Goal: Task Accomplishment & Management: Manage account settings

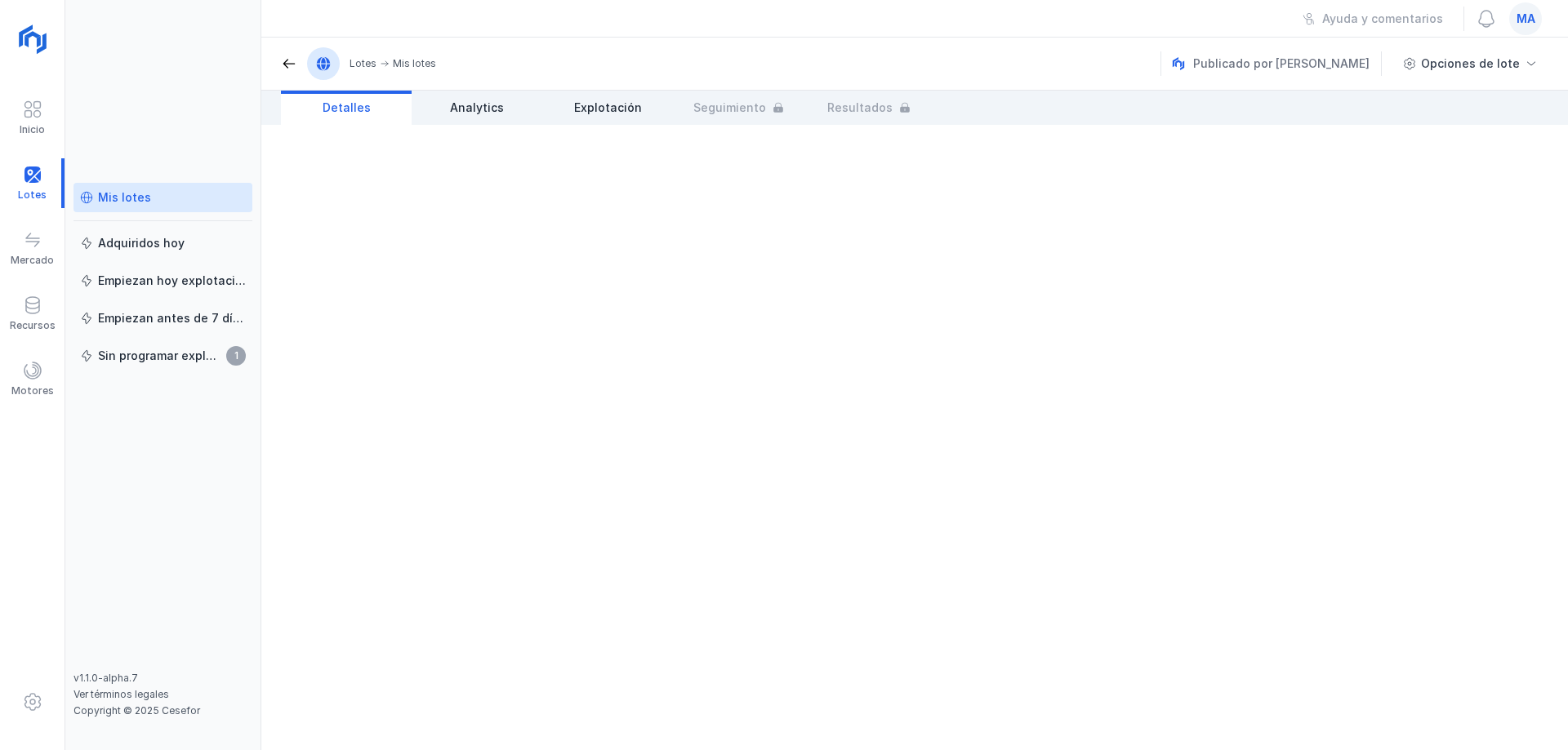
click at [127, 196] on div "Mis lotes" at bounding box center [124, 198] width 53 height 16
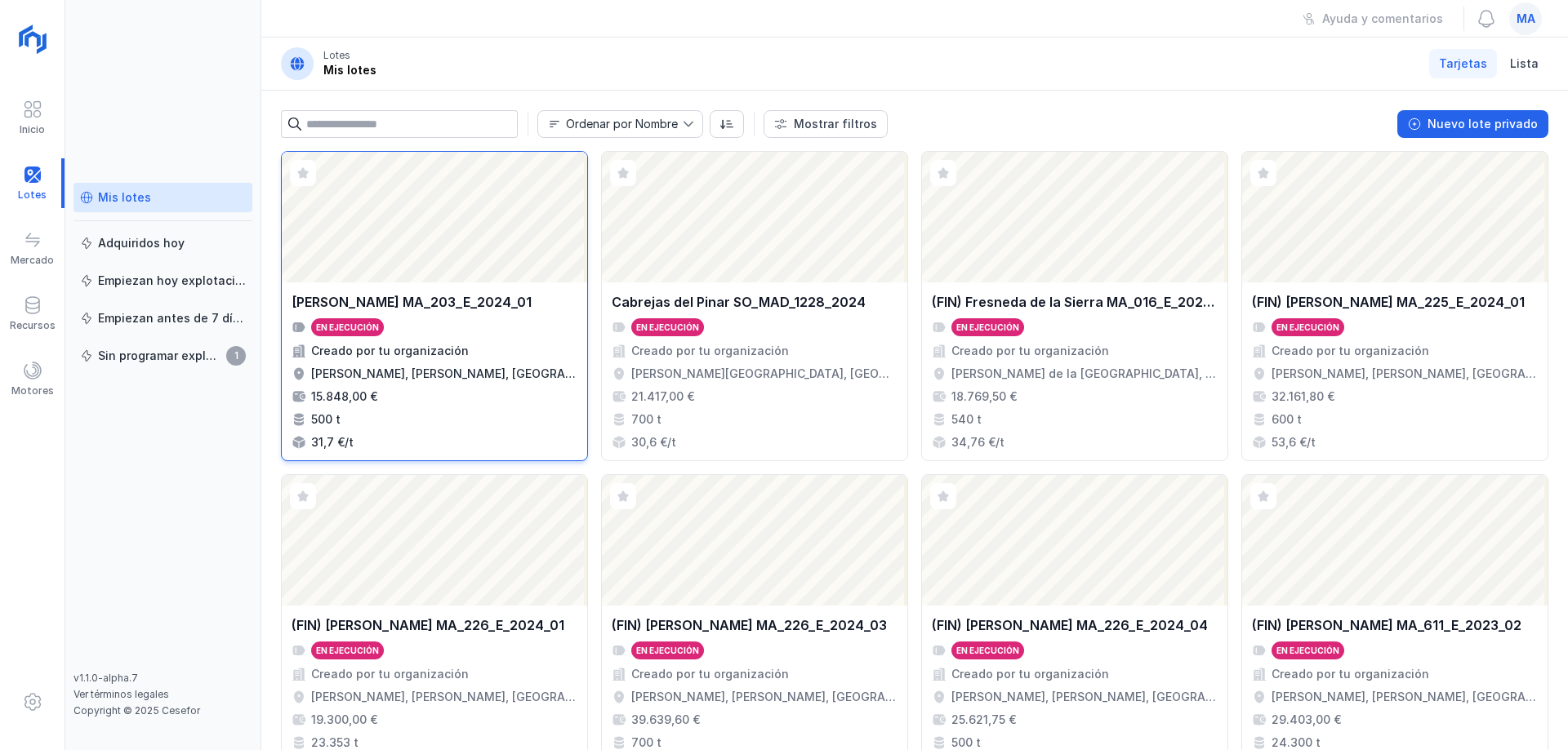
click at [484, 334] on div "En ejecución" at bounding box center [434, 327] width 286 height 18
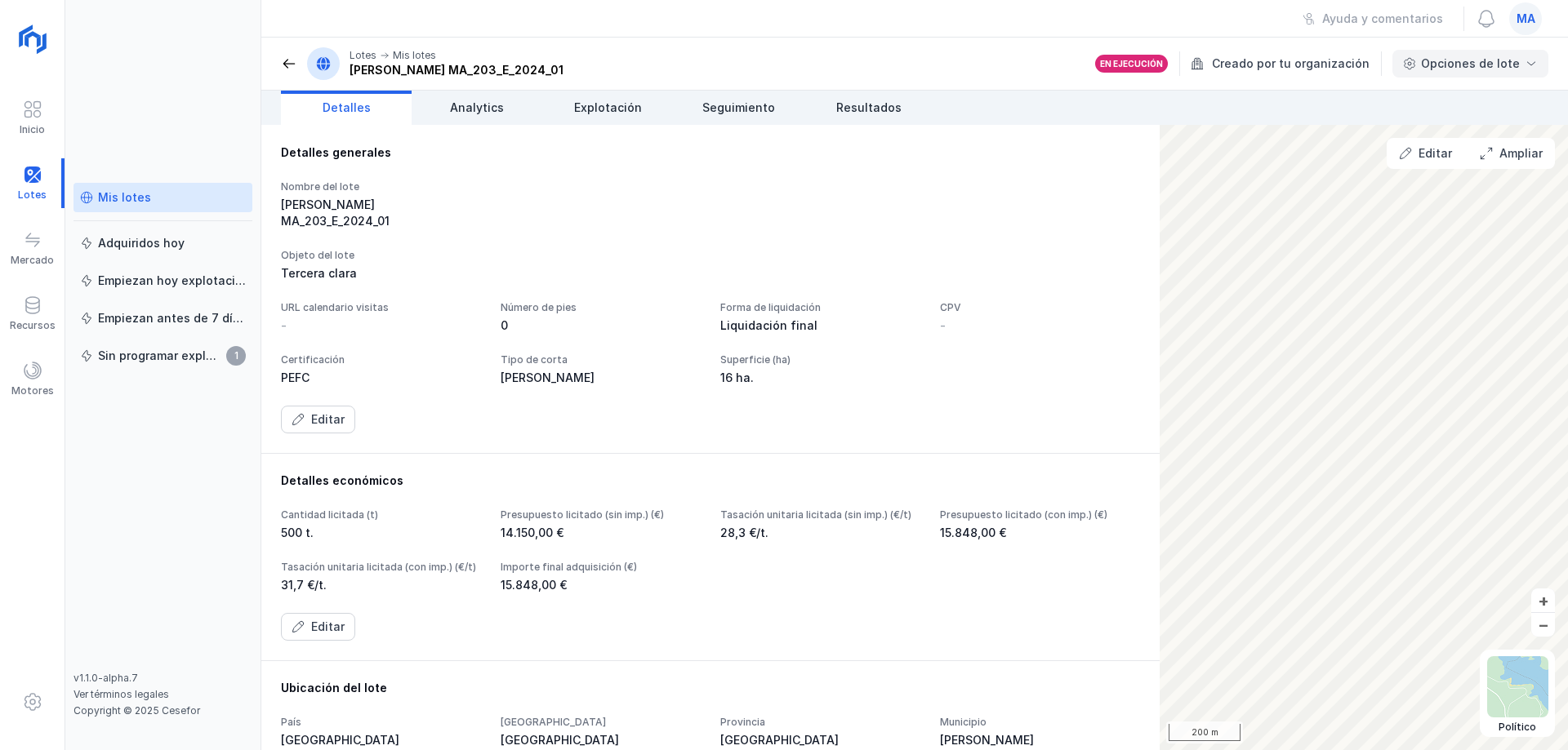
click at [1492, 72] on div "Opciones de lote" at bounding box center [1470, 64] width 156 height 28
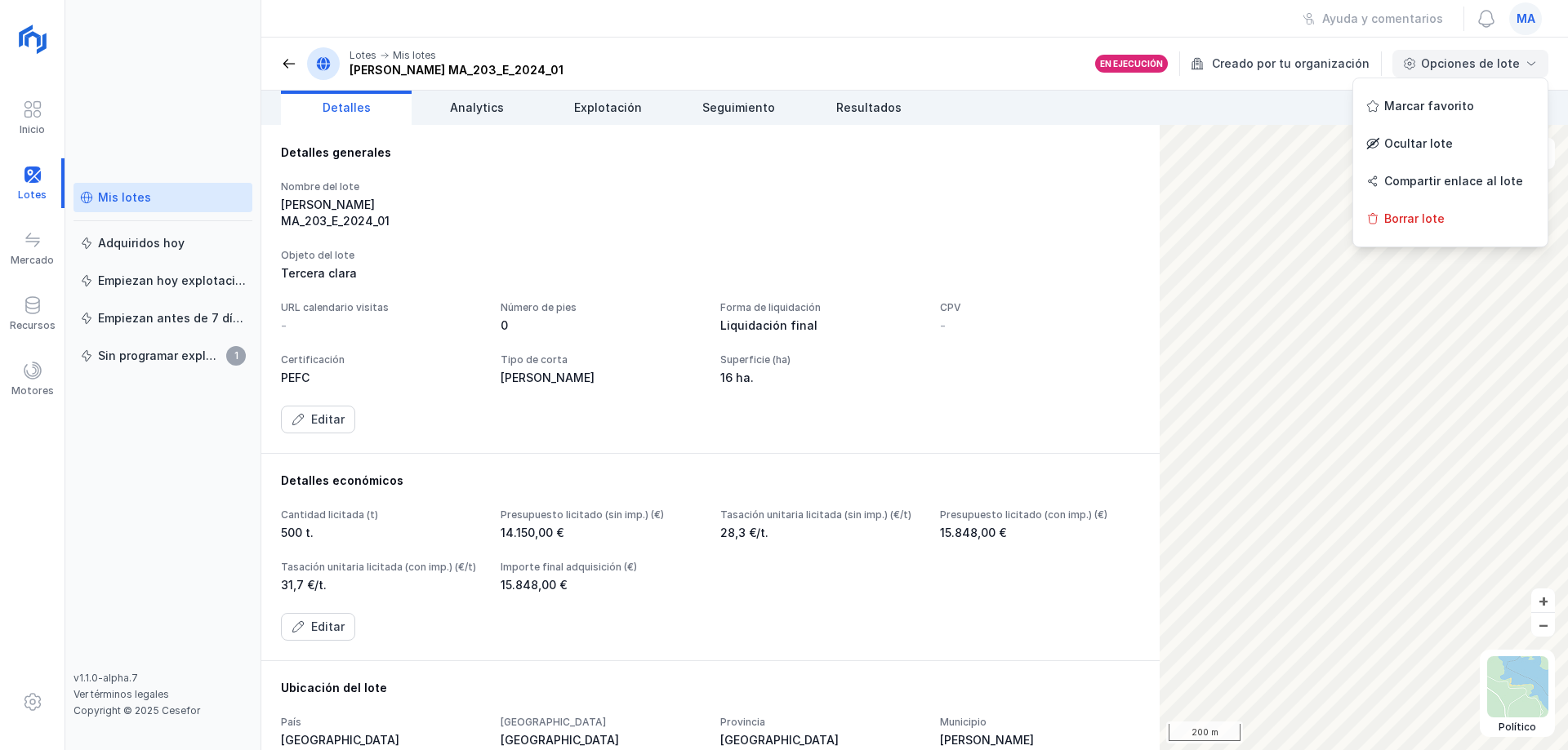
click at [1497, 53] on div "Opciones de lote" at bounding box center [1470, 64] width 156 height 28
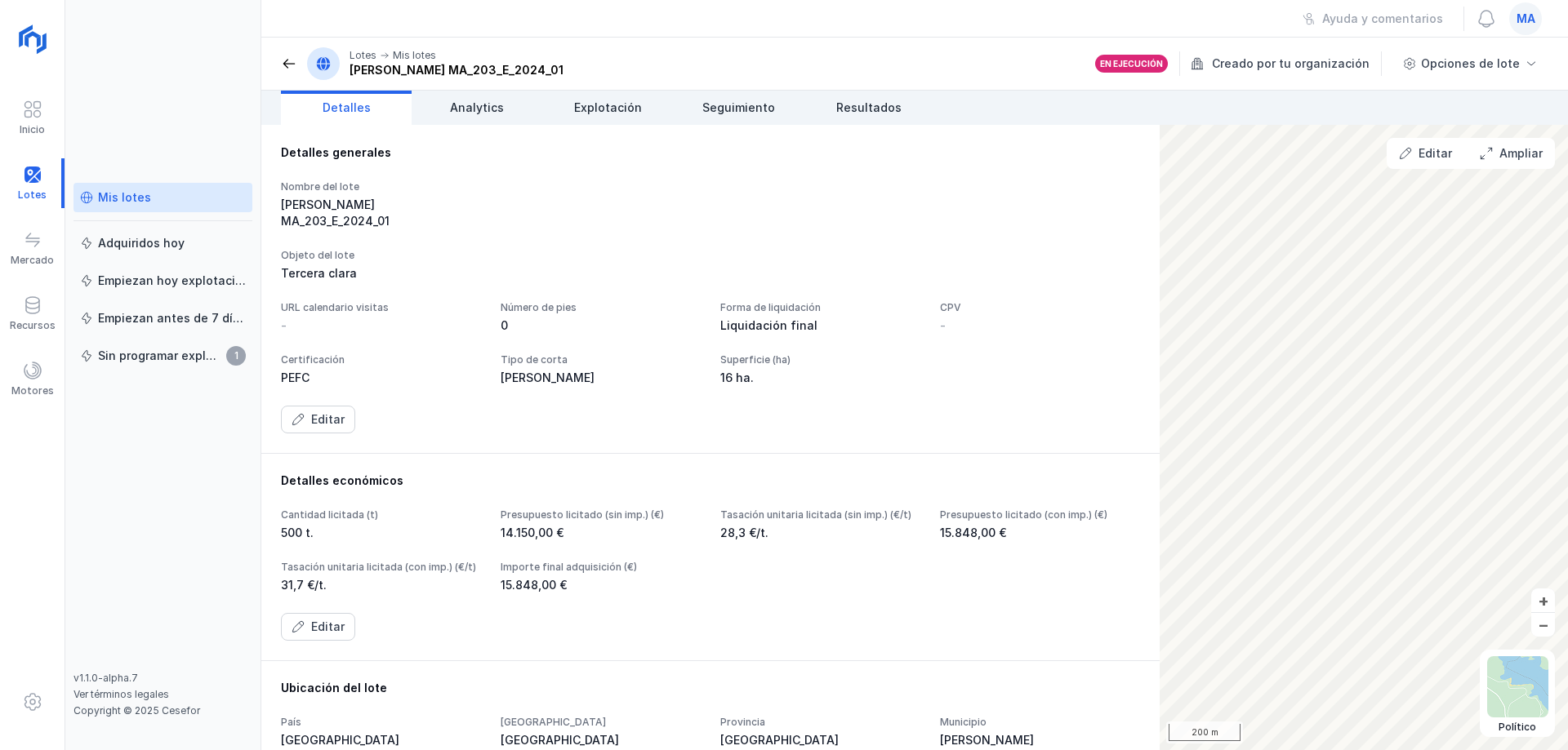
click at [578, 191] on div "Nombre del lote Araúzo de Miel MA_203_E_2024_01" at bounding box center [710, 205] width 860 height 49
click at [354, 265] on div "Tercera clara" at bounding box center [710, 273] width 860 height 16
drag, startPoint x: 362, startPoint y: 258, endPoint x: 276, endPoint y: 218, distance: 94.8
click at [276, 220] on div "Detalles generales Nombre del lote Araúzo de Miel MA_203_E_2024_01 Objeto del l…" at bounding box center [710, 289] width 898 height 328
drag, startPoint x: 291, startPoint y: 206, endPoint x: 360, endPoint y: 172, distance: 76.9
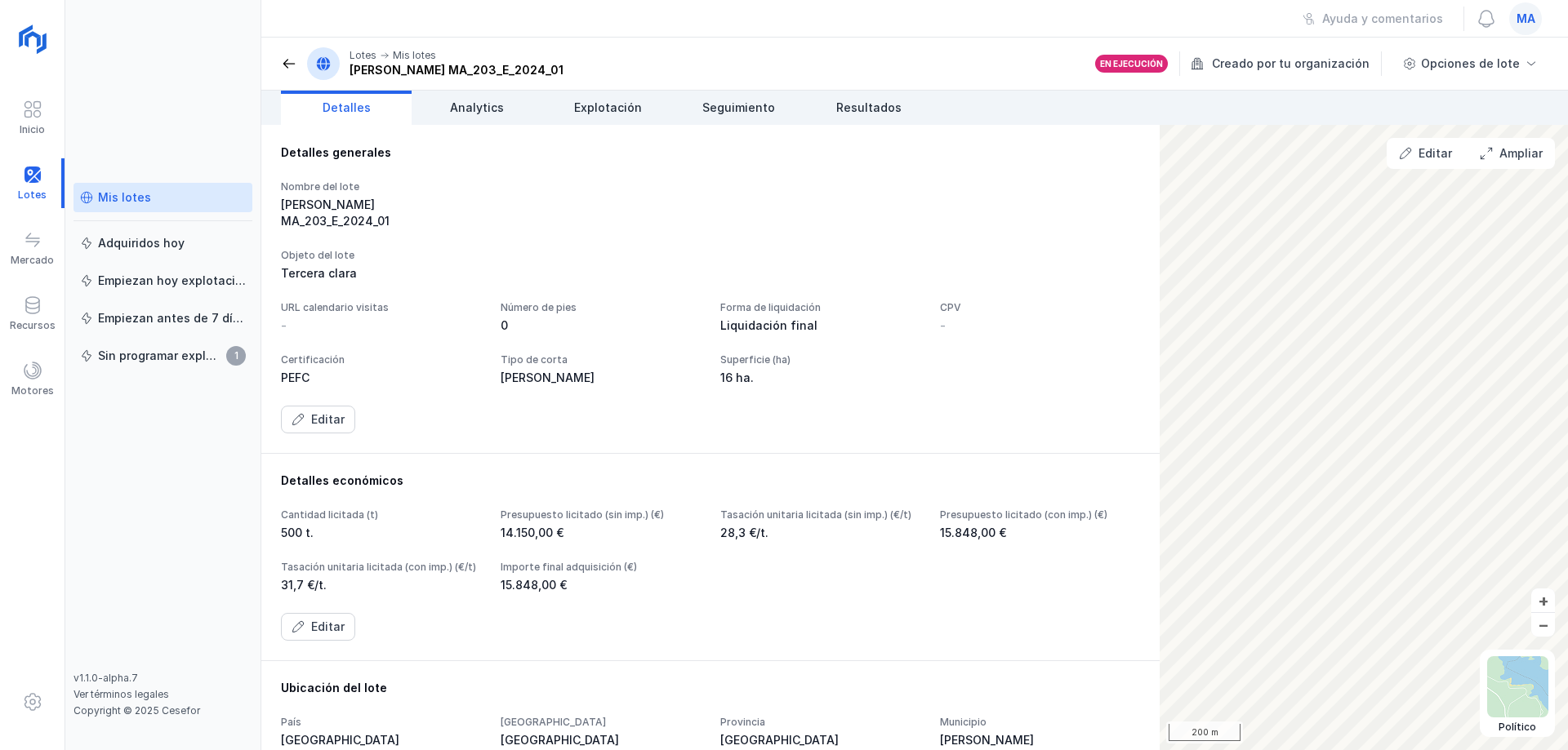
click at [341, 197] on div "Detalles generales Nombre del lote Araúzo de Miel MA_203_E_2024_01 Objeto del l…" at bounding box center [710, 289] width 898 height 328
drag, startPoint x: 360, startPoint y: 171, endPoint x: 363, endPoint y: 152, distance: 19.2
click at [363, 167] on div "Detalles generales Nombre del lote Araúzo de Miel MA_203_E_2024_01 Objeto del l…" at bounding box center [710, 289] width 860 height 289
click at [511, 103] on link "Analytics" at bounding box center [476, 107] width 131 height 34
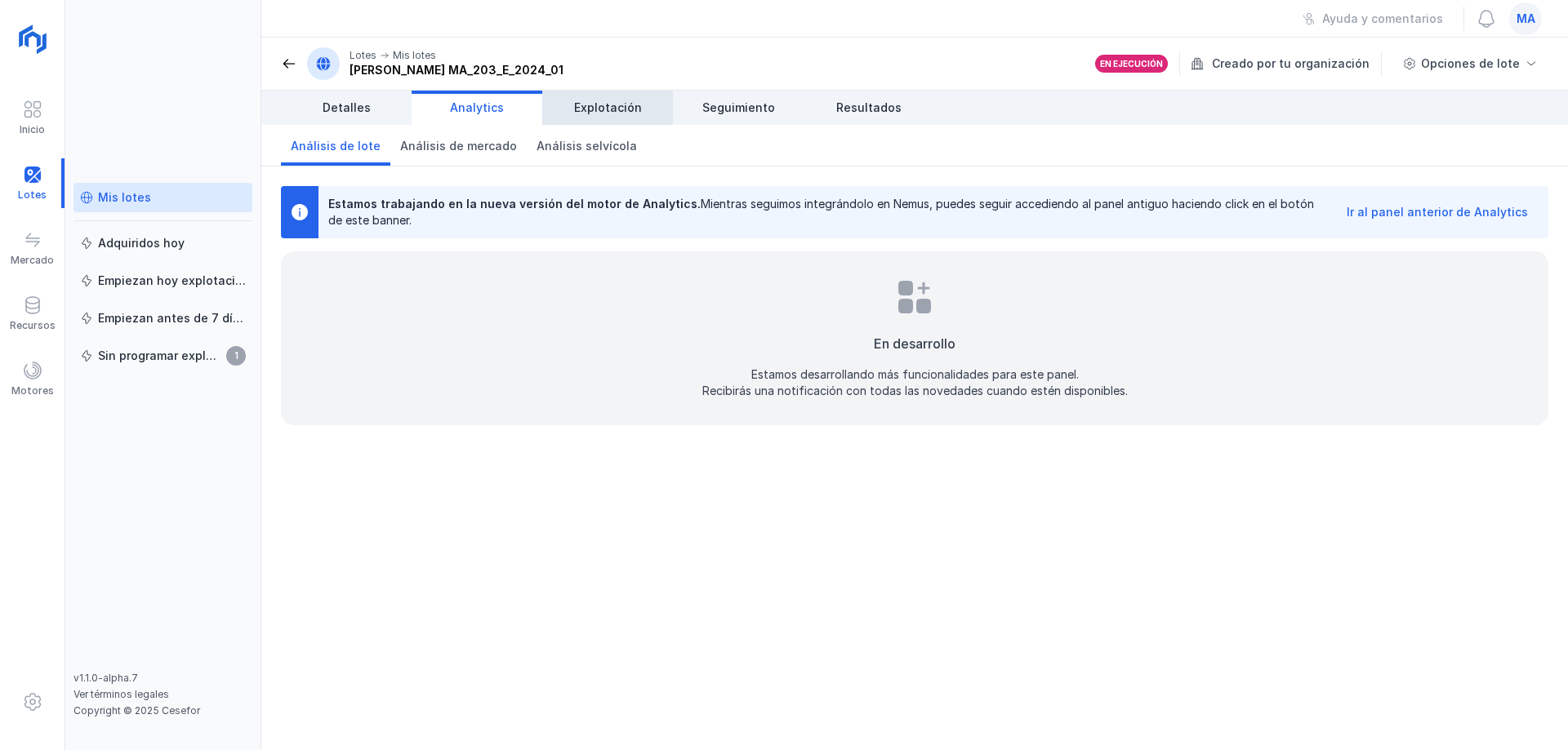
click at [615, 103] on span "Explotación" at bounding box center [607, 107] width 68 height 16
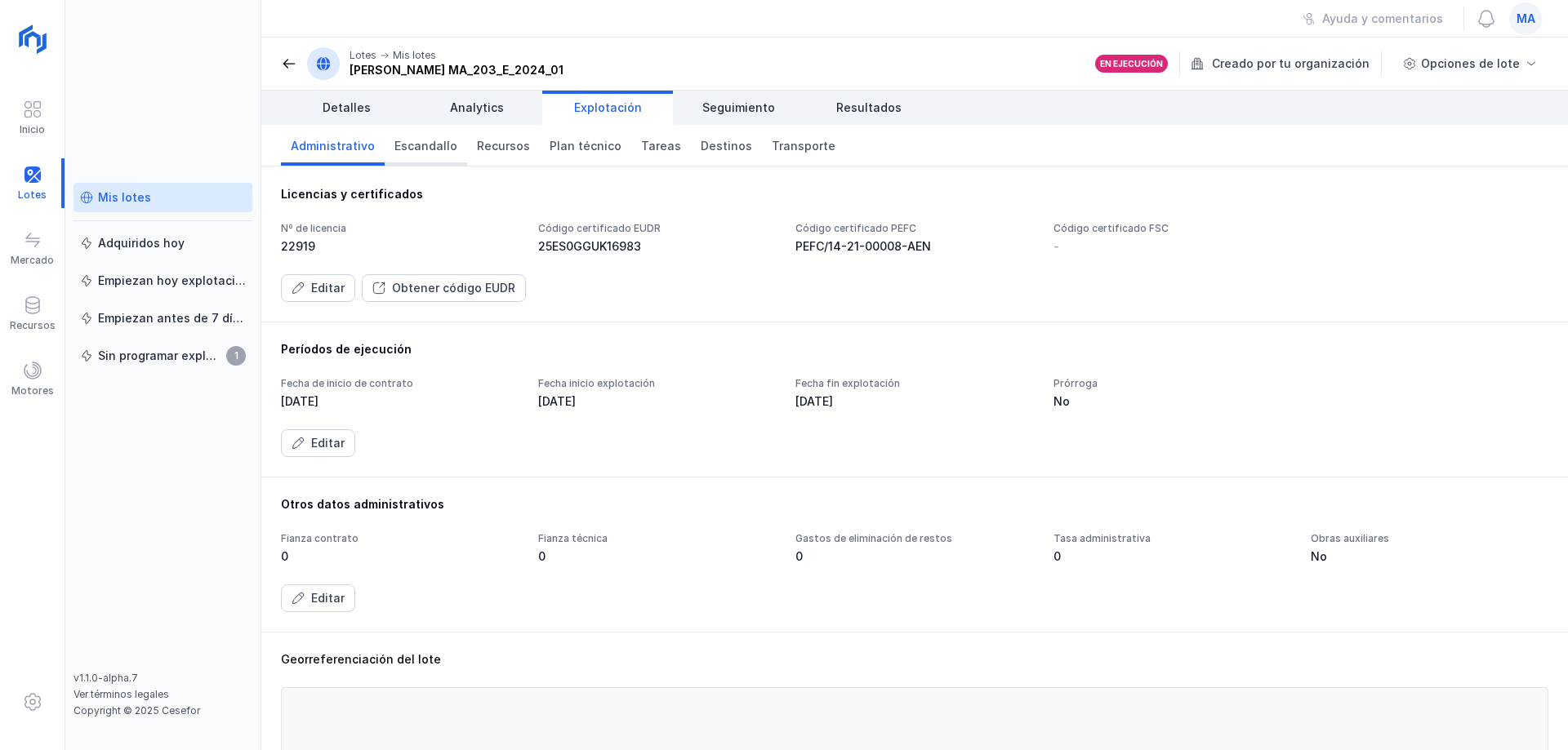
click at [409, 158] on link "Escandallo" at bounding box center [426, 145] width 82 height 41
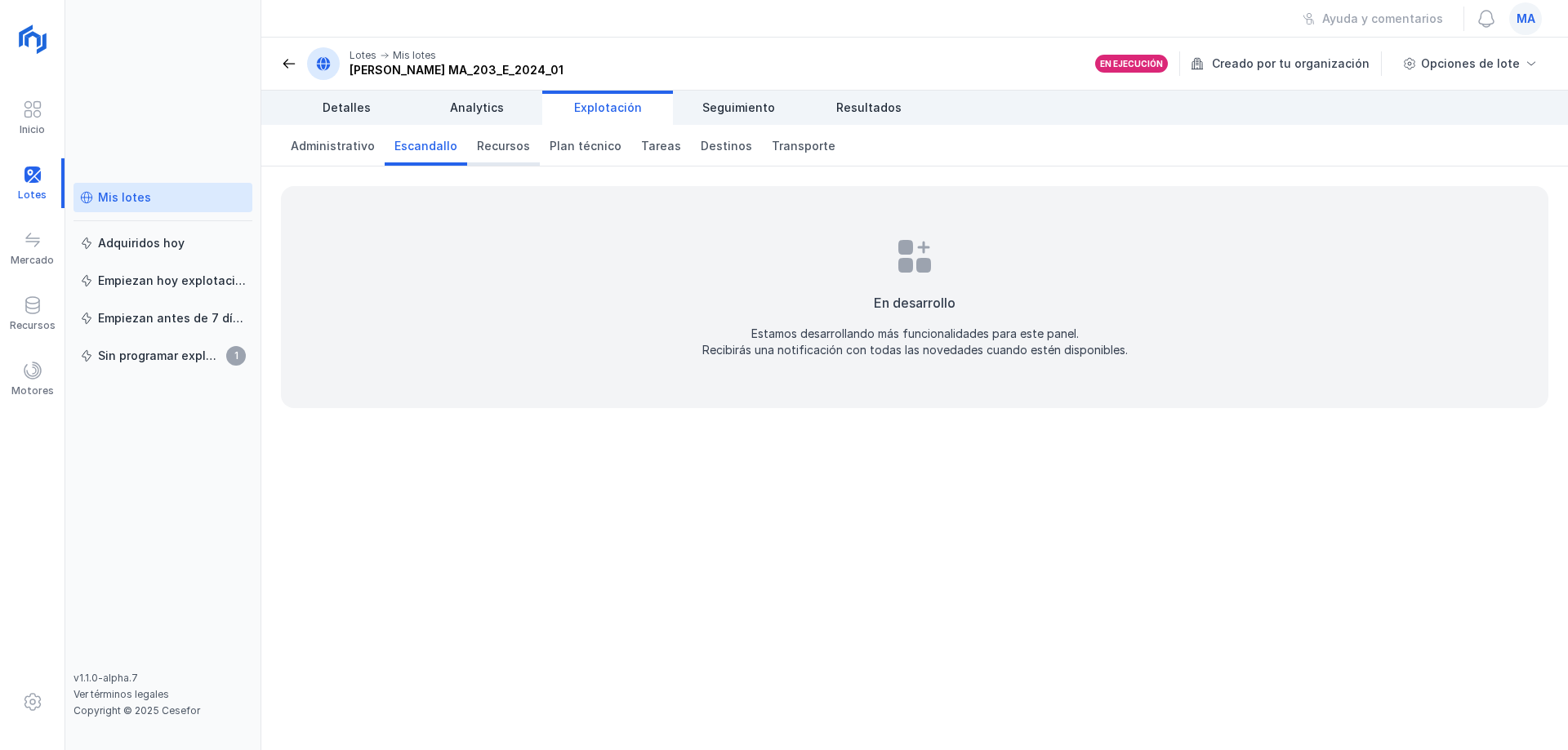
click at [507, 148] on span "Recursos" at bounding box center [503, 146] width 53 height 16
click at [585, 144] on span "Plan técnico" at bounding box center [586, 146] width 72 height 16
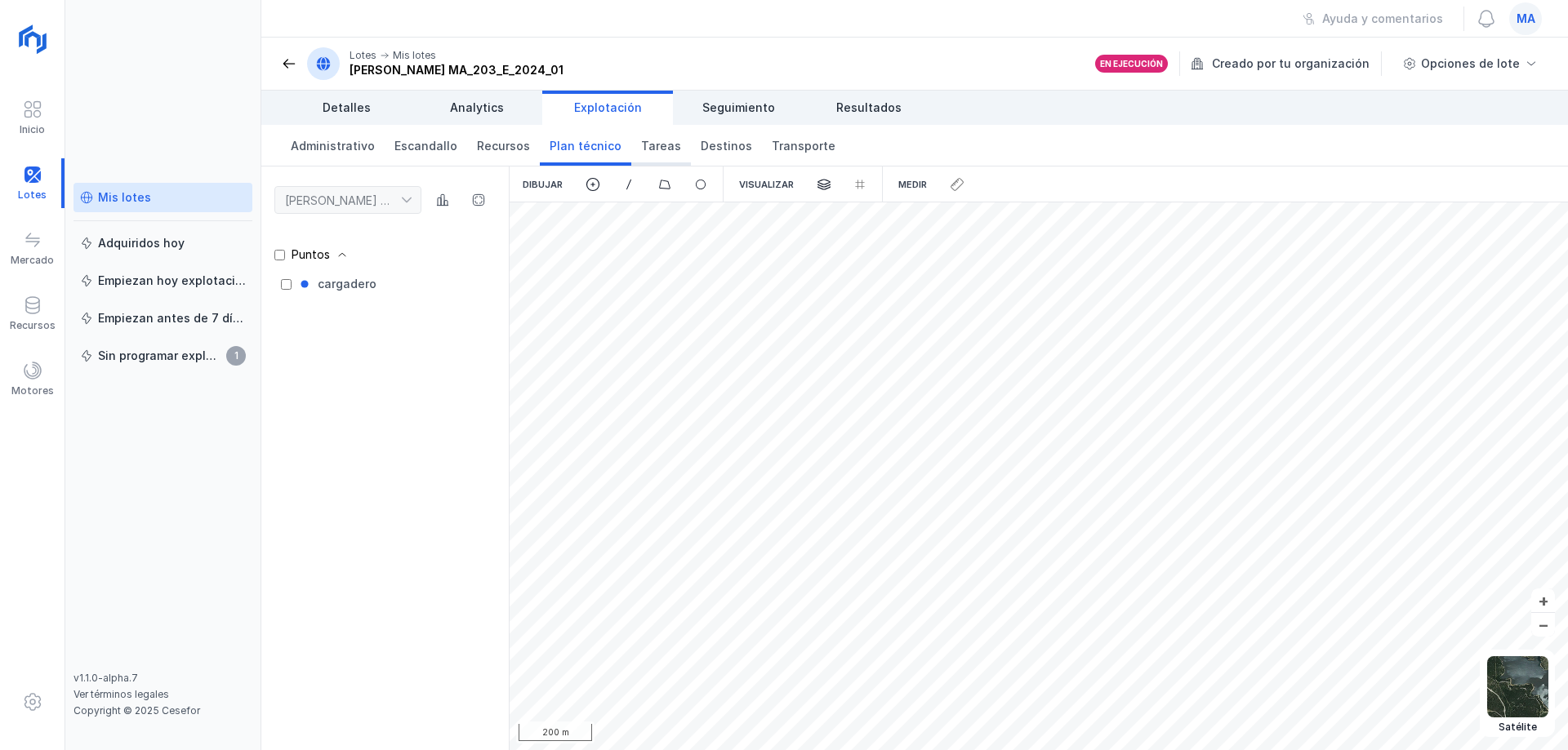
click at [641, 144] on span "Tareas" at bounding box center [661, 146] width 40 height 16
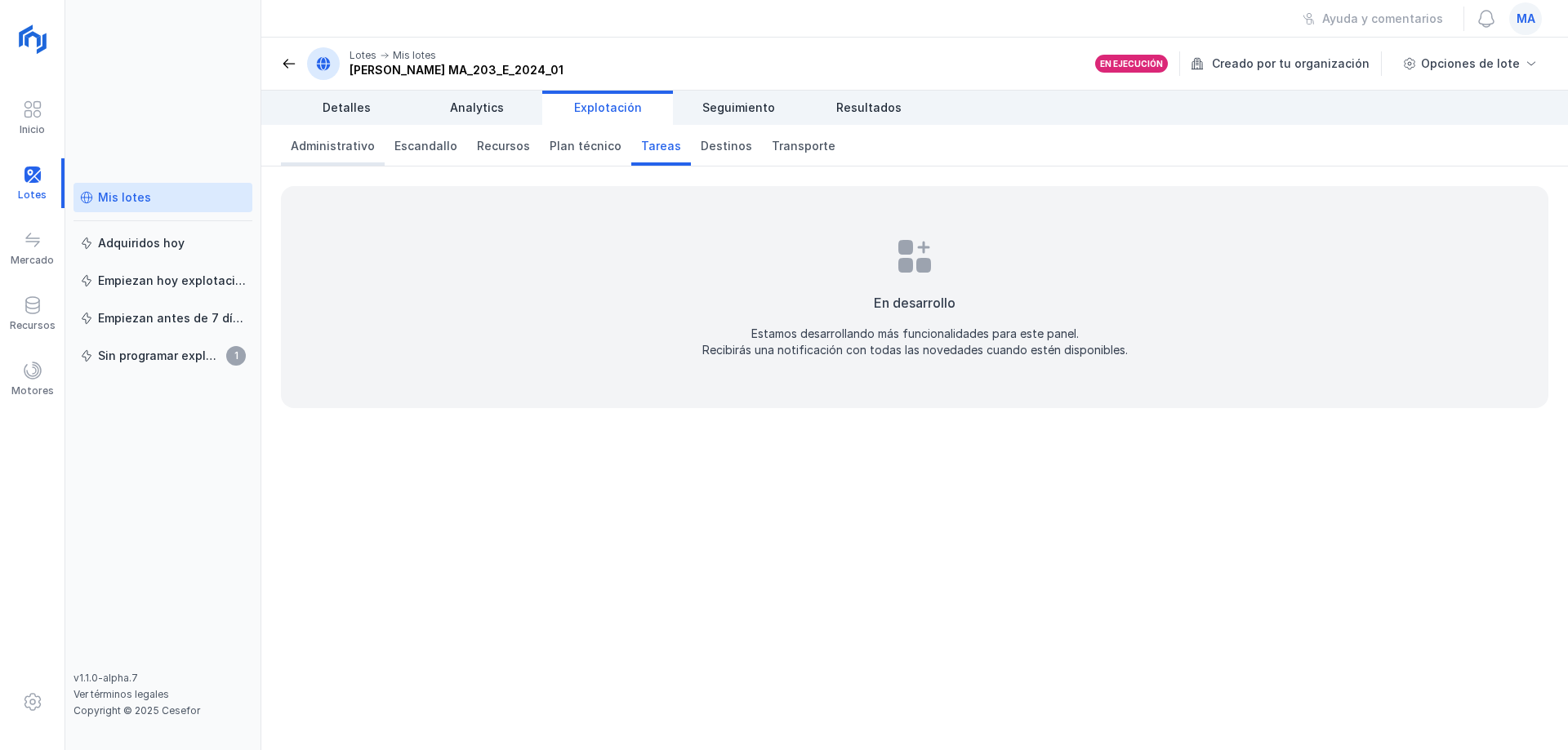
click at [346, 142] on span "Administrativo" at bounding box center [332, 146] width 84 height 16
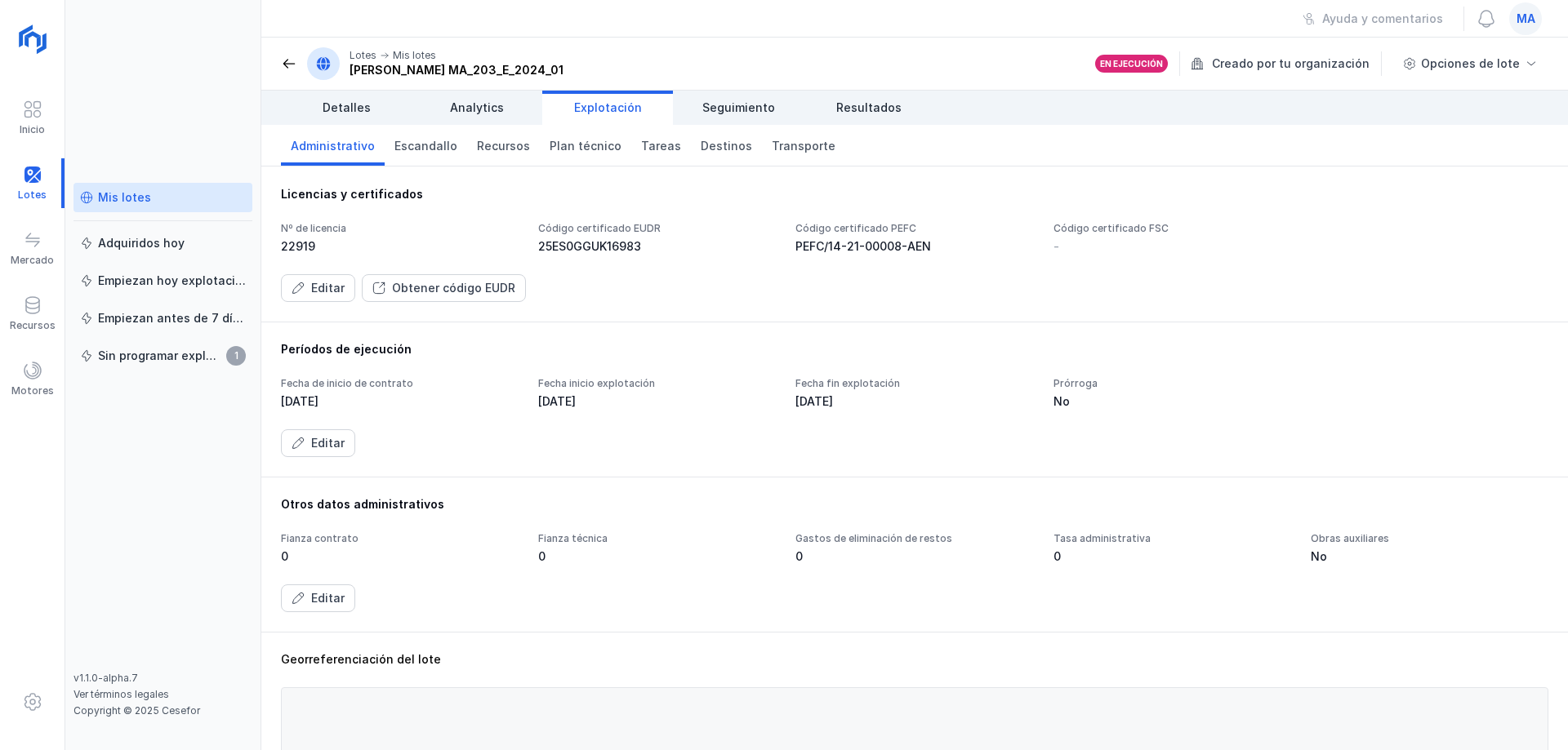
click at [531, 45] on header "Lotes Mis lotes Araúzo de Miel MA_203_E_2024_01 En ejecución Creado por tu orga…" at bounding box center [915, 64] width 1307 height 53
click at [277, 33] on div "Ayuda y comentarios ma" at bounding box center [915, 19] width 1307 height 38
click at [279, 22] on div "Ayuda y comentarios ma" at bounding box center [915, 19] width 1307 height 38
click at [216, 445] on div "Mis lotes Adquiridos hoy Empiezan hoy explotación Empiezan antes de 7 días Sin …" at bounding box center [163, 428] width 179 height 489
click at [182, 346] on link "Sin programar explotación 1" at bounding box center [163, 356] width 179 height 30
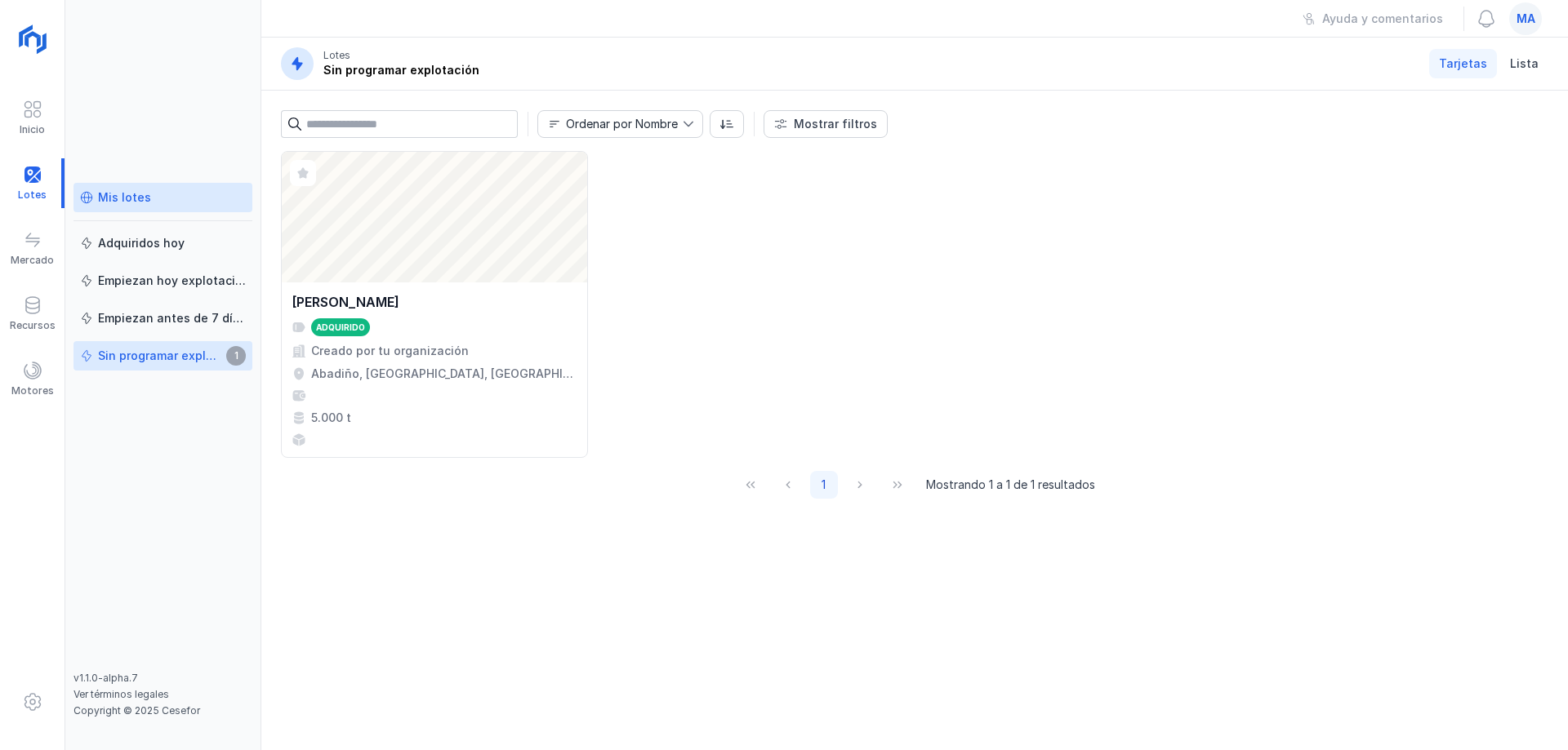
click at [147, 202] on div "Mis lotes" at bounding box center [163, 198] width 166 height 16
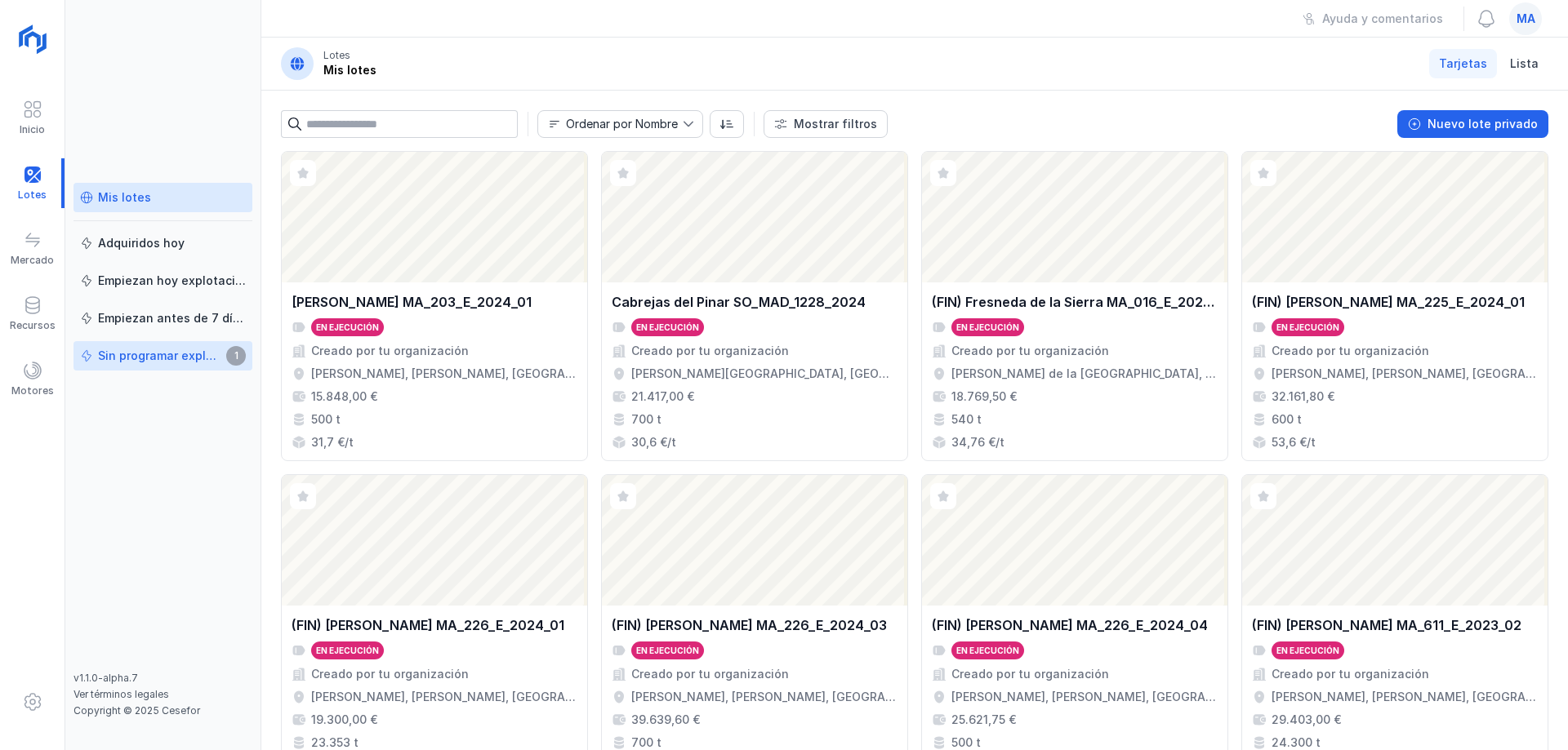
click at [182, 351] on div "Sin programar explotación" at bounding box center [159, 356] width 123 height 16
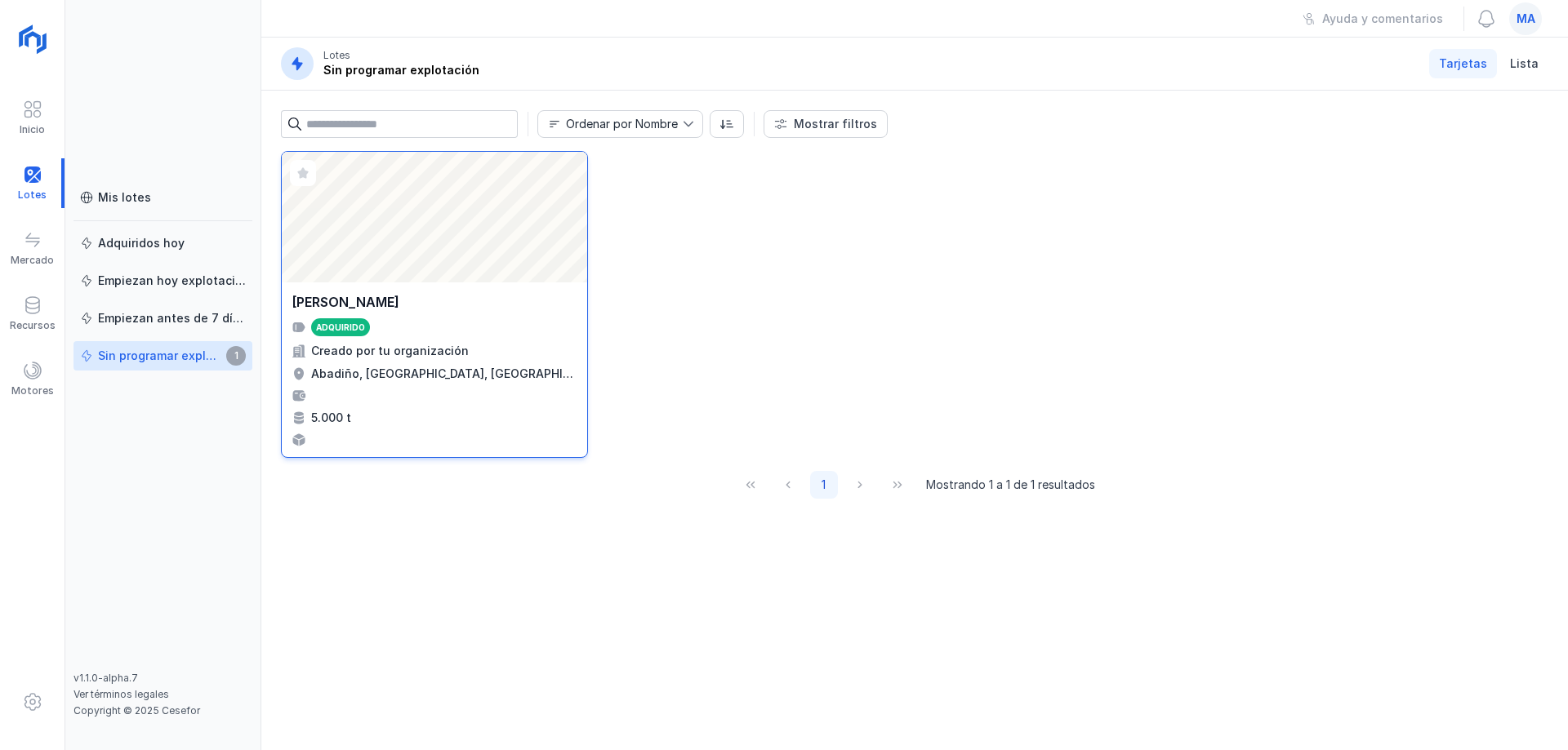
click at [384, 344] on div "Creado por tu organización" at bounding box center [390, 351] width 158 height 16
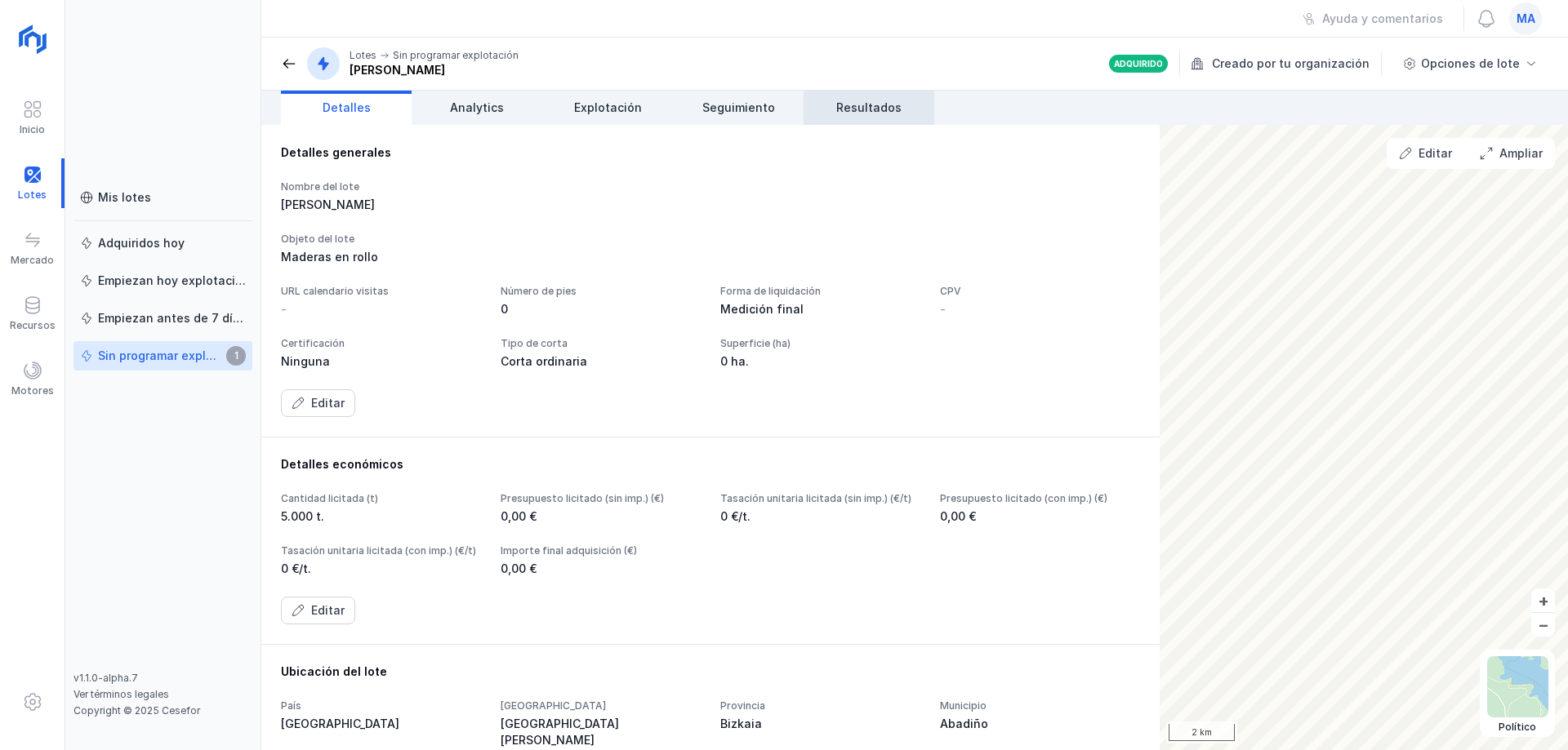
click at [887, 104] on span "Resultados" at bounding box center [869, 107] width 66 height 16
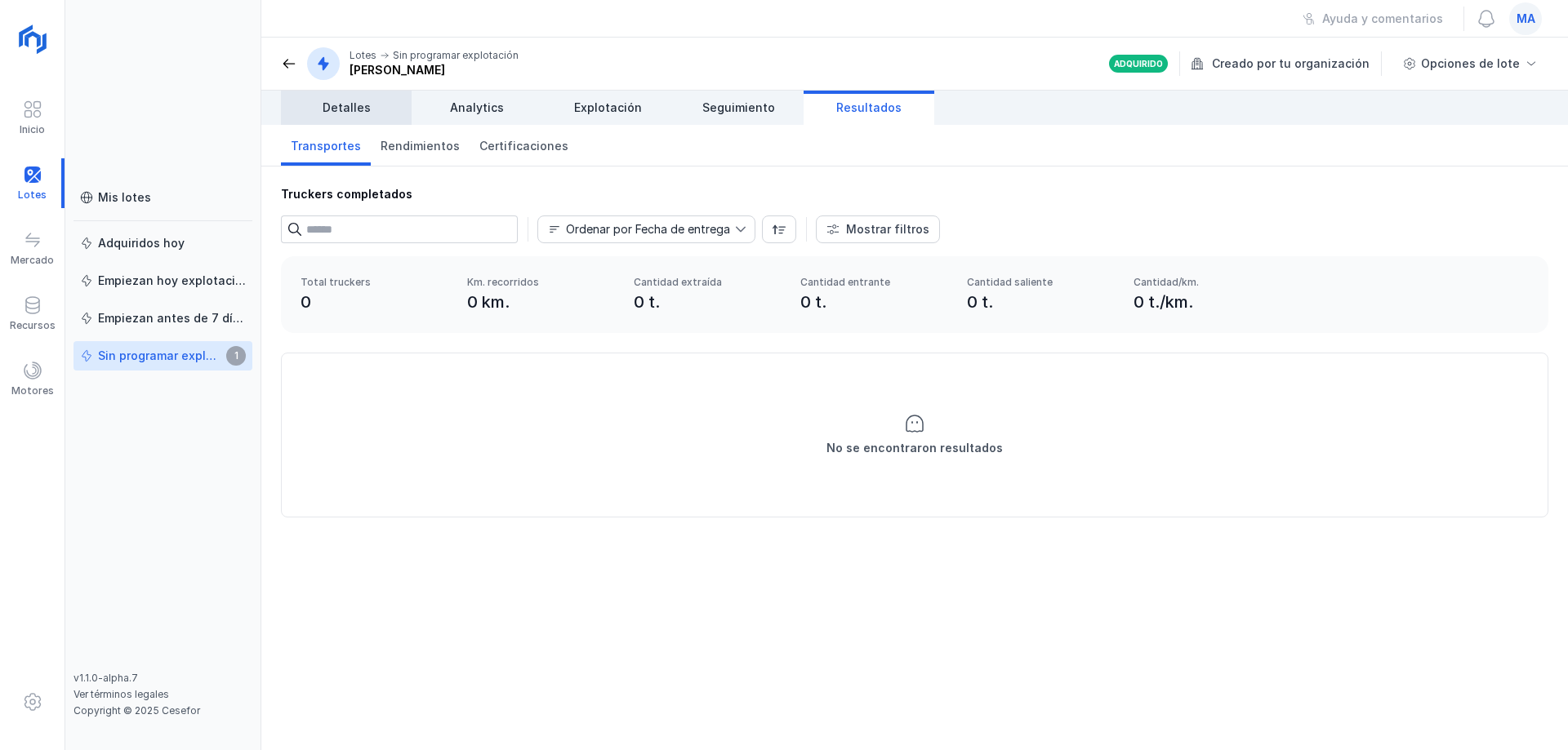
click at [351, 106] on span "Detalles" at bounding box center [346, 107] width 48 height 16
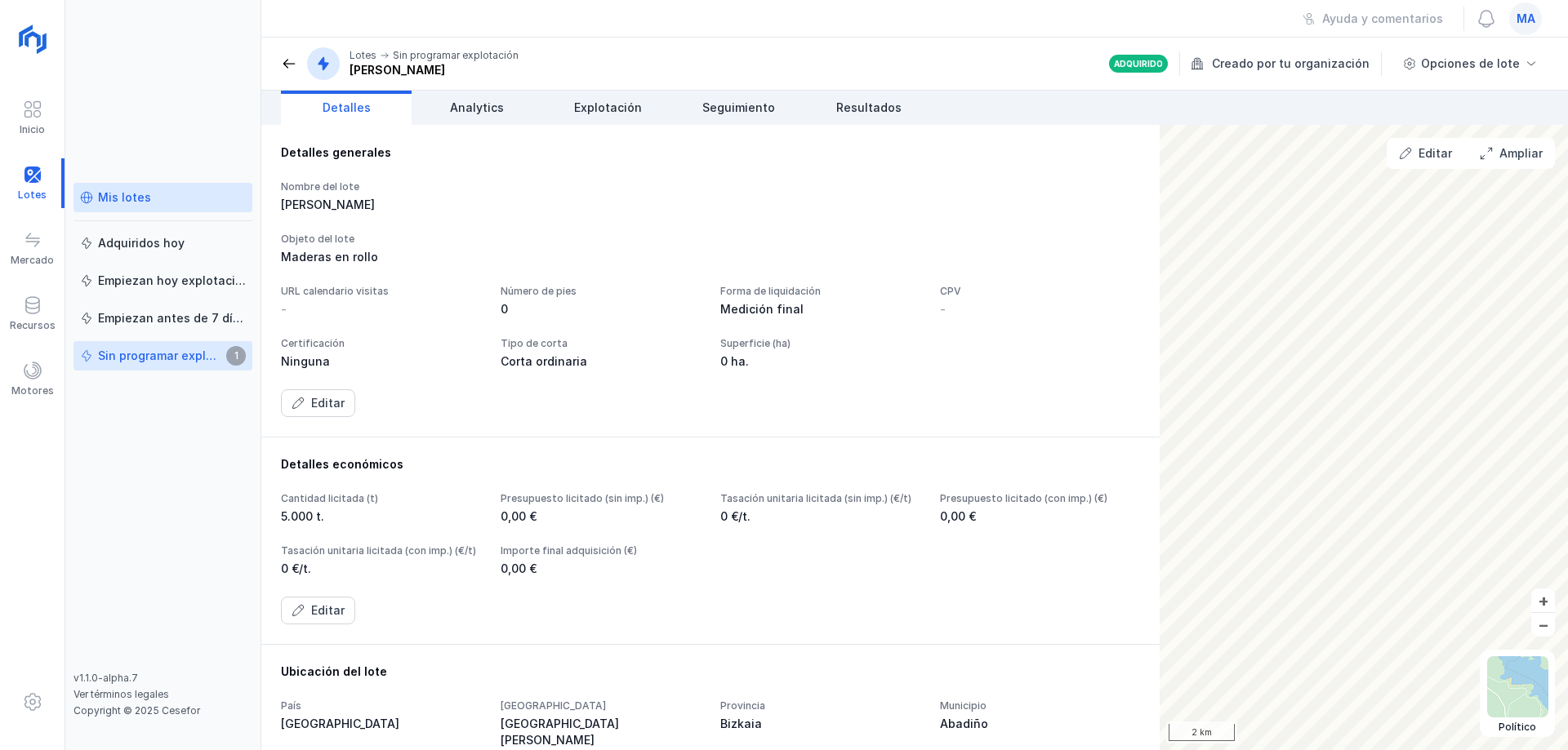
click at [106, 199] on div "Mis lotes" at bounding box center [124, 198] width 53 height 16
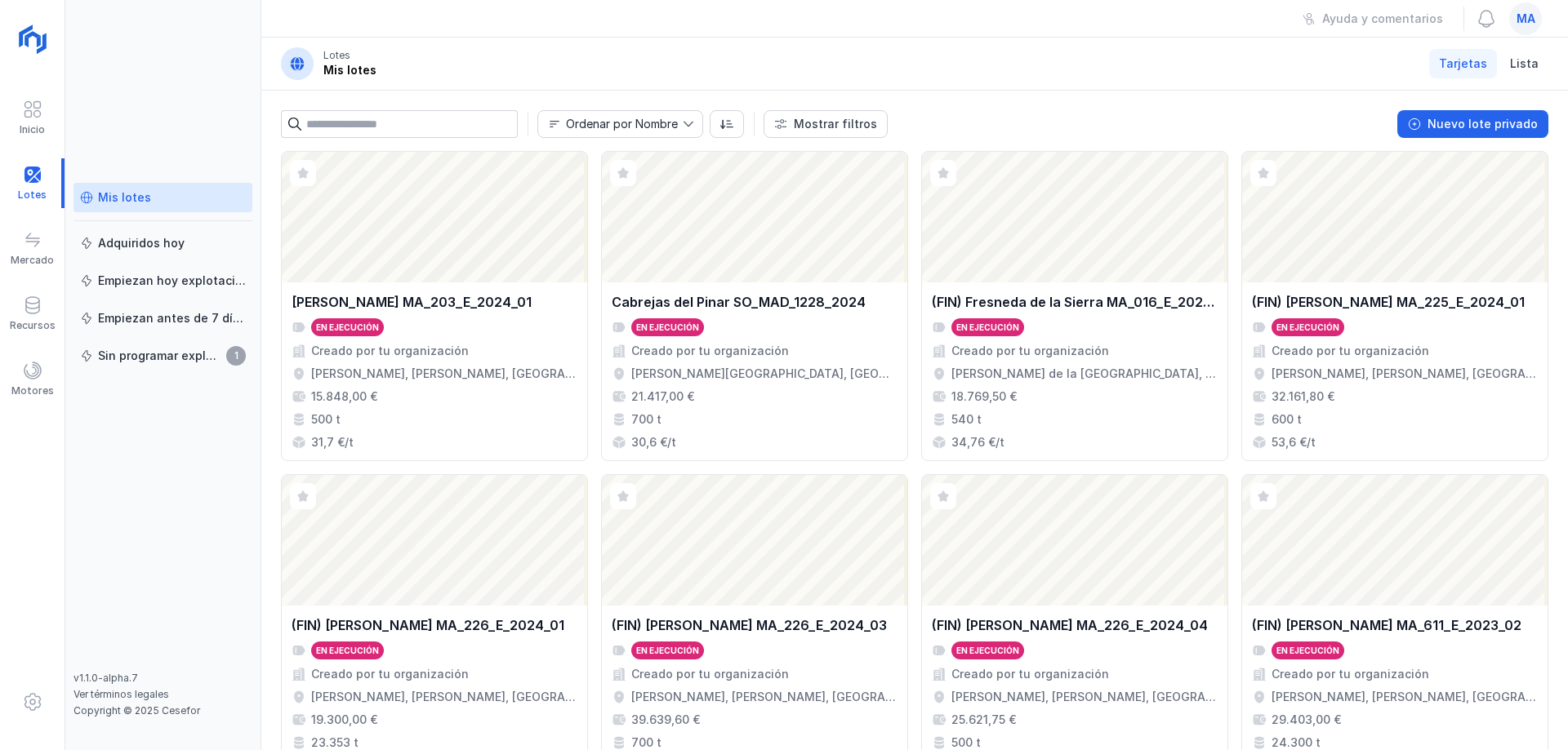
click at [249, 478] on div "Mis lotes Adquiridos hoy Empiezan hoy explotación Empiezan antes de 7 días Sin …" at bounding box center [163, 428] width 179 height 489
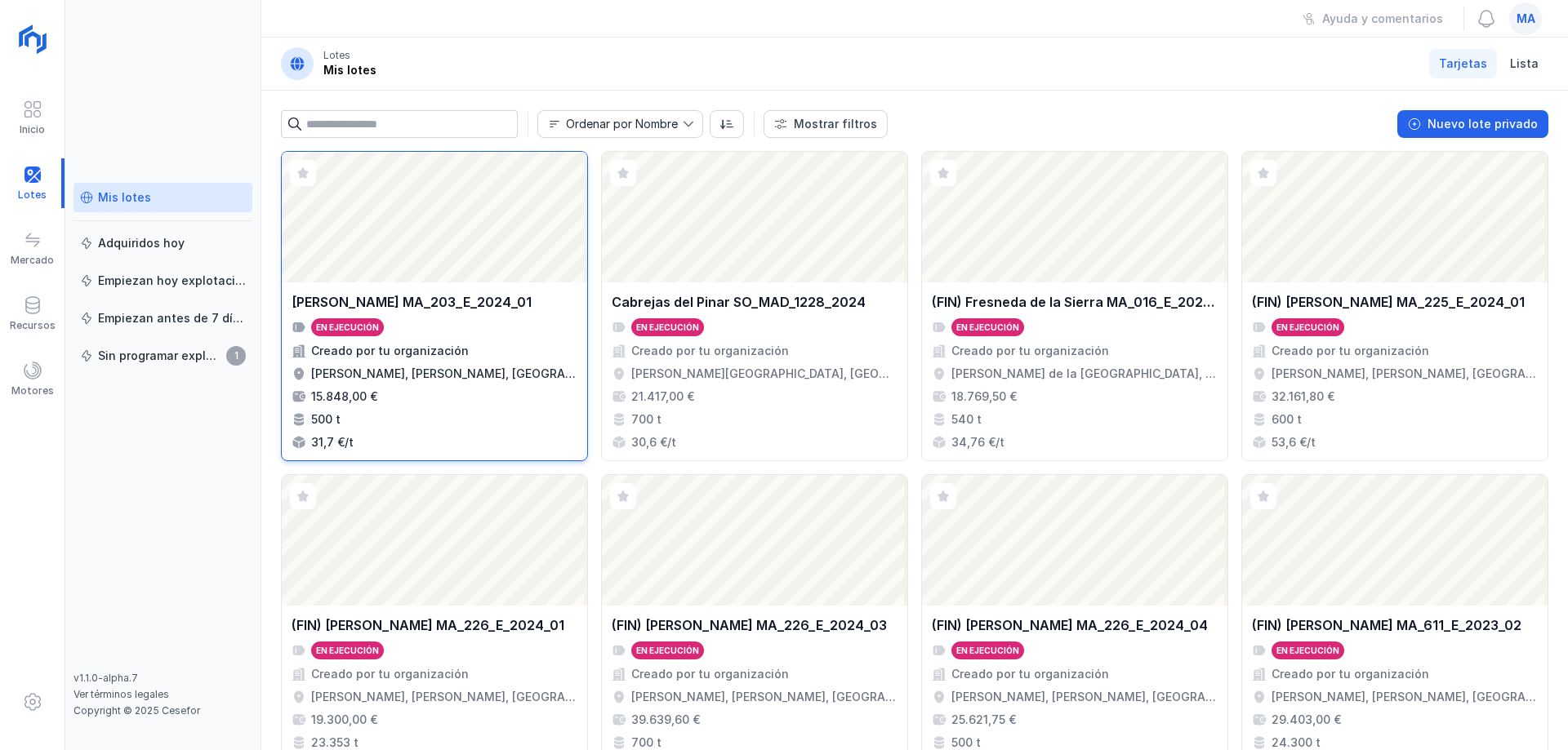
click at [458, 275] on div "Abrir lote" at bounding box center [434, 217] width 305 height 130
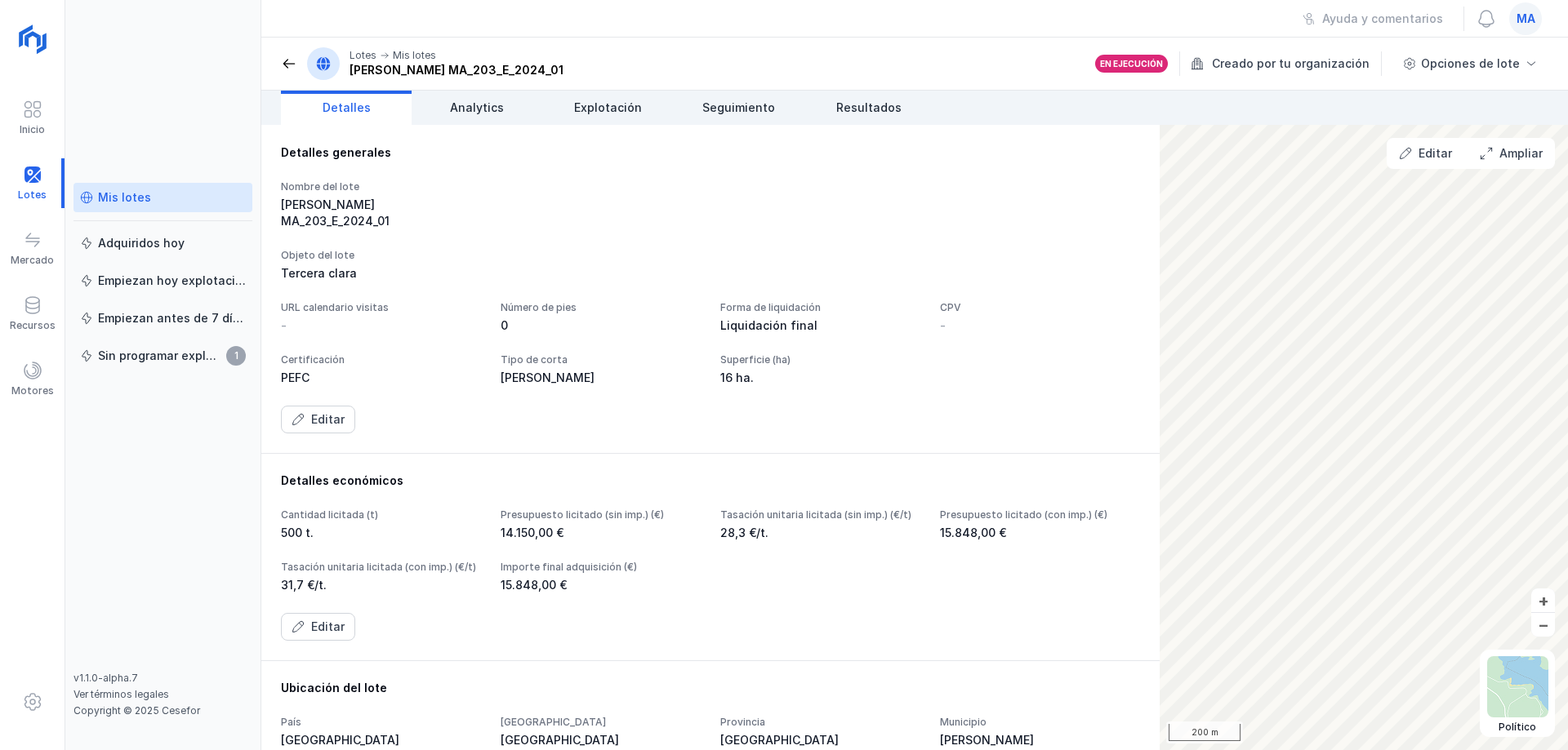
click at [462, 433] on div "Editar" at bounding box center [710, 419] width 860 height 28
click at [629, 117] on link "Explotación" at bounding box center [607, 107] width 131 height 34
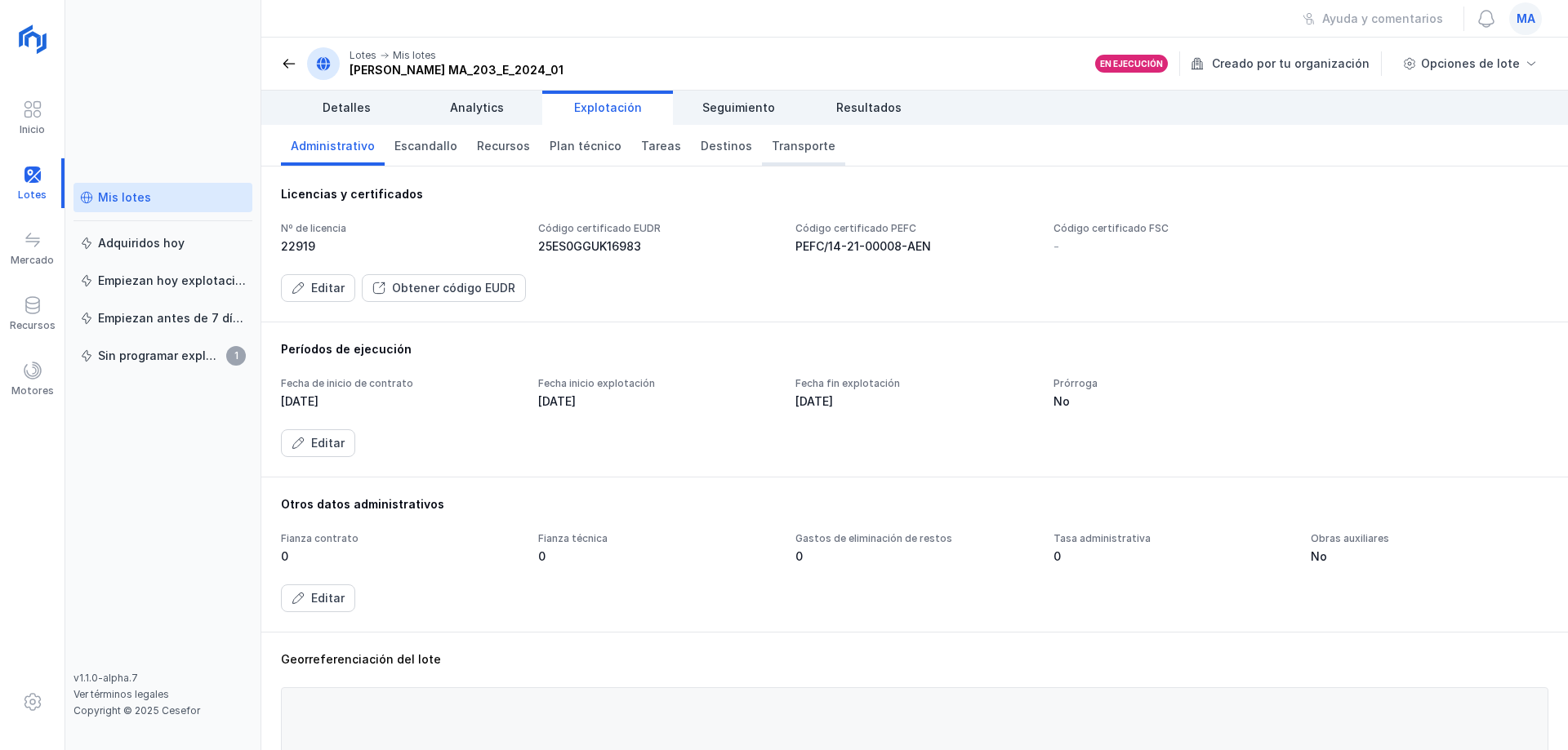
click at [772, 139] on span "Transporte" at bounding box center [804, 146] width 64 height 16
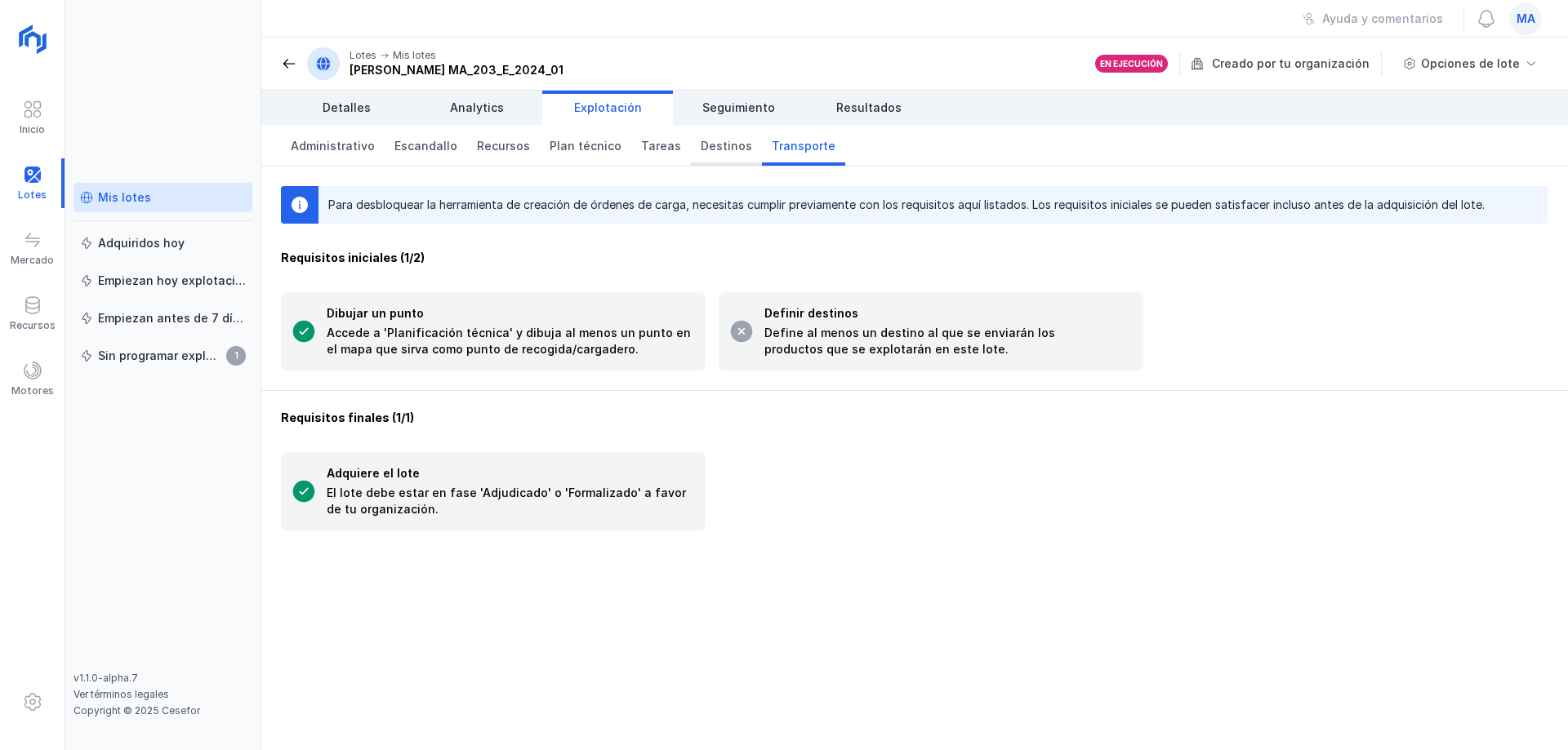
click at [707, 156] on link "Destinos" at bounding box center [727, 145] width 71 height 41
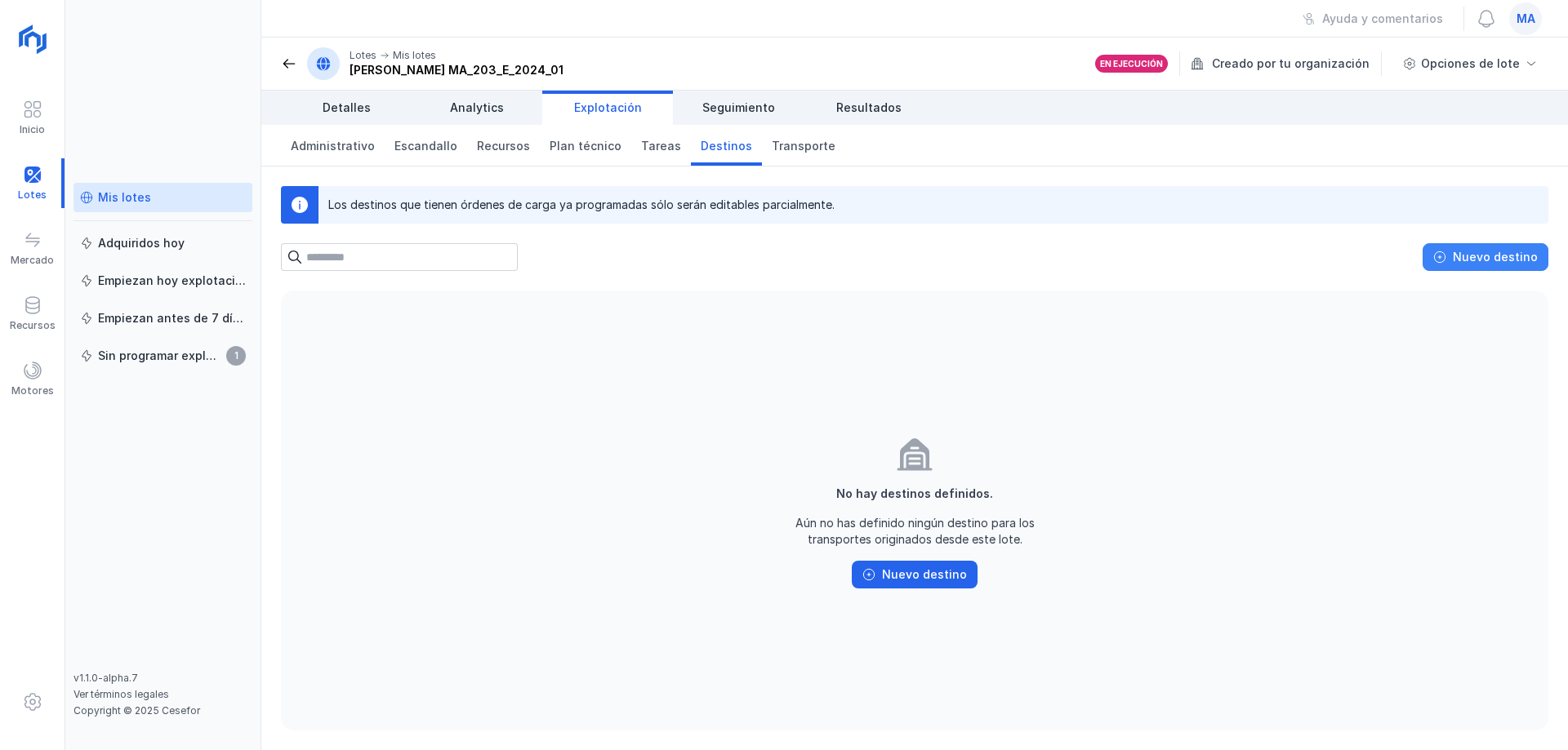
click at [1511, 260] on div "Nuevo destino" at bounding box center [1495, 257] width 85 height 16
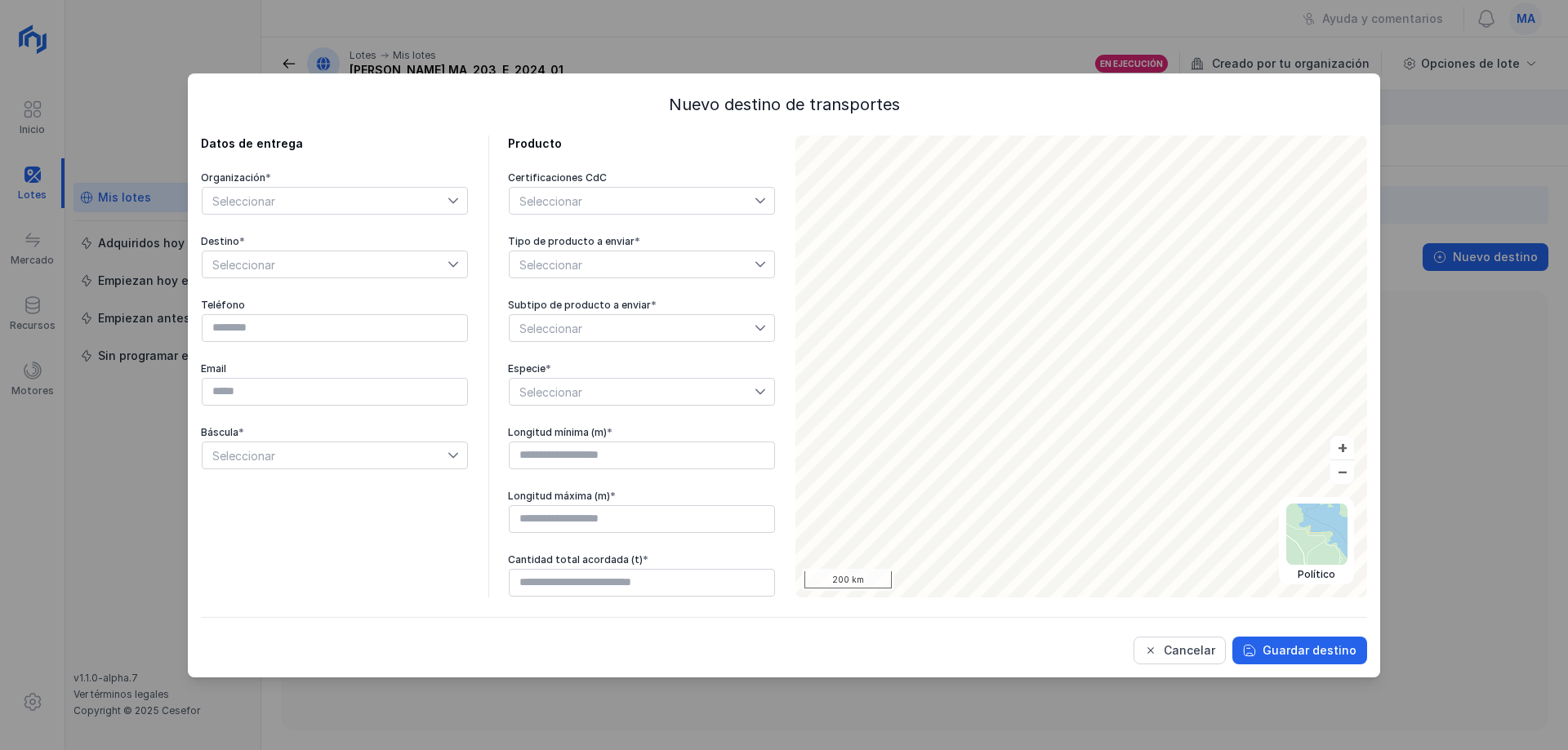
click at [407, 203] on span "Seleccionar" at bounding box center [325, 201] width 245 height 26
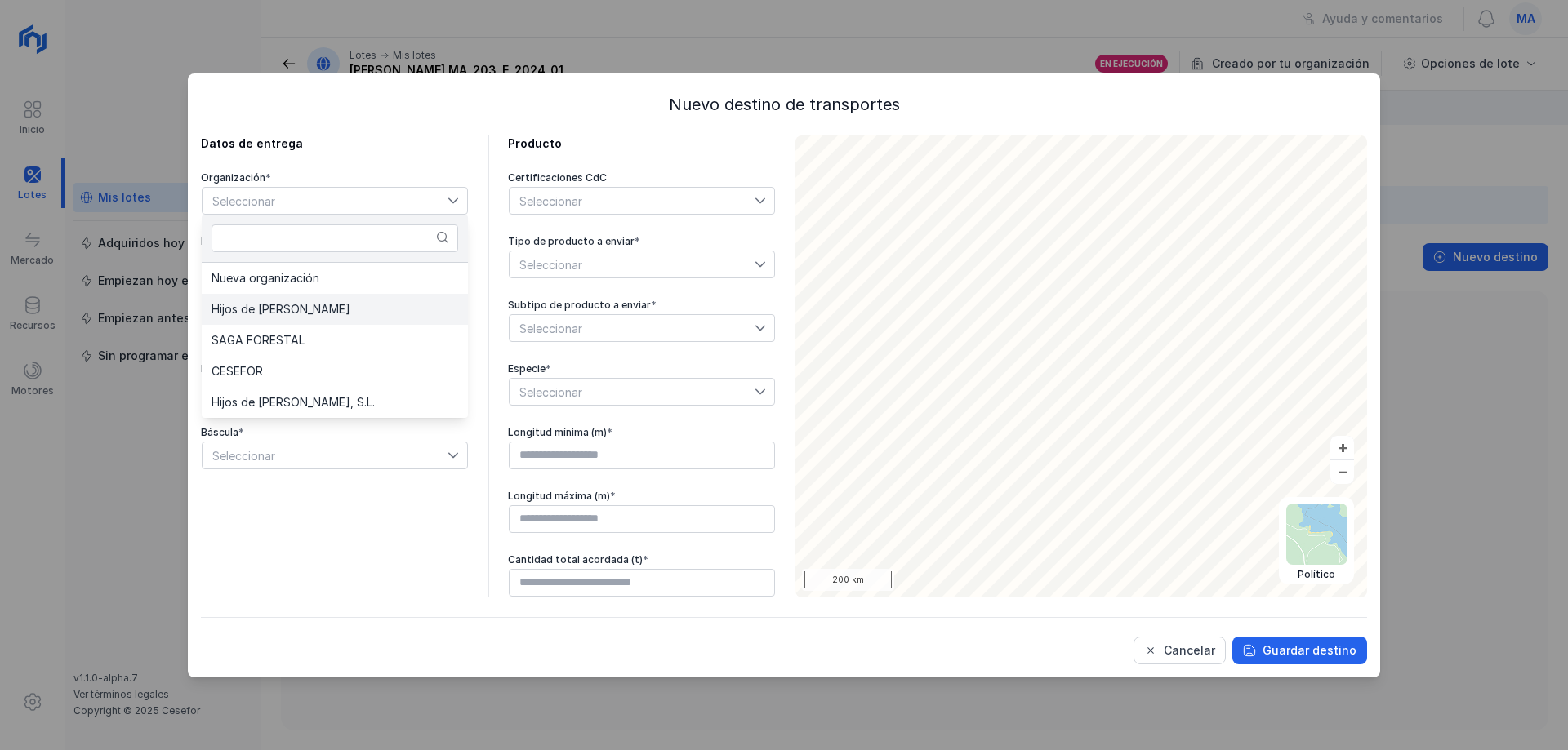
click at [321, 317] on li "Hijos de [PERSON_NAME]" at bounding box center [335, 309] width 266 height 31
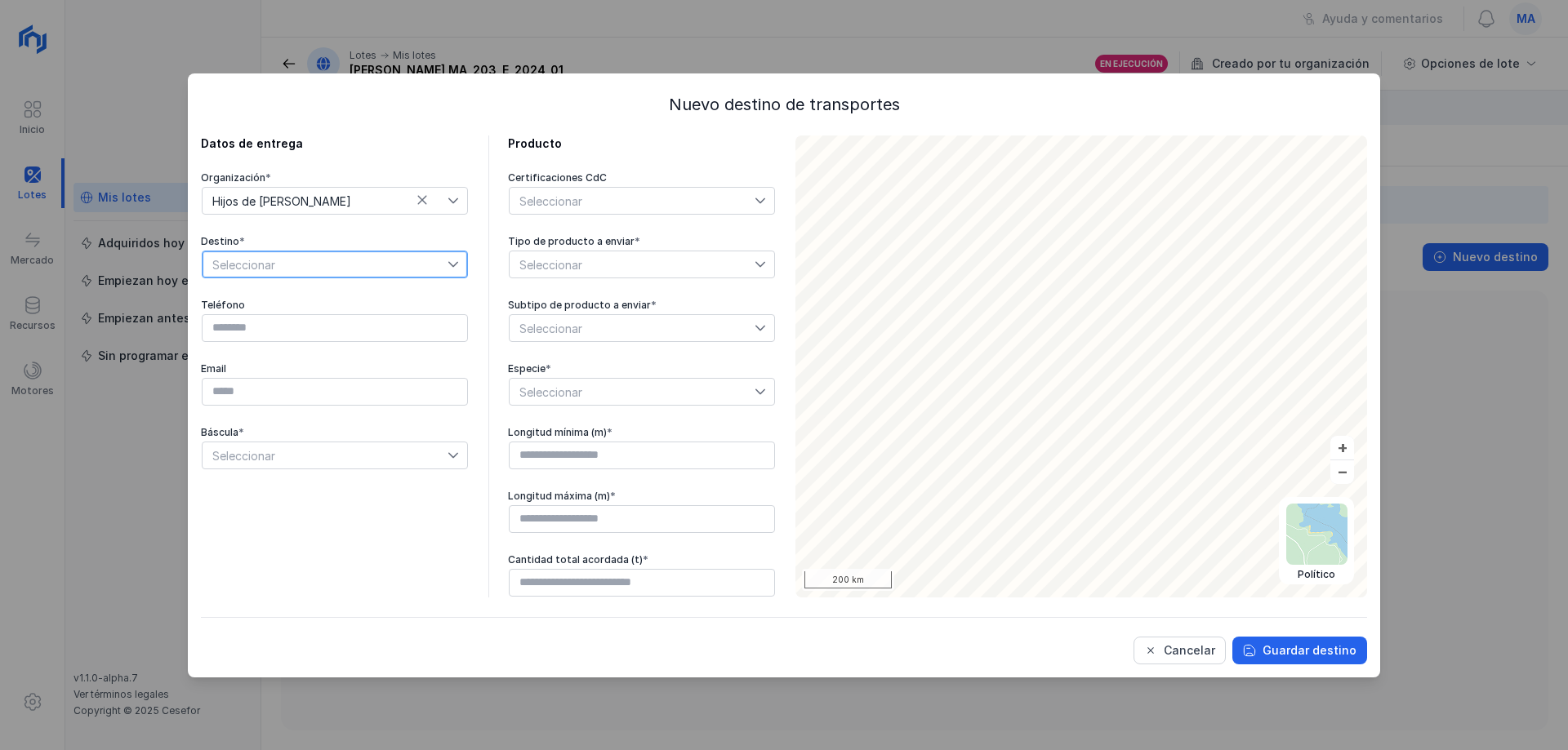
click at [395, 270] on span "Seleccionar" at bounding box center [325, 264] width 245 height 26
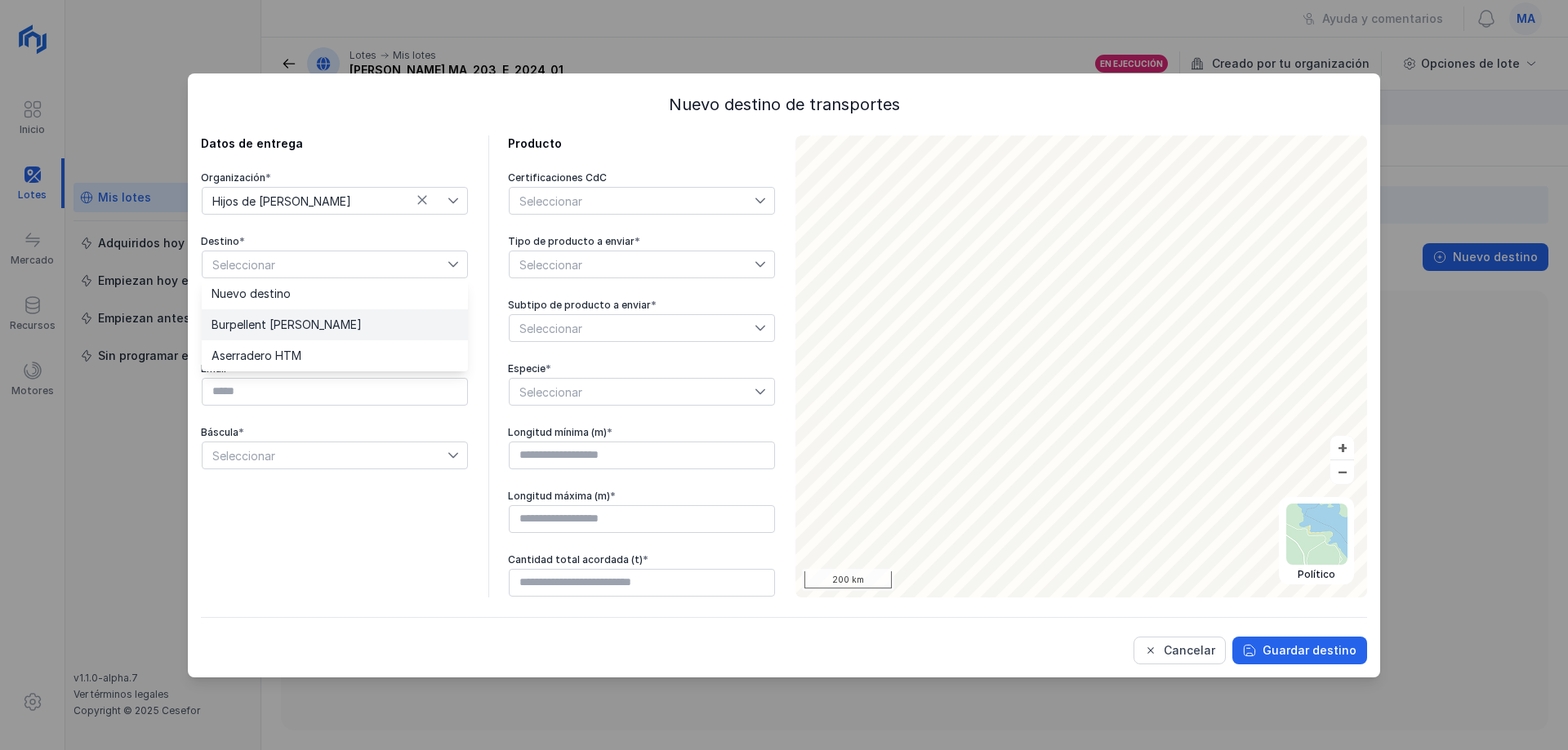
click at [336, 332] on li "Burpellent Huerta de Rey" at bounding box center [335, 325] width 266 height 31
type input "*********"
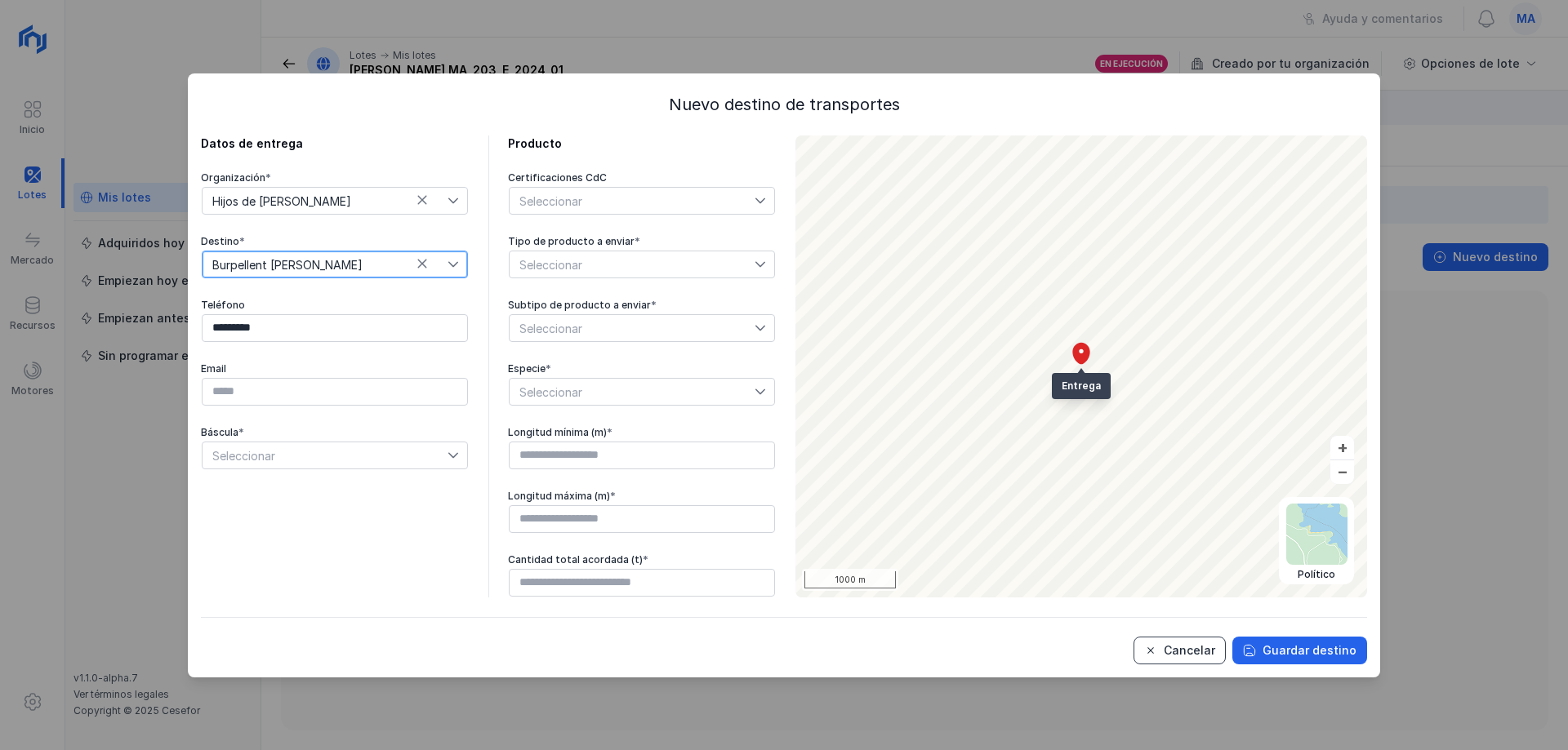
click at [1173, 646] on div "Cancelar" at bounding box center [1190, 651] width 52 height 16
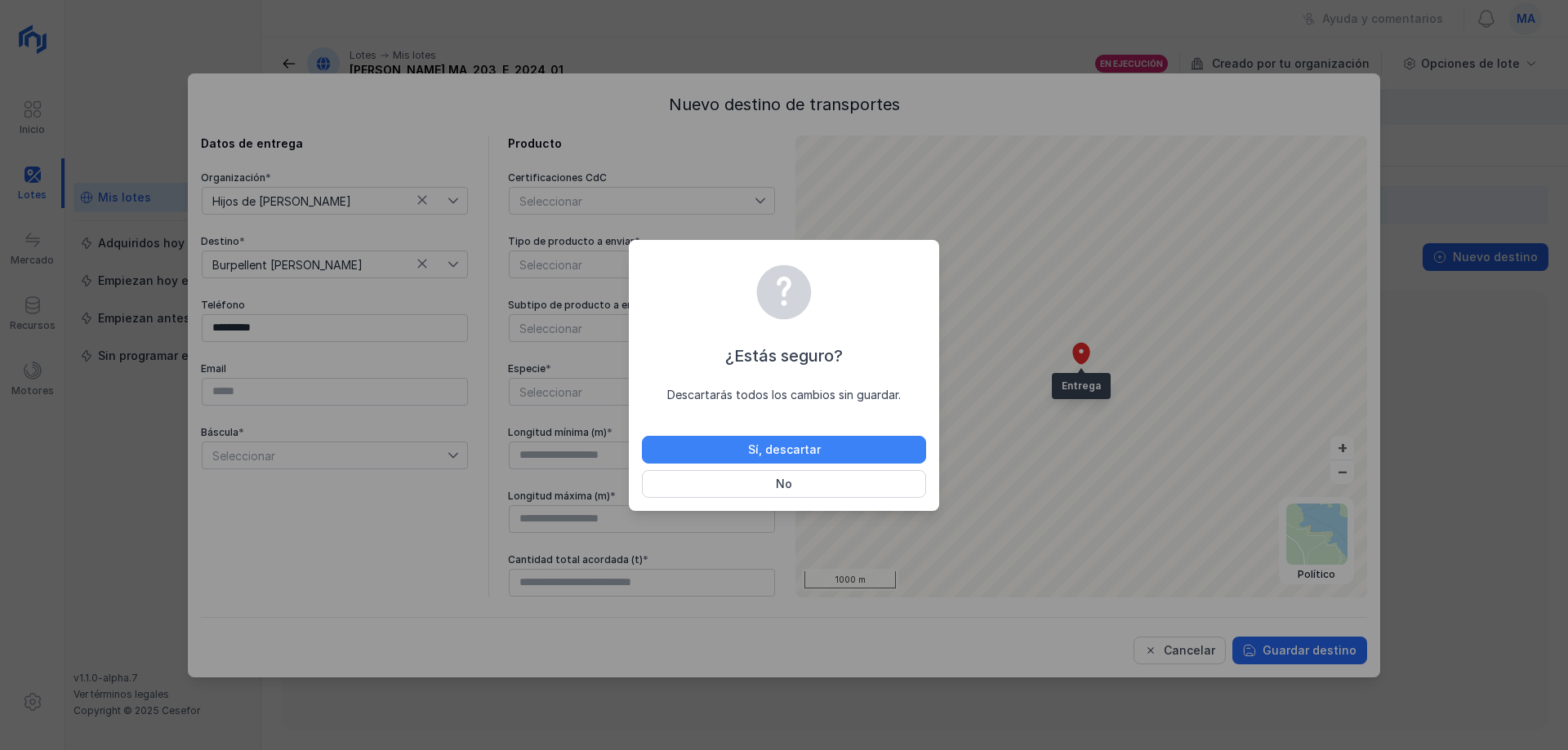
click at [817, 453] on div "Sí, descartar" at bounding box center [784, 450] width 73 height 16
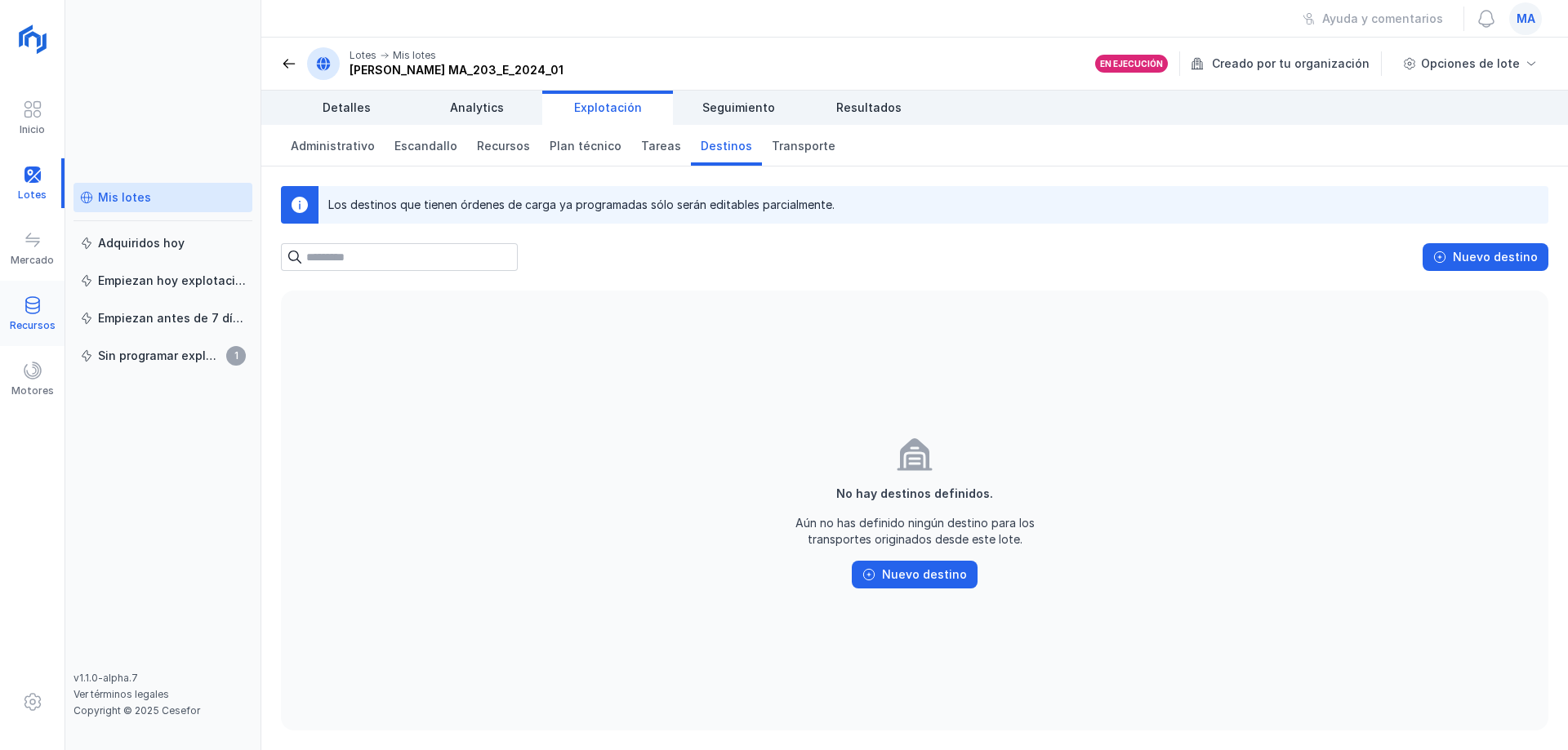
click at [21, 301] on div "Recursos" at bounding box center [32, 313] width 65 height 50
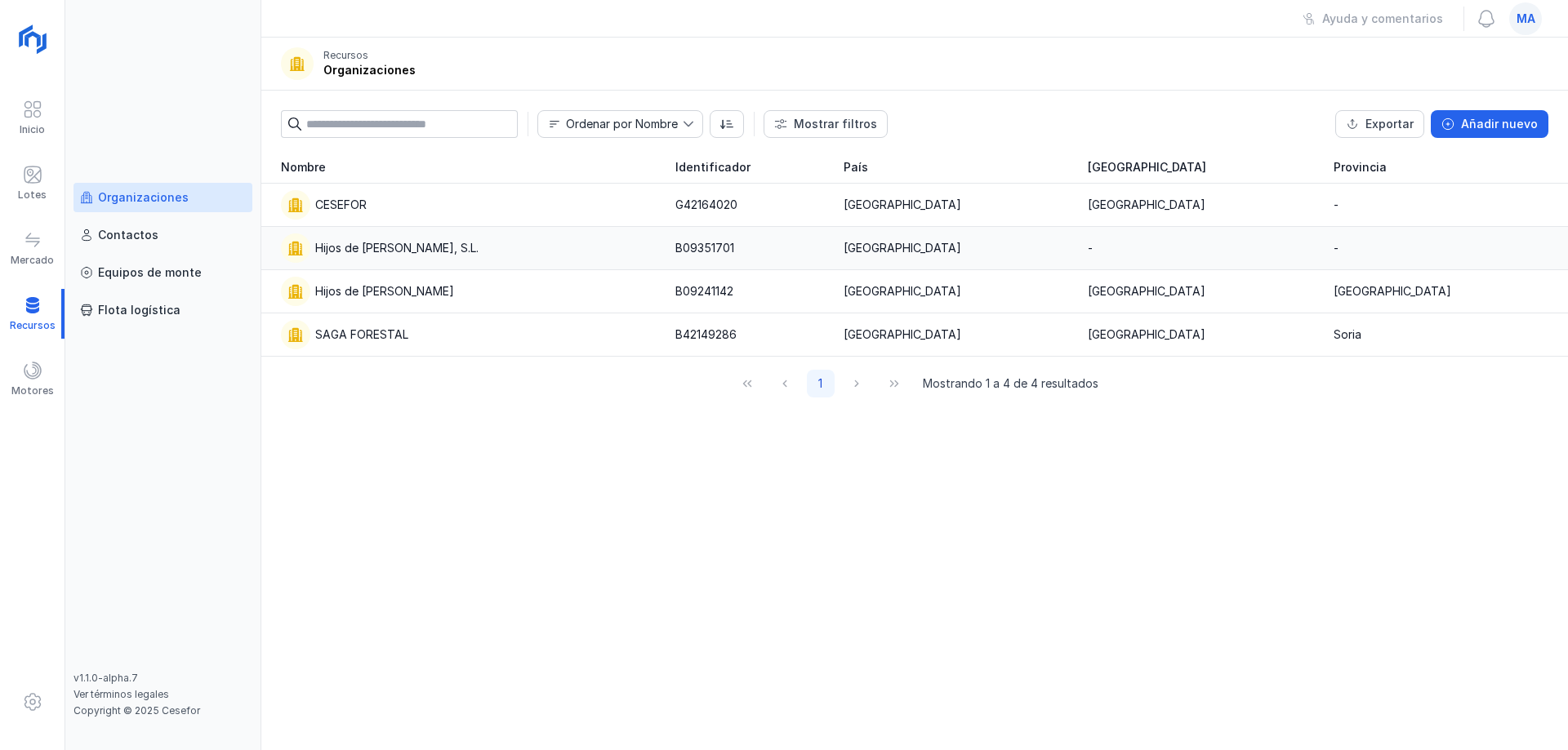
click at [498, 245] on div "Hijos de Pascual Mediavilla, S.L." at bounding box center [468, 249] width 375 height 30
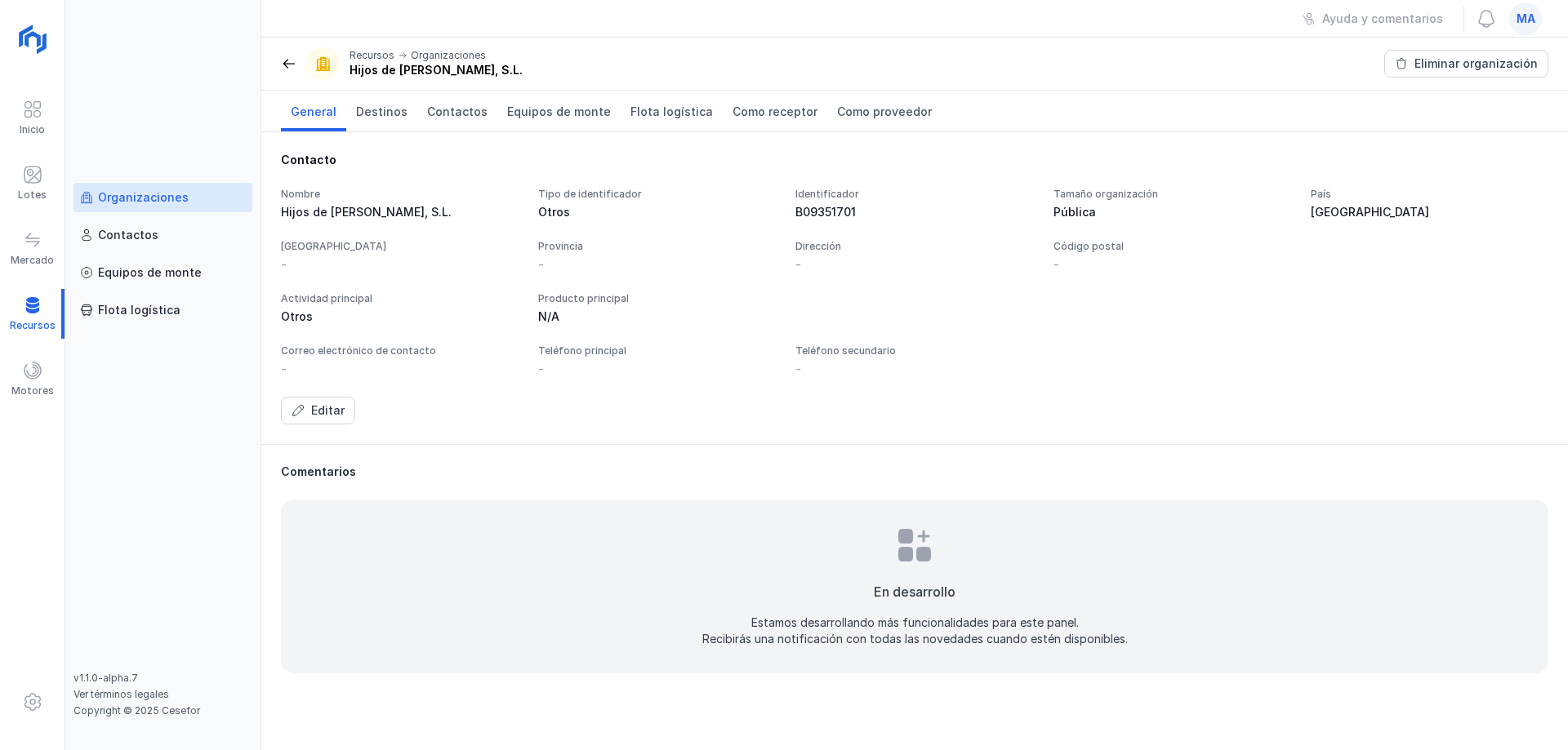
click at [284, 70] on span at bounding box center [289, 64] width 16 height 16
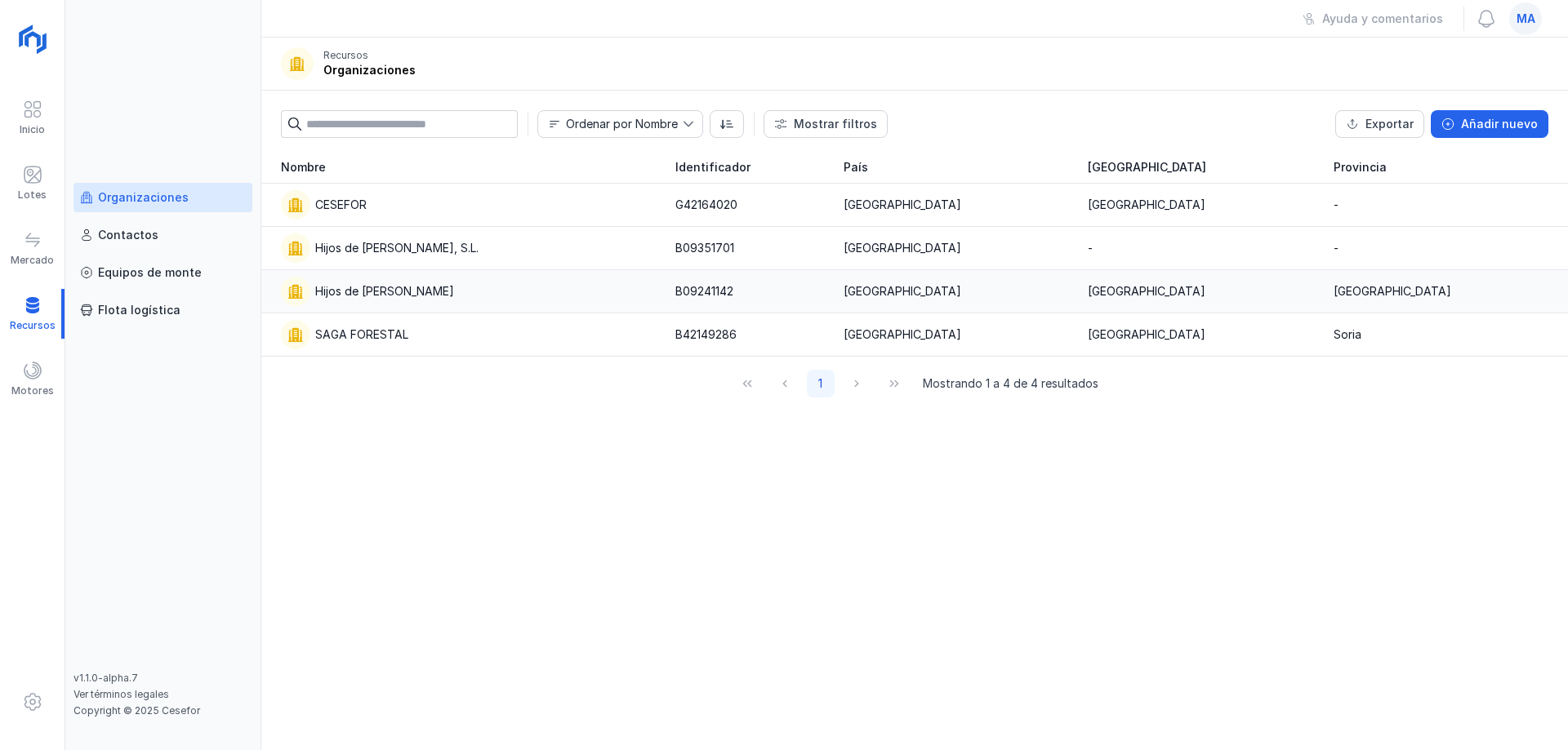
click at [460, 301] on div "Hijos de [PERSON_NAME]" at bounding box center [468, 291] width 375 height 30
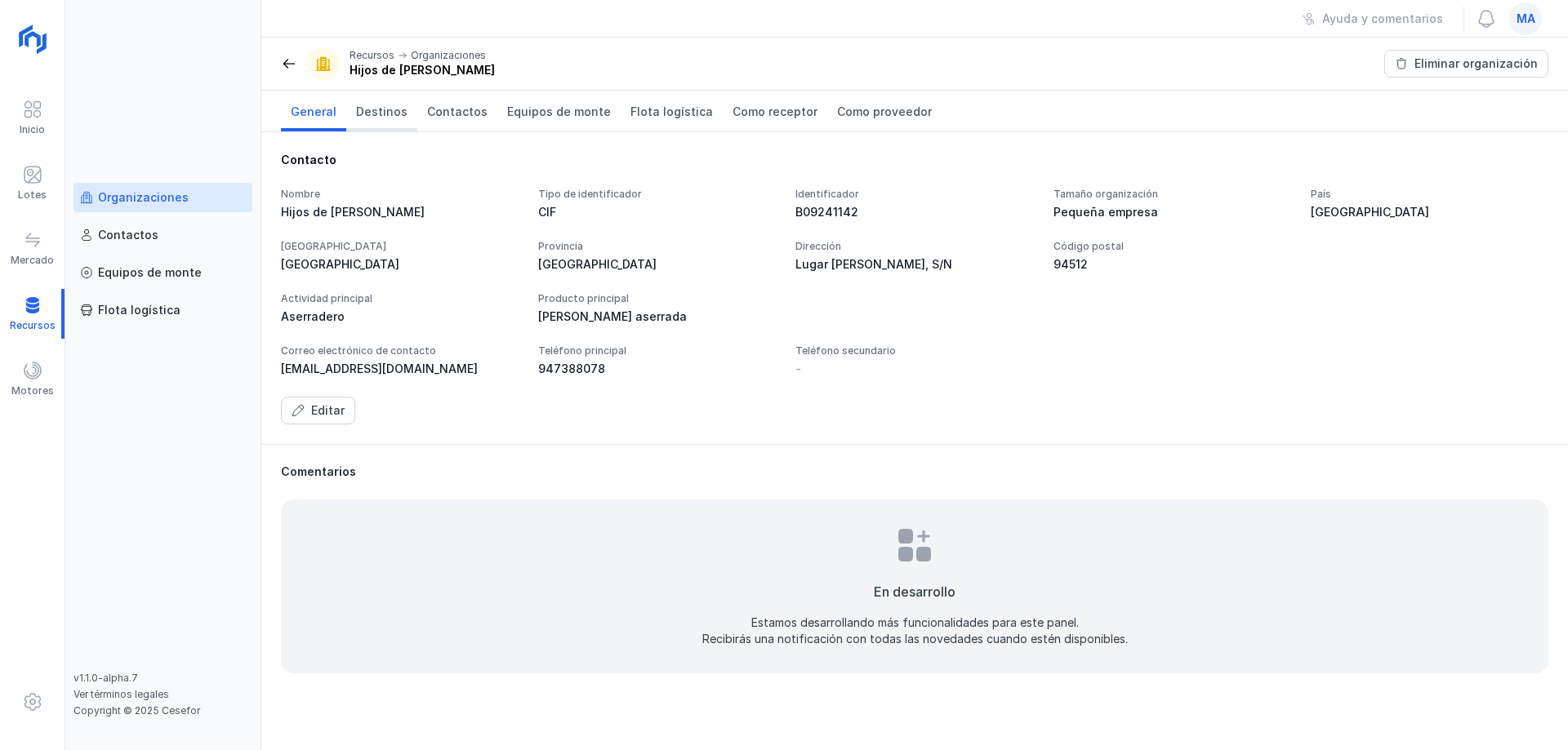
click at [389, 108] on span "Destinos" at bounding box center [382, 112] width 52 height 16
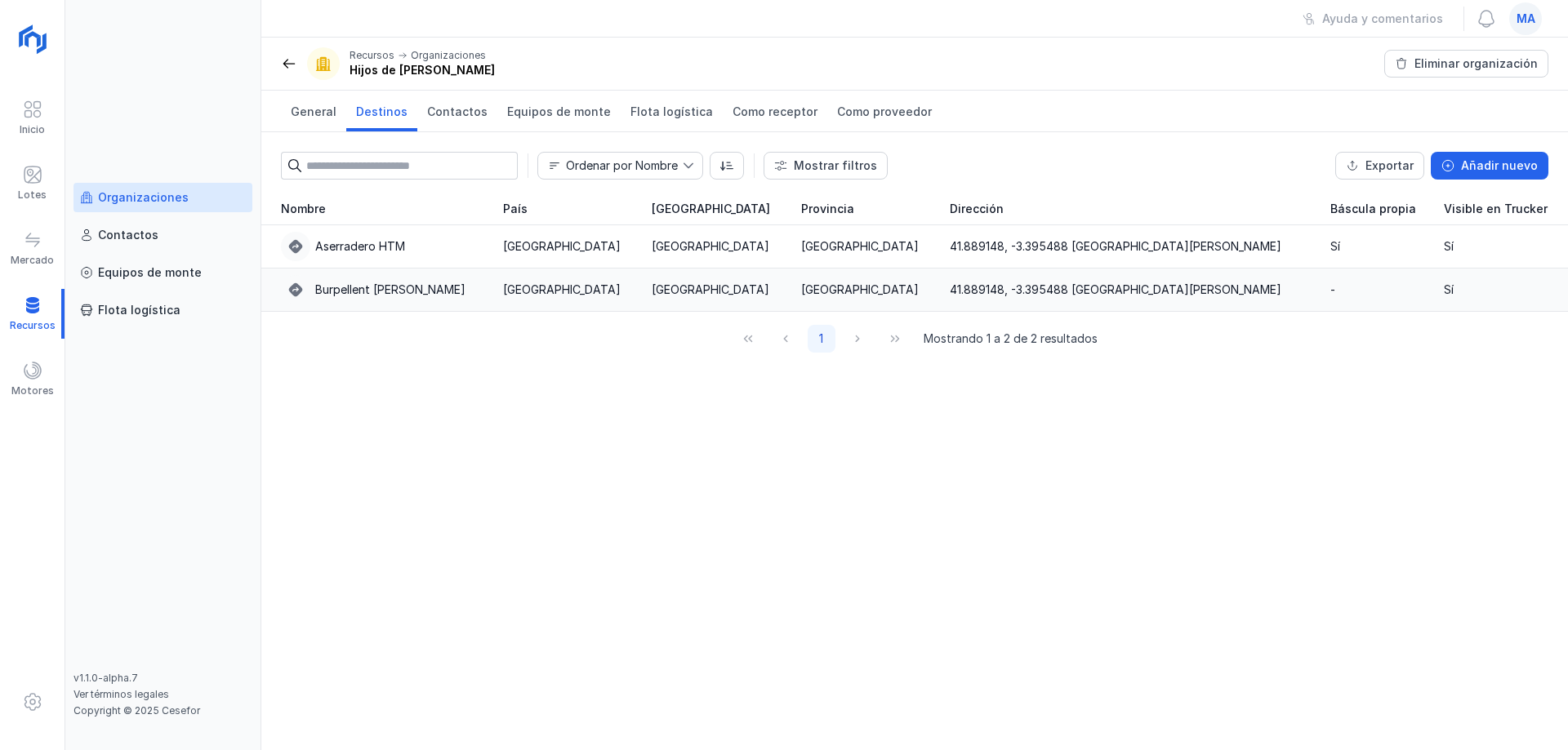
click at [383, 297] on div "Burpellent Huerta de Rey" at bounding box center [390, 290] width 150 height 16
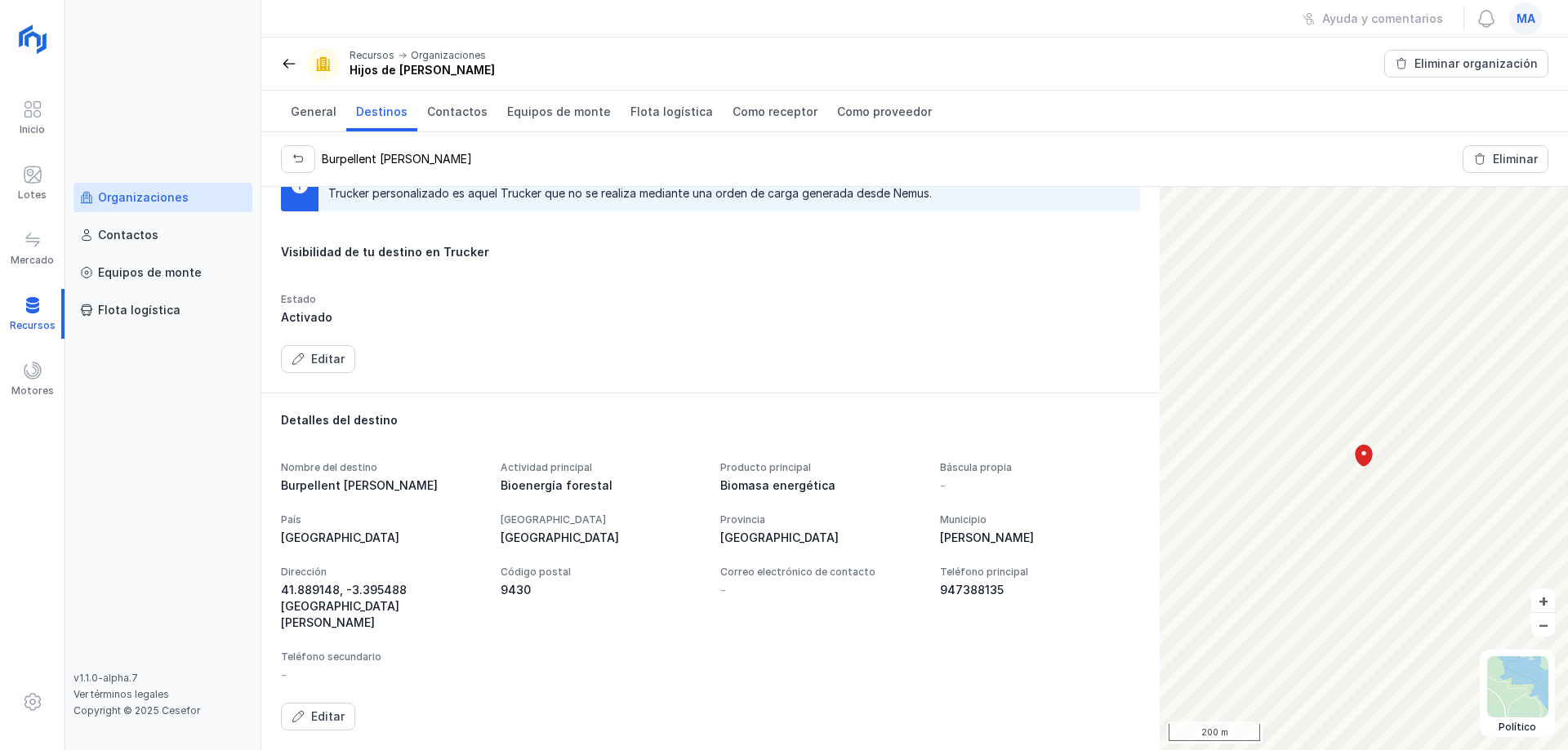
scroll to position [83, 0]
click at [328, 708] on button "Editar" at bounding box center [318, 717] width 75 height 28
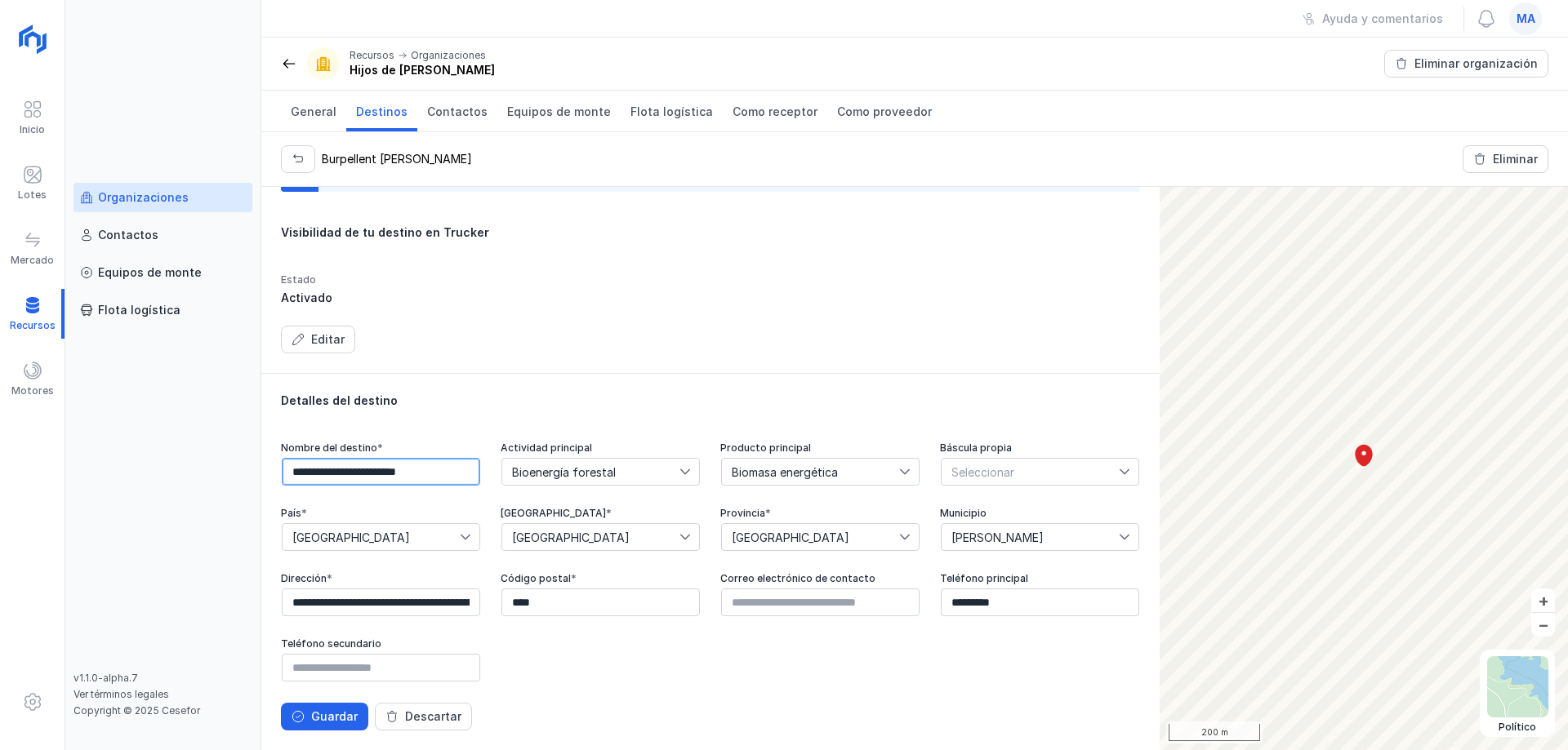
click at [353, 458] on input "**********" at bounding box center [381, 472] width 199 height 28
click at [461, 460] on input "**********" at bounding box center [381, 472] width 199 height 28
type input "**********"
click at [322, 722] on div "Guardar" at bounding box center [334, 717] width 47 height 16
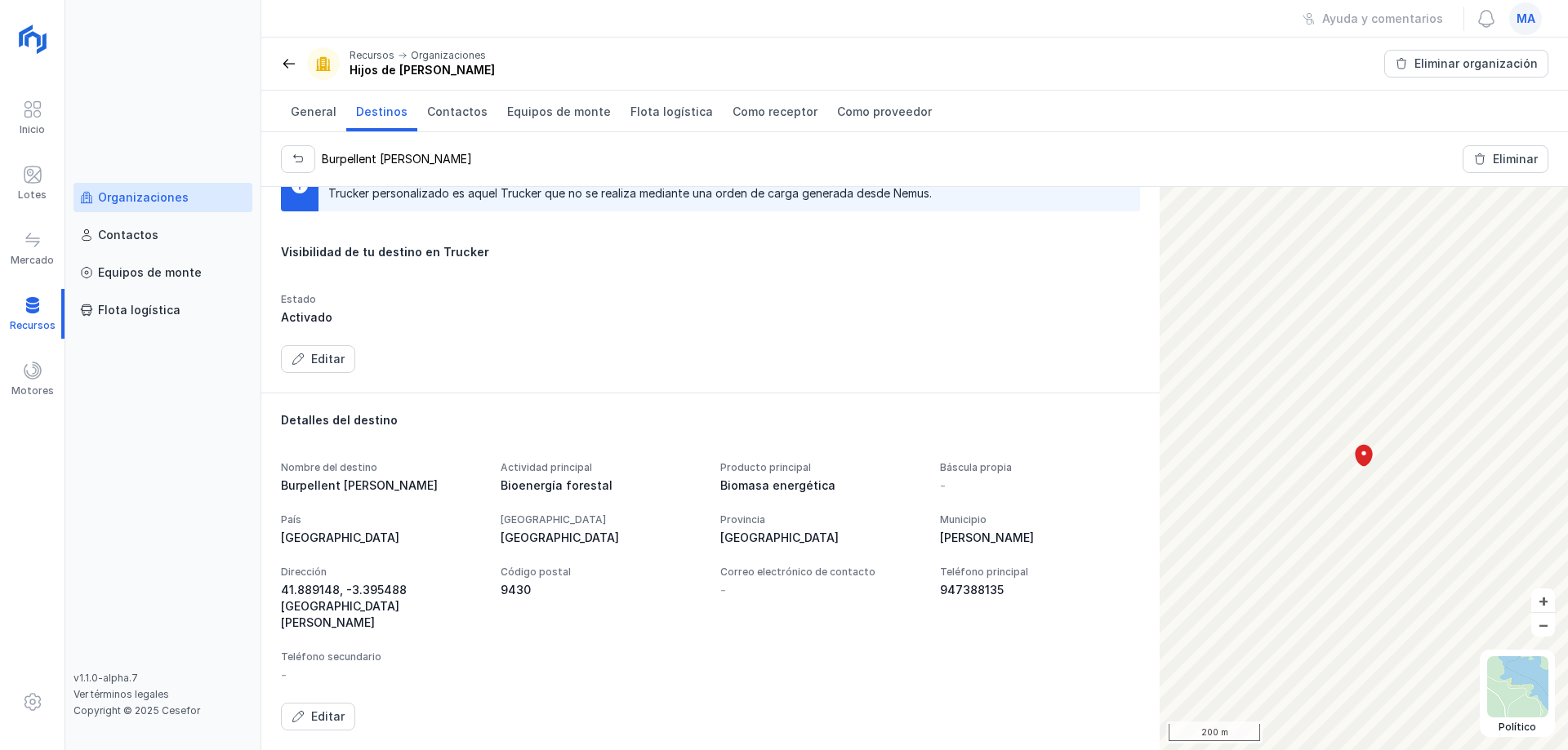
scroll to position [83, 0]
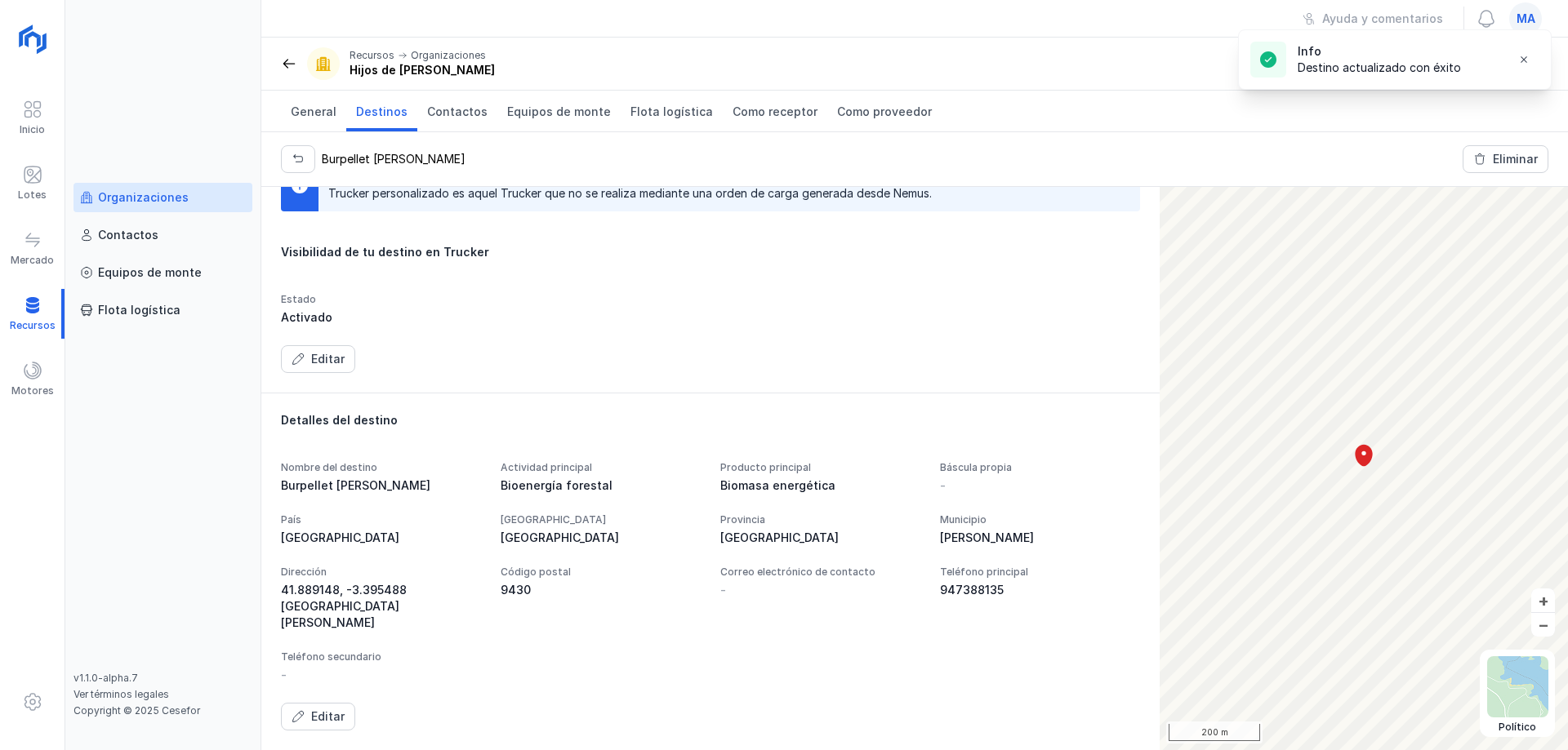
click at [279, 61] on header "Recursos Organizaciones Hijos de Tomas Martín S.L. Eliminar organización" at bounding box center [915, 64] width 1307 height 53
click at [285, 64] on span at bounding box center [289, 64] width 16 height 16
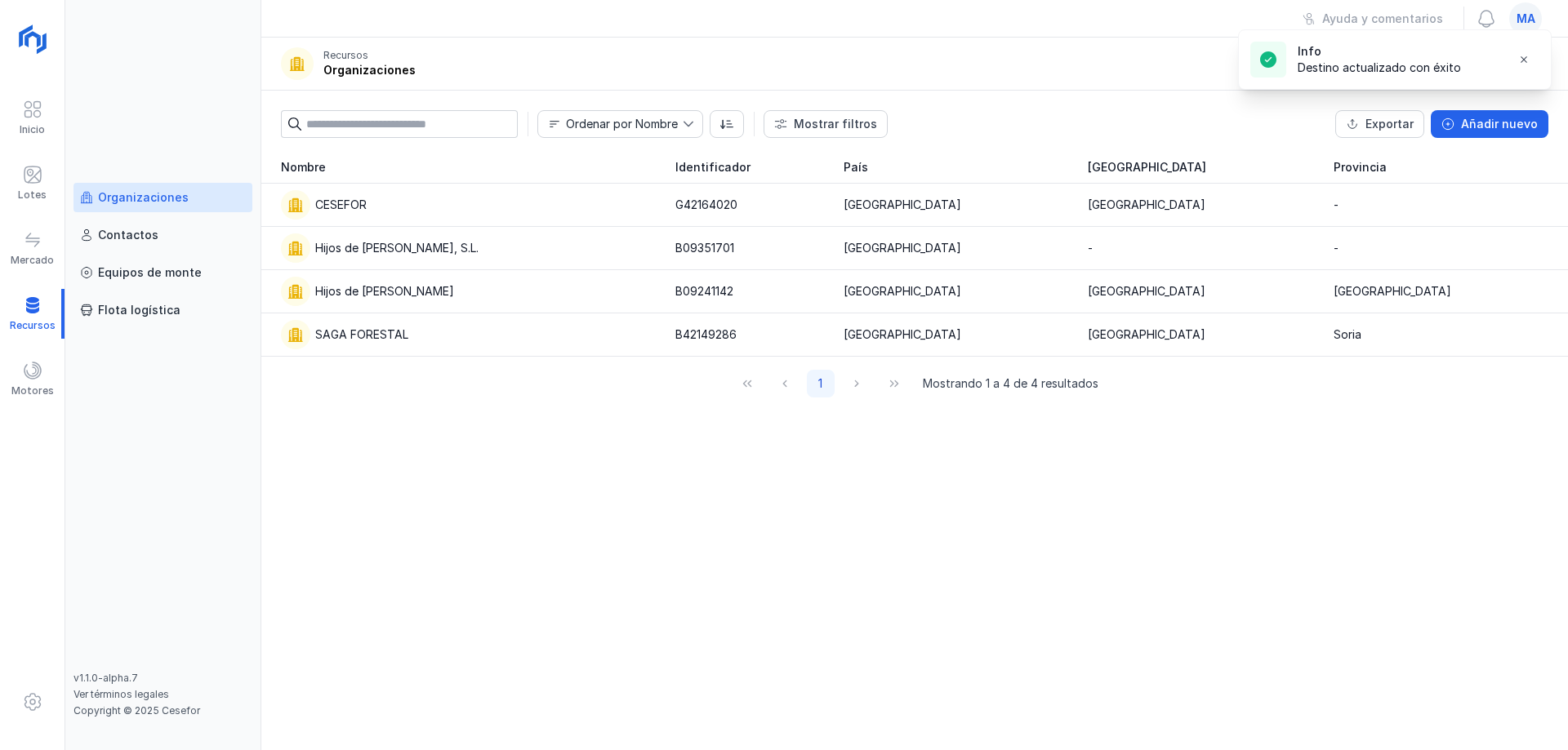
click at [480, 453] on div "Nombre Identificador País Comunidad autónoma Provincia CESEFOR G42164020 España…" at bounding box center [915, 450] width 1307 height 599
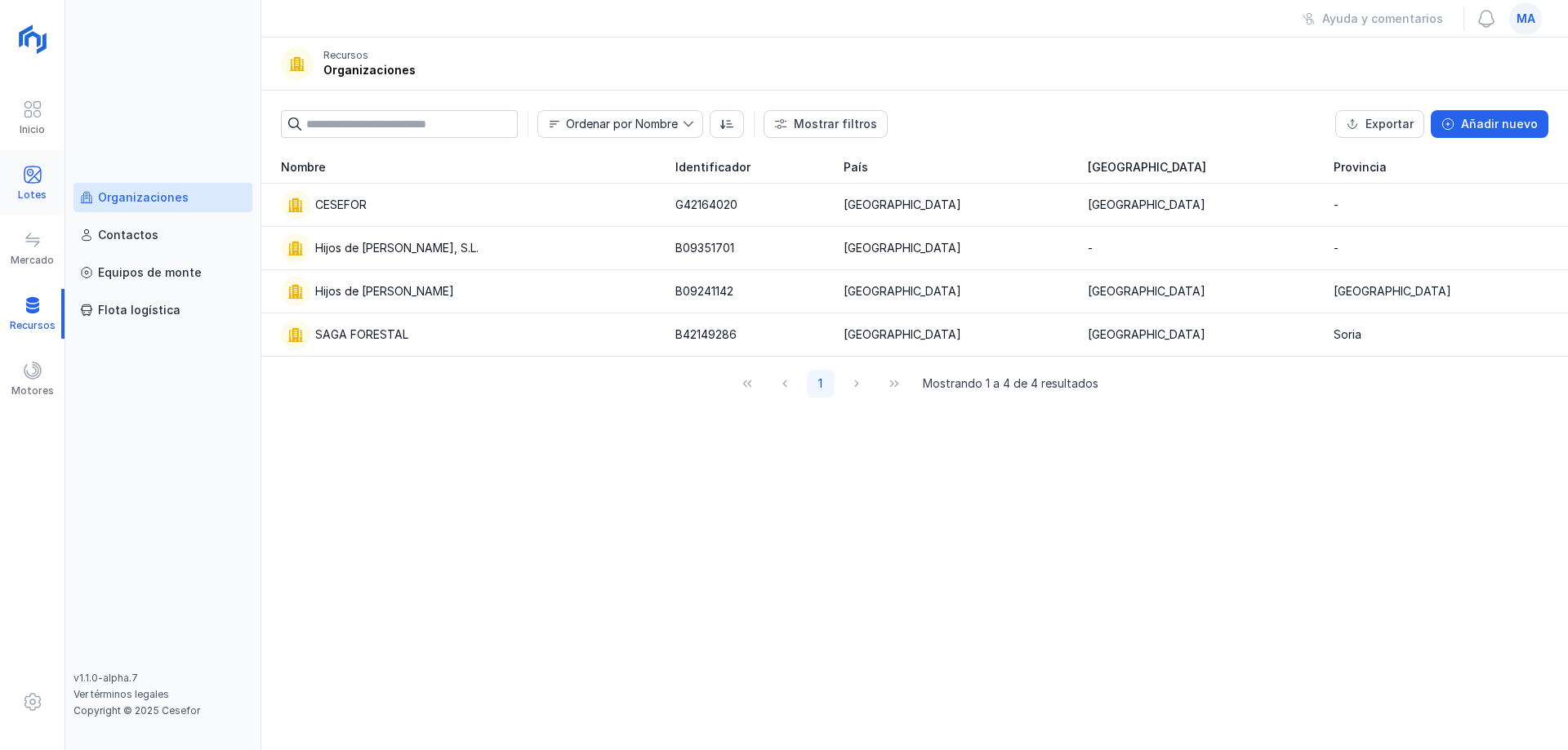
click at [37, 171] on span at bounding box center [33, 175] width 20 height 20
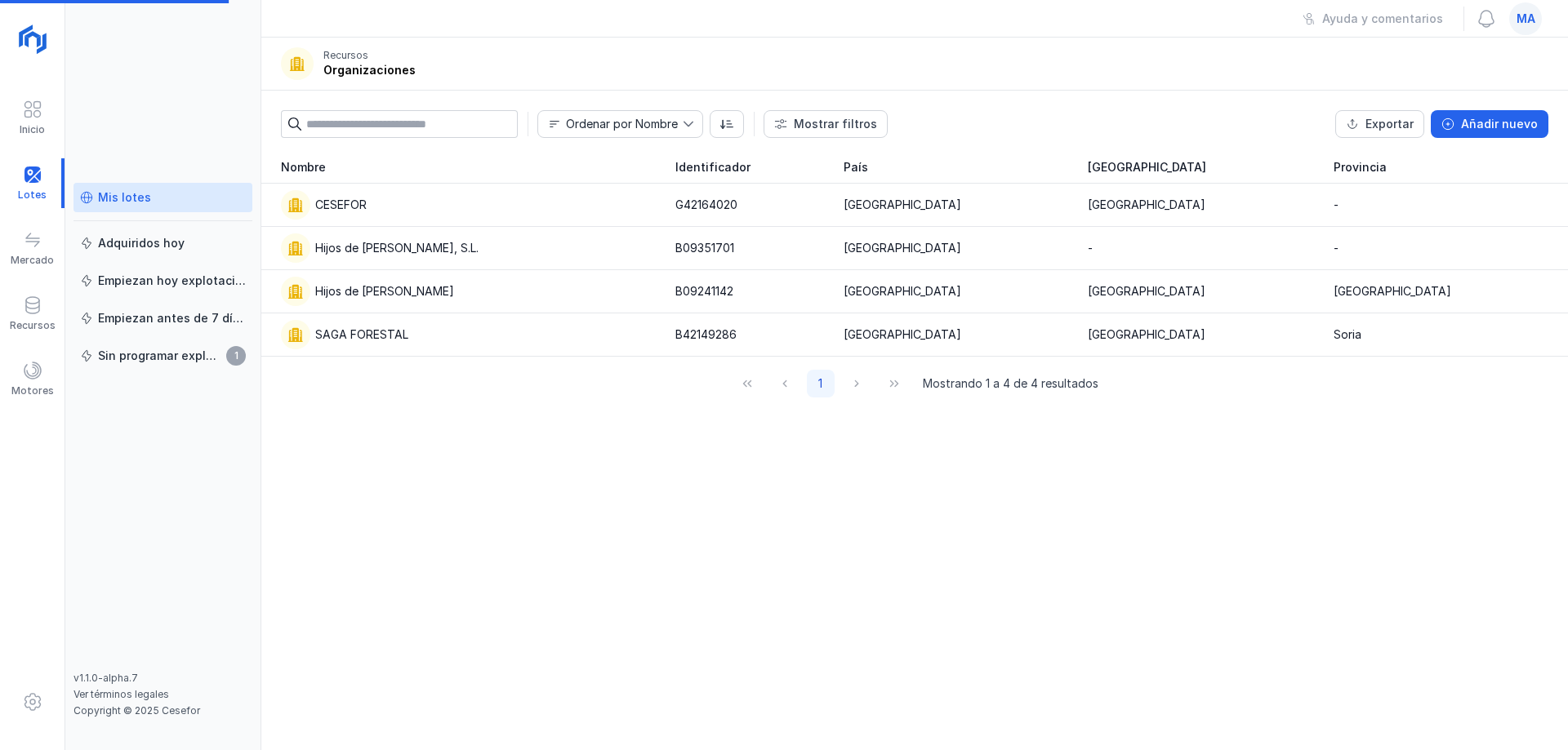
click at [144, 197] on div "Mis lotes" at bounding box center [124, 198] width 53 height 16
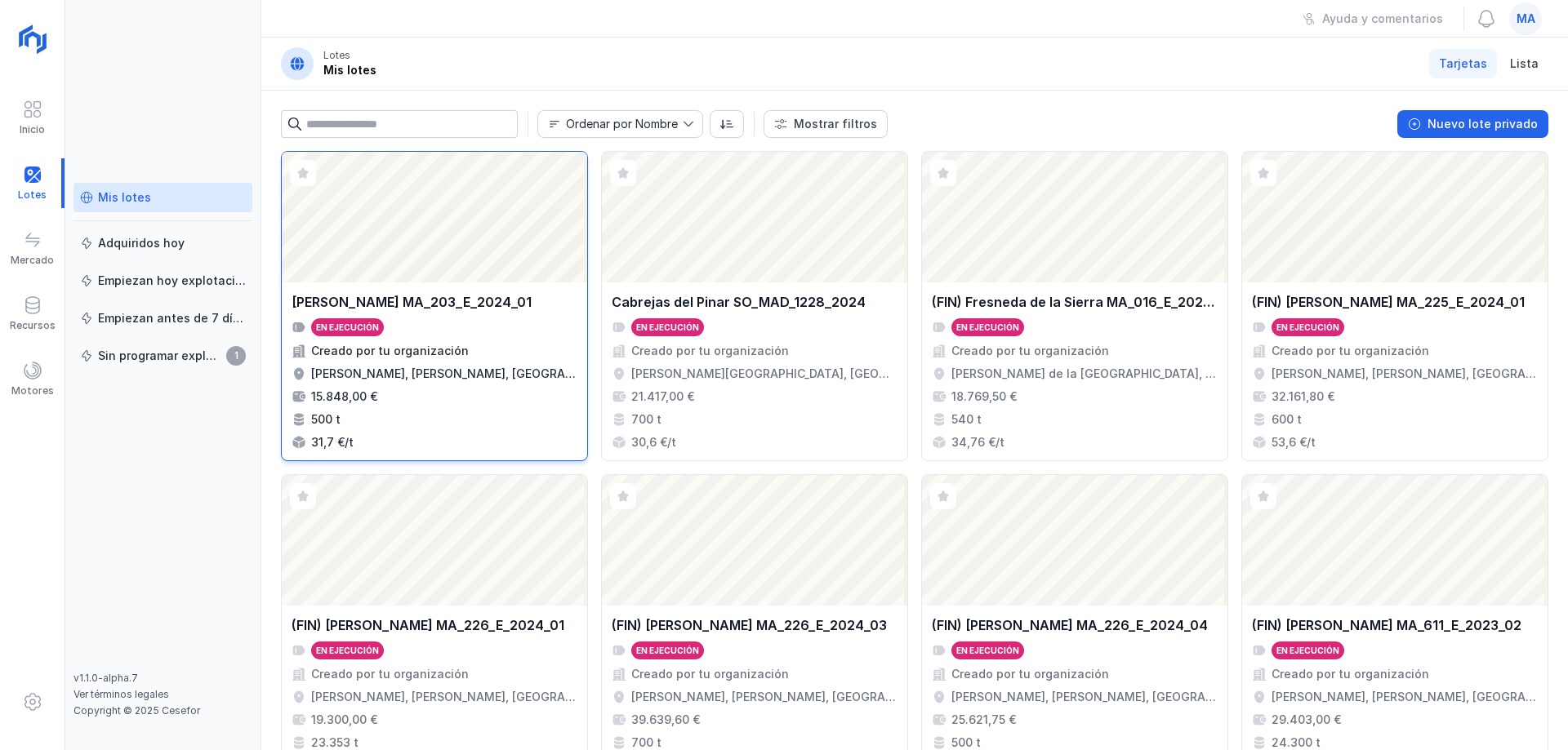
click at [461, 318] on div "Araúzo de Miel MA_203_E_2024_01 En ejecución Creado por tu organización Arauzo …" at bounding box center [434, 371] width 286 height 158
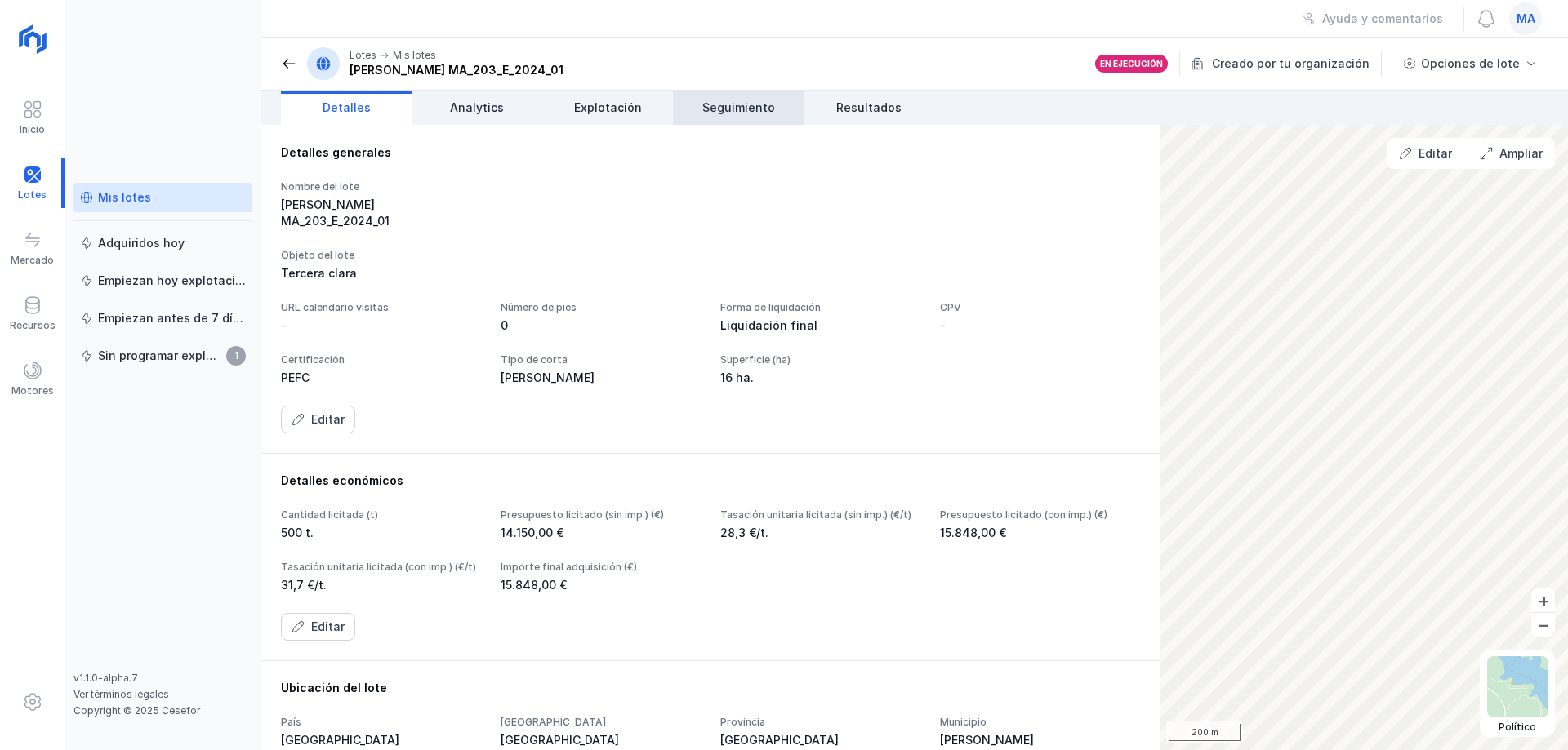
click at [730, 112] on span "Seguimiento" at bounding box center [739, 107] width 73 height 16
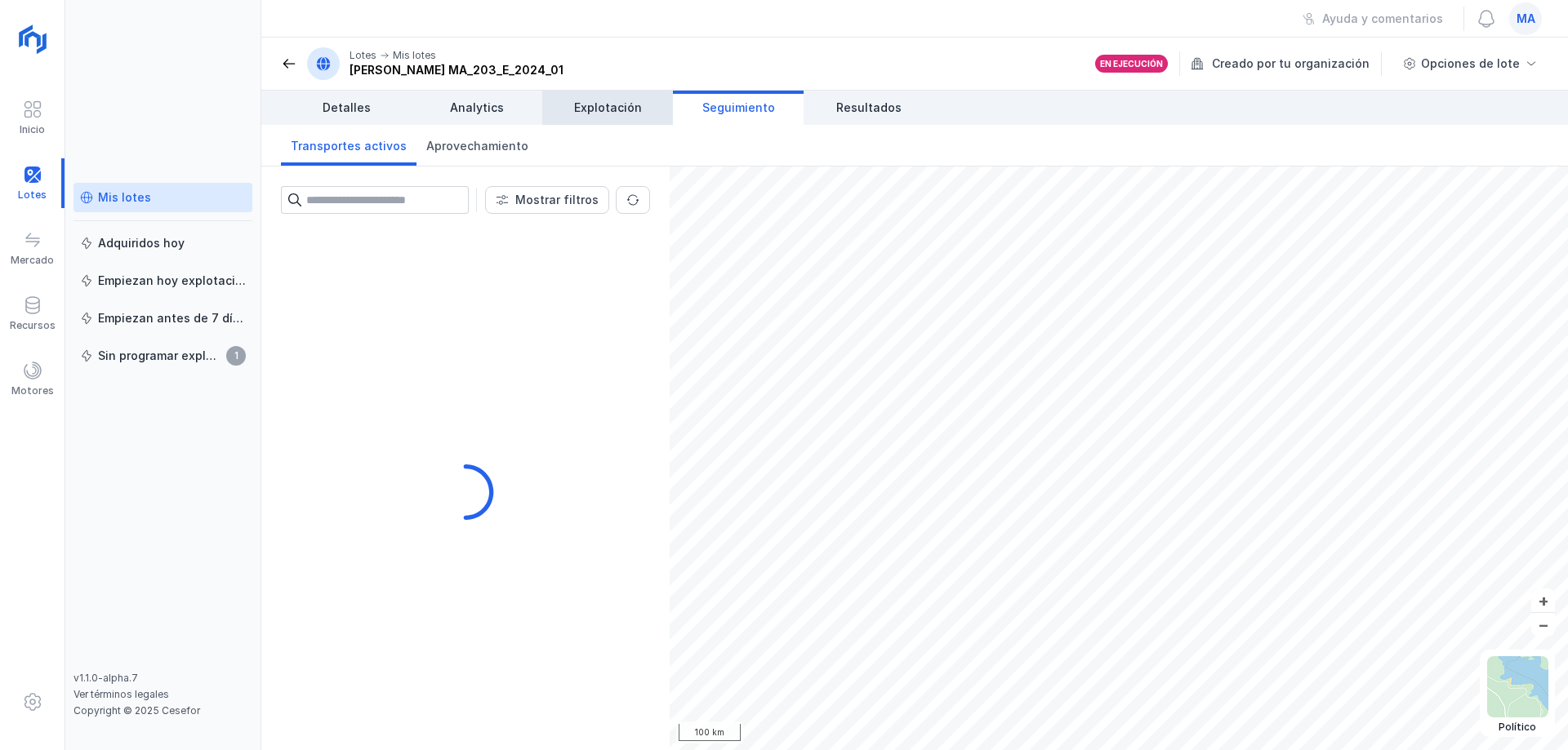
click at [613, 101] on span "Explotación" at bounding box center [607, 107] width 68 height 16
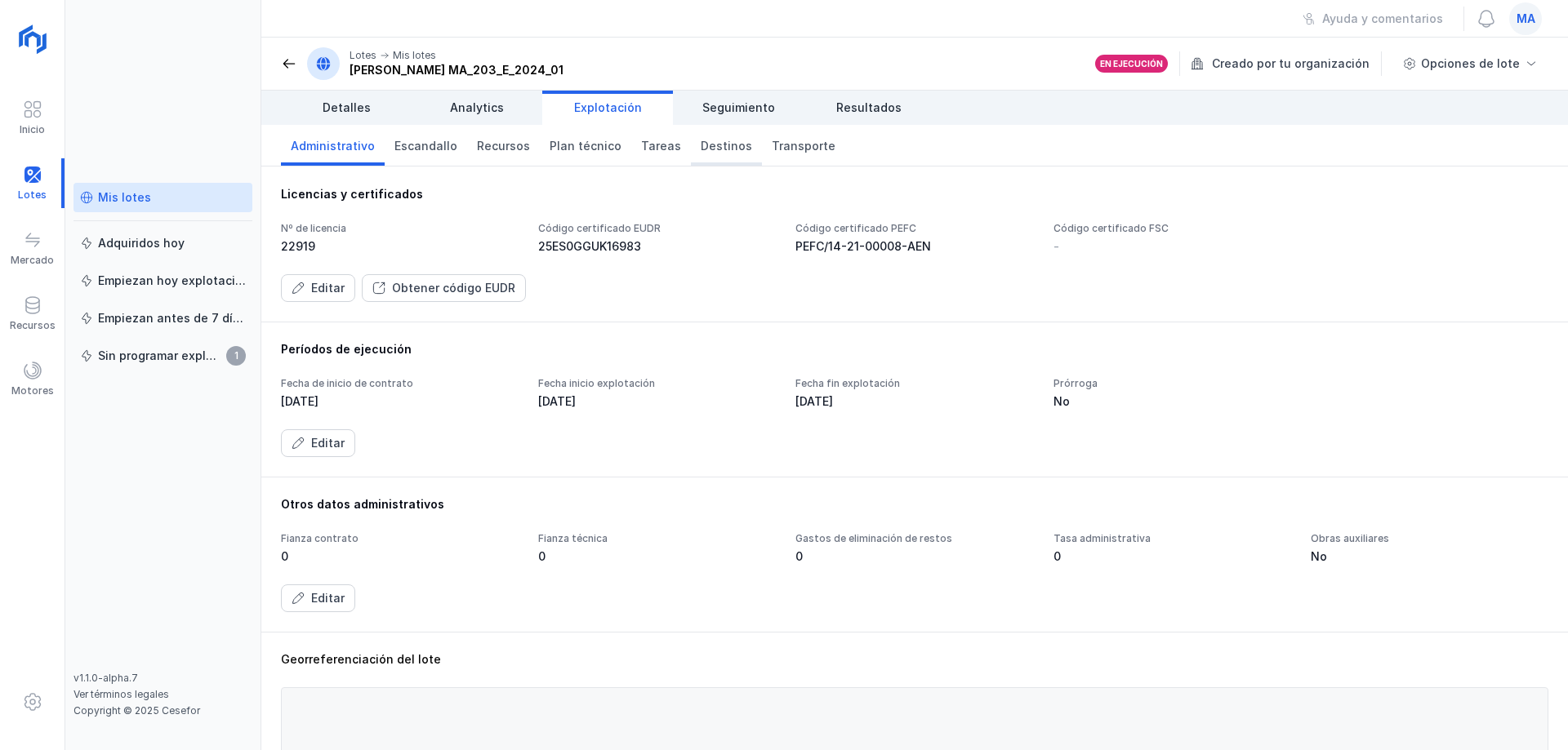
click at [721, 144] on span "Destinos" at bounding box center [727, 146] width 52 height 16
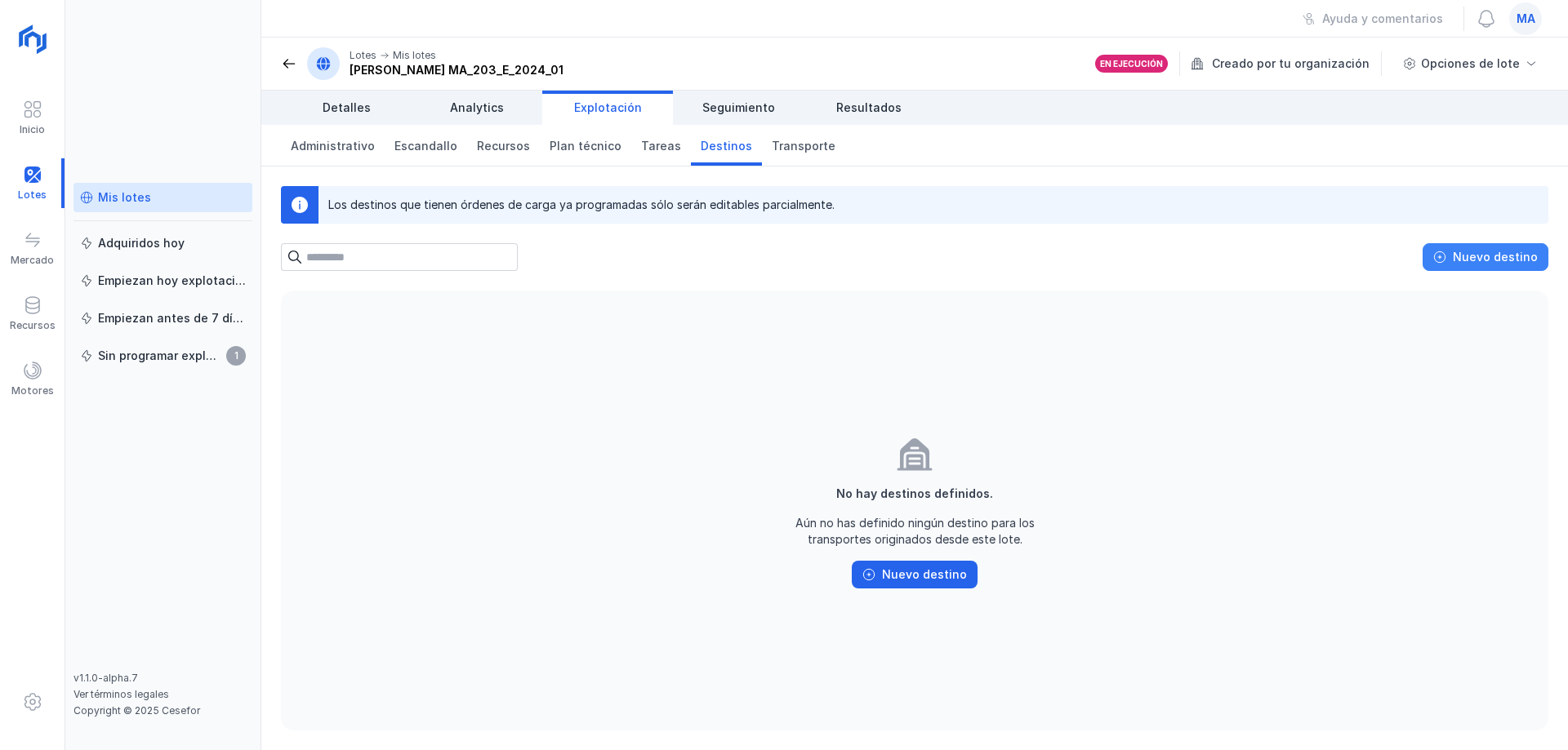
click at [1508, 247] on button "Nuevo destino" at bounding box center [1485, 257] width 126 height 28
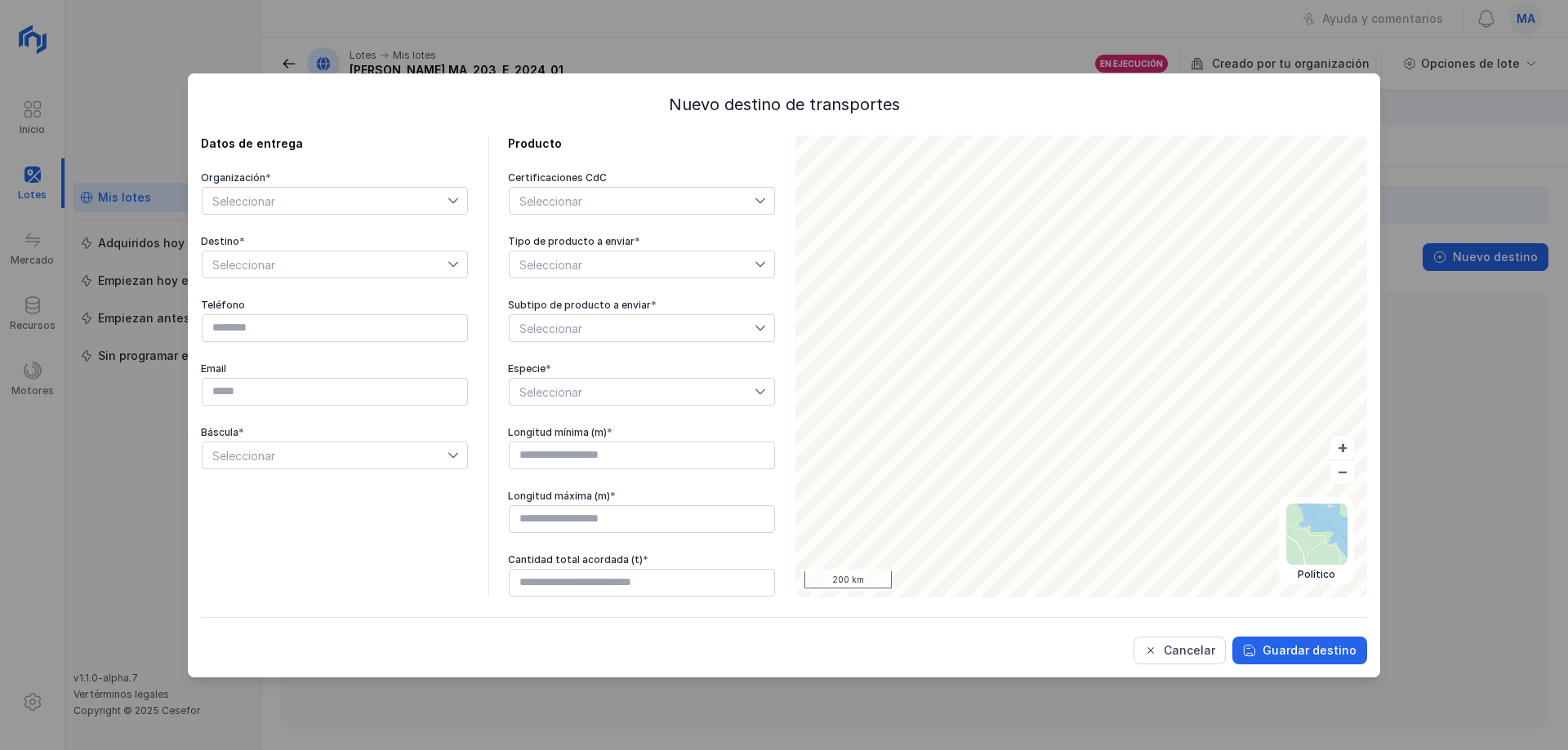
click at [299, 191] on span "Seleccionar" at bounding box center [325, 201] width 245 height 26
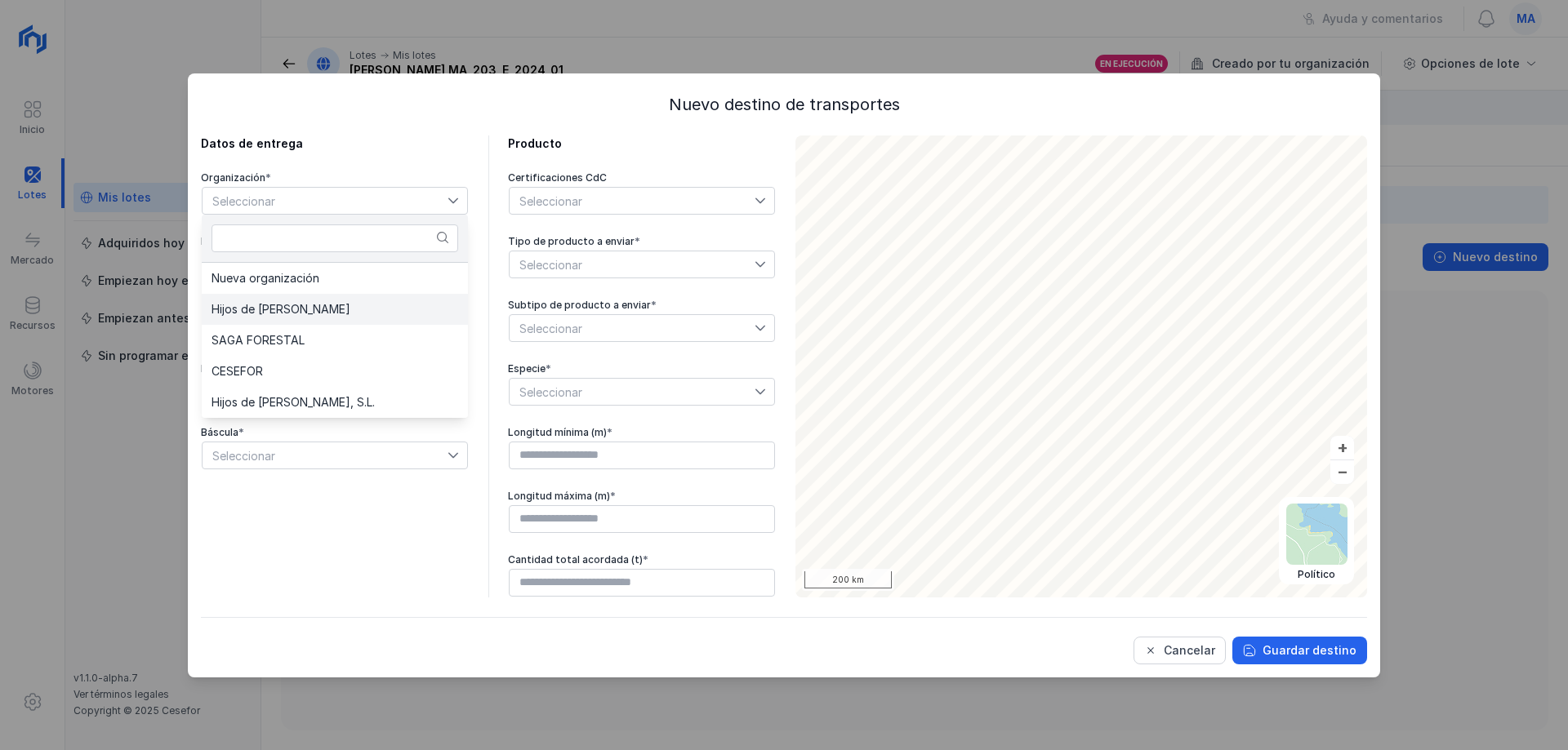
click at [279, 313] on span "Hijos de [PERSON_NAME]" at bounding box center [281, 309] width 139 height 11
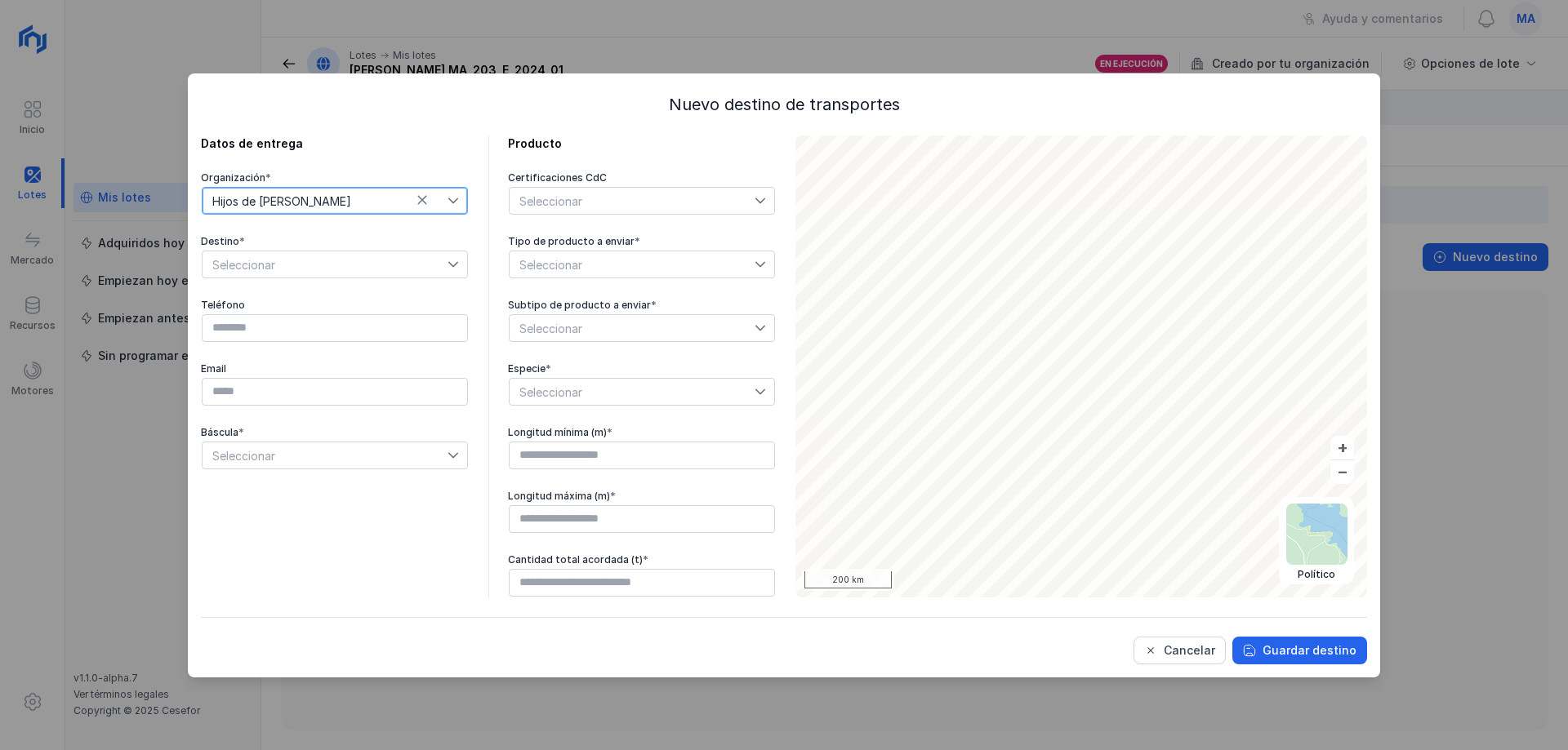
click at [359, 263] on span "Seleccionar" at bounding box center [325, 264] width 245 height 26
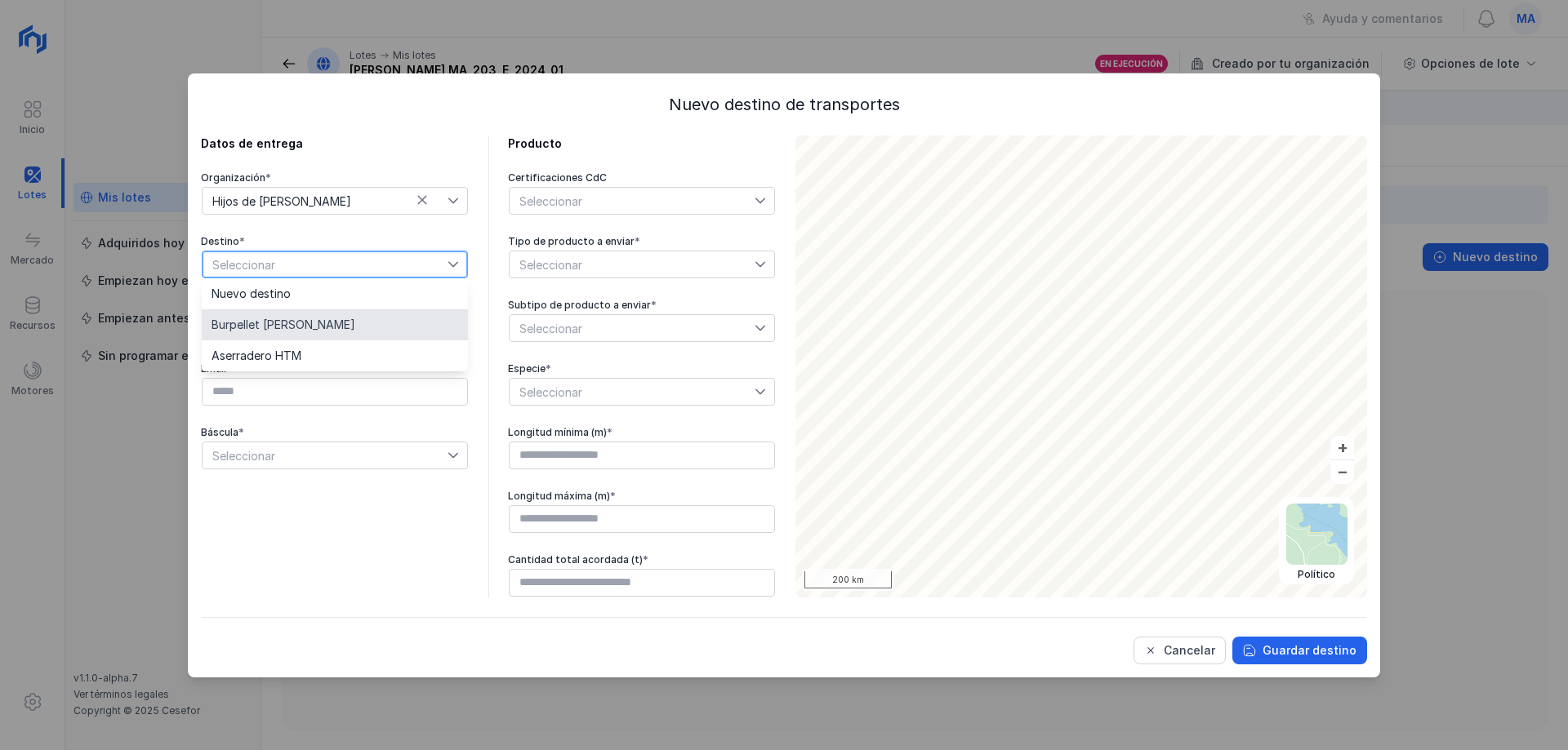
click at [297, 323] on span "Burpellet Huerta de Rey" at bounding box center [283, 325] width 144 height 11
type input "*********"
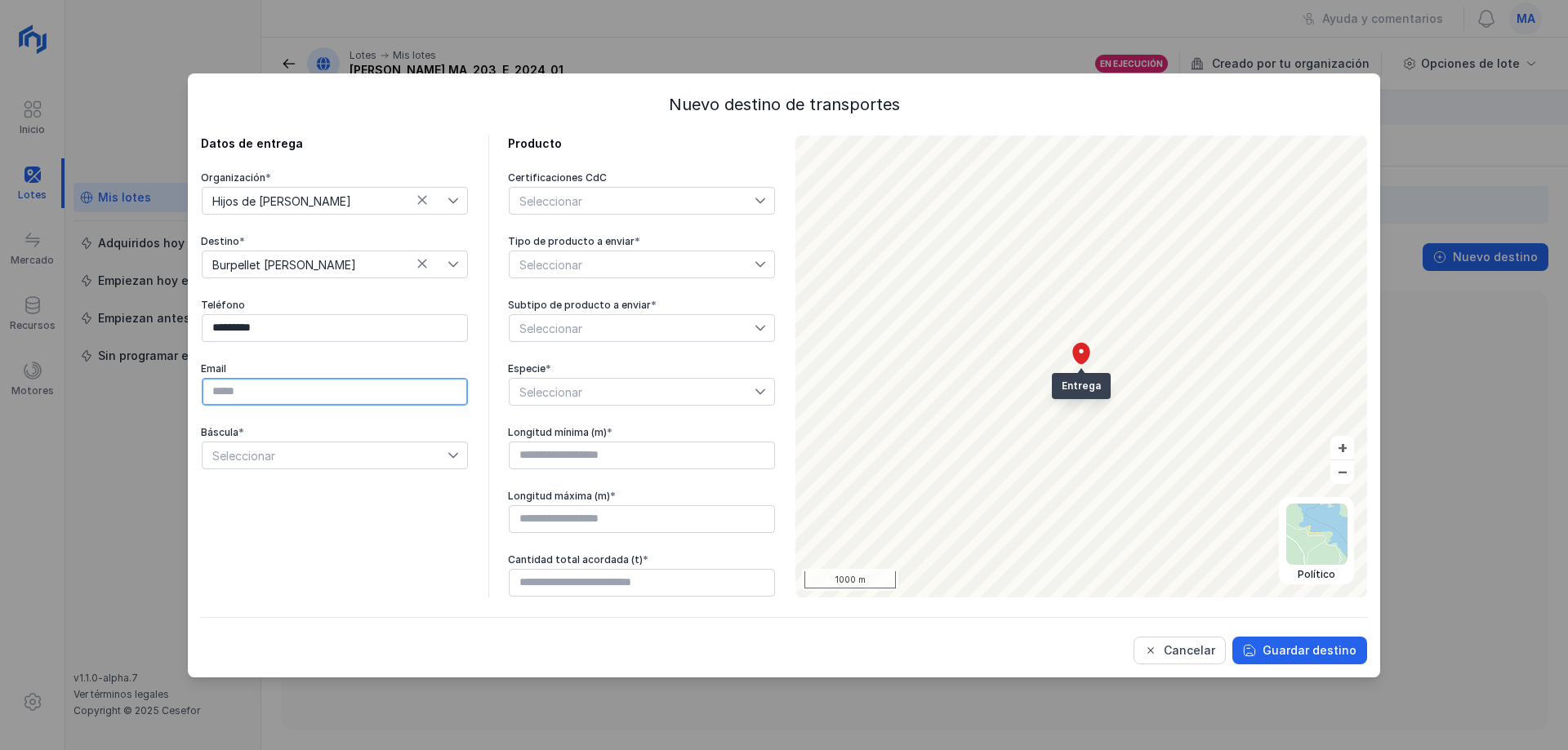
click at [305, 391] on input "text" at bounding box center [335, 392] width 266 height 28
click at [441, 458] on span "Seleccionar" at bounding box center [325, 455] width 245 height 26
click at [278, 485] on li "Sí" at bounding box center [335, 485] width 266 height 31
click at [577, 208] on div "Seleccionar" at bounding box center [548, 201] width 76 height 26
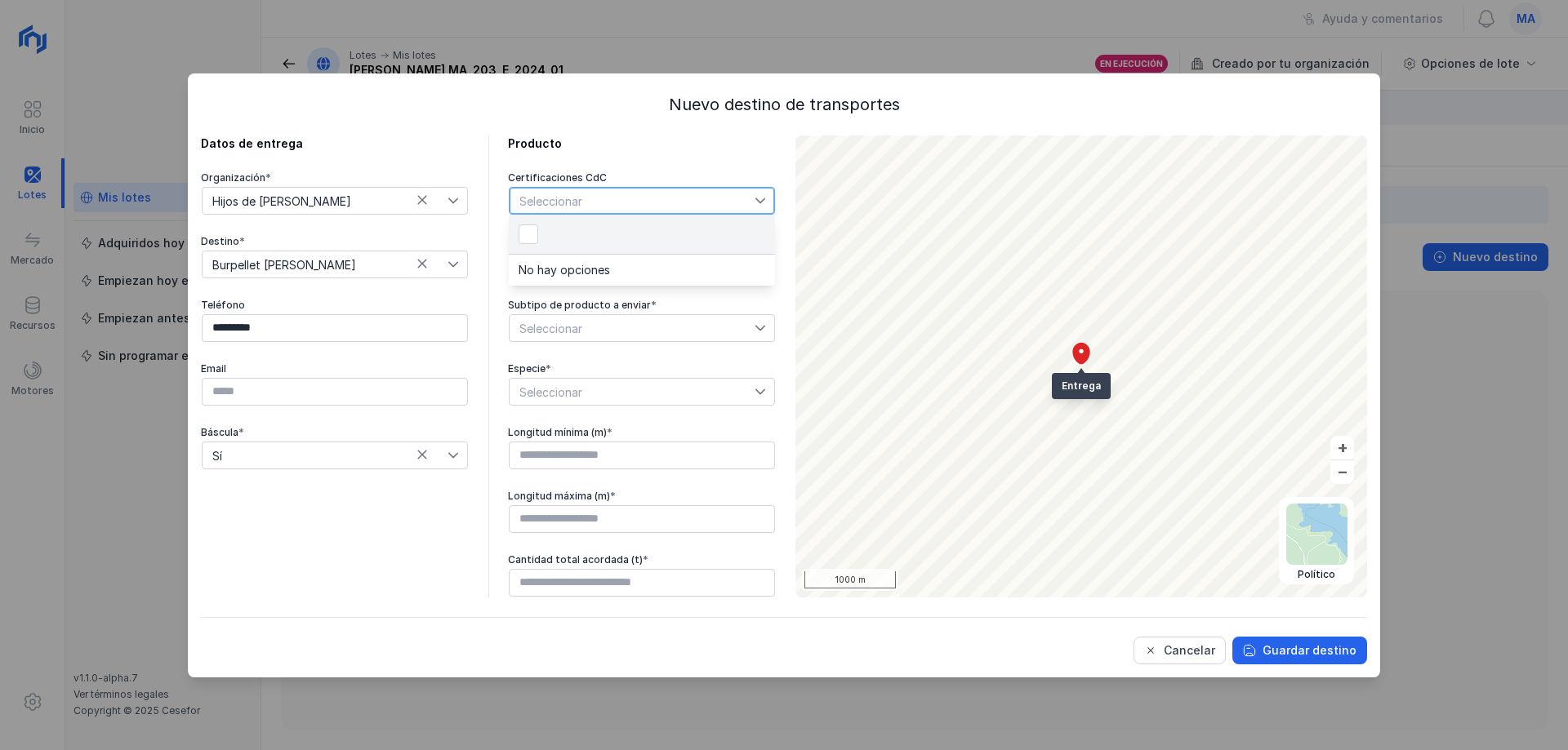
click at [630, 197] on div "Seleccionar" at bounding box center [632, 201] width 245 height 26
drag, startPoint x: 605, startPoint y: 244, endPoint x: 604, endPoint y: 256, distance: 12.0
click at [605, 245] on div "Tipo de producto a enviar *" at bounding box center [642, 242] width 268 height 13
click at [603, 263] on span "Seleccionar" at bounding box center [632, 264] width 245 height 26
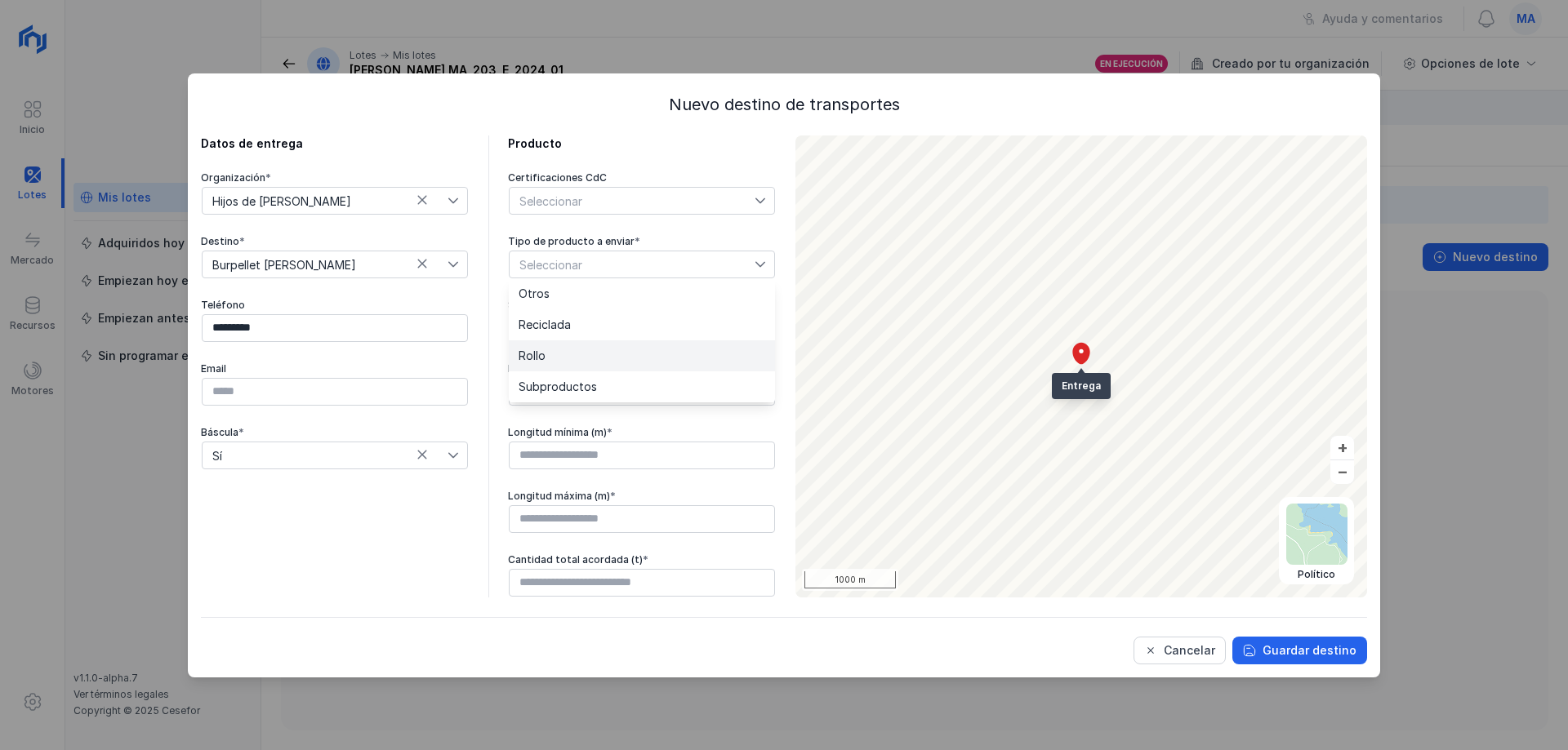
click at [578, 356] on li "Rollo" at bounding box center [642, 356] width 266 height 31
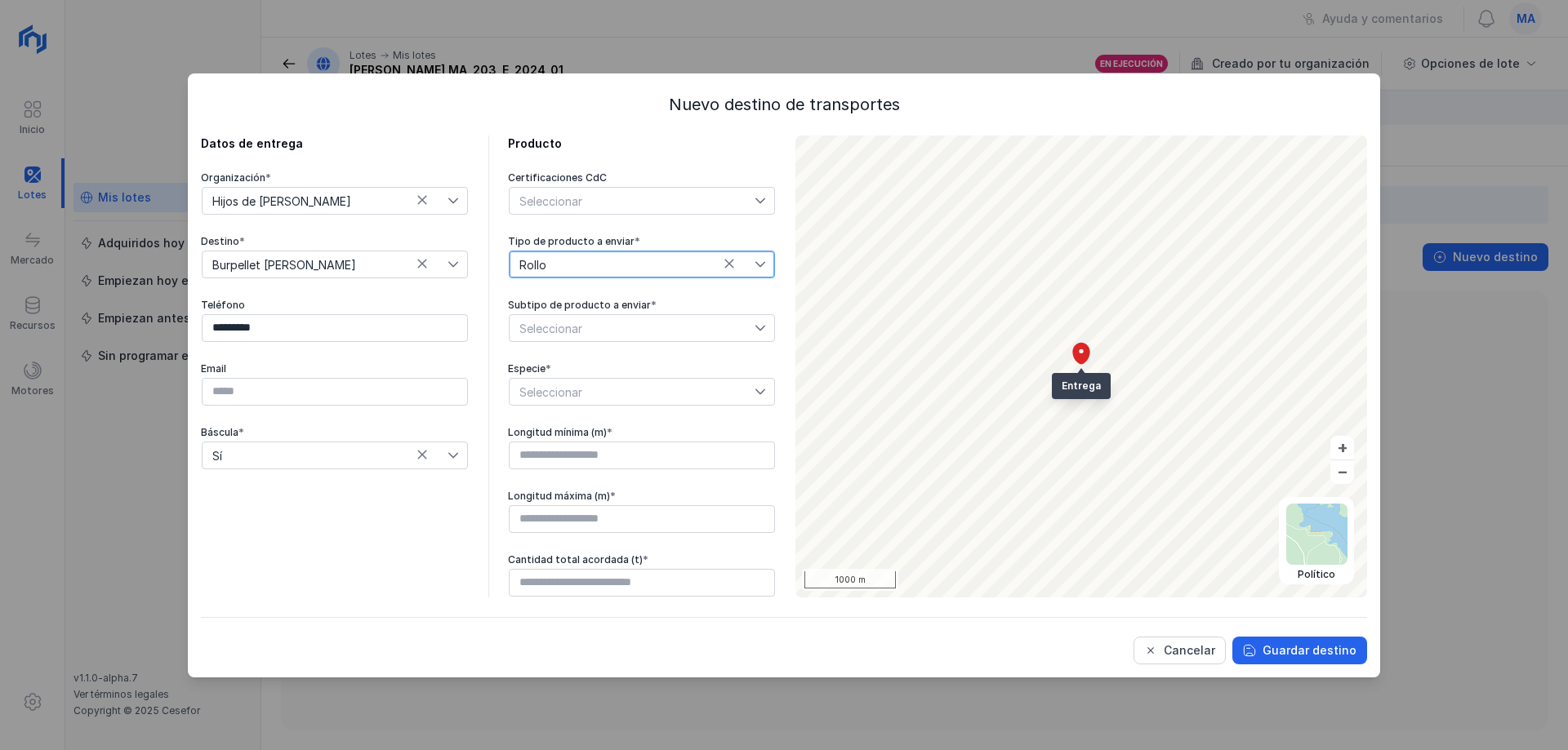
click at [688, 331] on span "Seleccionar" at bounding box center [632, 328] width 245 height 26
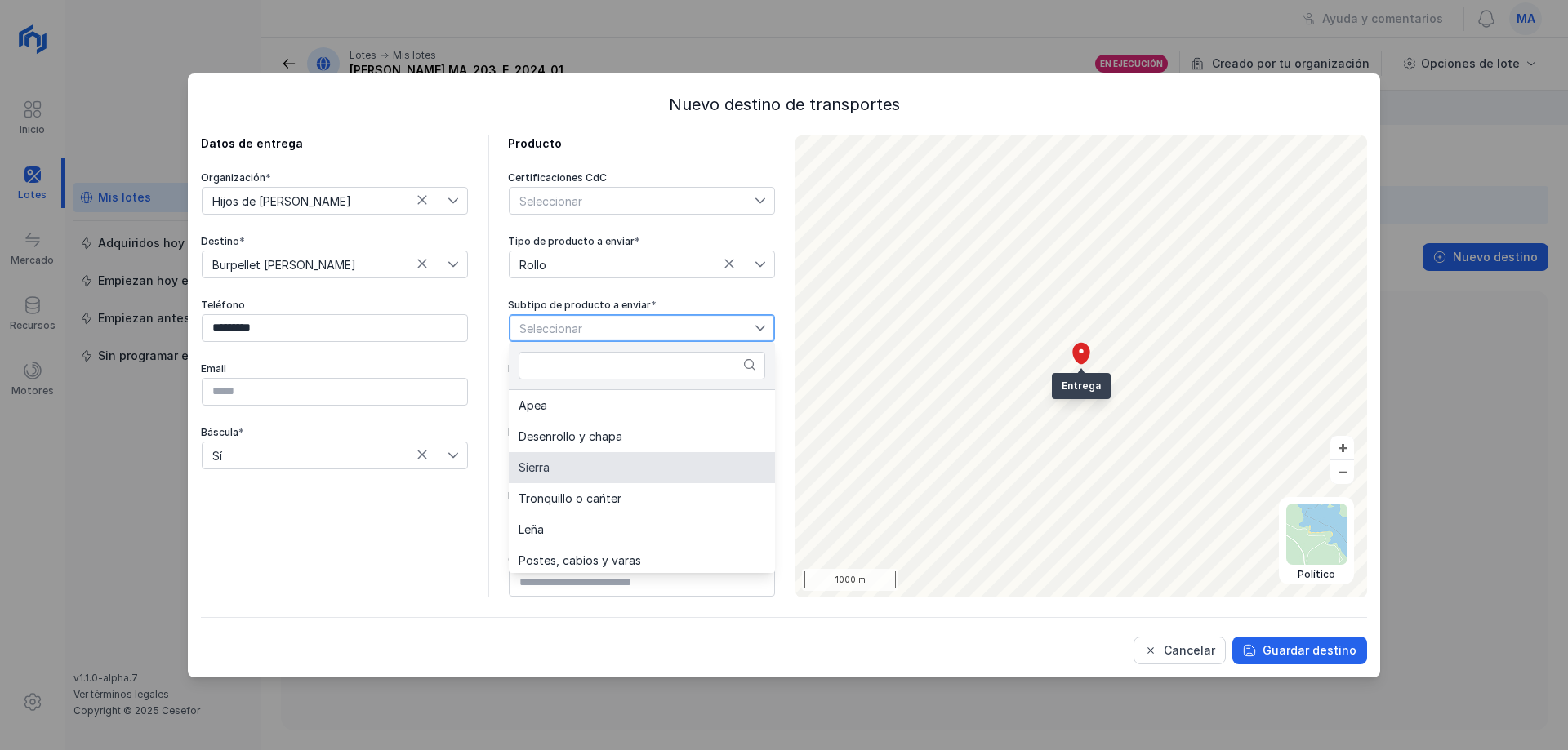
click at [598, 471] on li "Sierra" at bounding box center [642, 468] width 266 height 31
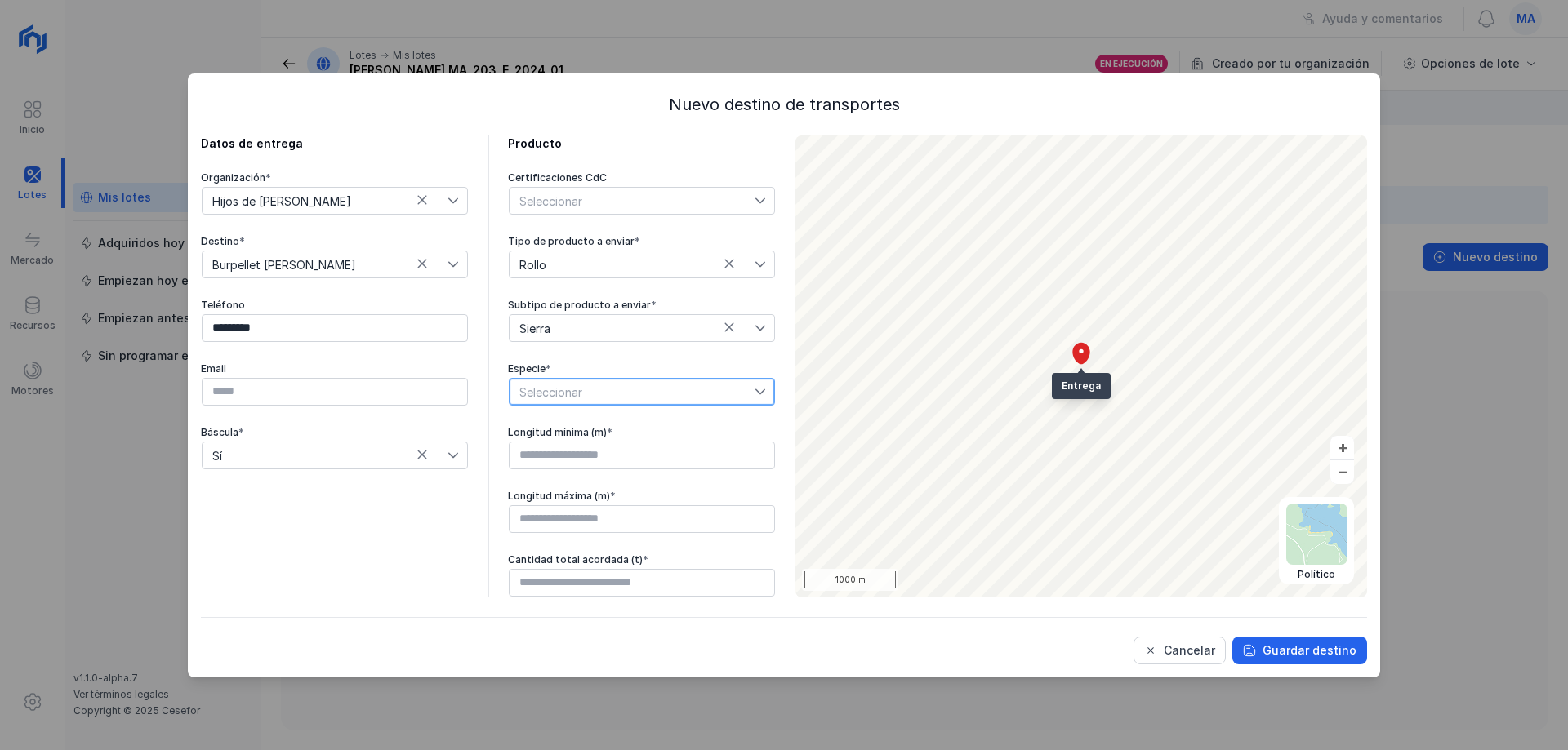
click at [721, 397] on span "Seleccionar" at bounding box center [632, 392] width 245 height 26
click at [614, 428] on li "Pinus pinaster" at bounding box center [642, 421] width 266 height 31
click at [591, 454] on input "text" at bounding box center [642, 455] width 266 height 28
type input "****"
click at [594, 526] on input "text" at bounding box center [642, 519] width 266 height 28
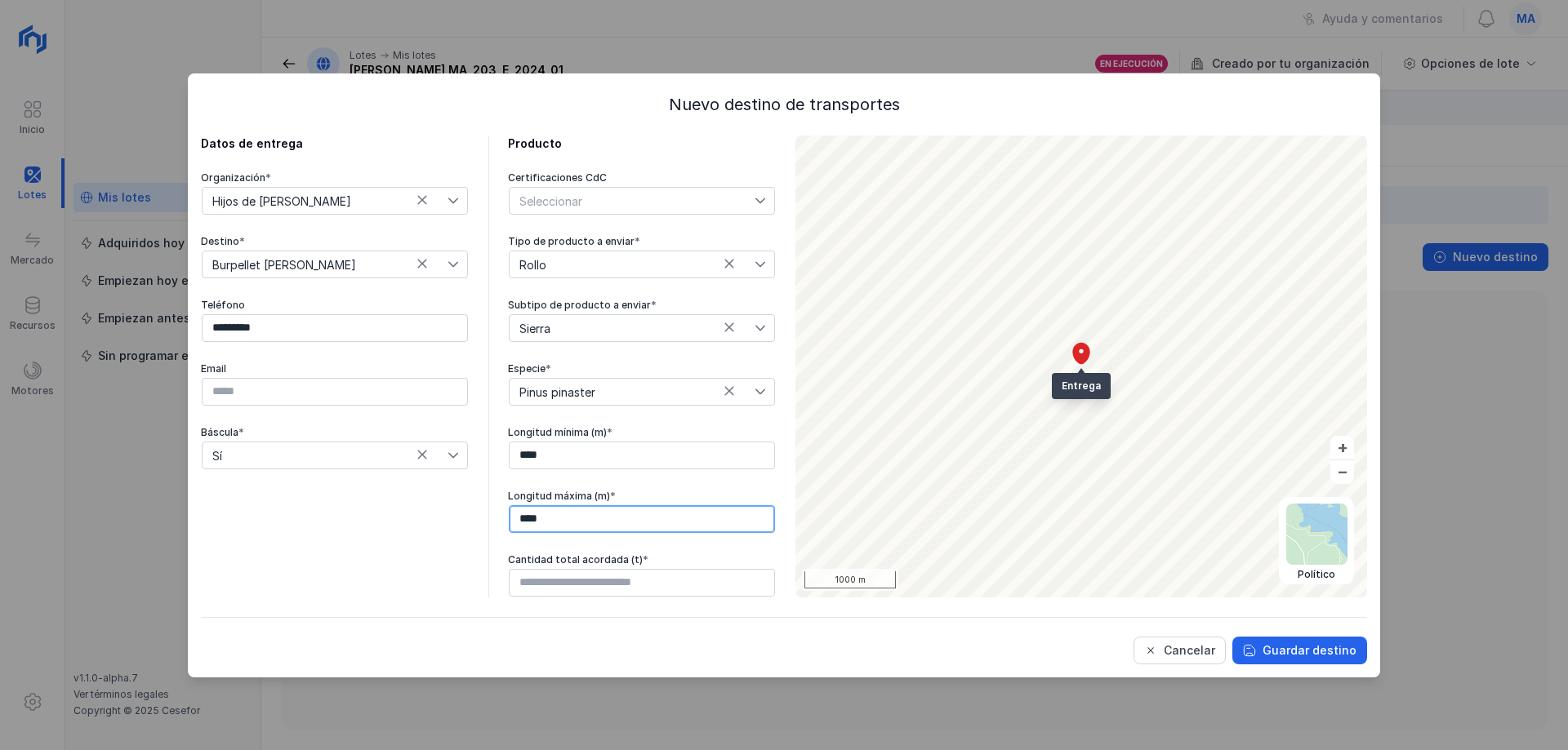
type input "****"
click at [626, 589] on input "text" at bounding box center [642, 583] width 266 height 28
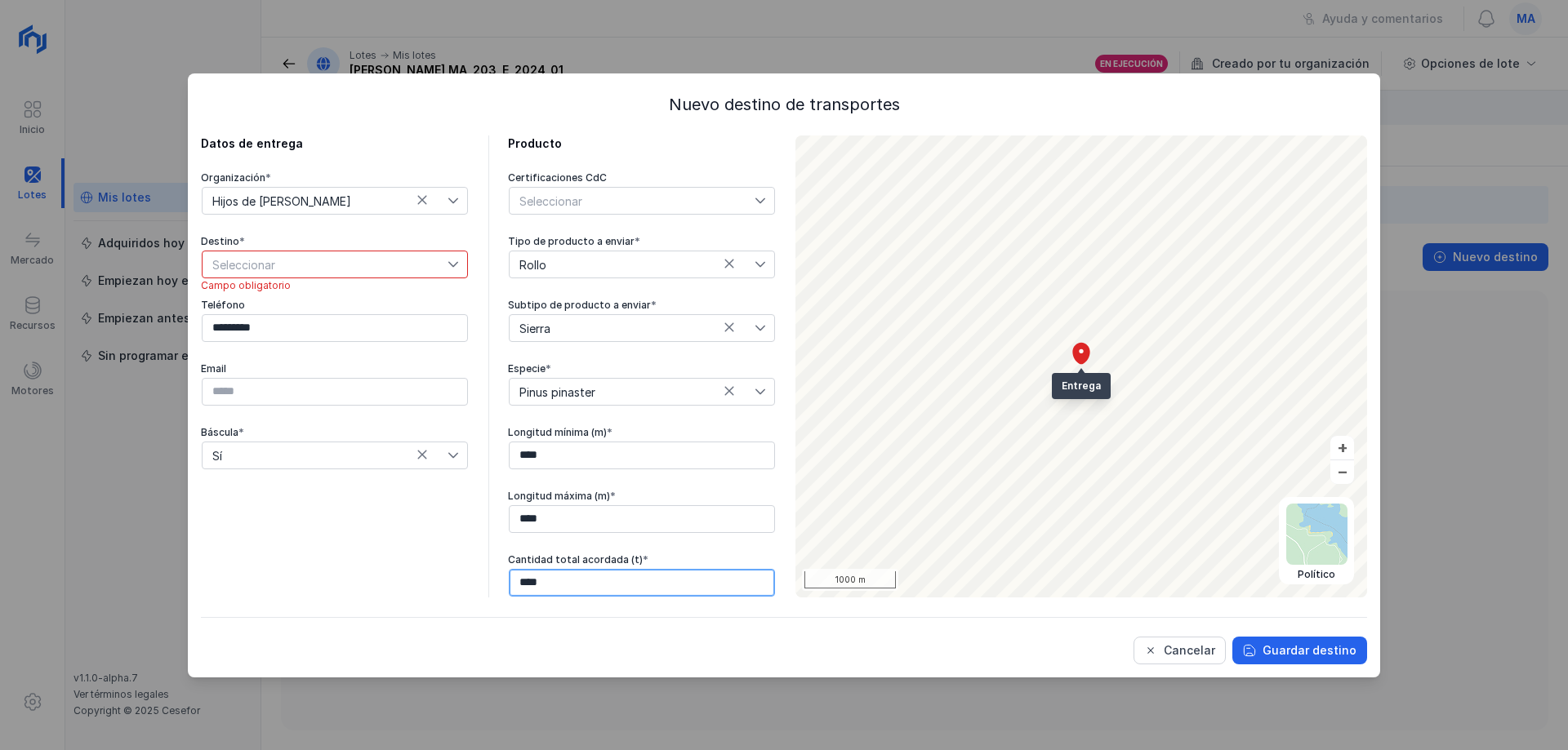
type input "*****"
click at [1334, 652] on div "Guardar destino" at bounding box center [1309, 651] width 94 height 16
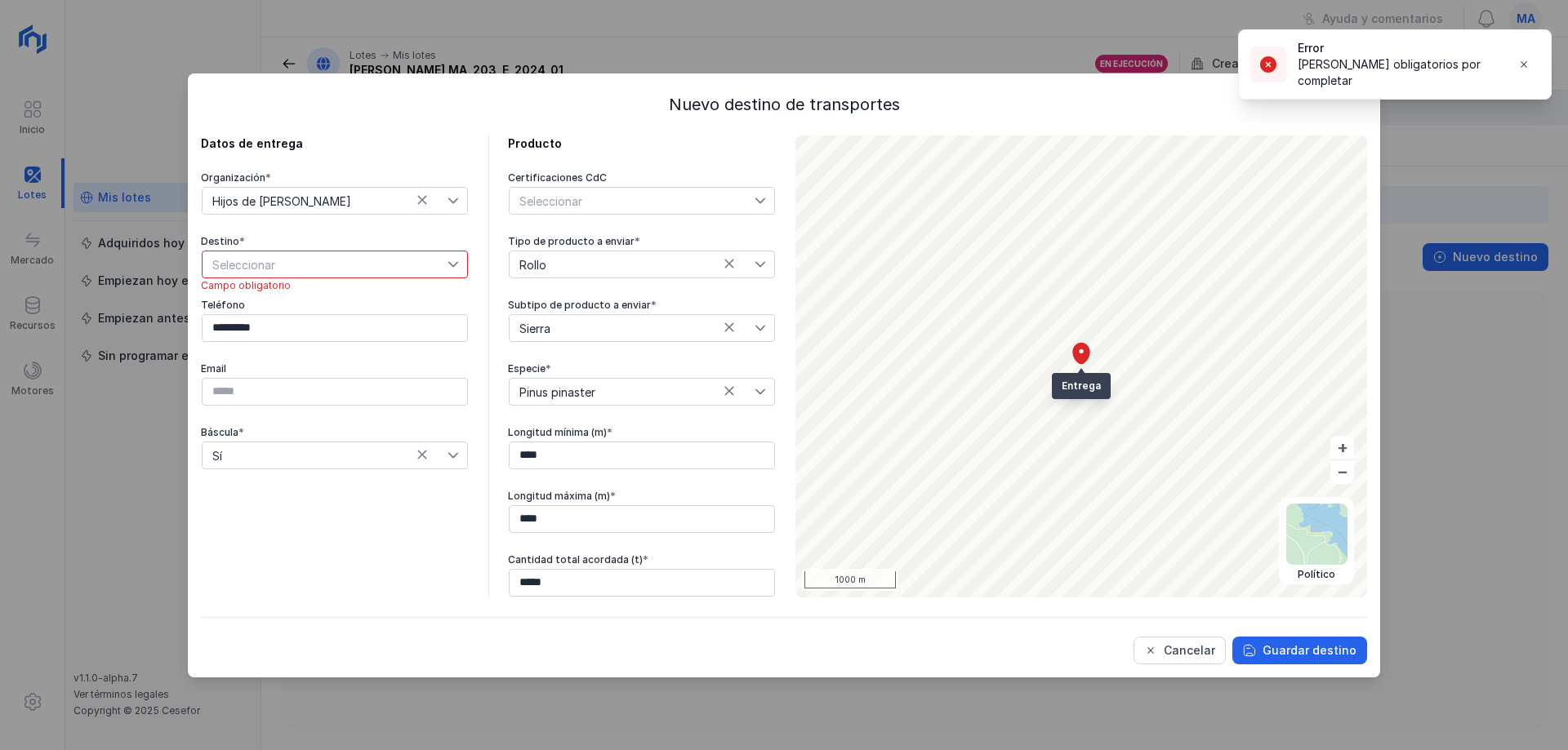
click at [370, 246] on div "Destino *" at bounding box center [335, 242] width 268 height 13
click at [347, 268] on span "Seleccionar" at bounding box center [325, 264] width 245 height 26
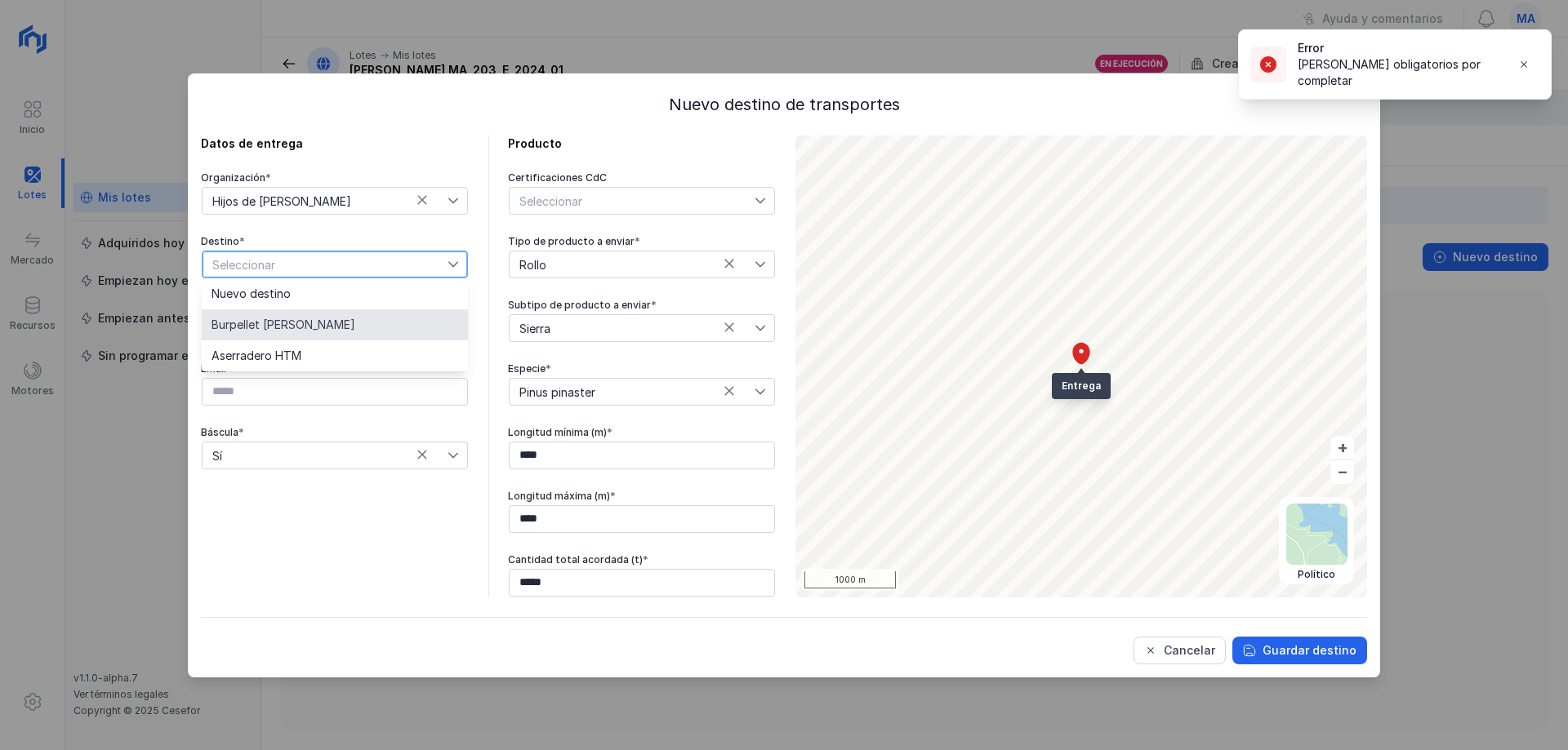
click at [312, 332] on li "Burpellet Huerta de Rey" at bounding box center [335, 325] width 266 height 31
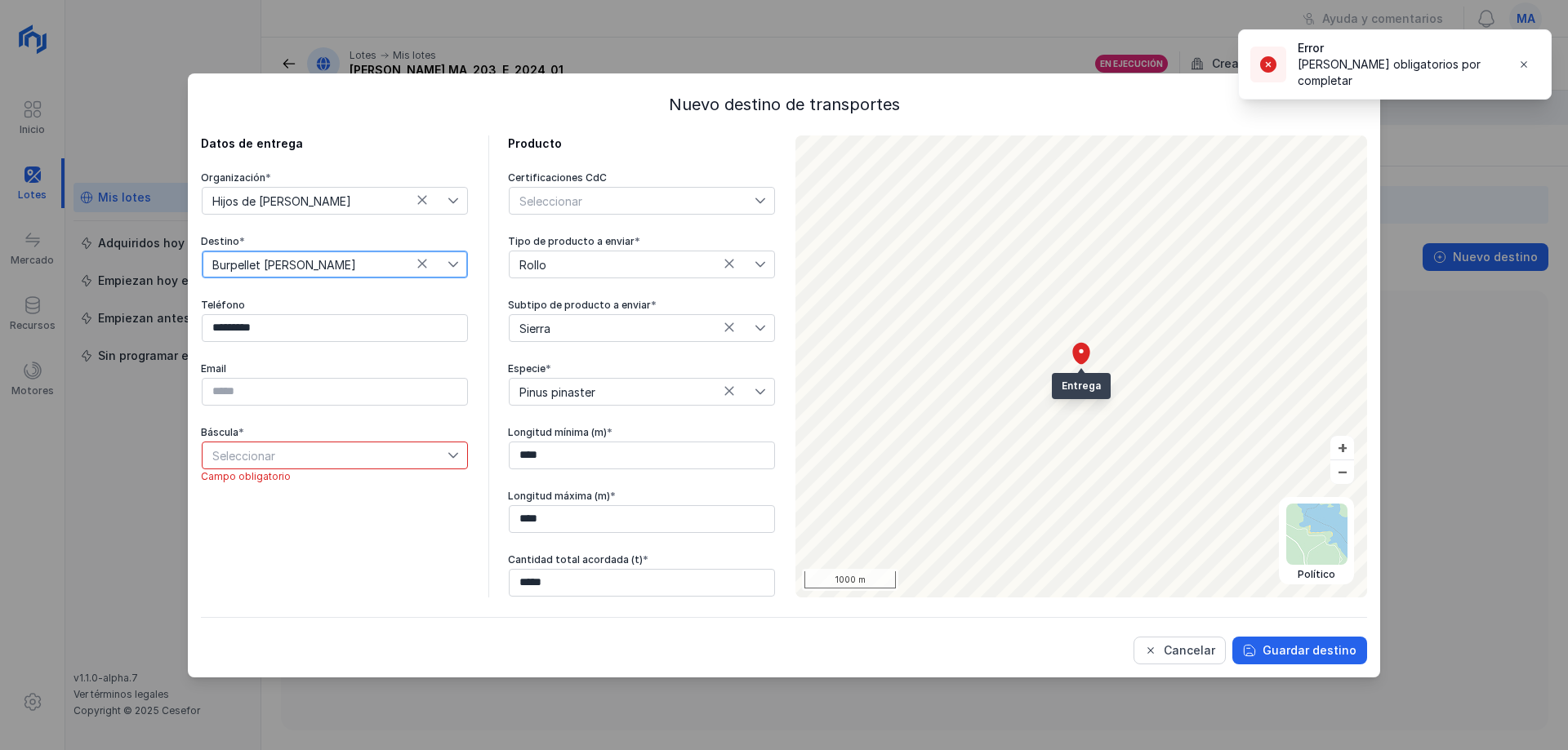
click at [313, 451] on span "Seleccionar" at bounding box center [325, 455] width 245 height 26
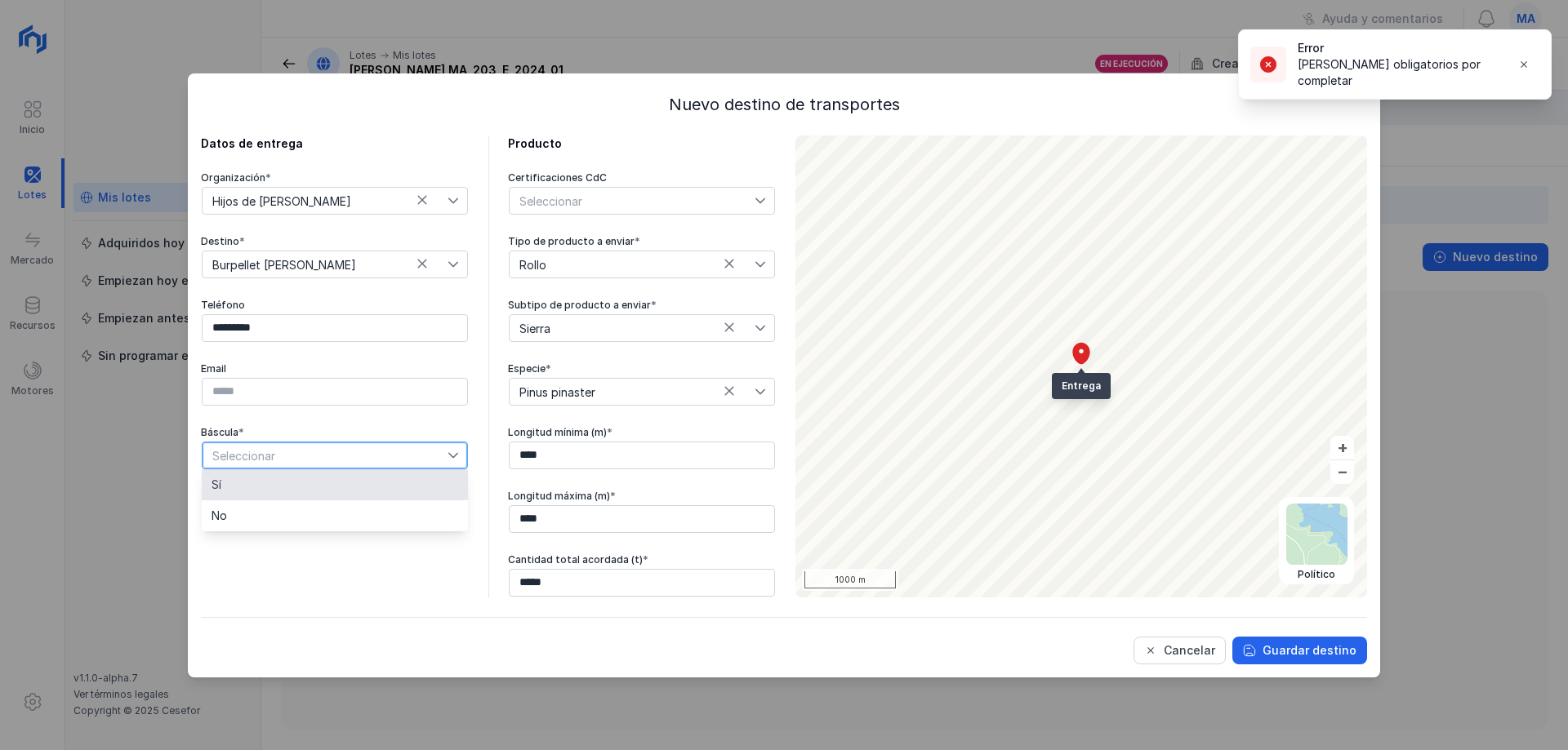
click at [265, 493] on li "Sí" at bounding box center [335, 485] width 266 height 31
click at [1329, 652] on div "Guardar destino" at bounding box center [1309, 651] width 94 height 16
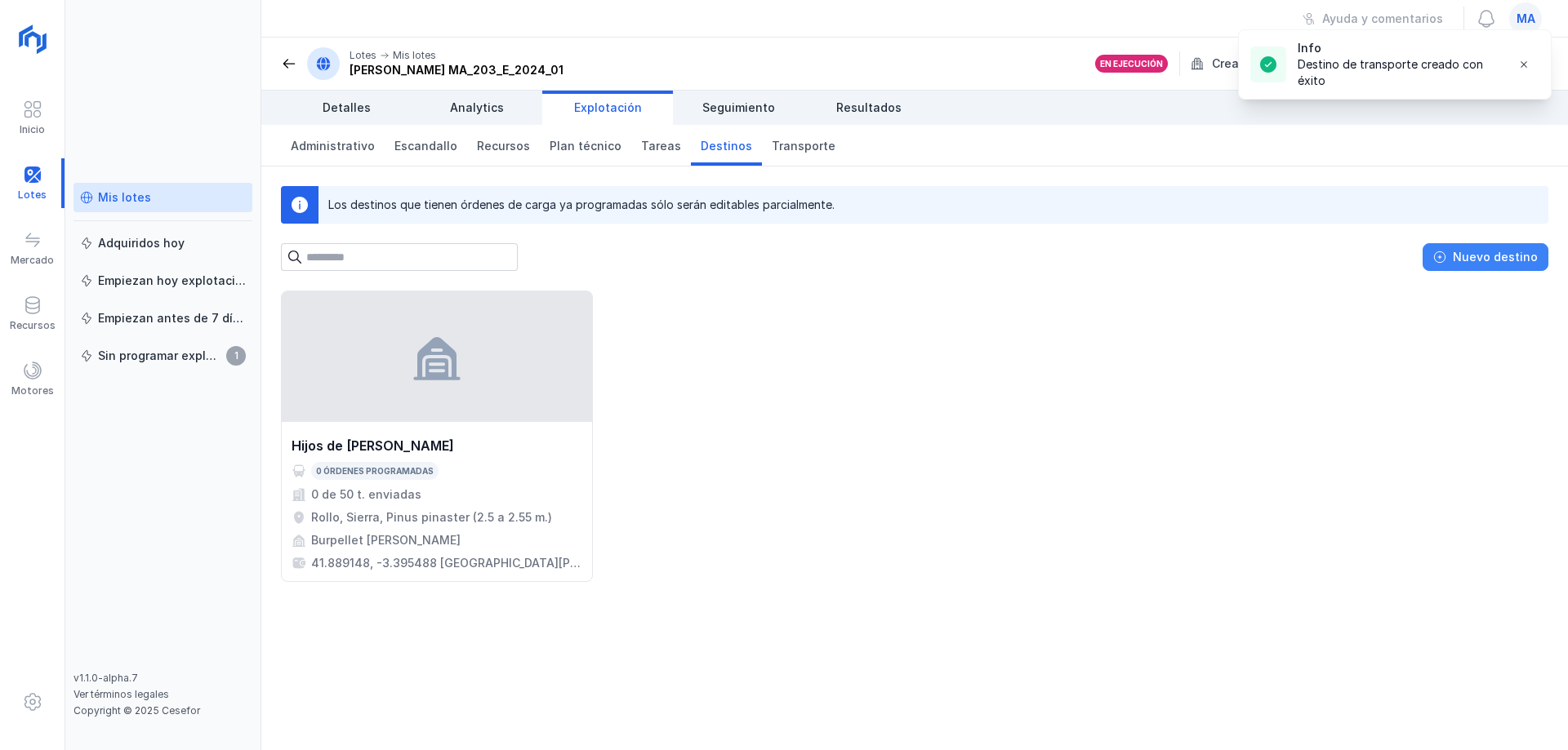
click at [1493, 253] on div "Nuevo destino" at bounding box center [1495, 257] width 85 height 16
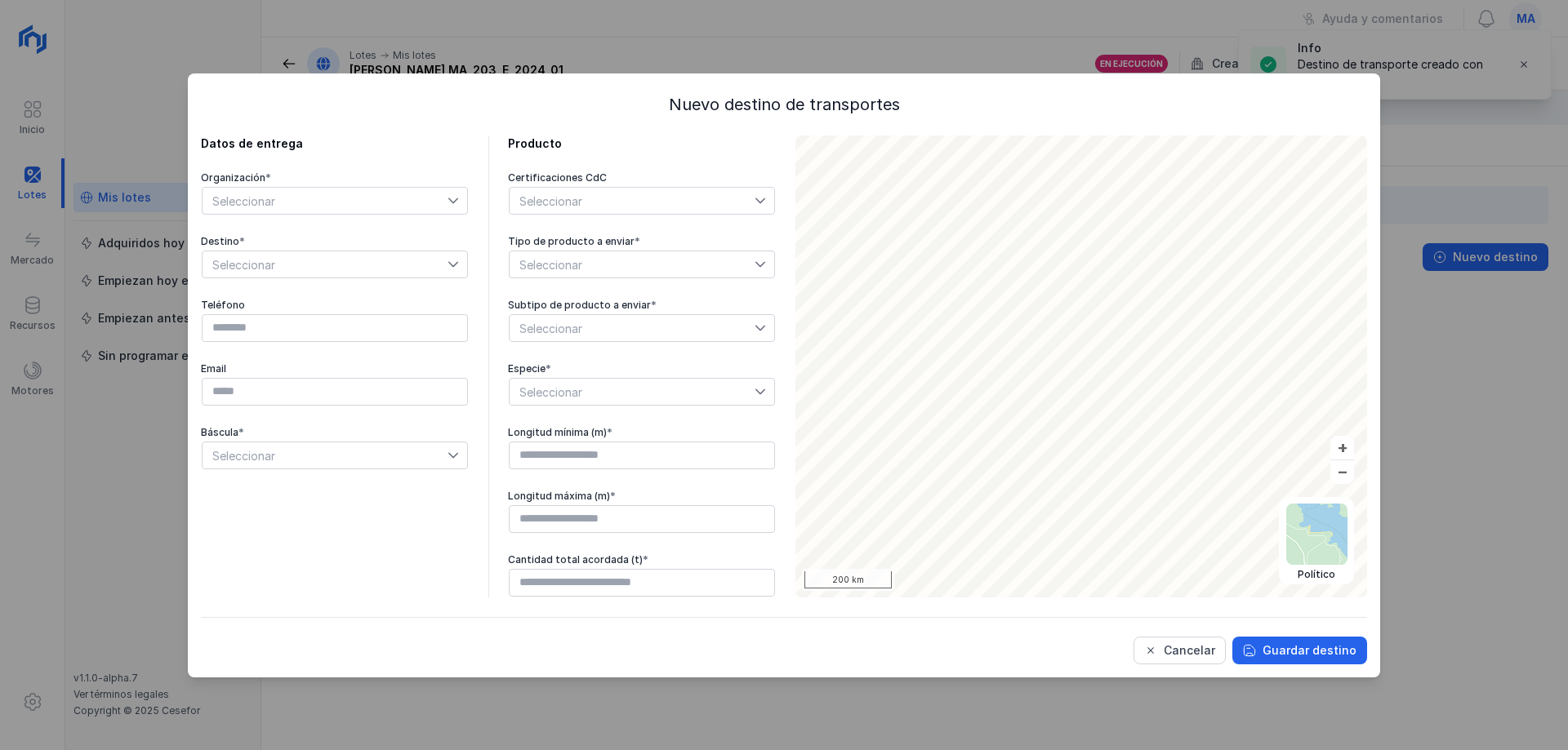
click at [368, 195] on span "Seleccionar" at bounding box center [325, 201] width 245 height 26
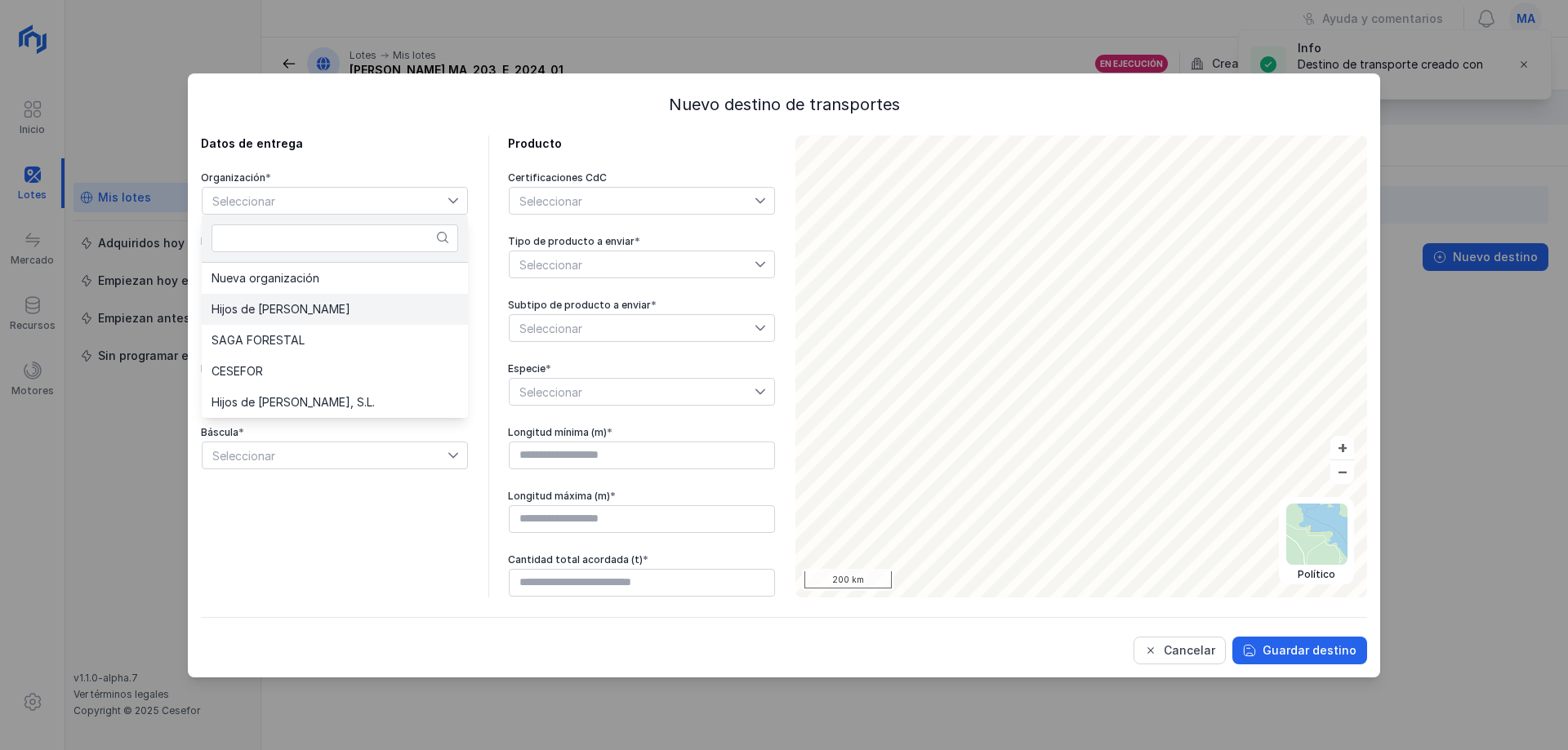
click at [290, 317] on li "Hijos de [PERSON_NAME]" at bounding box center [335, 309] width 266 height 31
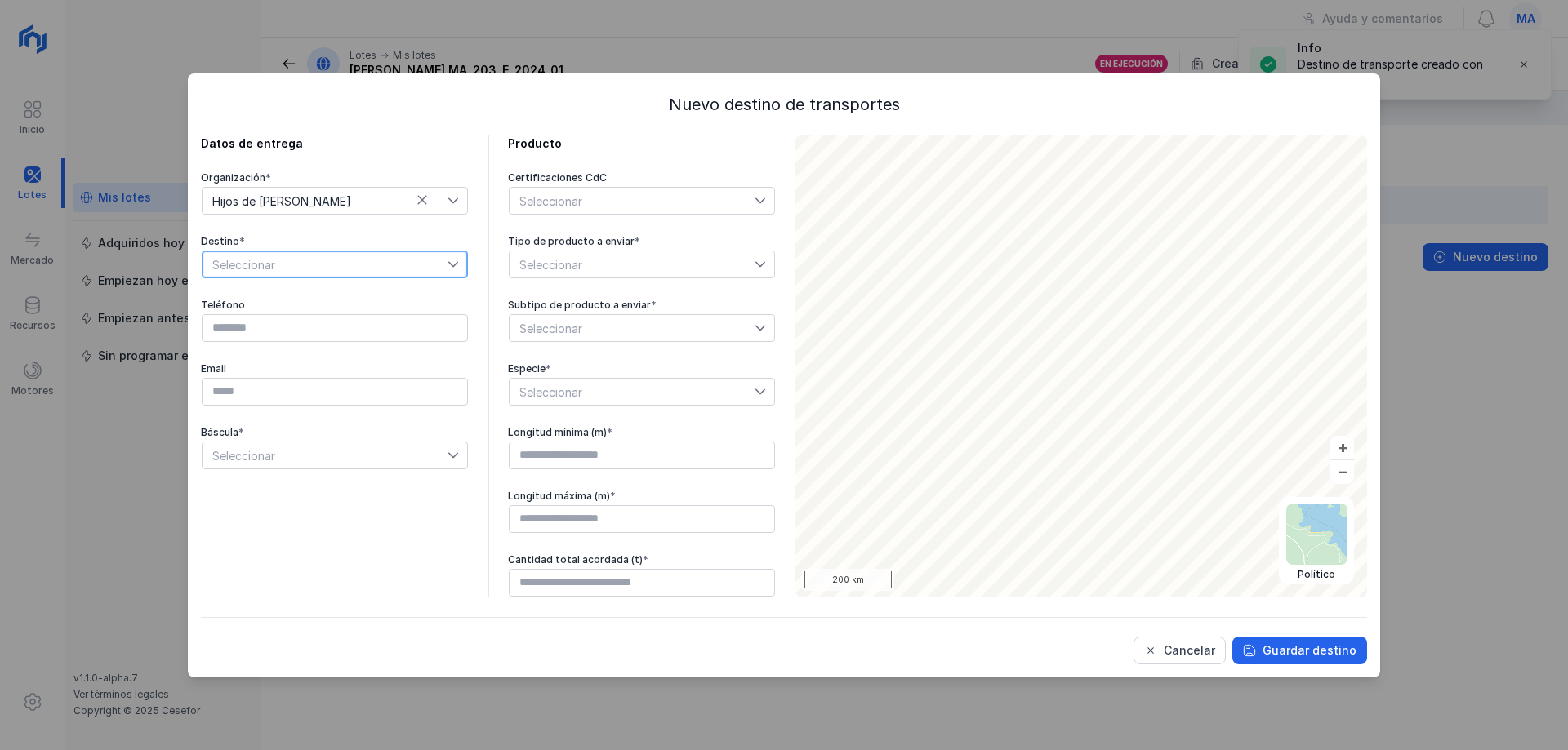
click at [383, 269] on span "Seleccionar" at bounding box center [325, 264] width 245 height 26
click at [313, 359] on li "Aserradero HTM" at bounding box center [335, 356] width 266 height 31
type input "*********"
type input "**********"
click at [1187, 651] on div "Cancelar" at bounding box center [1190, 651] width 52 height 16
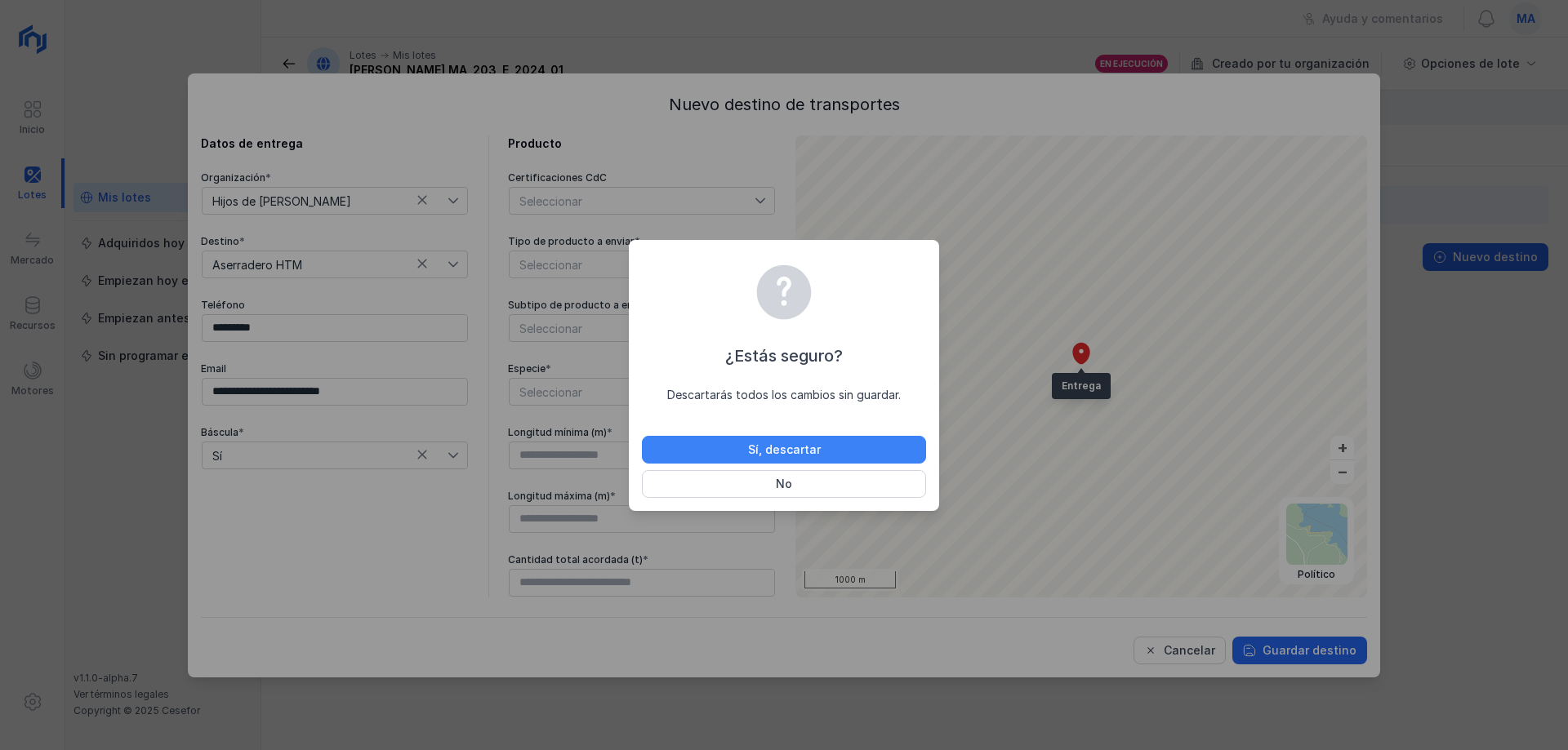
click at [827, 446] on button "Sí, descartar" at bounding box center [784, 450] width 284 height 28
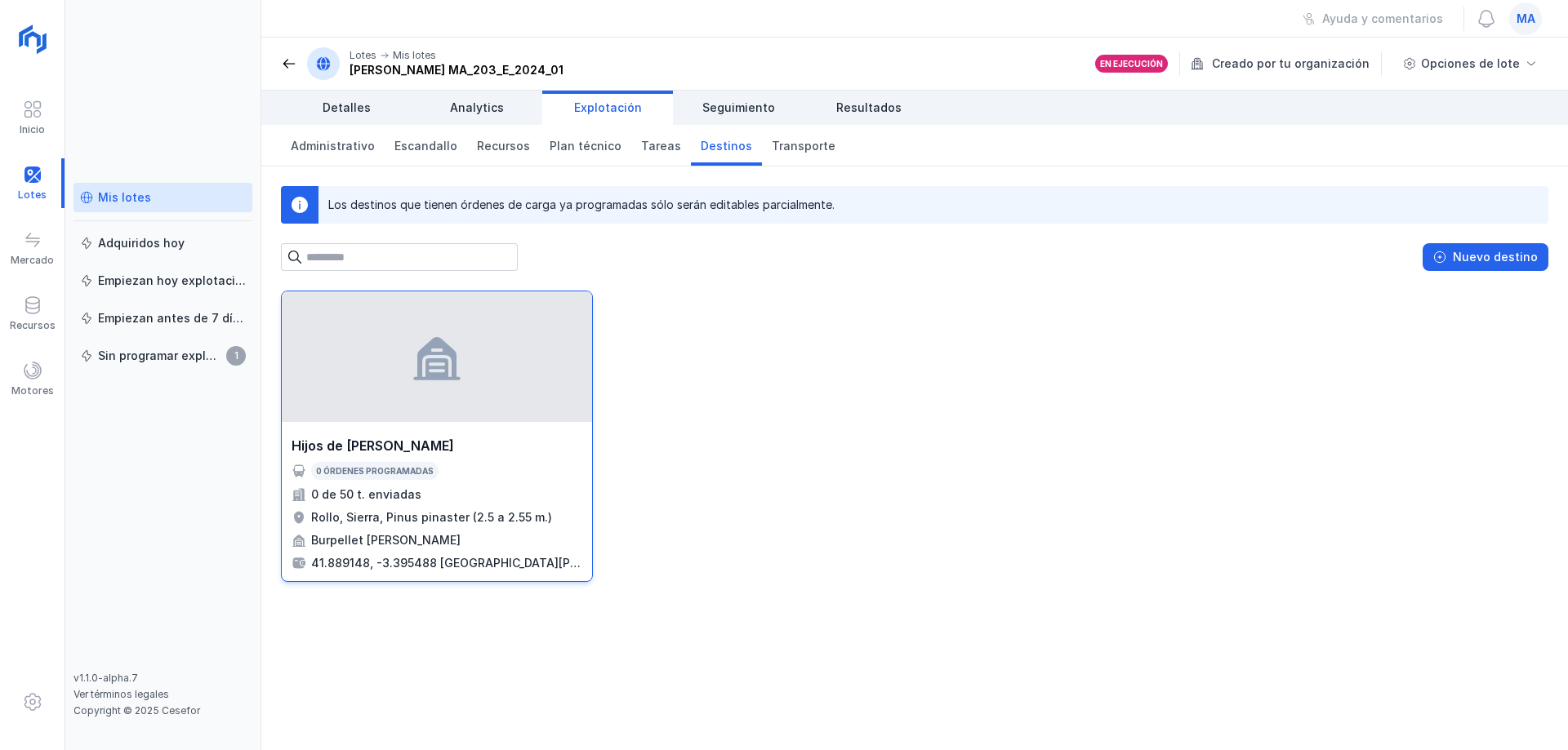
drag, startPoint x: 478, startPoint y: 430, endPoint x: 403, endPoint y: 421, distance: 75.5
click at [403, 421] on div at bounding box center [437, 356] width 310 height 130
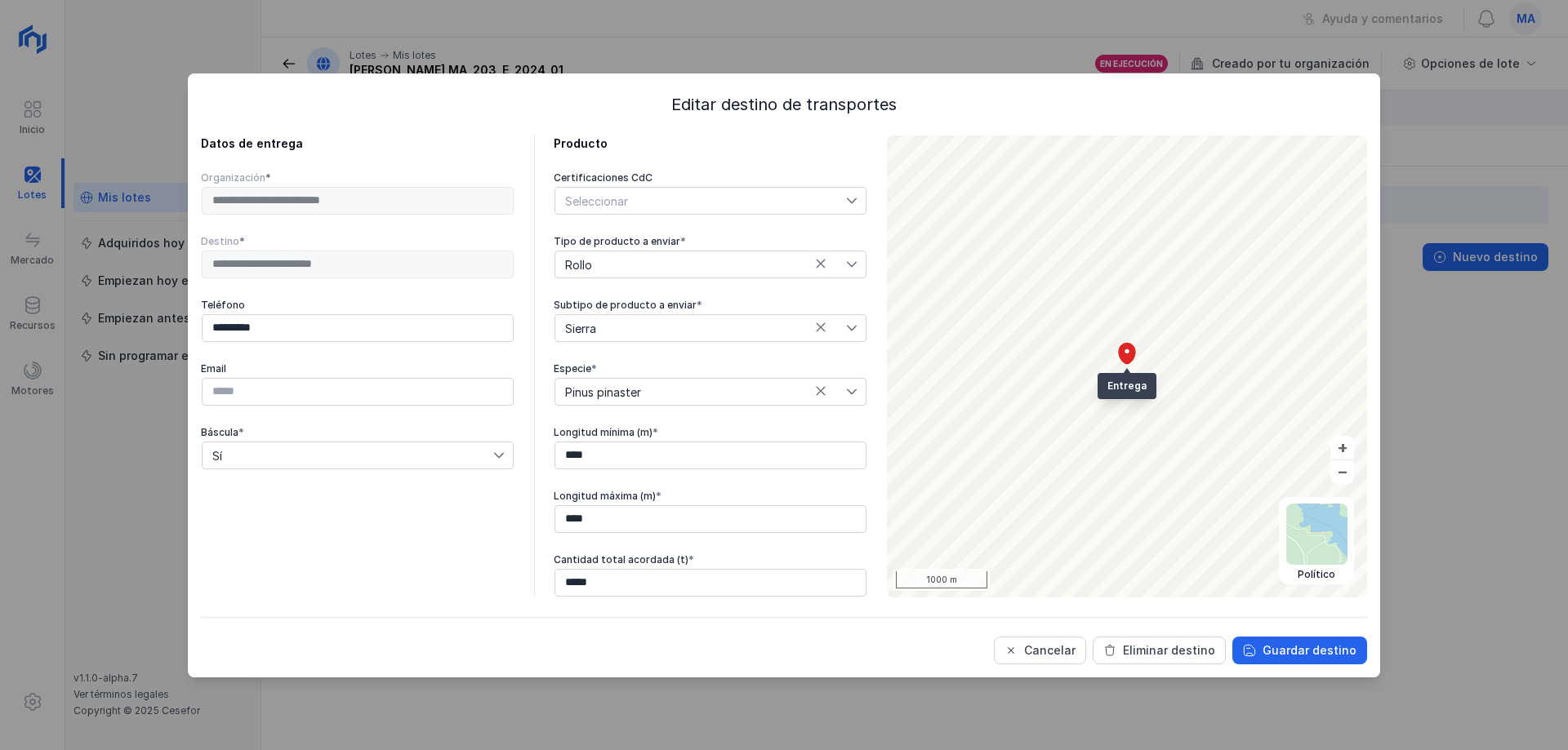
click at [1175, 633] on div "Cancelar Eliminar destino Guardar destino" at bounding box center [784, 641] width 1167 height 48
click at [1180, 649] on div "Eliminar destino" at bounding box center [1169, 651] width 92 height 16
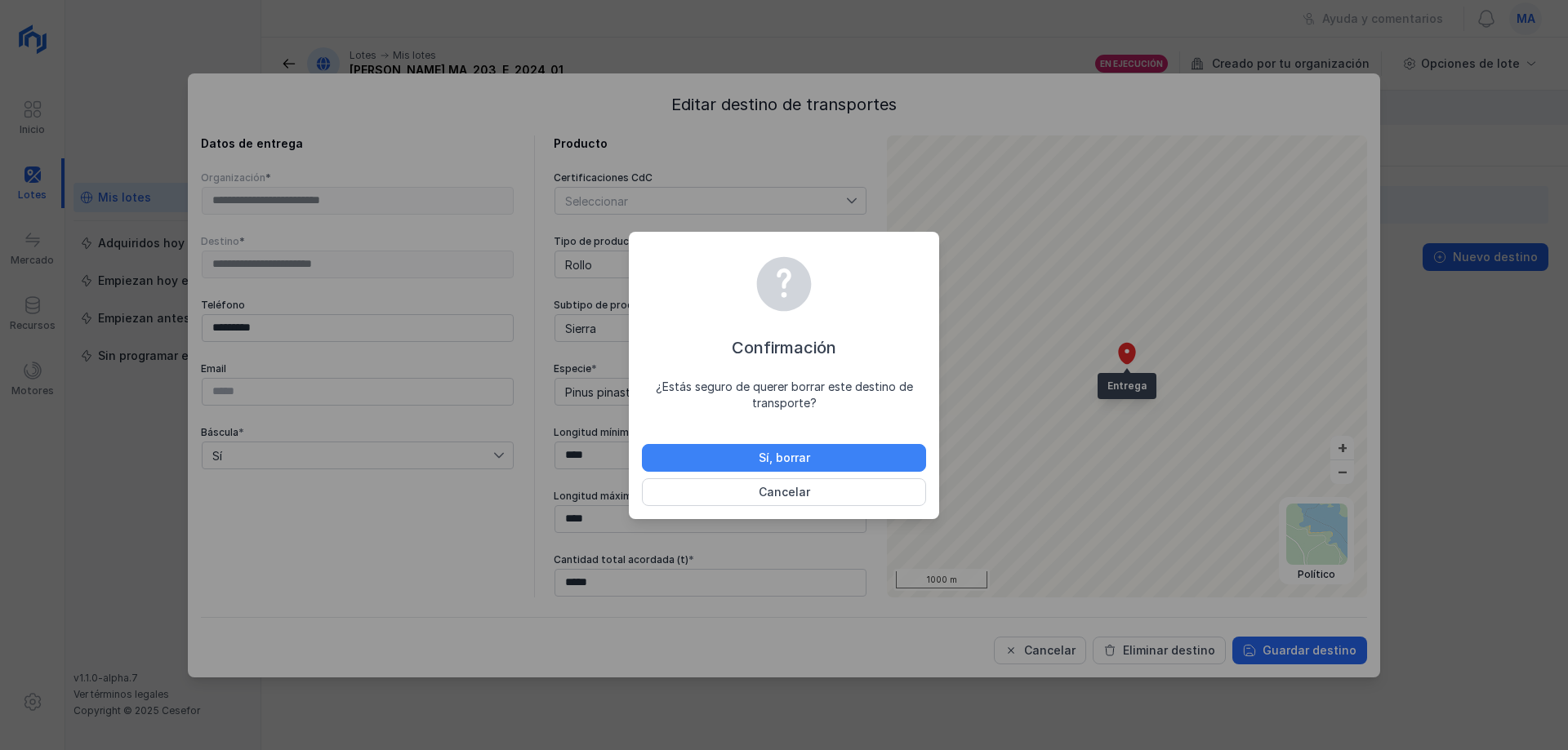
click at [875, 450] on button "Sí, borrar" at bounding box center [784, 458] width 284 height 28
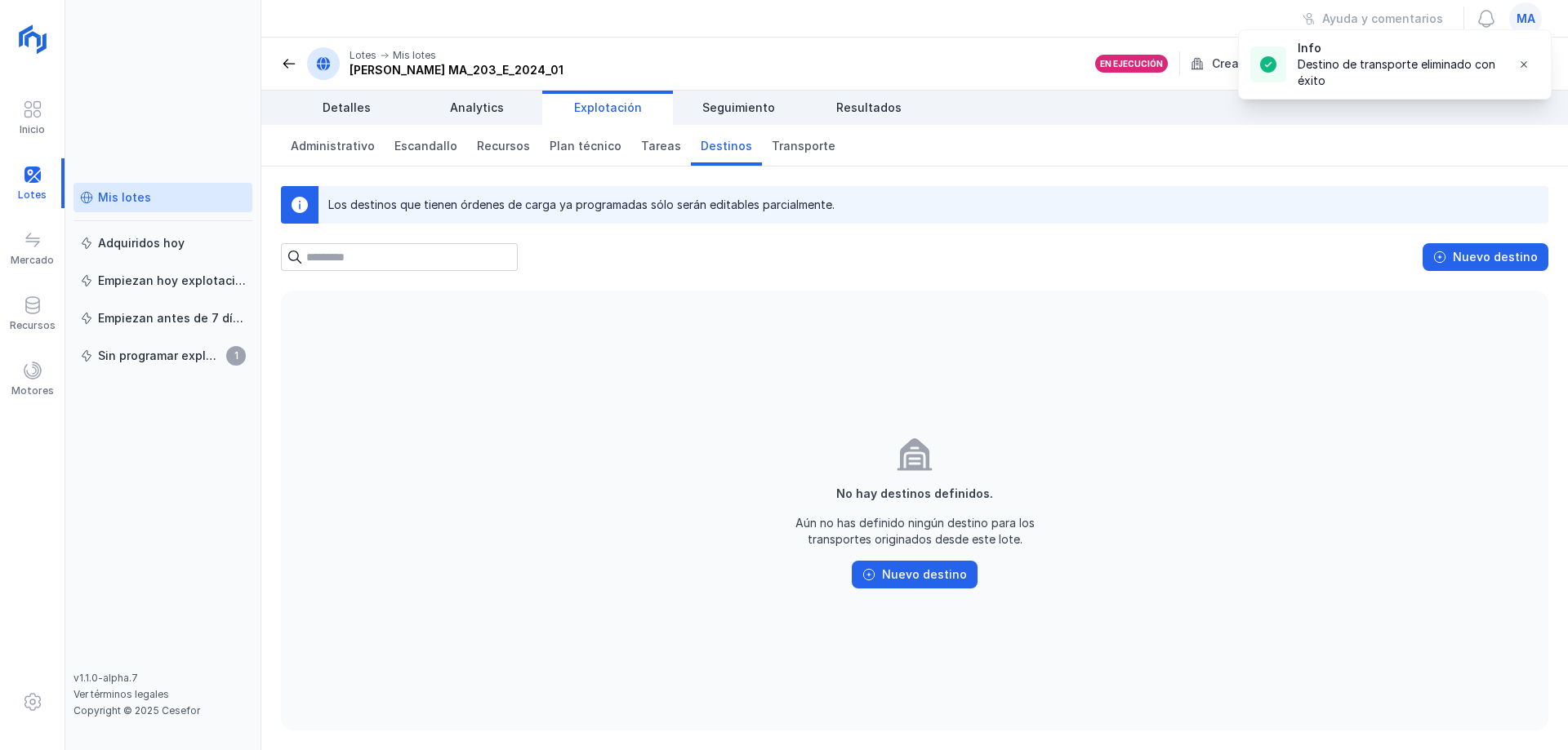
click at [871, 450] on div "No hay destinos definidos. Aún no has definido ningún destino para los transpor…" at bounding box center [915, 510] width 1268 height 440
click at [1490, 252] on div "Nuevo destino" at bounding box center [1495, 257] width 85 height 16
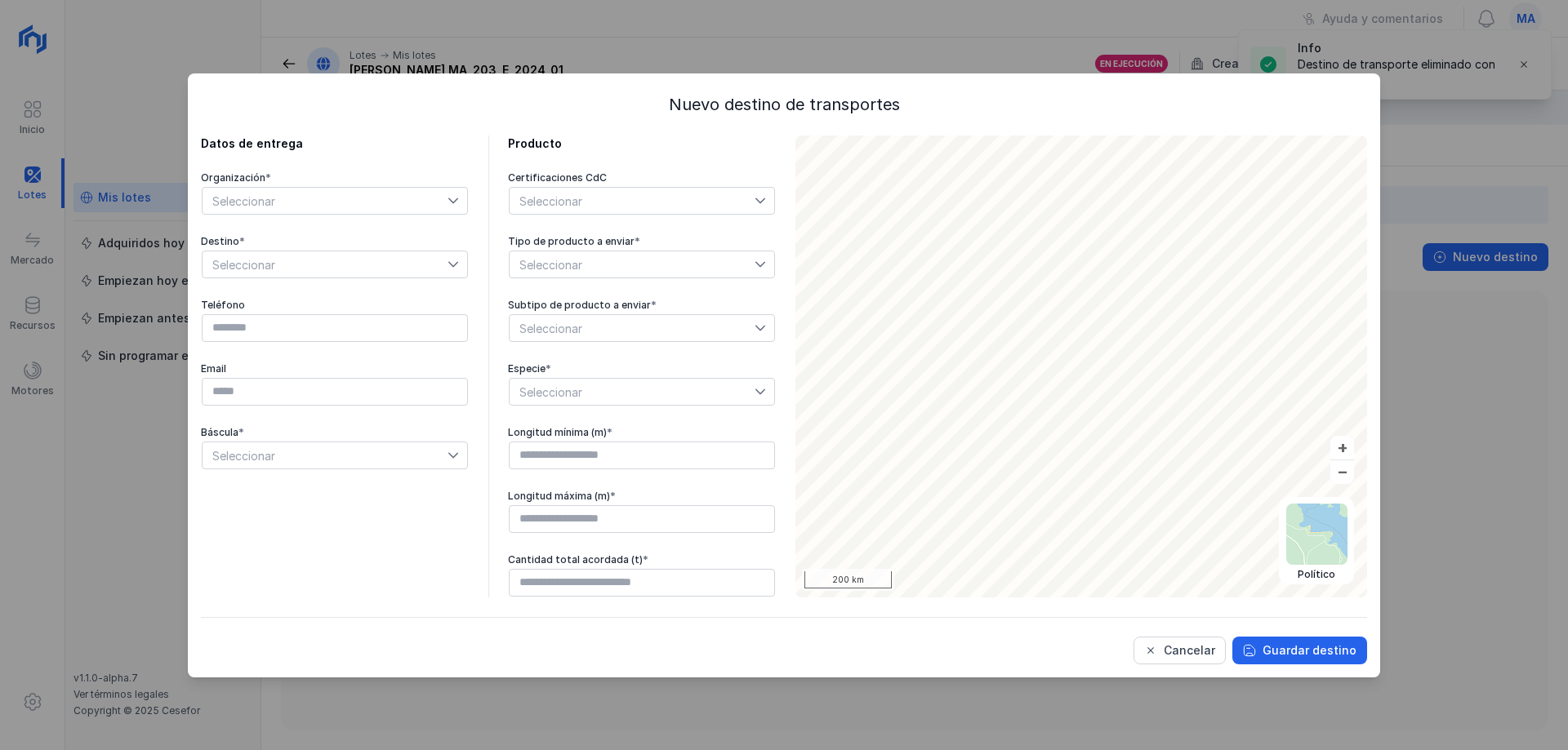
click at [351, 194] on span "Seleccionar" at bounding box center [325, 201] width 245 height 26
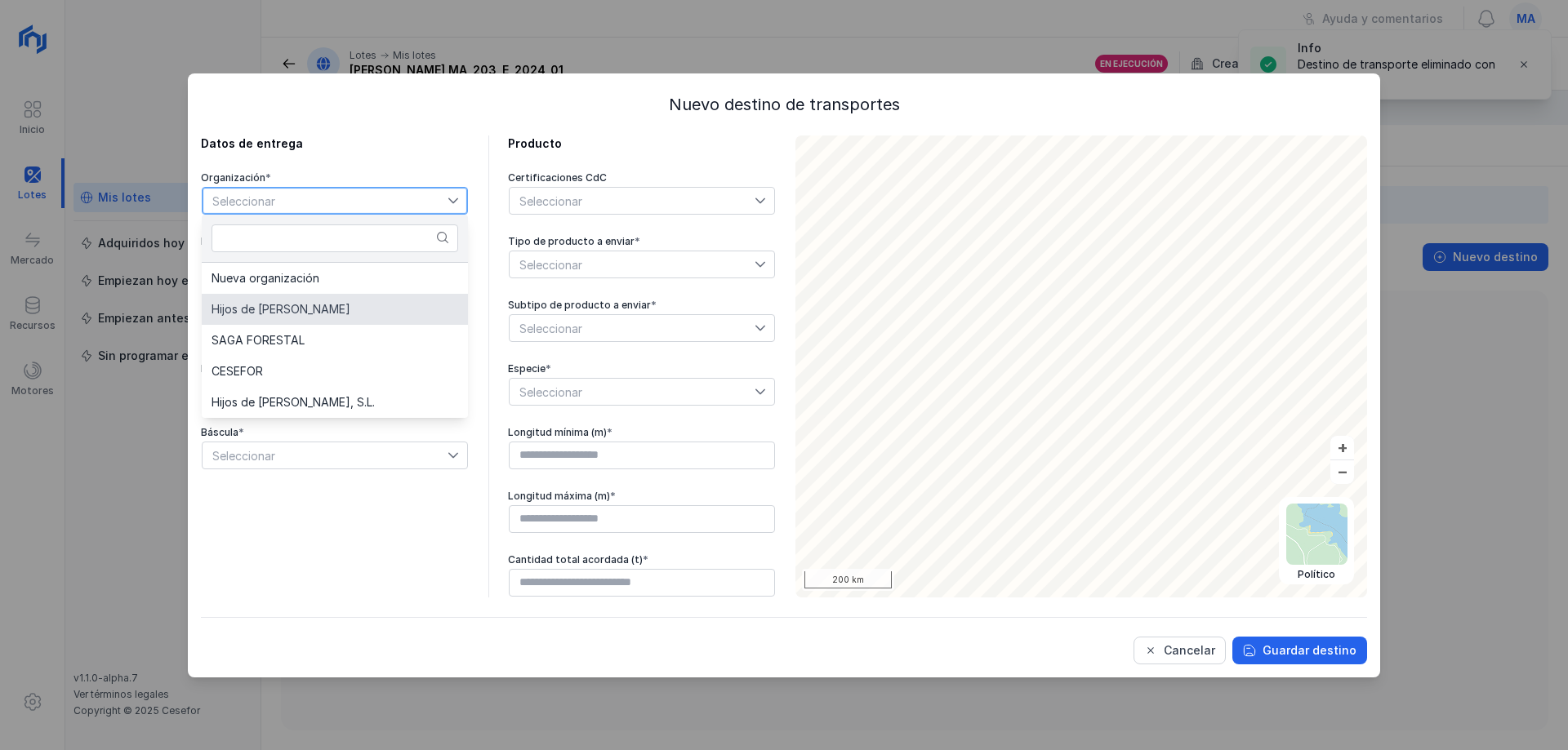
click at [320, 300] on li "Hijos de [PERSON_NAME]" at bounding box center [335, 309] width 266 height 31
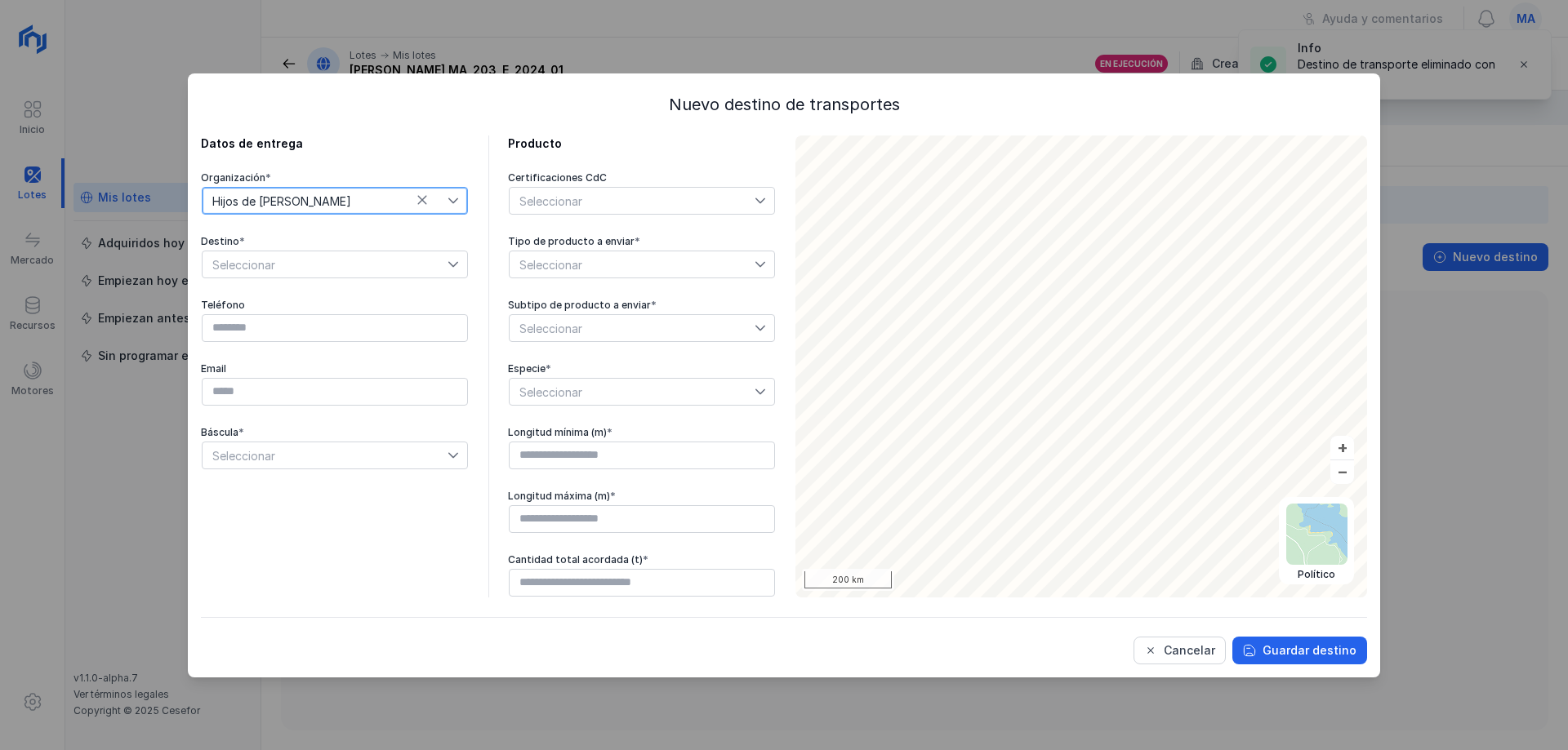
click at [421, 267] on span "Seleccionar" at bounding box center [325, 264] width 245 height 26
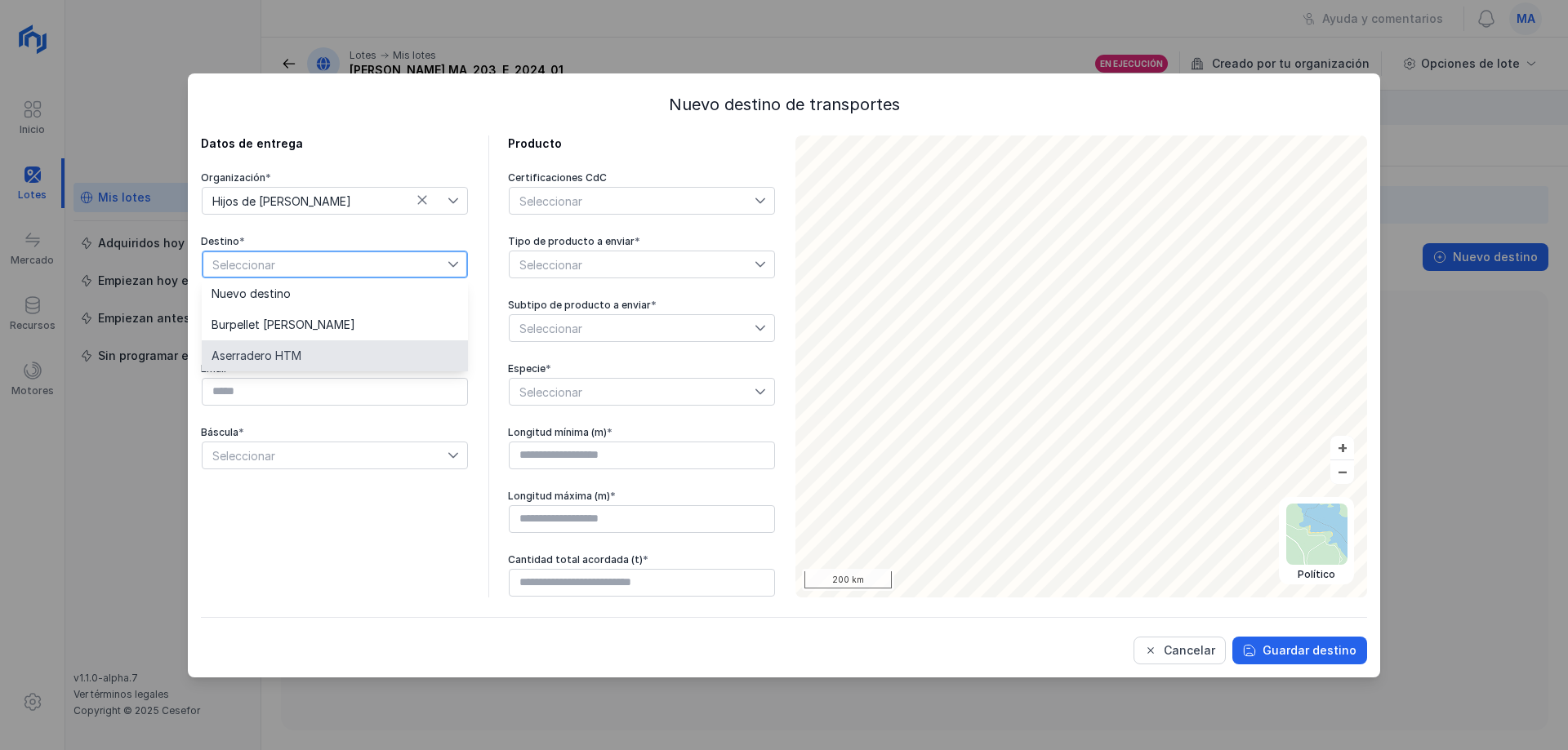
click at [346, 348] on li "Aserradero HTM" at bounding box center [335, 356] width 266 height 31
type input "*********"
type input "**********"
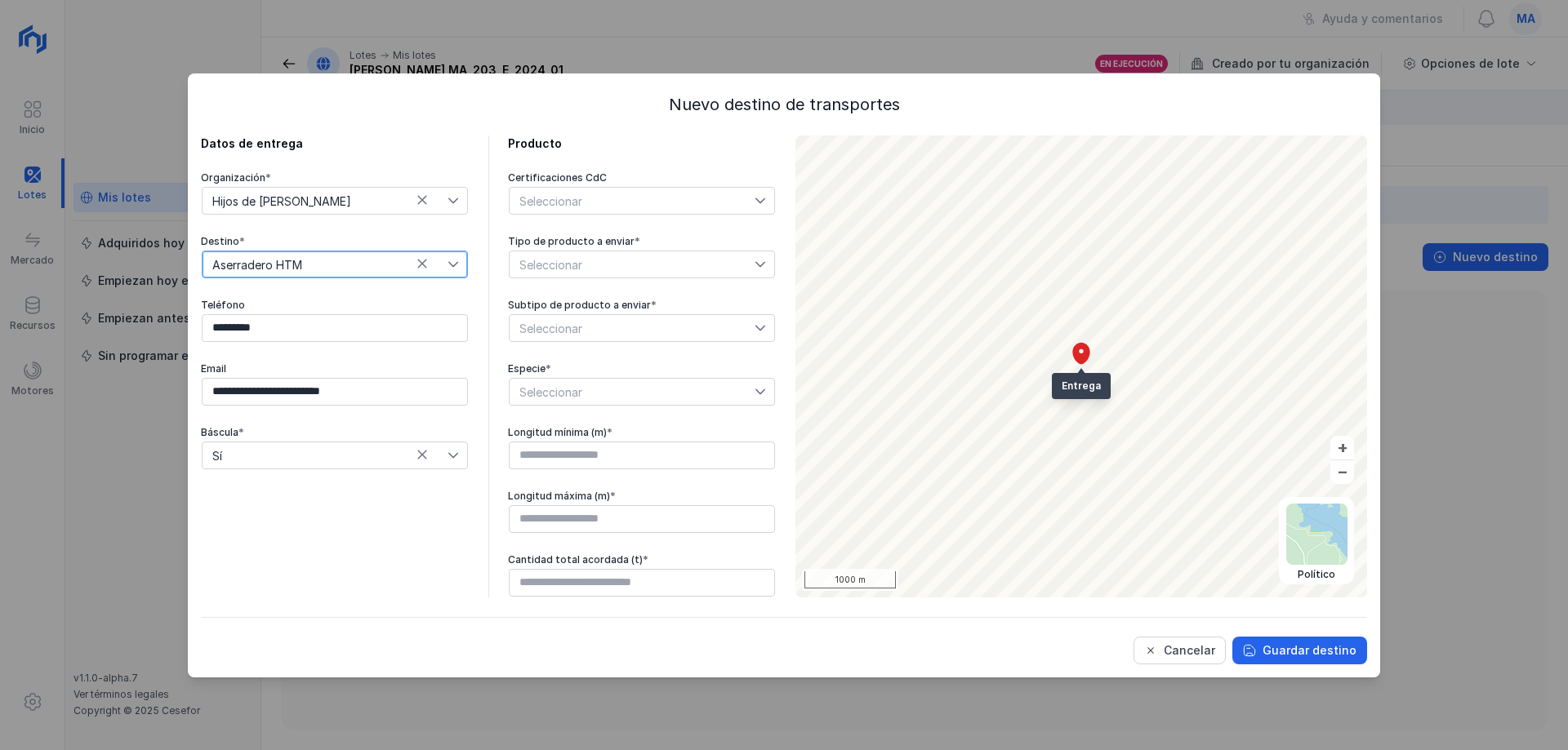
click at [622, 190] on div "Seleccionar" at bounding box center [632, 201] width 245 height 26
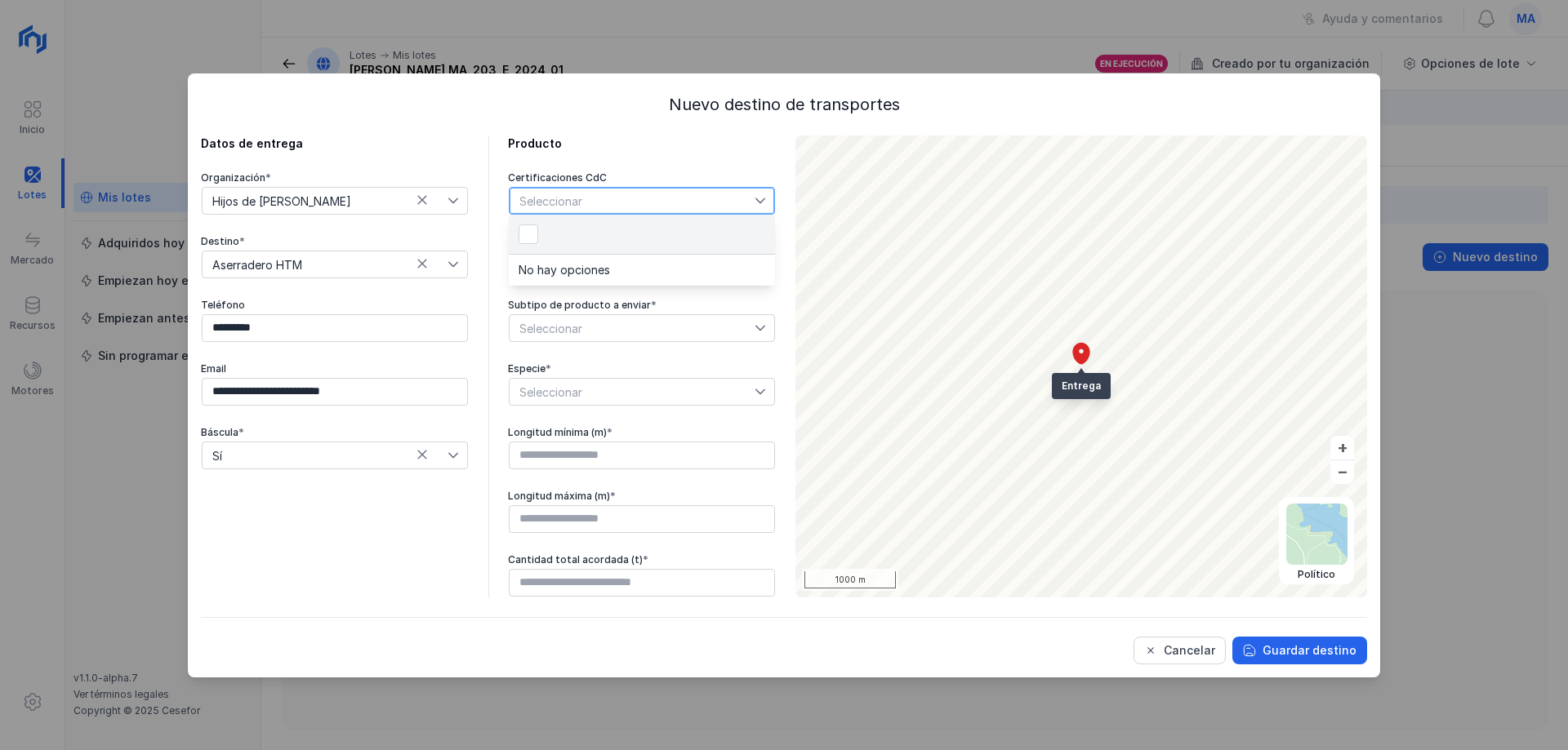
click at [727, 414] on div "Certificaciones CdC Seleccionar Tipo de producto a enviar * Seleccionar Subtipo…" at bounding box center [642, 384] width 268 height 426
click at [644, 257] on span "Seleccionar" at bounding box center [632, 264] width 245 height 26
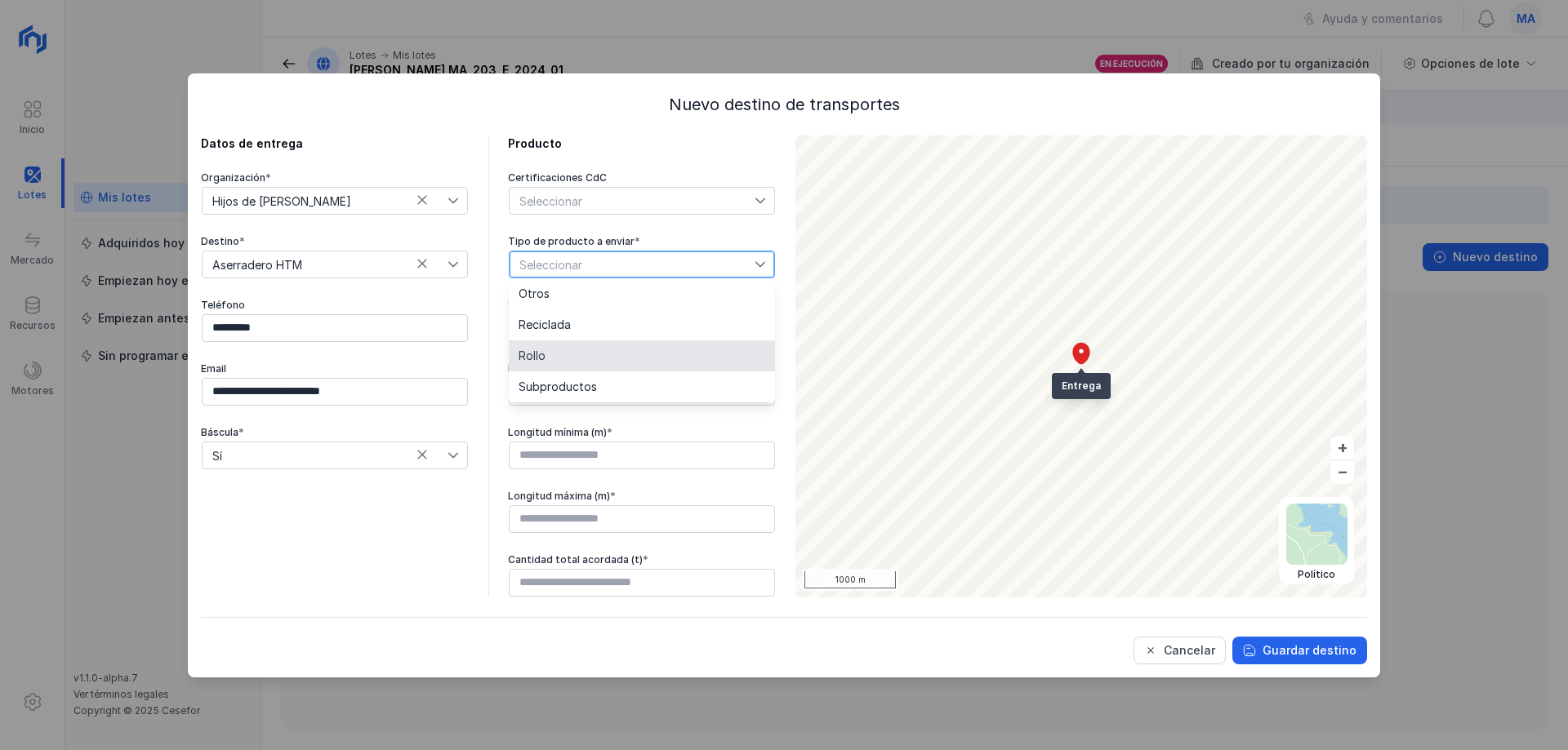
click at [585, 360] on li "Rollo" at bounding box center [642, 356] width 266 height 31
click at [635, 336] on span "Seleccionar" at bounding box center [632, 328] width 245 height 26
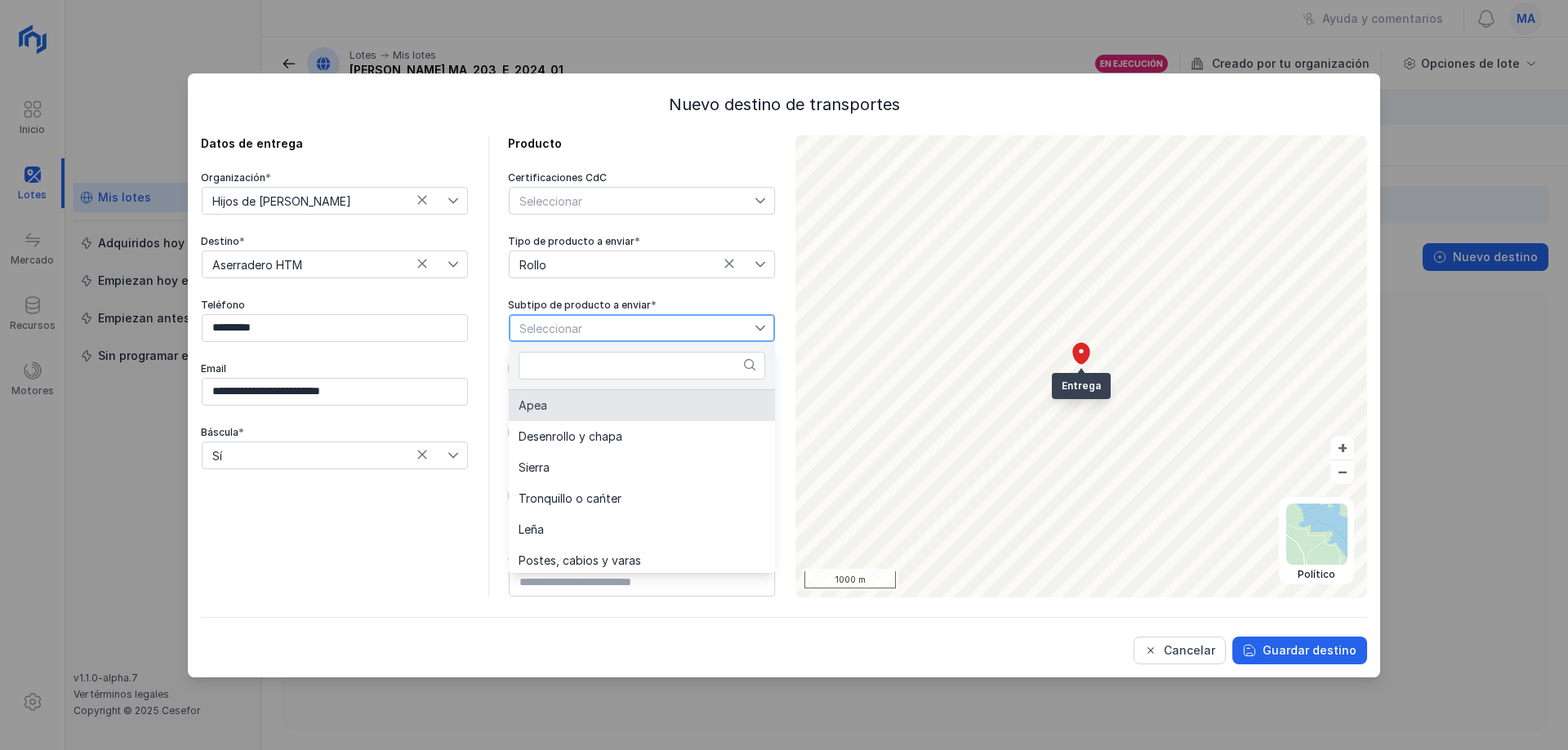
click at [631, 408] on li "Apea" at bounding box center [642, 406] width 266 height 31
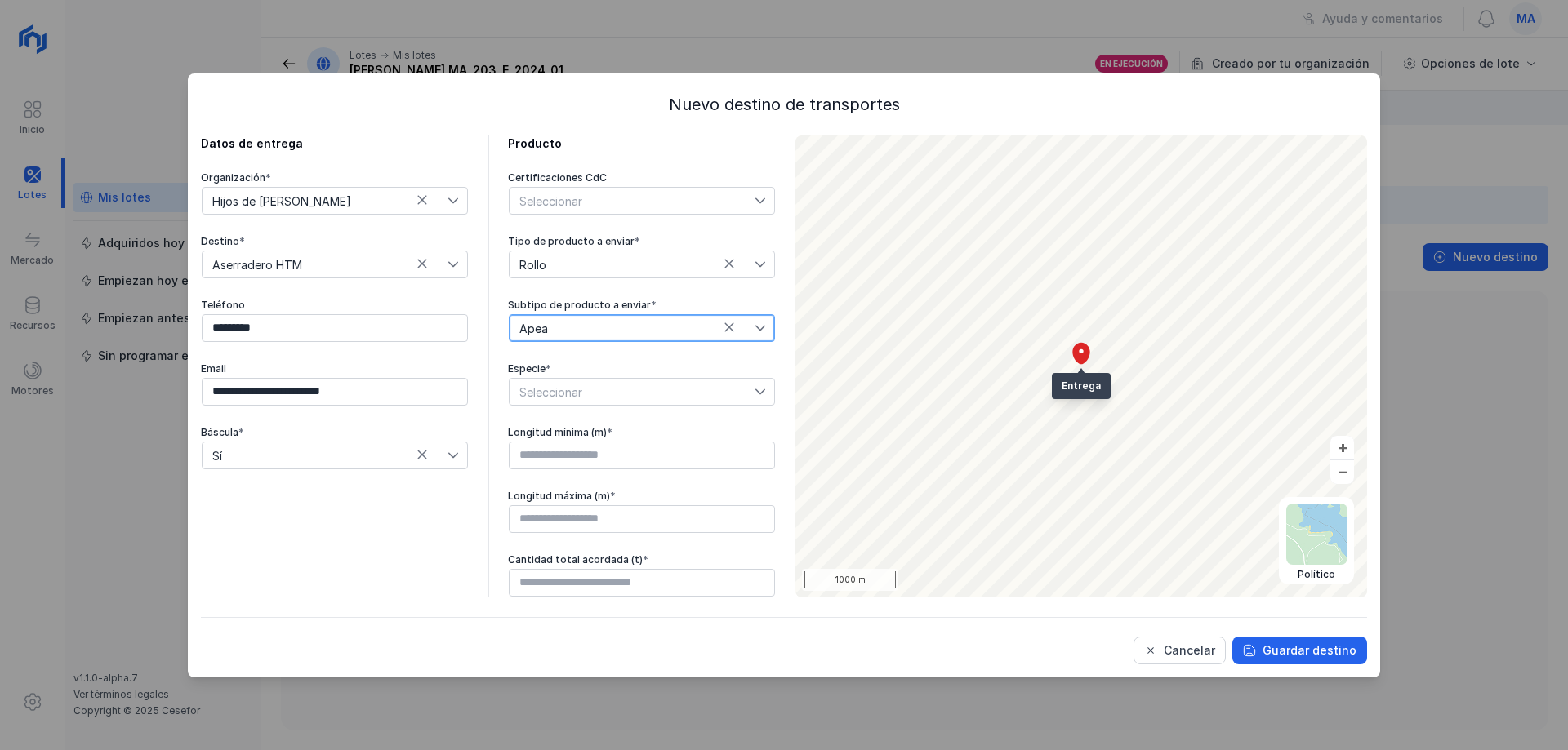
click at [656, 394] on span "Seleccionar" at bounding box center [632, 392] width 245 height 26
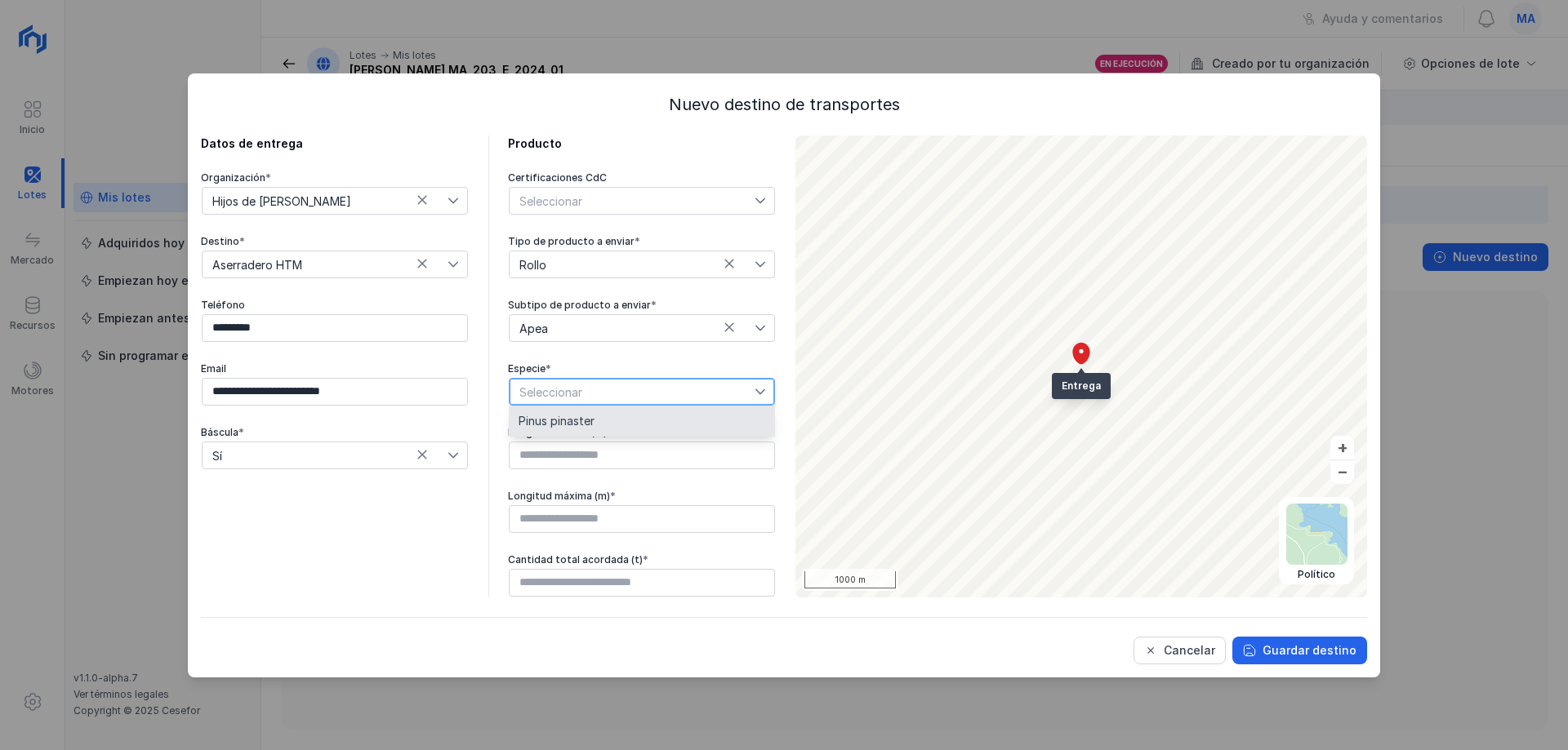
click at [630, 422] on li "Pinus pinaster" at bounding box center [642, 421] width 266 height 31
click at [613, 451] on input "text" at bounding box center [642, 455] width 266 height 28
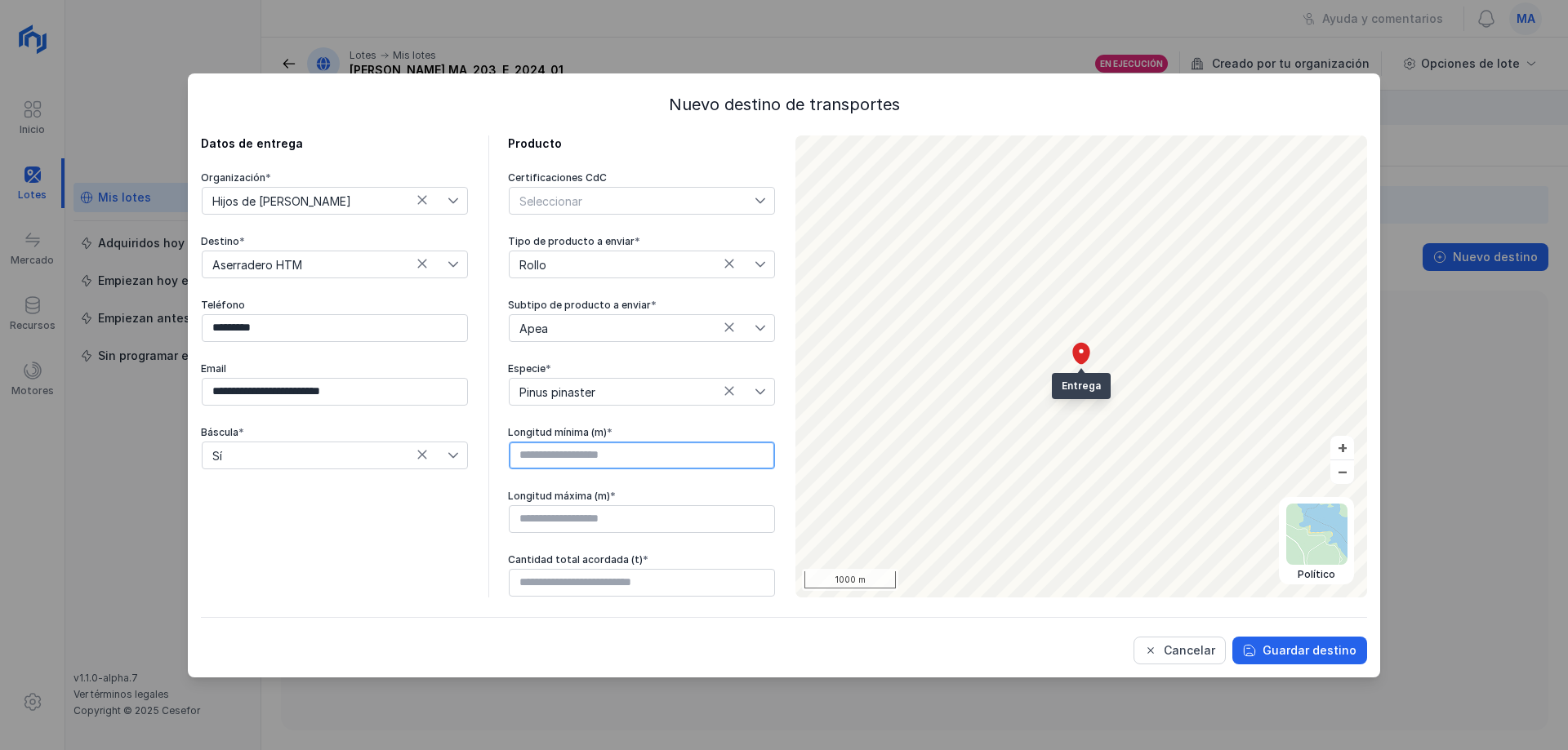
type input "****"
click at [607, 517] on input "text" at bounding box center [642, 519] width 266 height 28
type input "****"
click at [648, 586] on input "text" at bounding box center [642, 583] width 266 height 28
click at [454, 265] on icon at bounding box center [453, 263] width 10 height 6
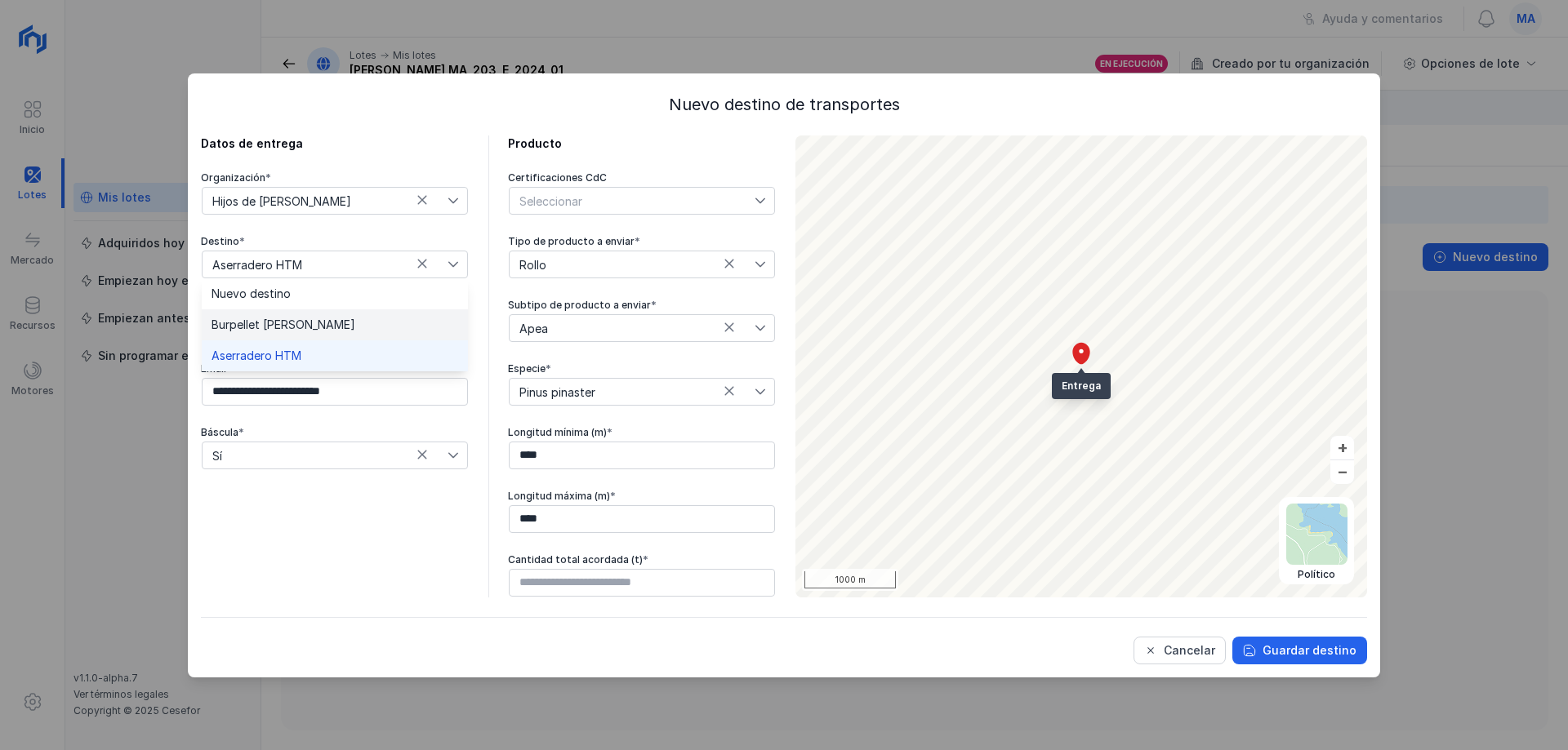
click at [301, 322] on span "Burpellet Huerta de Rey" at bounding box center [283, 325] width 144 height 11
type input "*********"
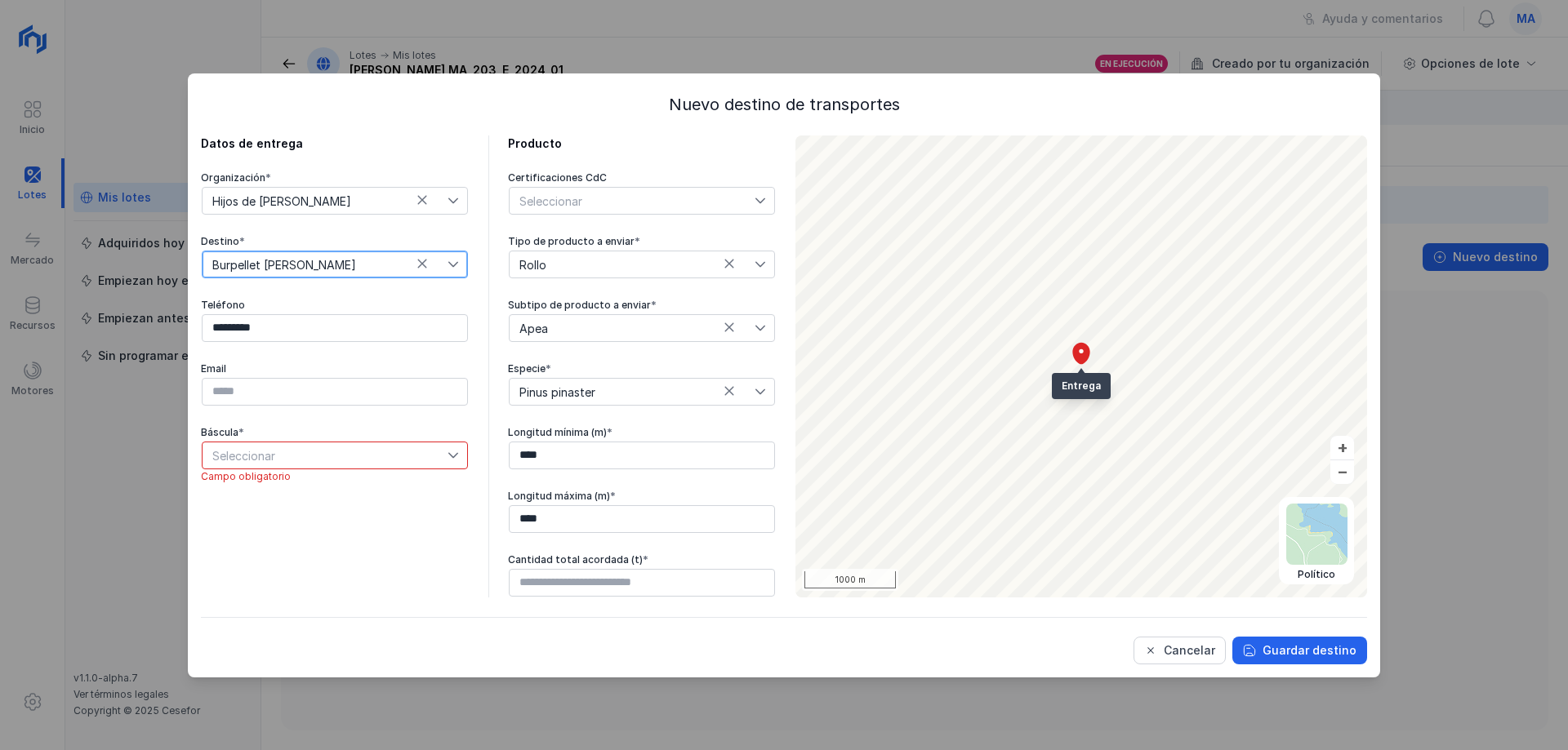
click at [367, 457] on span "Seleccionar" at bounding box center [325, 455] width 245 height 26
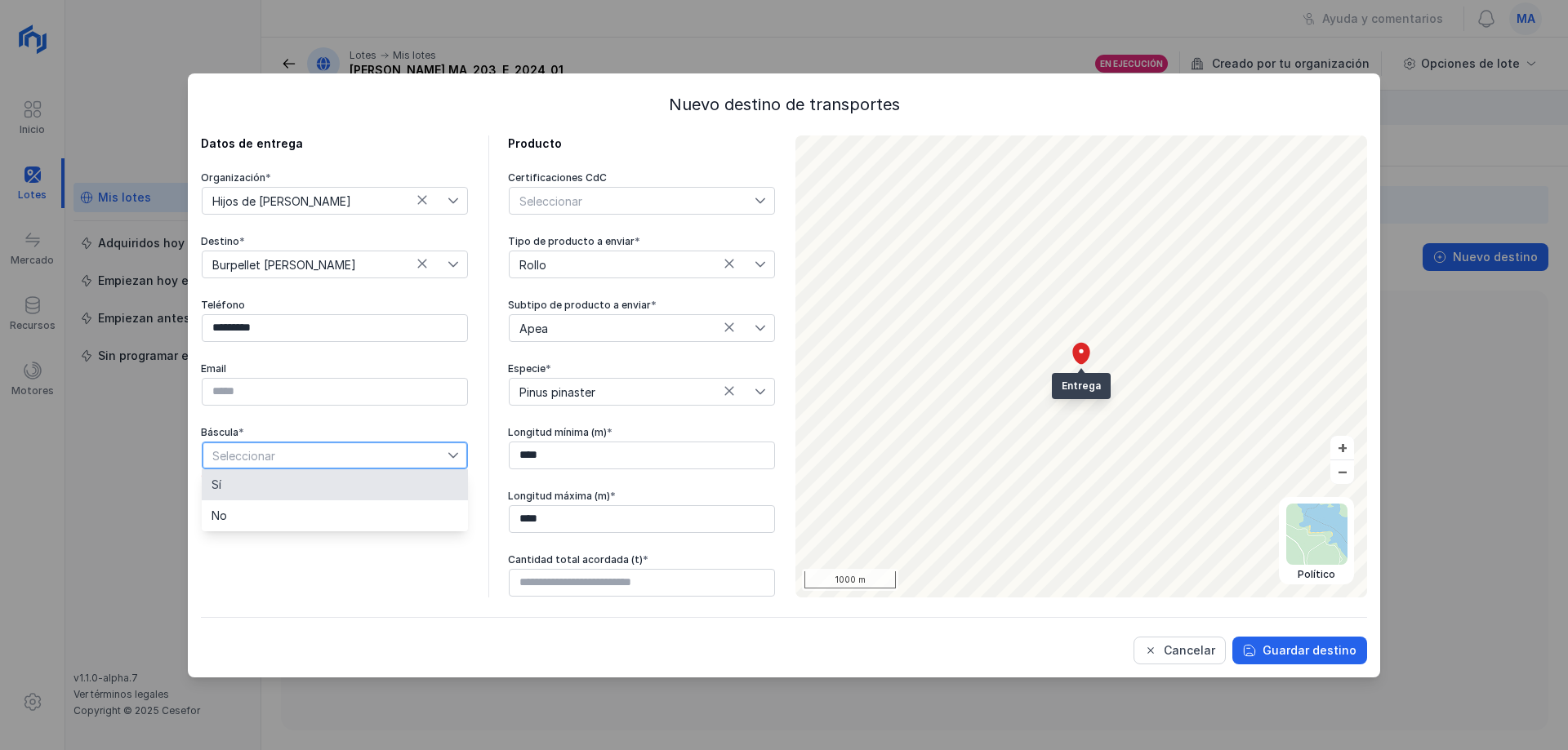
click at [282, 487] on li "Sí" at bounding box center [335, 485] width 266 height 31
click at [578, 583] on input "text" at bounding box center [642, 583] width 266 height 28
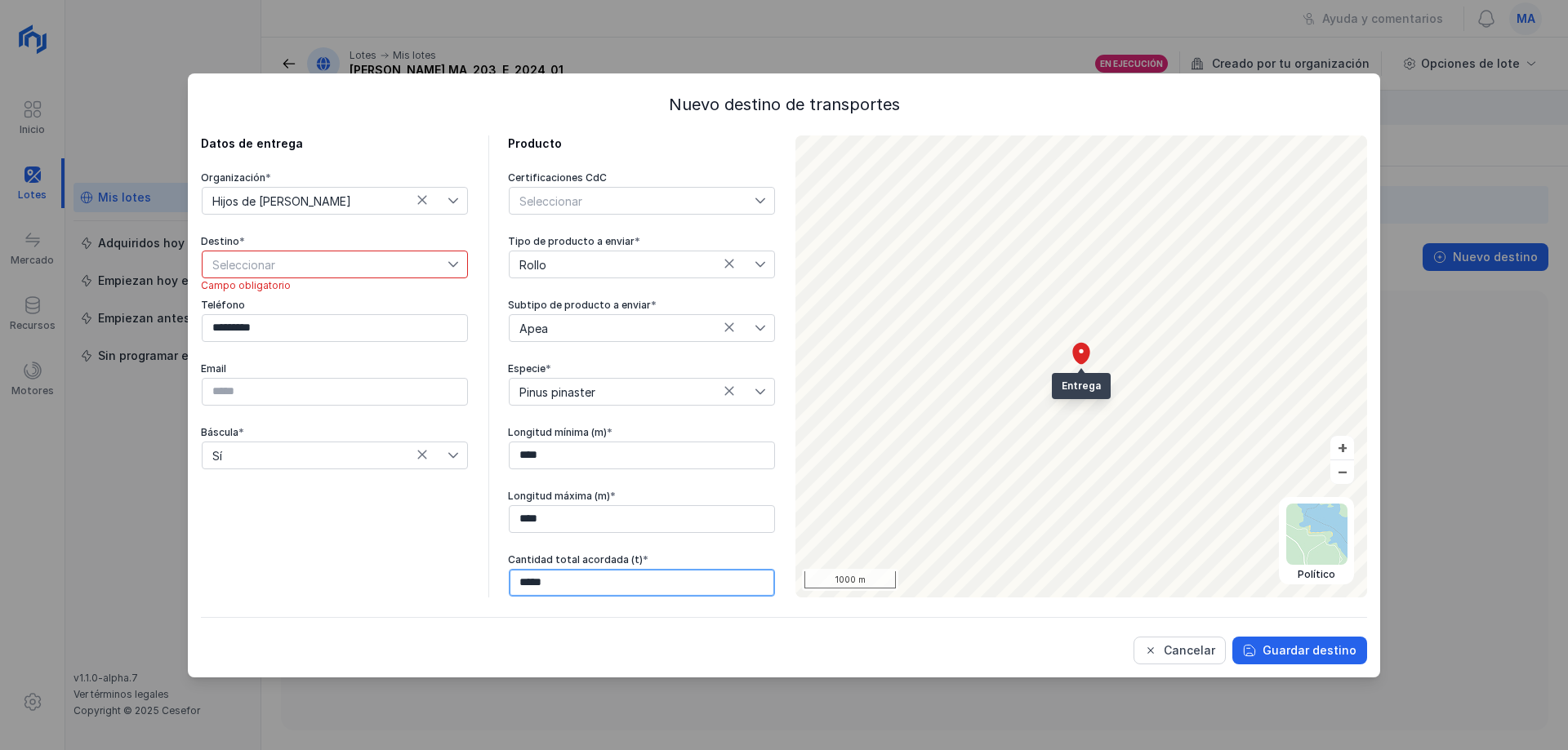
type input "******"
click at [346, 254] on span "Seleccionar" at bounding box center [325, 264] width 245 height 26
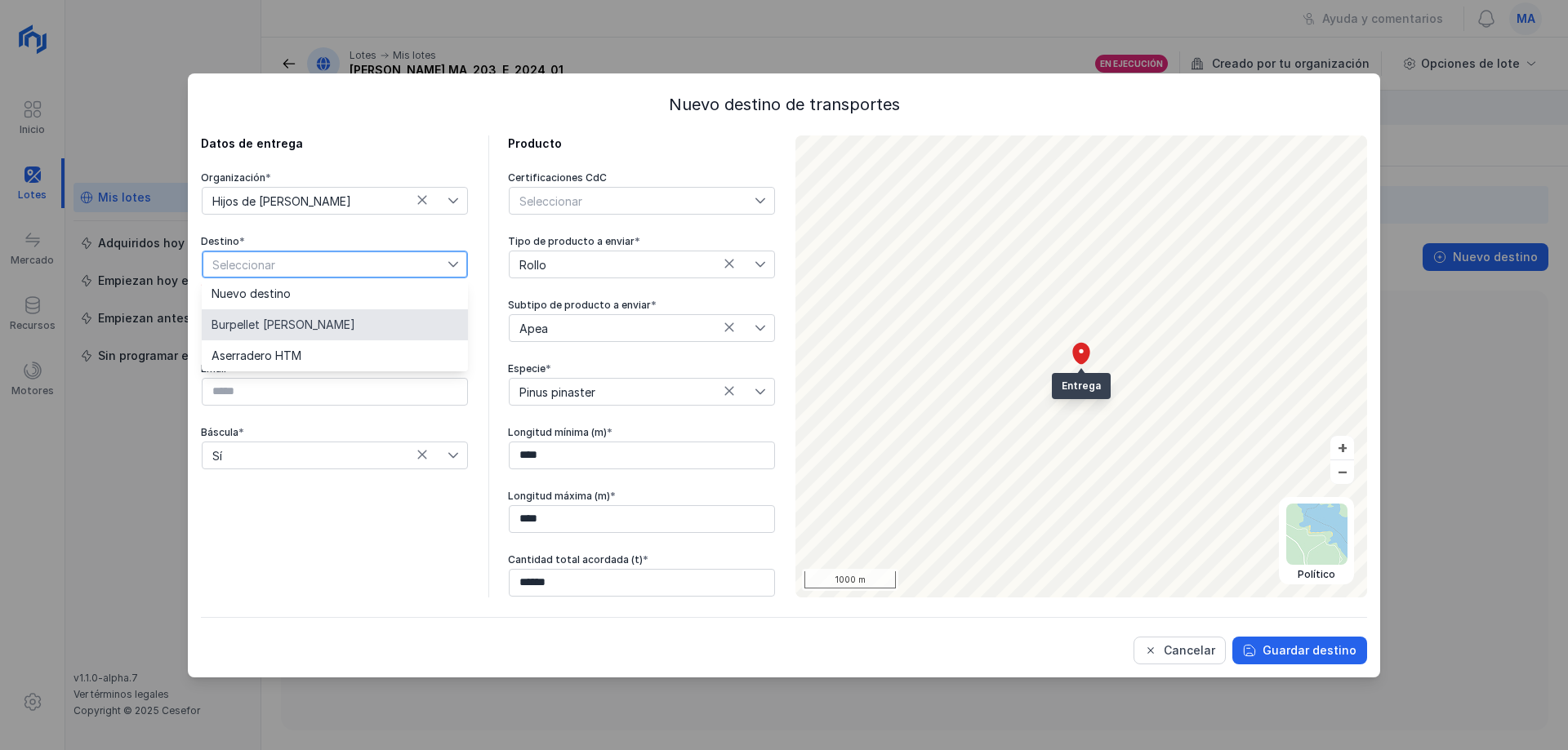
click at [351, 328] on li "Burpellet Huerta de Rey" at bounding box center [335, 325] width 266 height 31
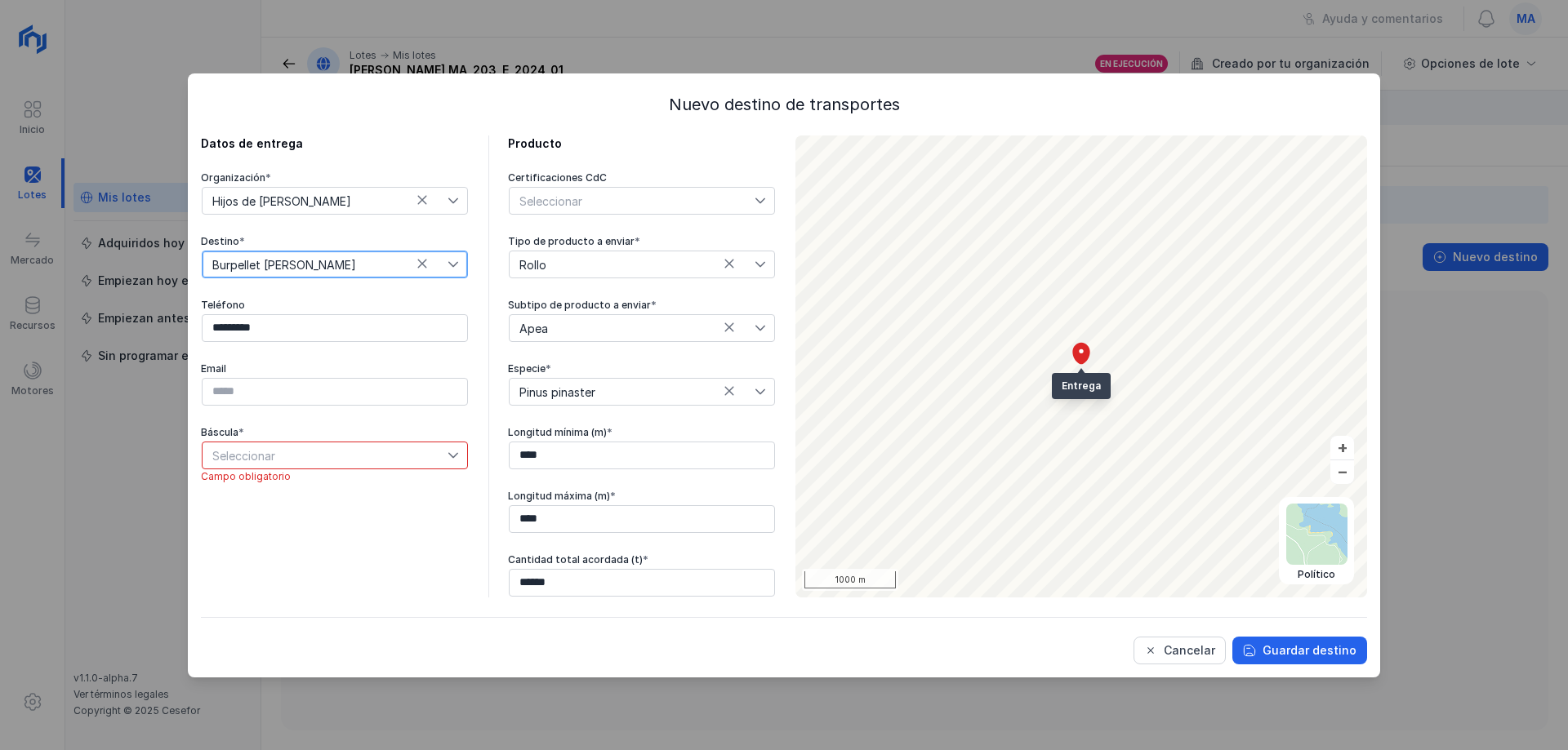
click at [322, 446] on span "Seleccionar" at bounding box center [325, 455] width 245 height 26
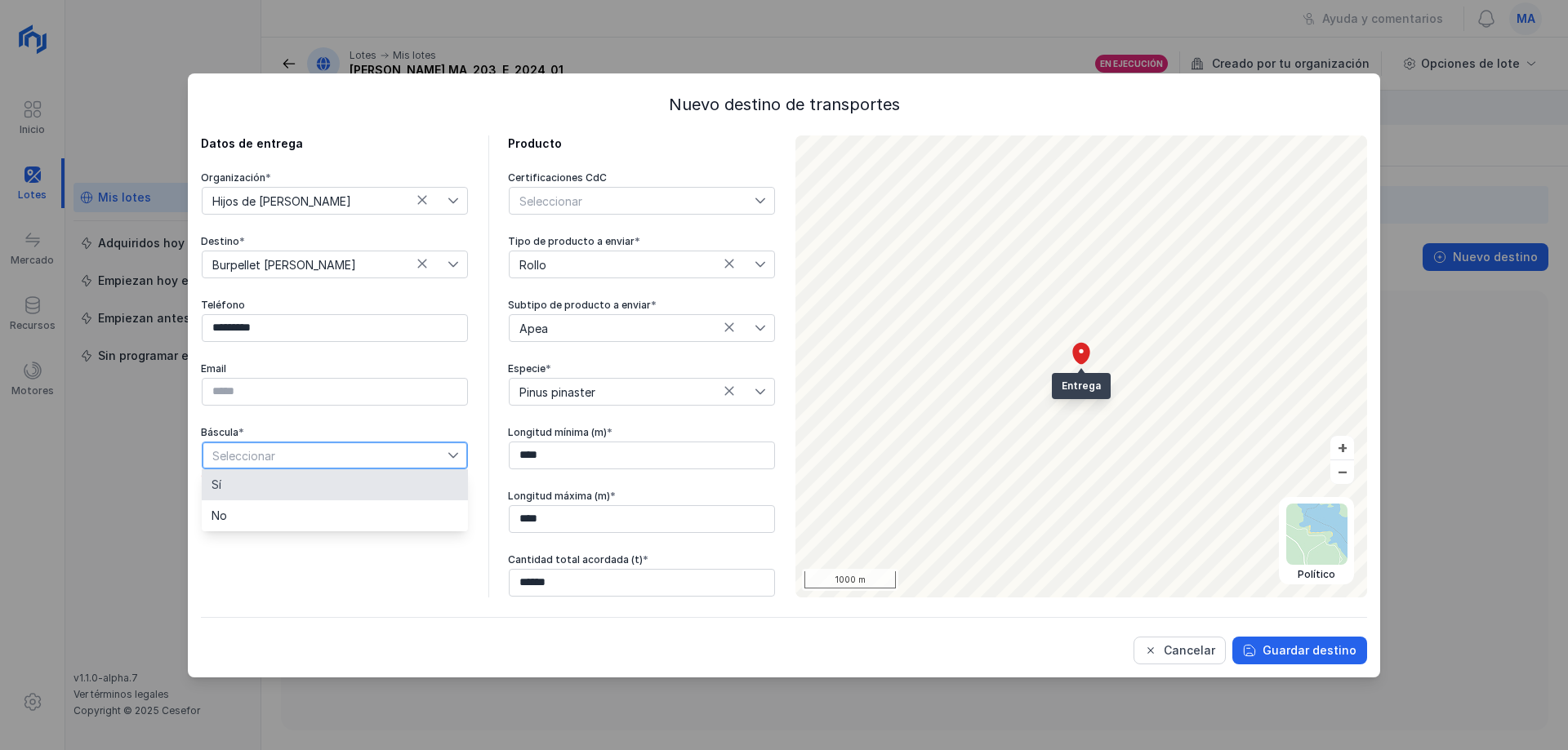
click at [282, 478] on li "Sí" at bounding box center [335, 485] width 266 height 31
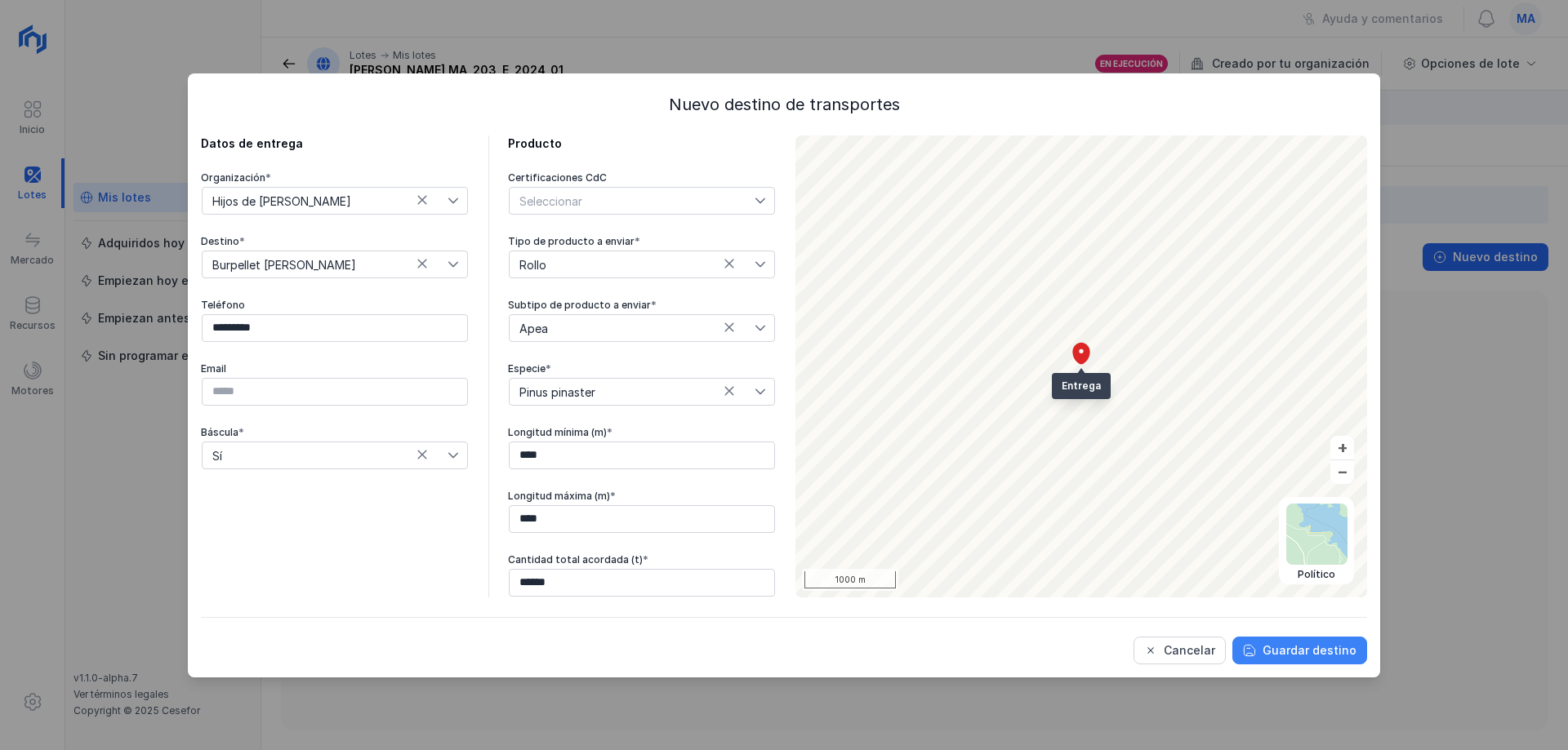
click at [1312, 659] on button "Guardar destino" at bounding box center [1300, 651] width 135 height 28
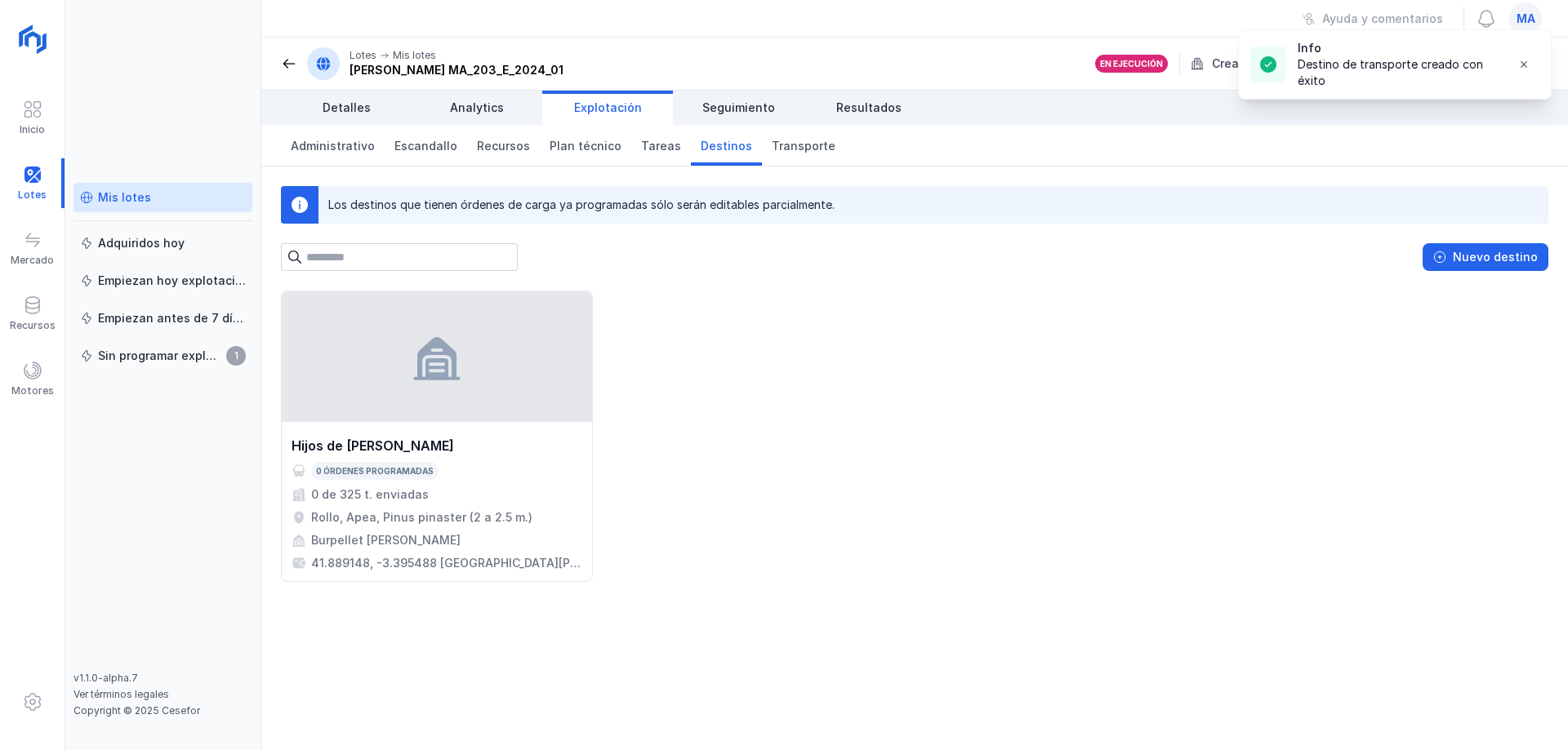
click at [993, 596] on div "Hijos de Tomas Martín S.L. 0 órdenes programadas 0 de 325 t. enviadas Rollo, Ap…" at bounding box center [915, 520] width 1307 height 460
click at [1516, 253] on div "Nuevo destino" at bounding box center [1495, 257] width 85 height 16
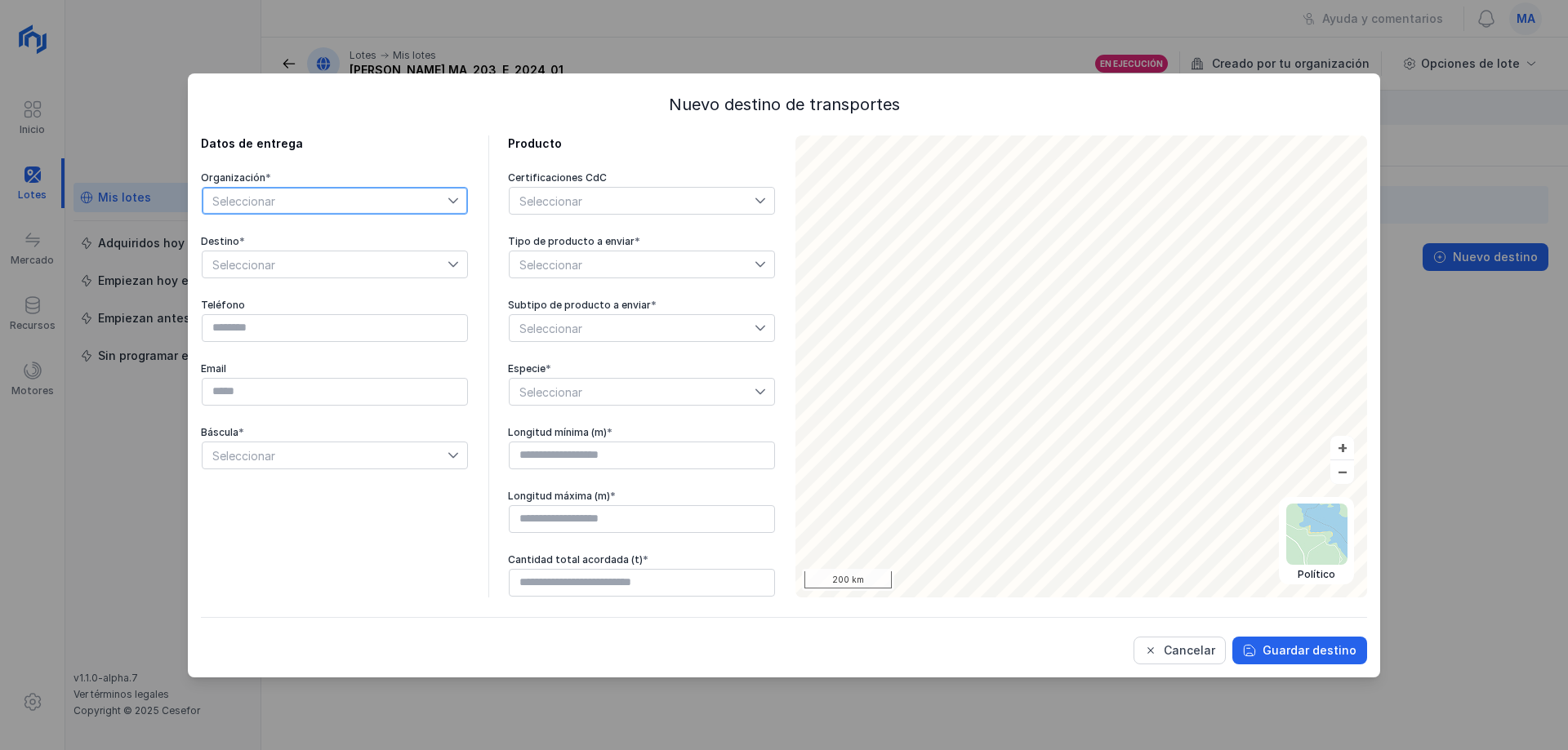
click at [433, 194] on span "Seleccionar" at bounding box center [325, 201] width 245 height 26
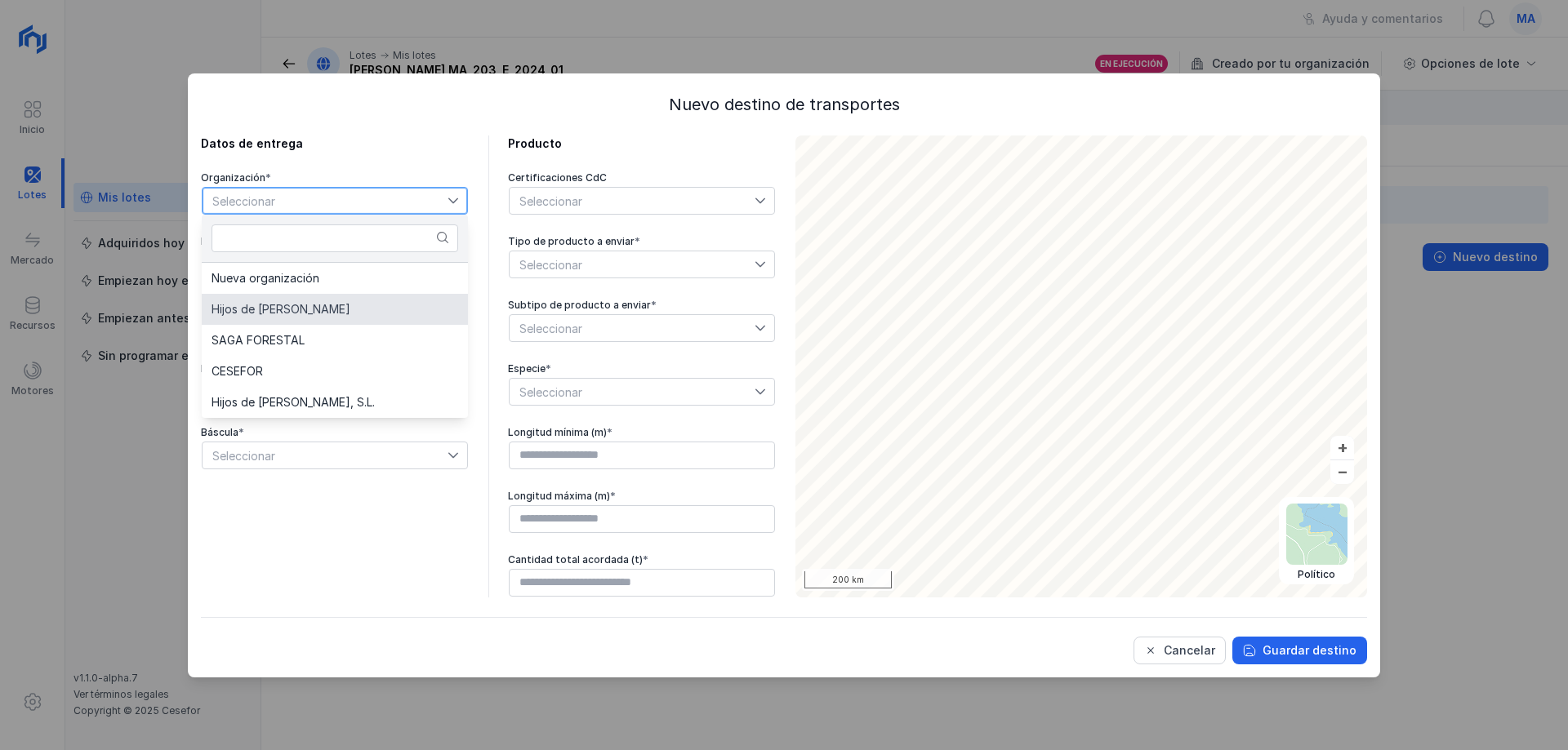
click at [315, 313] on span "Hijos de [PERSON_NAME]" at bounding box center [281, 309] width 139 height 11
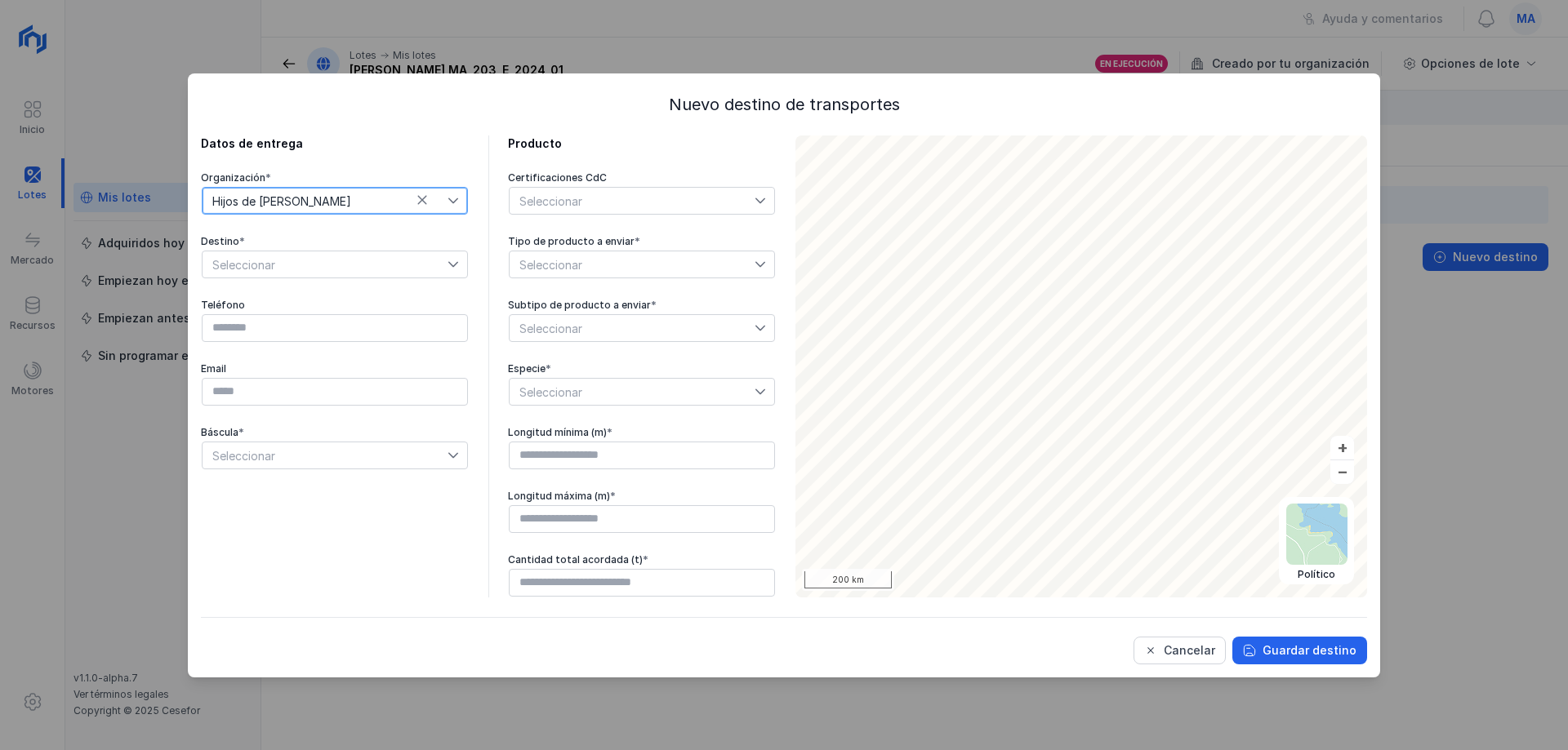
click at [350, 269] on span "Seleccionar" at bounding box center [325, 264] width 245 height 26
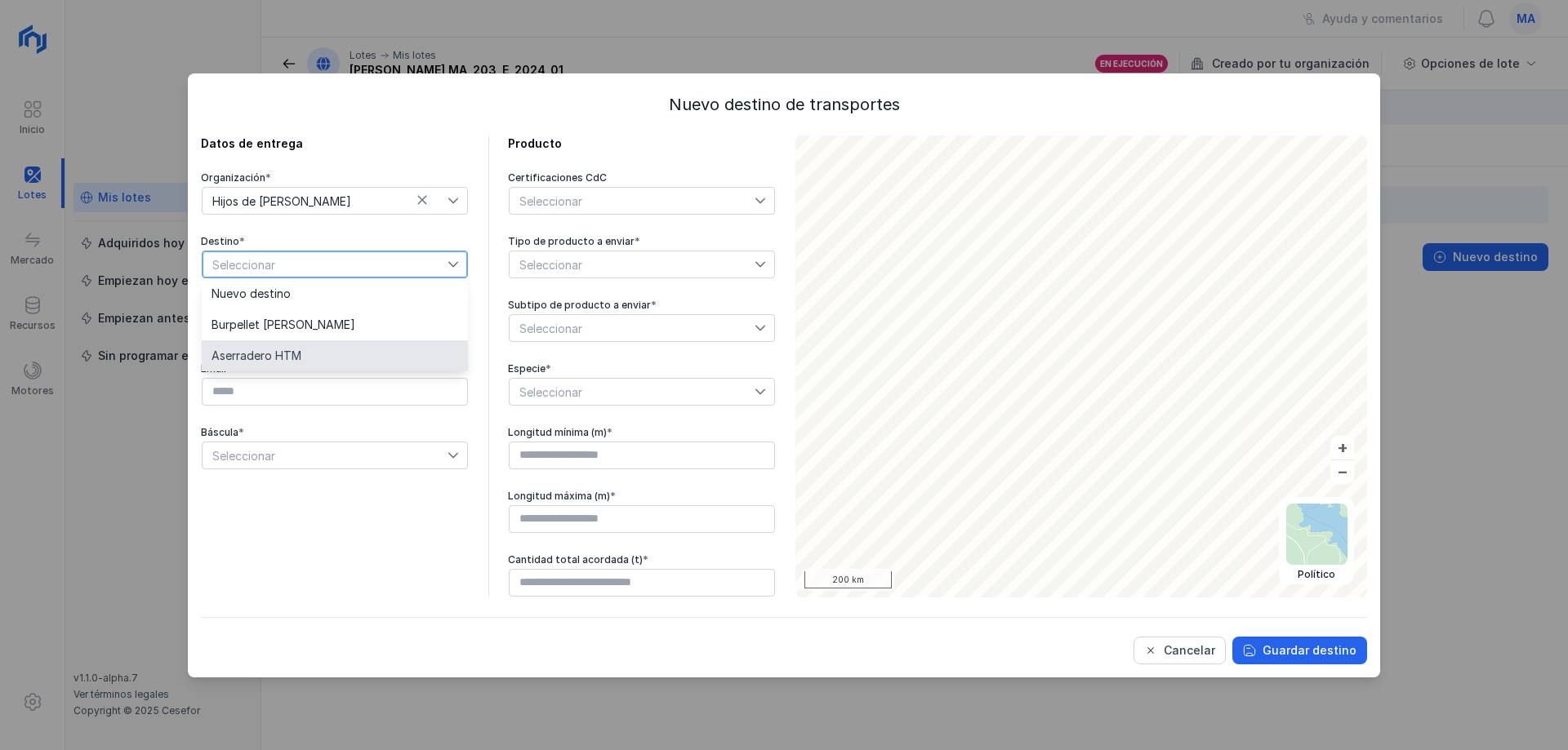
click at [315, 351] on li "Aserradero HTM" at bounding box center [335, 356] width 266 height 31
type input "*********"
type input "**********"
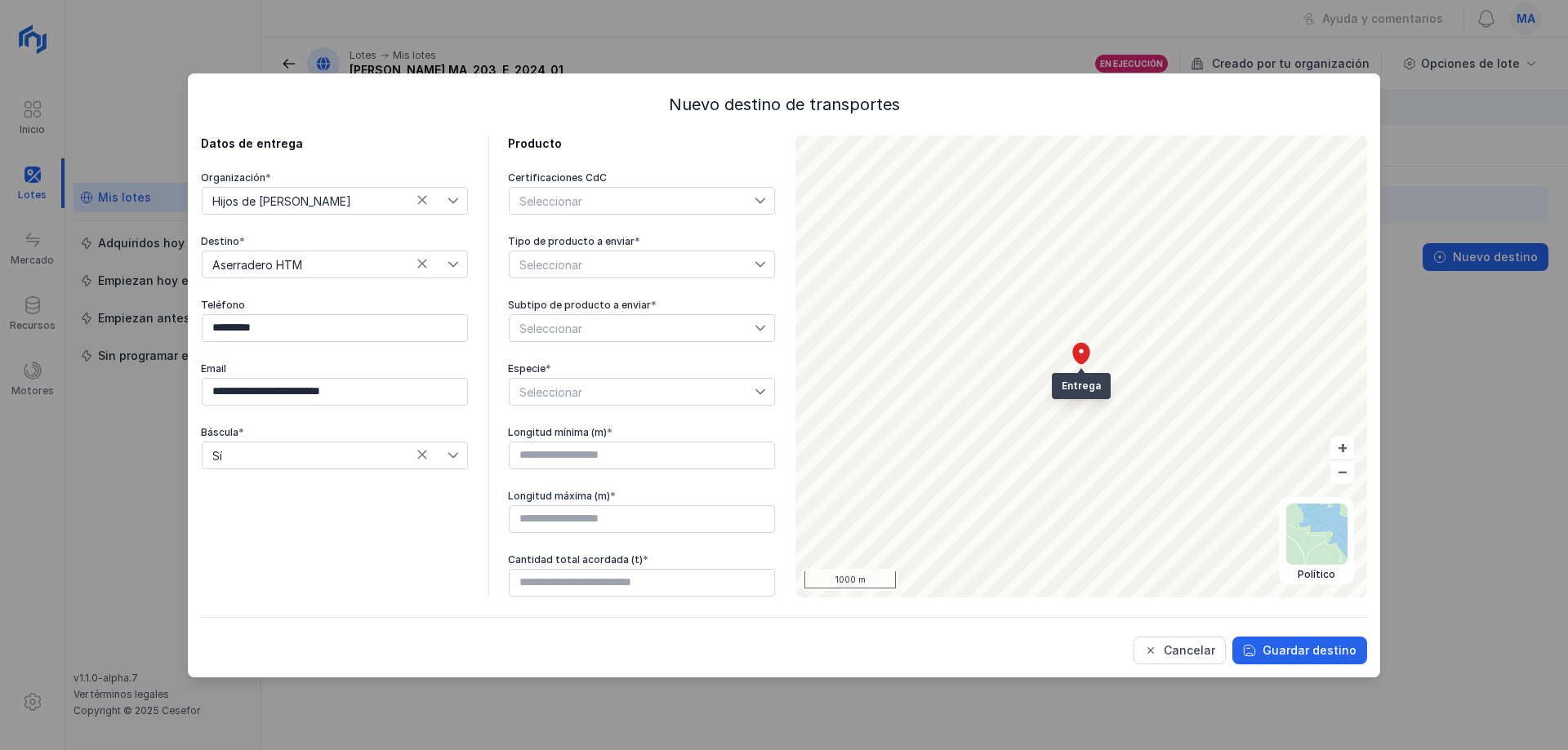
click at [640, 213] on div "Seleccionar" at bounding box center [632, 201] width 245 height 26
click at [628, 392] on span "Seleccionar" at bounding box center [632, 392] width 245 height 26
click at [644, 266] on span "Seleccionar" at bounding box center [632, 264] width 245 height 26
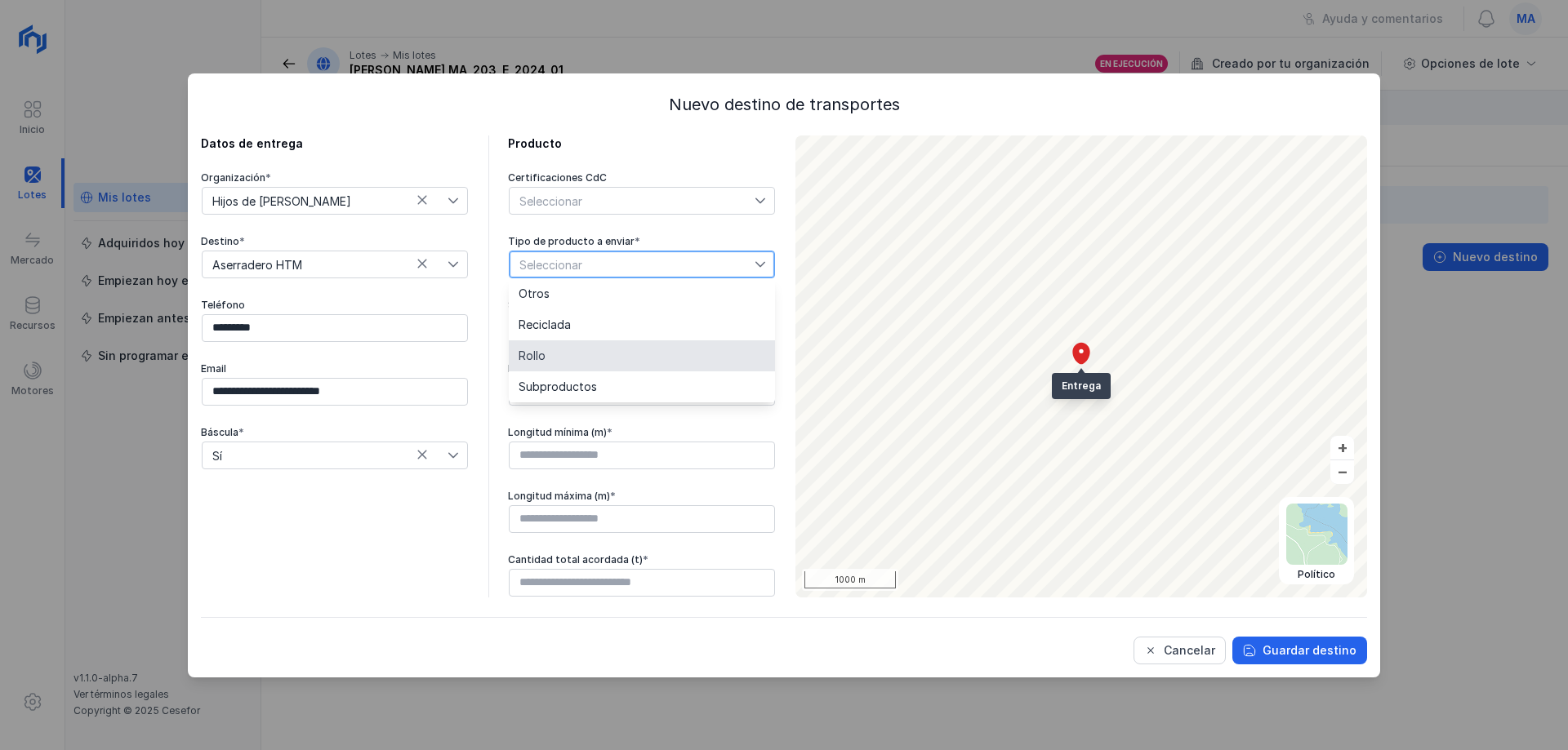
click at [587, 356] on li "Rollo" at bounding box center [642, 356] width 266 height 31
click at [678, 321] on span "Seleccionar" at bounding box center [632, 328] width 245 height 26
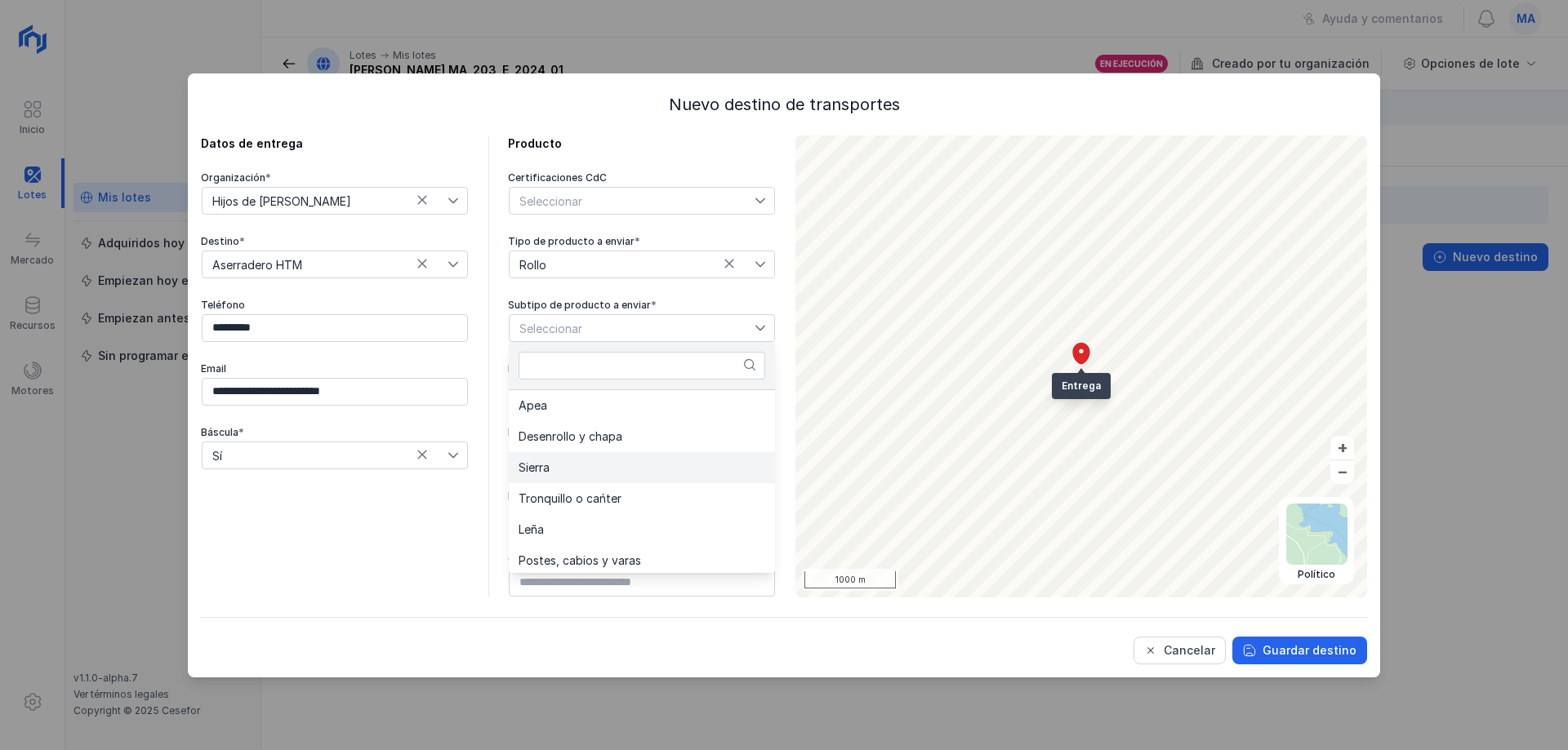
click at [607, 464] on li "Sierra" at bounding box center [642, 468] width 266 height 31
click at [713, 398] on span "Seleccionar" at bounding box center [632, 392] width 245 height 26
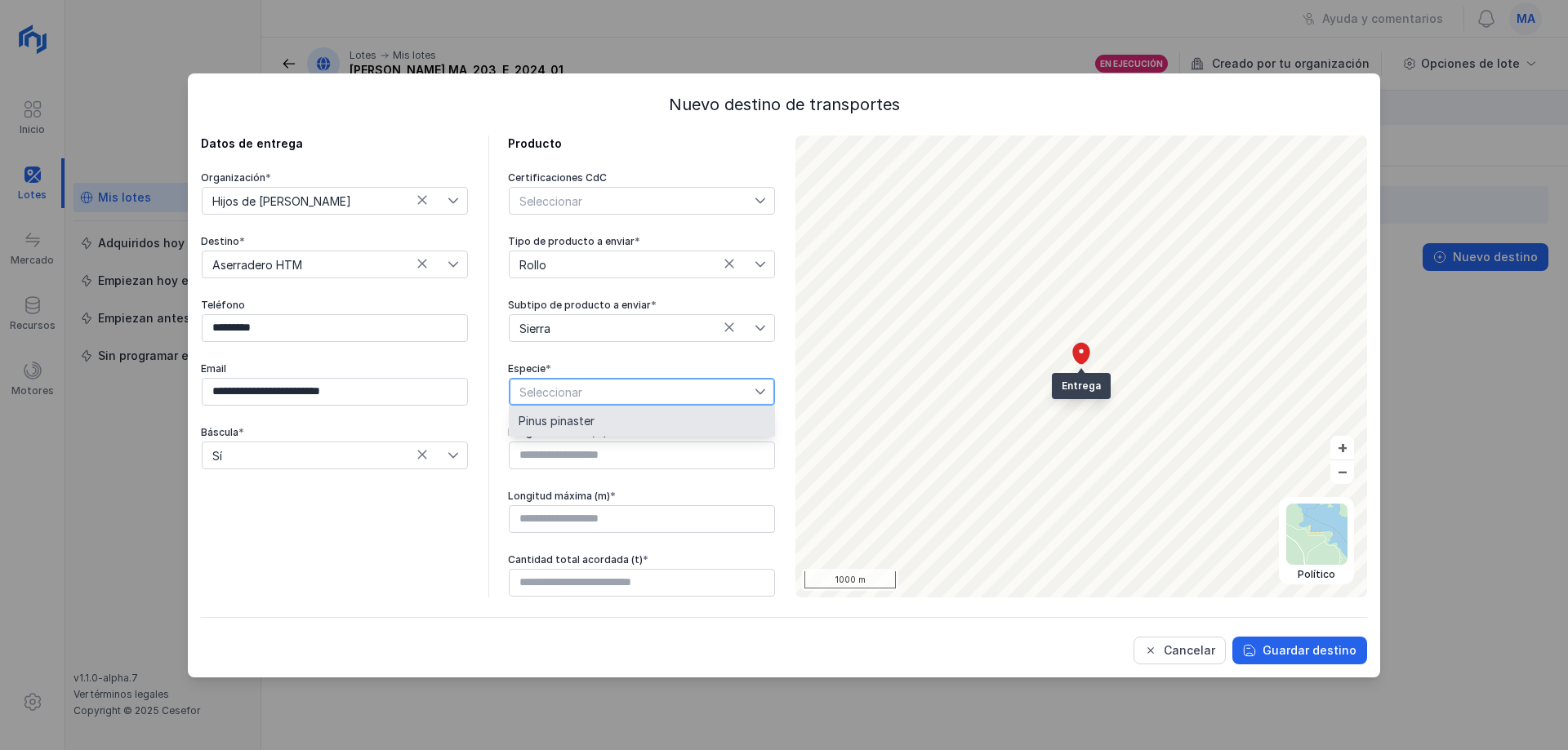
click at [607, 432] on li "Pinus pinaster" at bounding box center [642, 421] width 266 height 31
click at [599, 450] on input "text" at bounding box center [642, 455] width 266 height 28
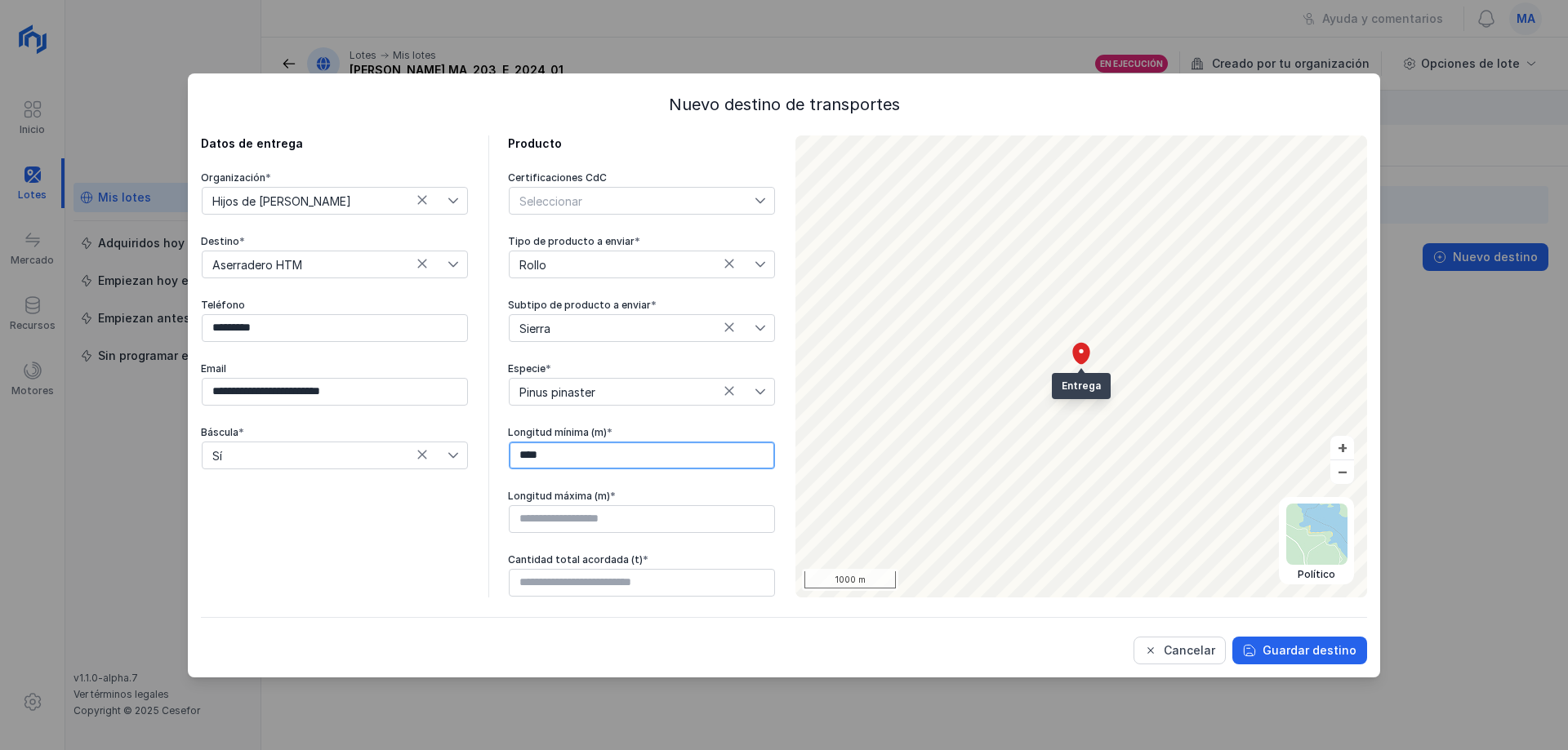
type input "****"
click at [621, 522] on input "text" at bounding box center [642, 519] width 266 height 28
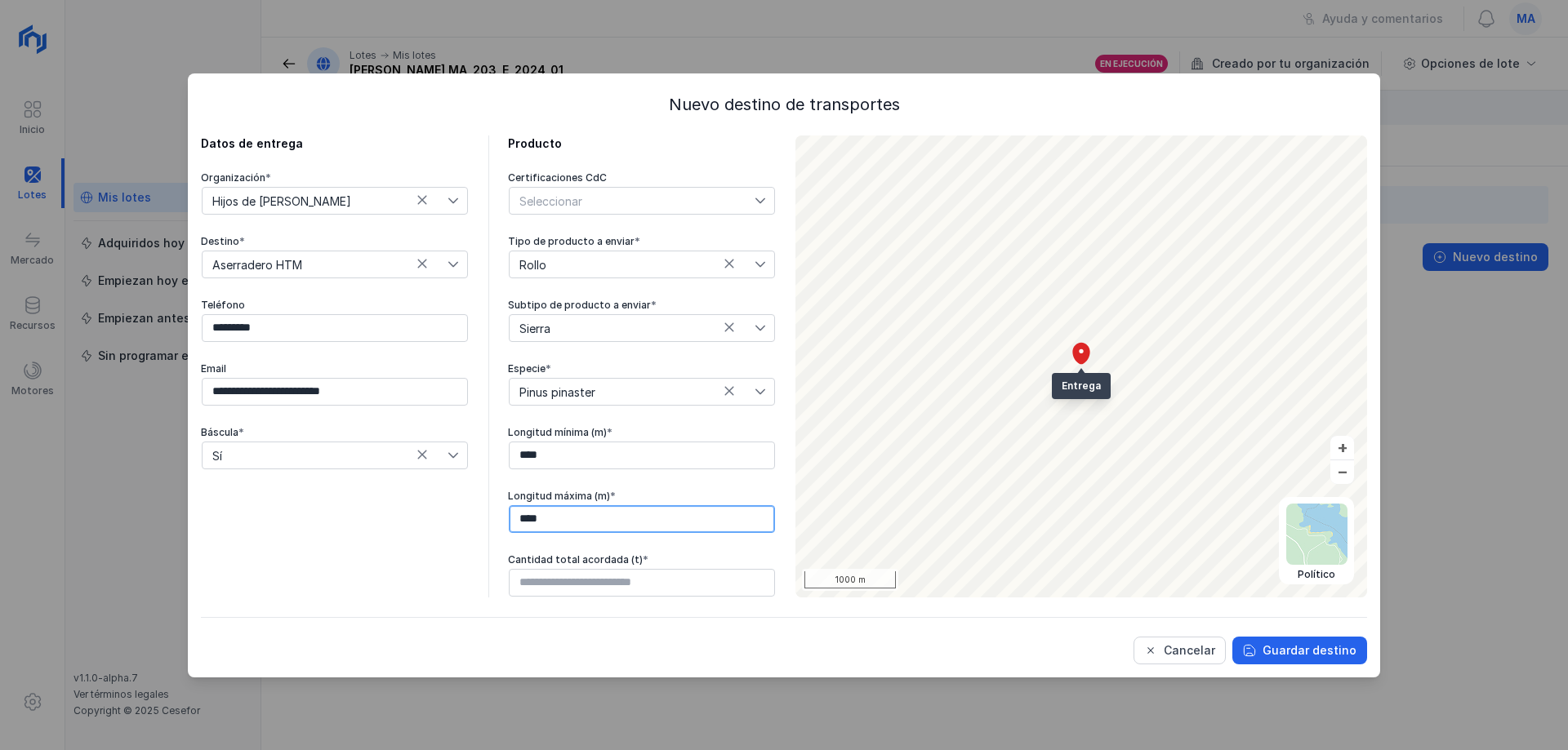
type input "****"
click at [626, 587] on input "text" at bounding box center [642, 583] width 266 height 28
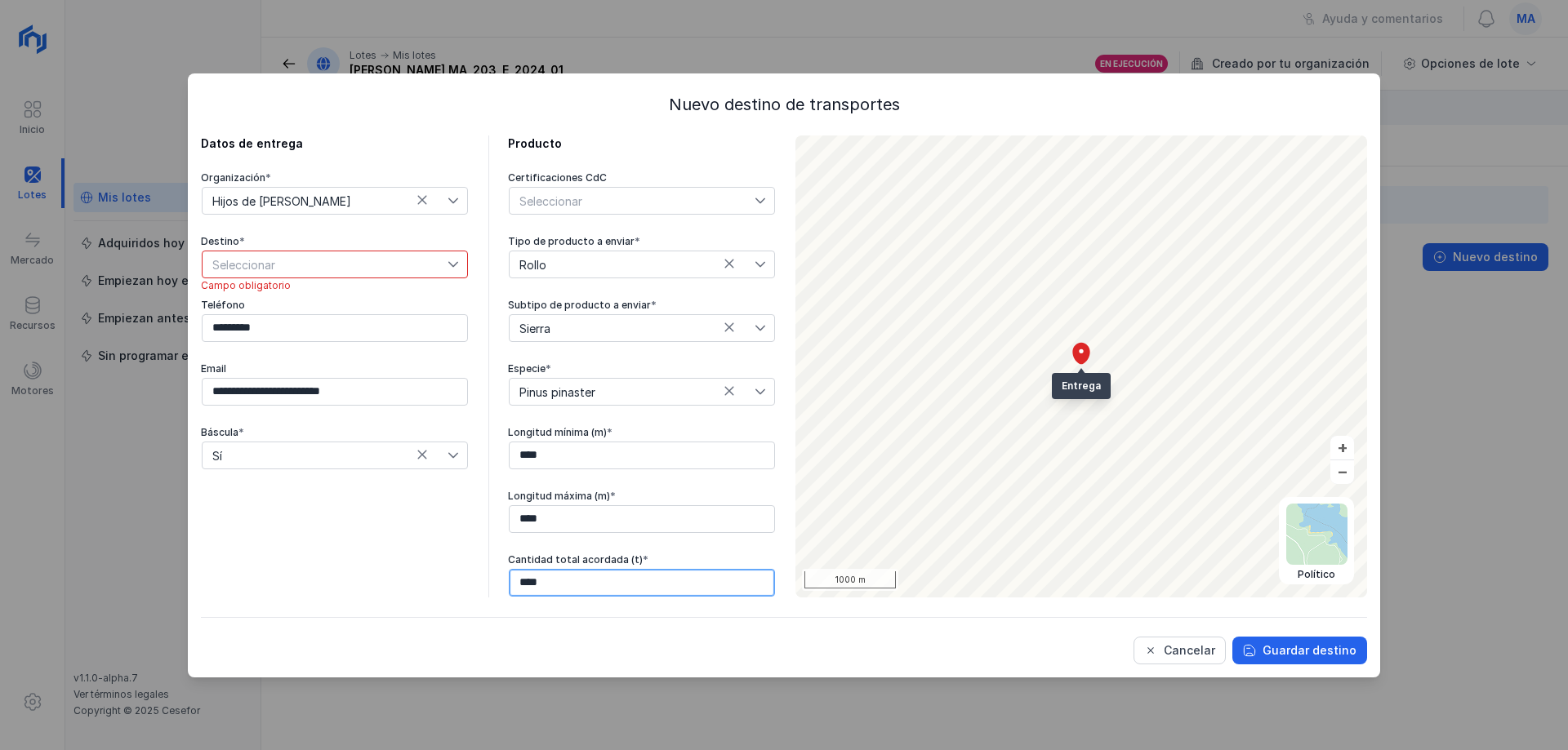
type input "*****"
click at [1312, 646] on div "Guardar destino" at bounding box center [1309, 651] width 94 height 16
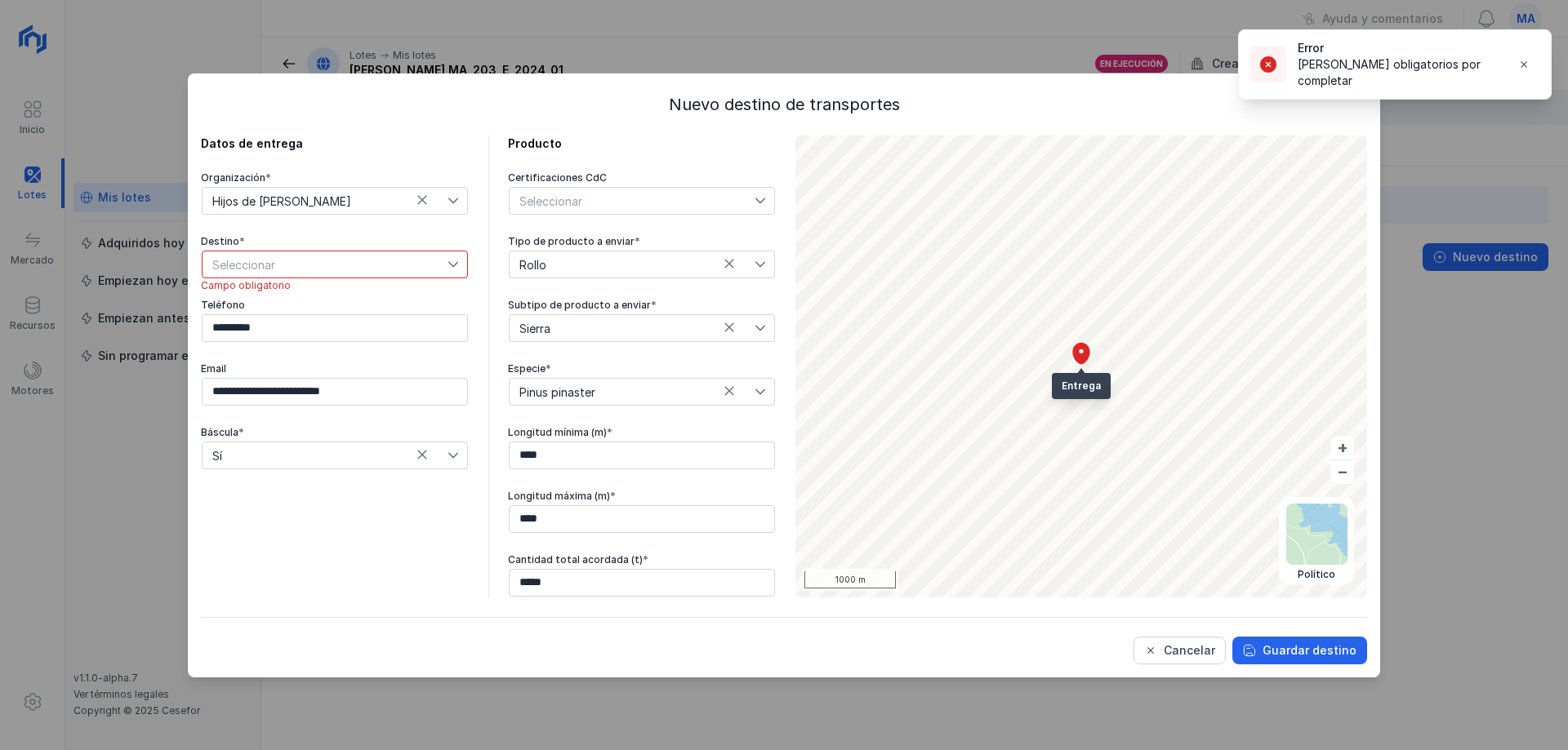
click at [367, 252] on span "Seleccionar" at bounding box center [325, 264] width 245 height 26
click at [308, 347] on li "Aserradero HTM" at bounding box center [335, 356] width 266 height 31
click at [1301, 644] on div "Guardar destino" at bounding box center [1309, 651] width 94 height 16
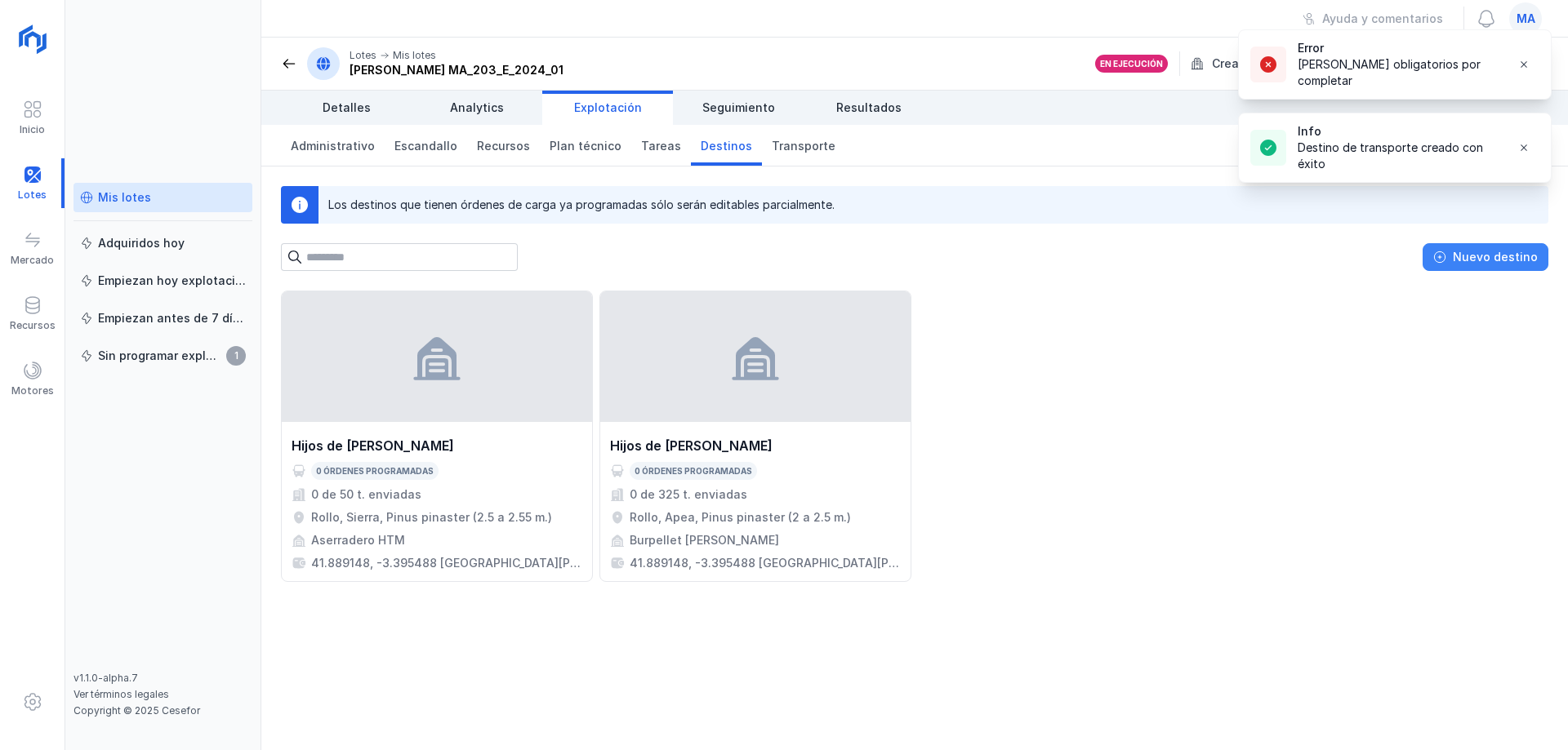
click at [1509, 258] on div "Nuevo destino" at bounding box center [1495, 257] width 85 height 16
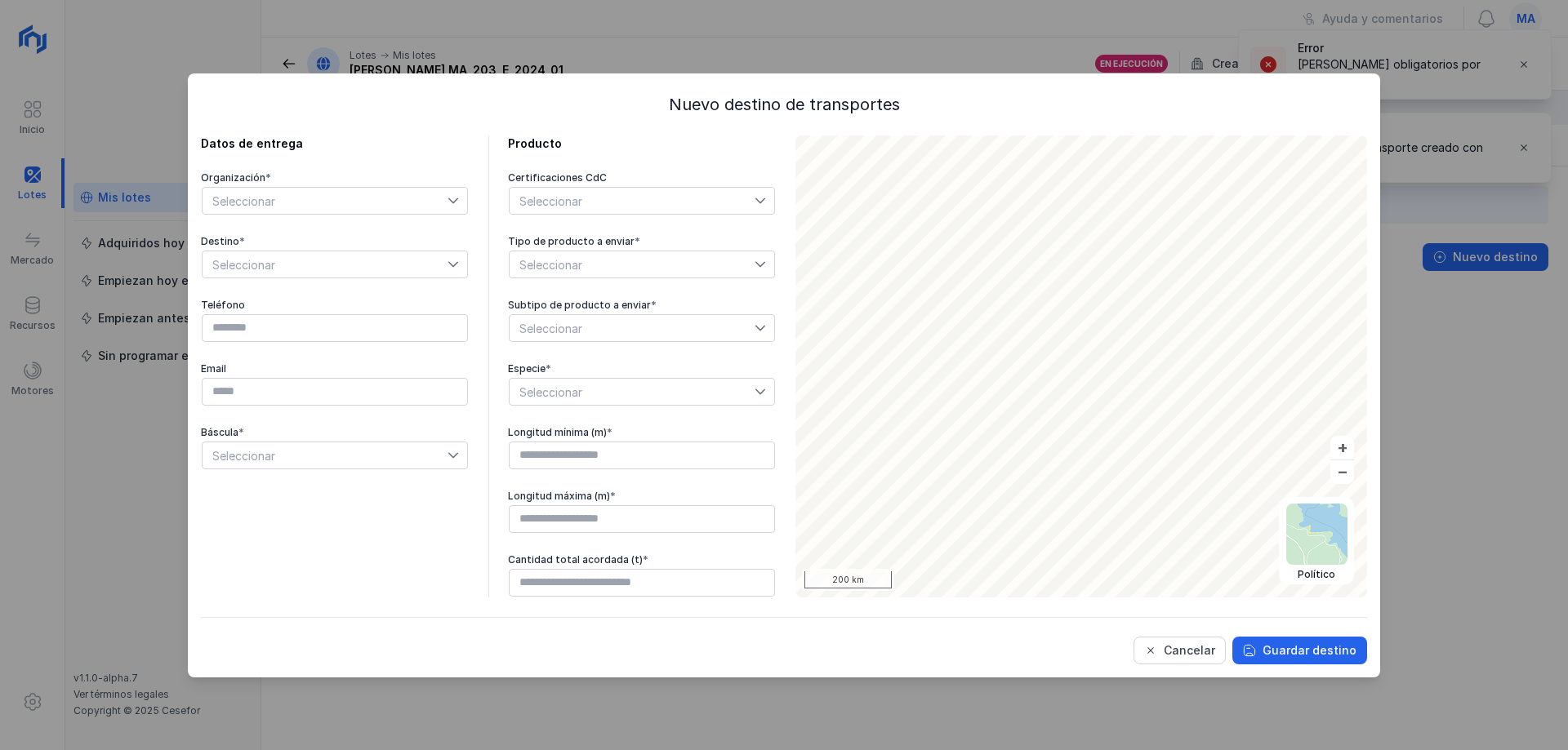
click at [410, 195] on span "Seleccionar" at bounding box center [325, 201] width 245 height 26
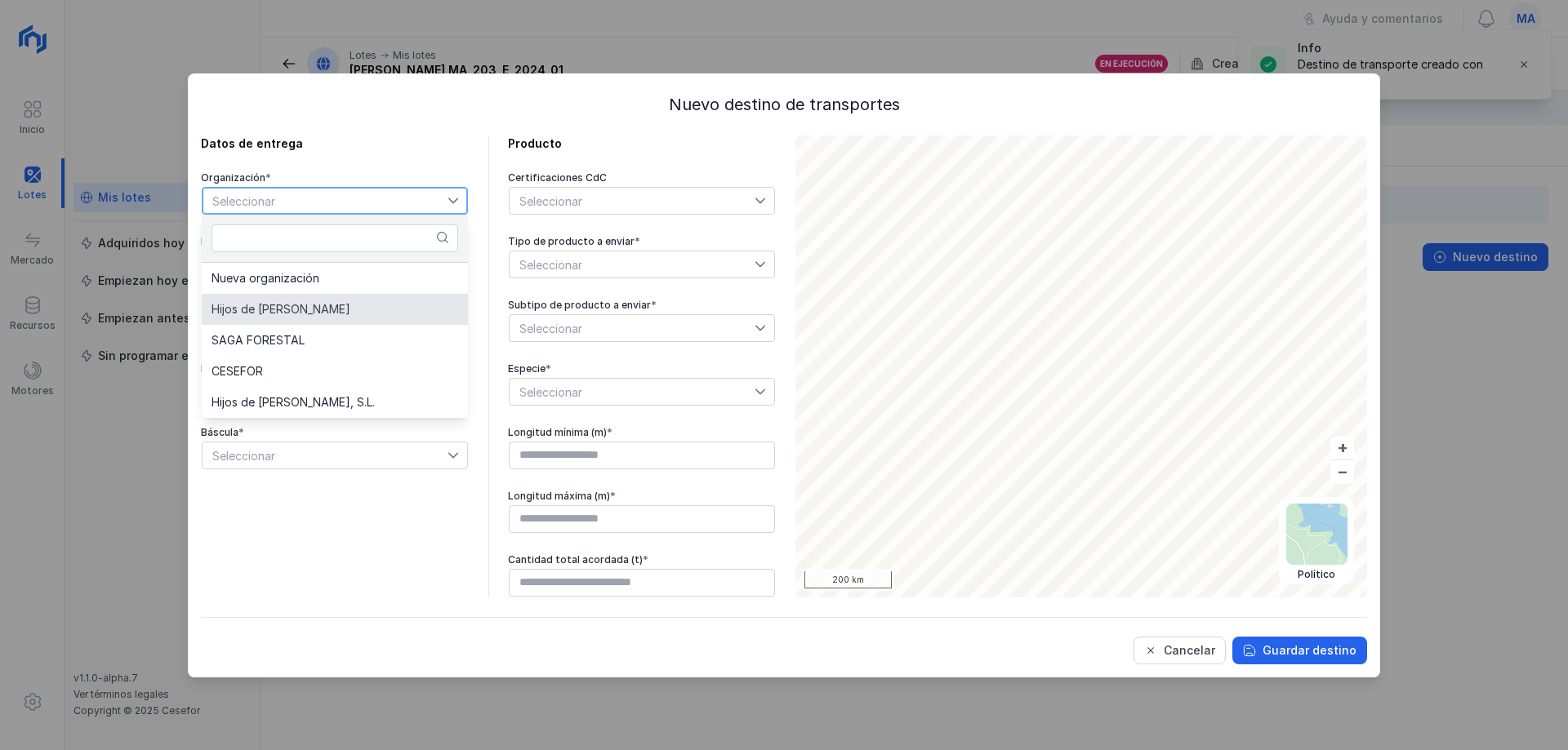
click at [327, 304] on span "Hijos de [PERSON_NAME]" at bounding box center [281, 309] width 139 height 11
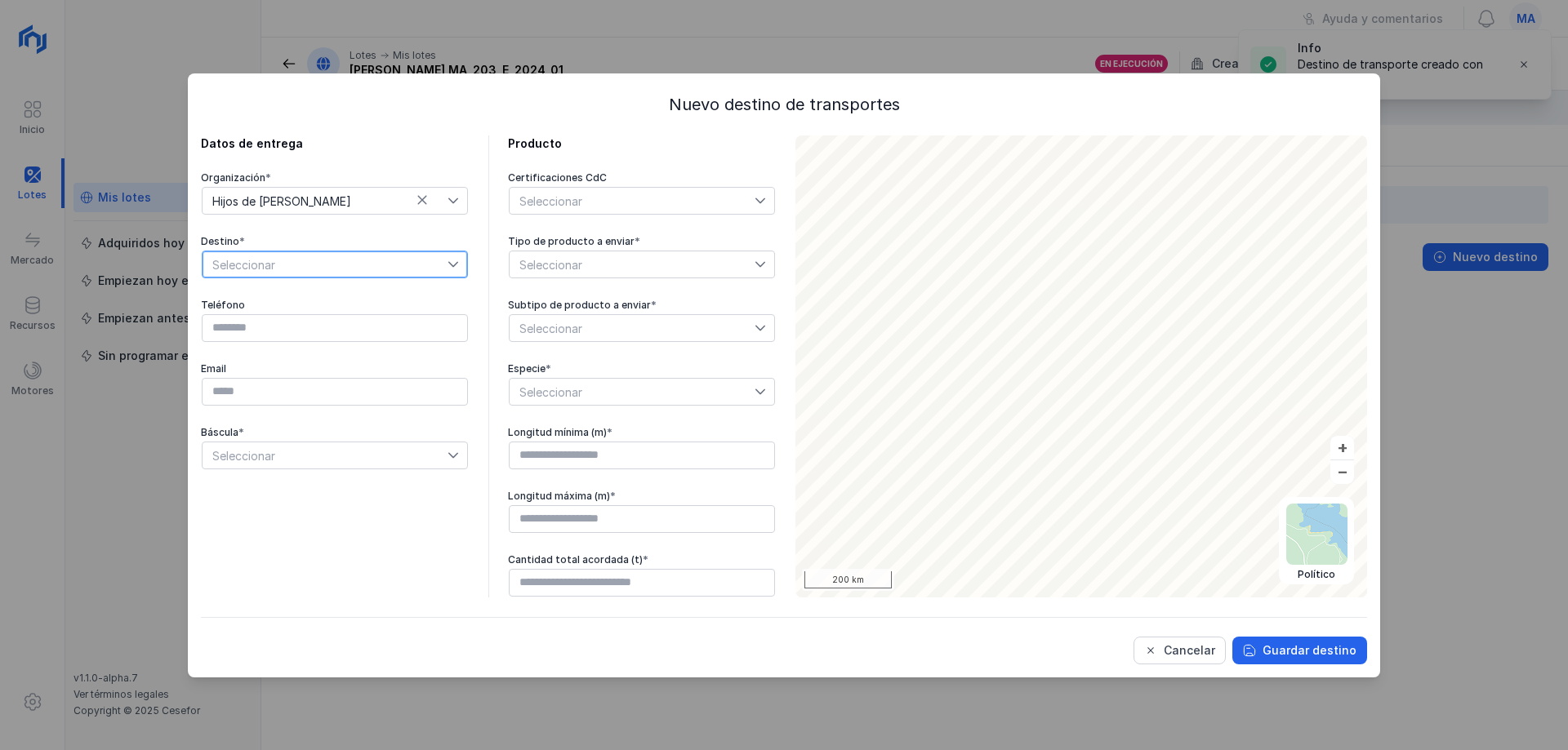
click at [378, 258] on span "Seleccionar" at bounding box center [325, 264] width 245 height 26
click at [321, 357] on li "Aserradero HTM" at bounding box center [335, 356] width 266 height 31
type input "*********"
type input "**********"
click at [624, 268] on span "Seleccionar" at bounding box center [632, 264] width 245 height 26
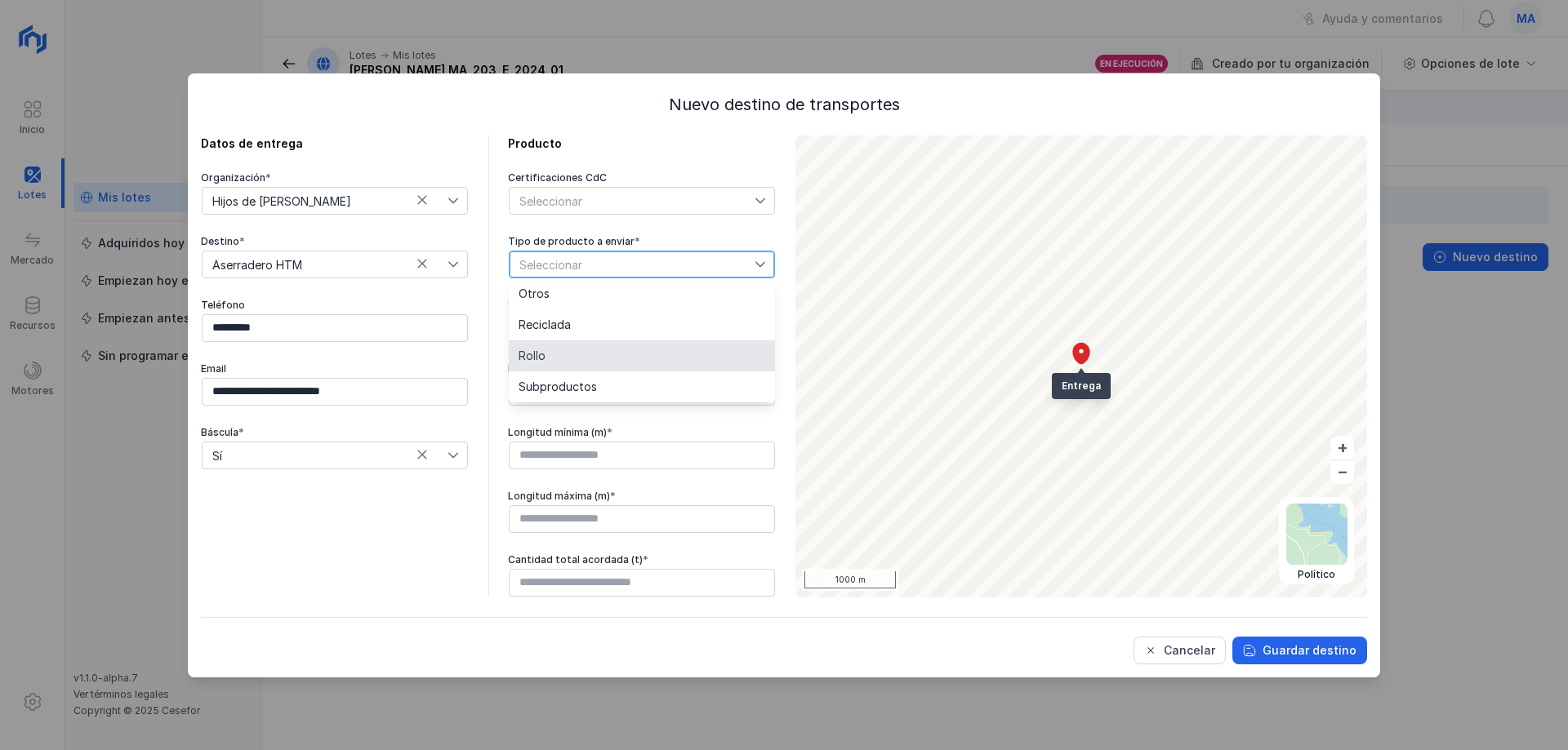
click at [575, 348] on li "Rollo" at bounding box center [642, 356] width 266 height 31
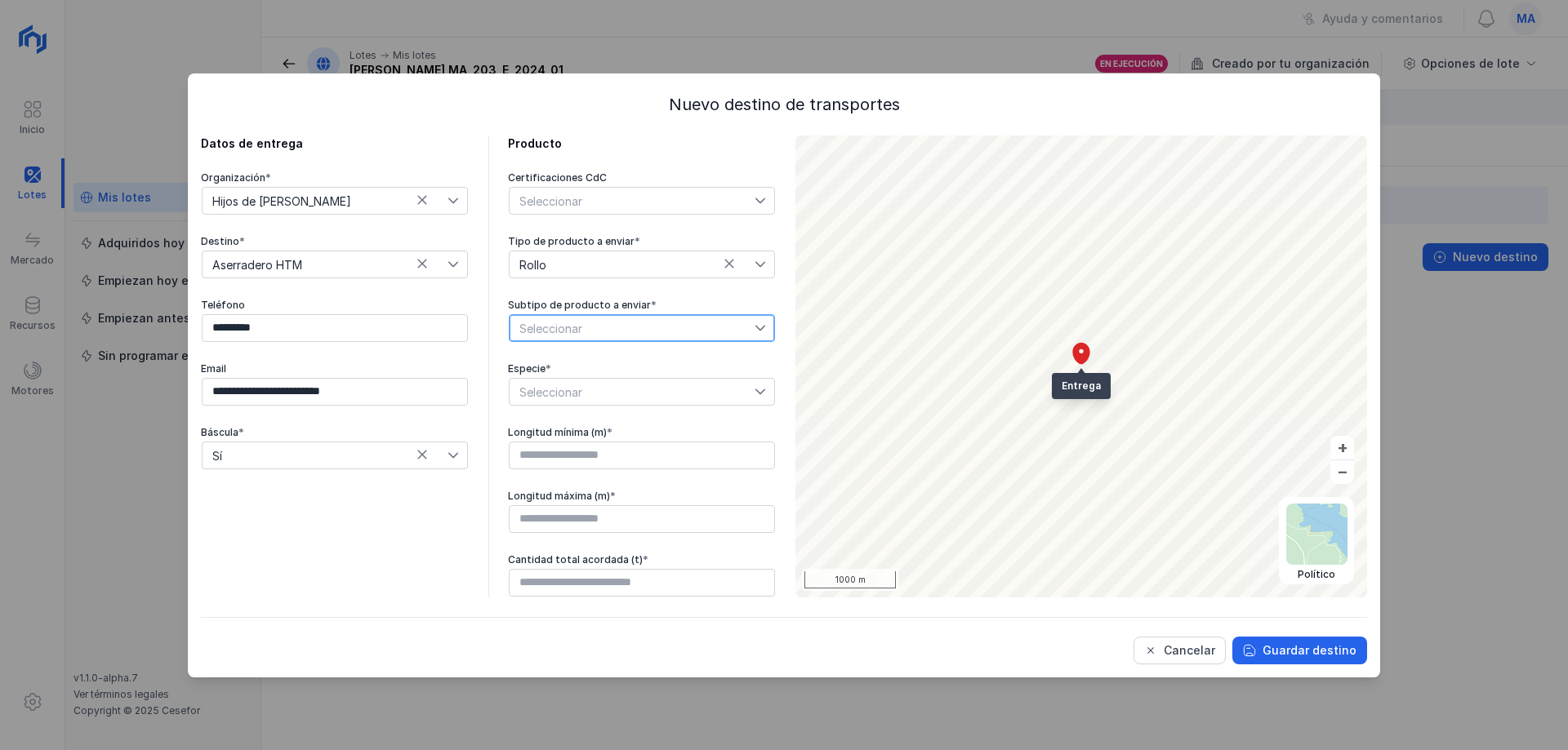
click at [636, 333] on span "Seleccionar" at bounding box center [632, 328] width 245 height 26
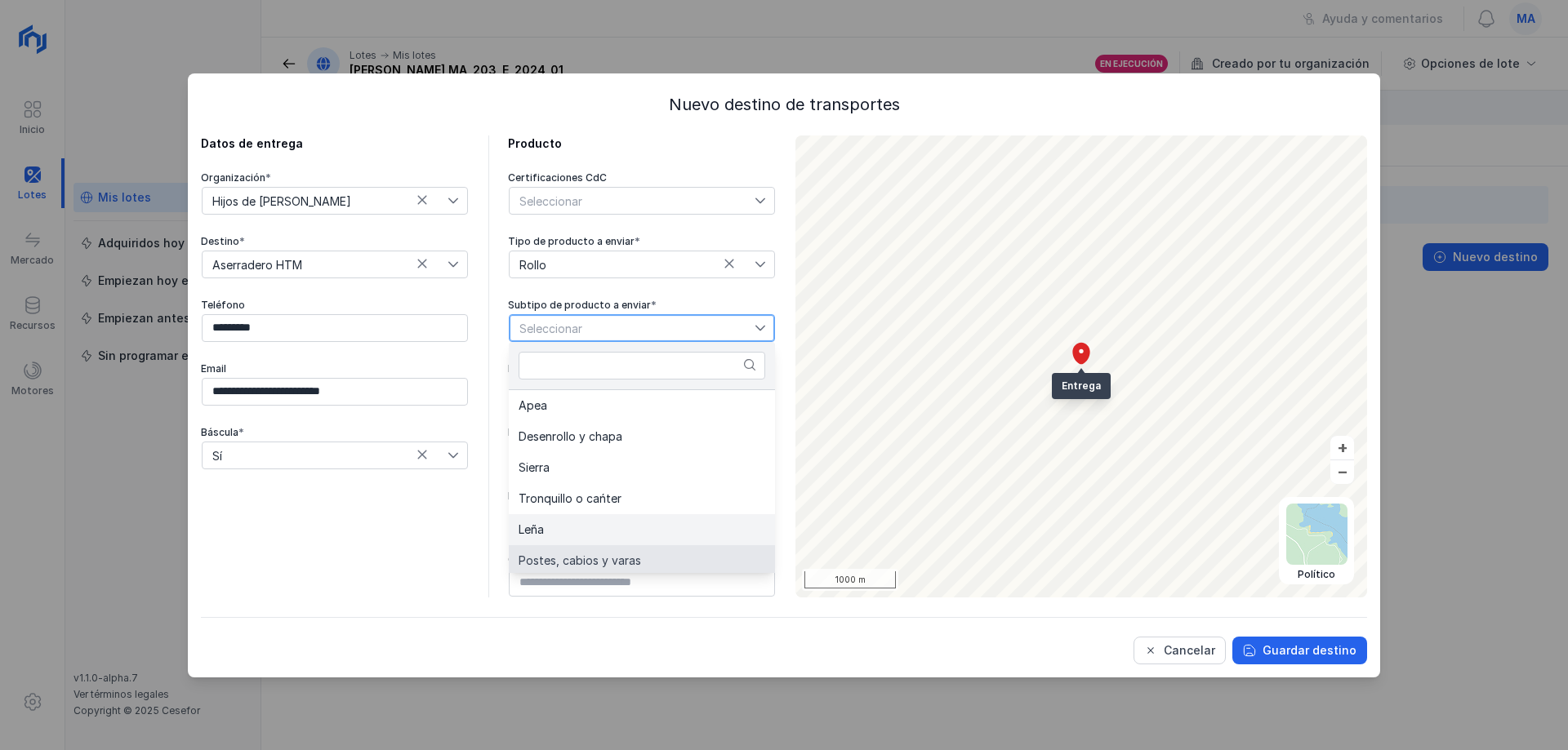
scroll to position [3, 0]
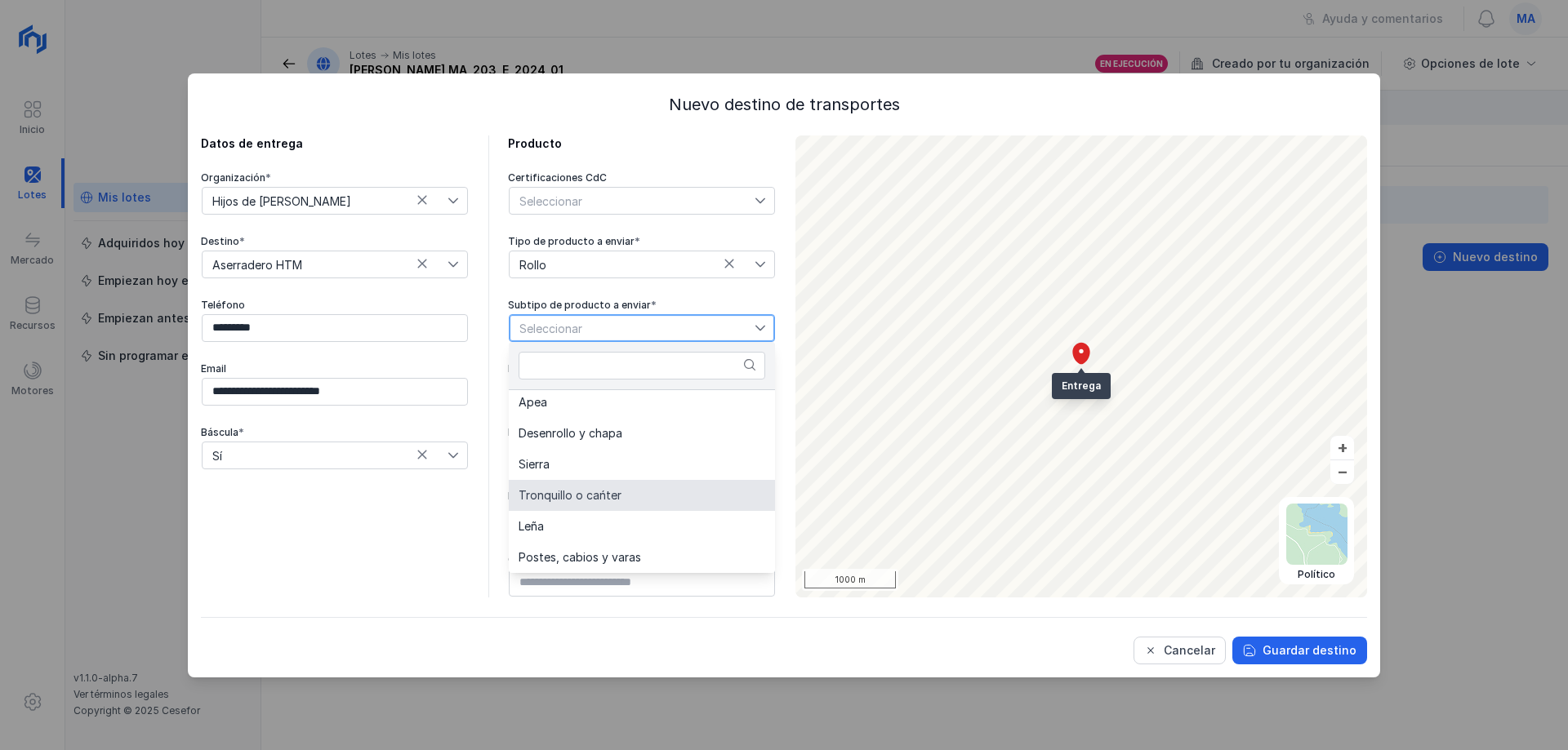
click at [629, 487] on li "Tronquillo o cańter" at bounding box center [642, 496] width 266 height 31
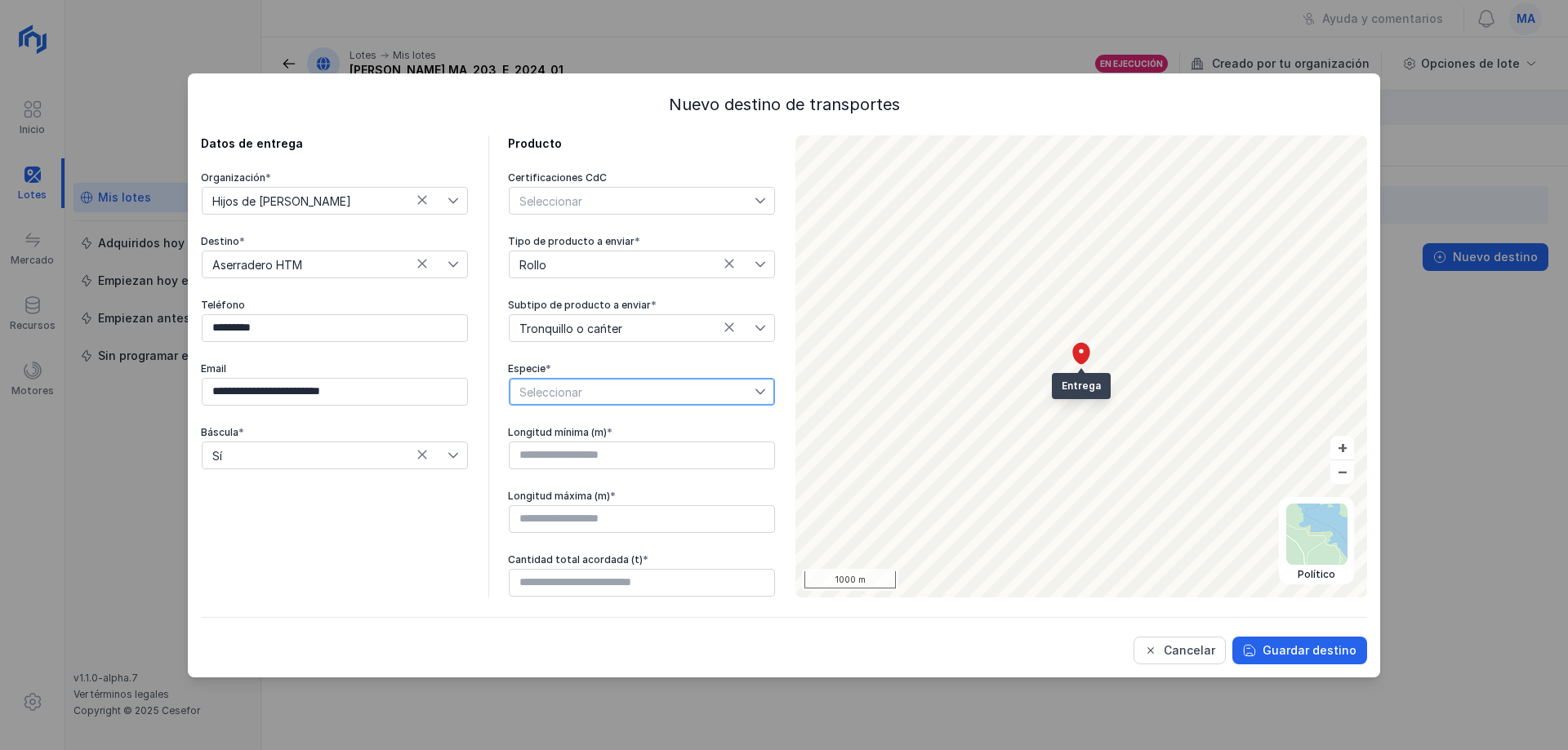
click at [698, 382] on span "Seleccionar" at bounding box center [632, 392] width 245 height 26
click at [641, 427] on li "Pinus pinaster" at bounding box center [642, 421] width 266 height 31
click at [605, 450] on input "text" at bounding box center [642, 455] width 266 height 28
type input "****"
click at [583, 518] on input "text" at bounding box center [642, 519] width 266 height 28
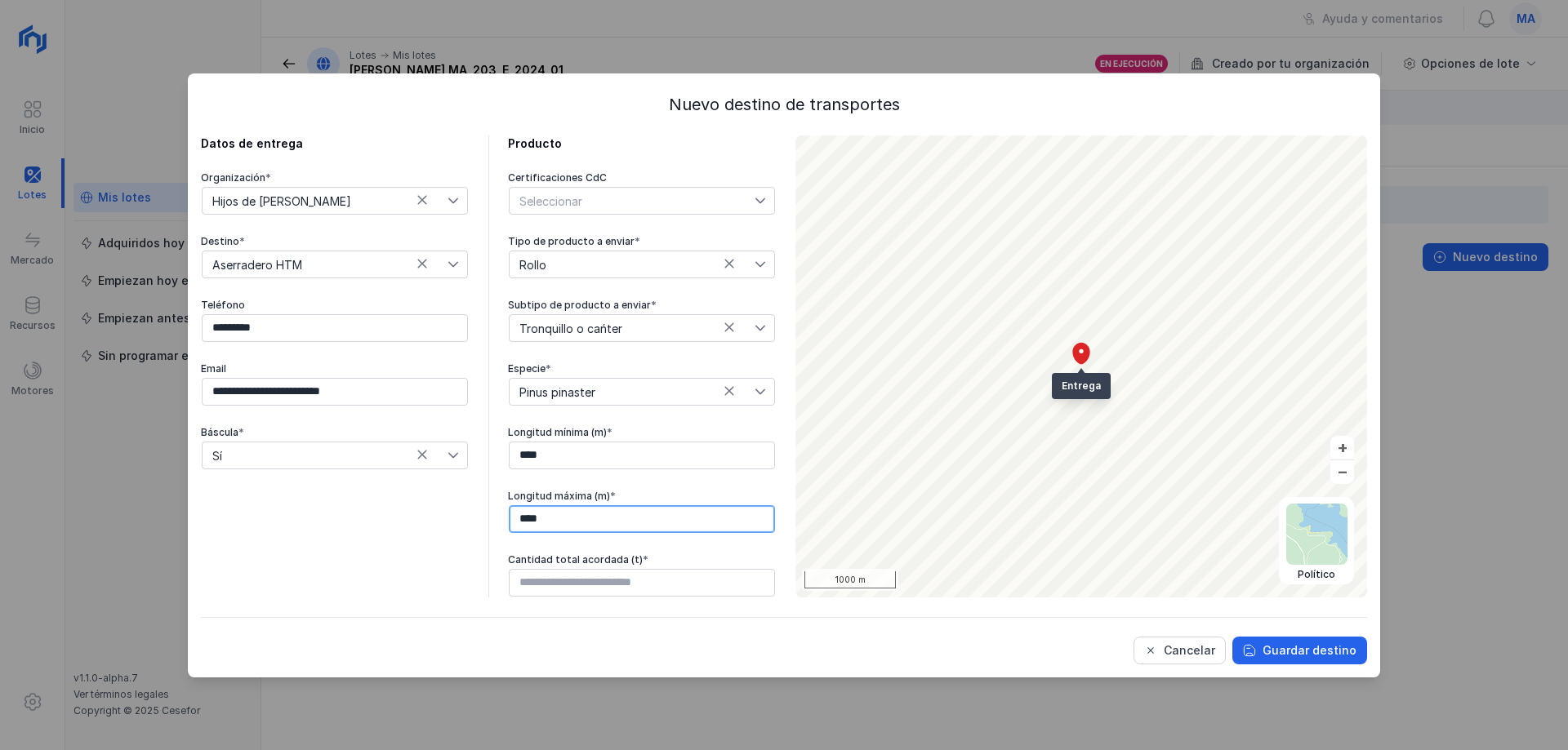
type input "****"
click at [625, 592] on input "text" at bounding box center [642, 583] width 266 height 28
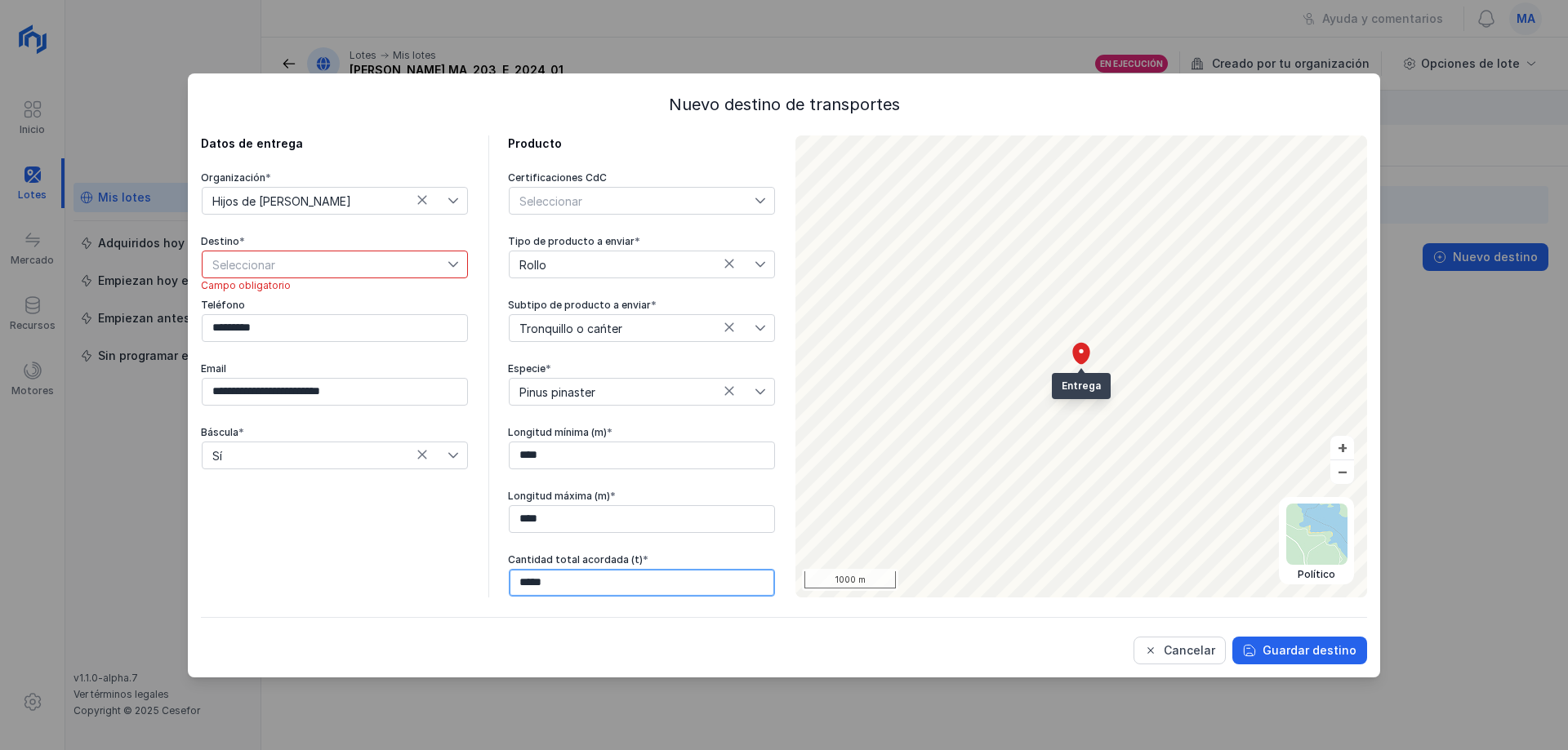
type input "******"
drag, startPoint x: 668, startPoint y: 616, endPoint x: 828, endPoint y: 646, distance: 162.8
click at [669, 617] on div "**********" at bounding box center [784, 378] width 1167 height 571
click at [305, 271] on span "Seleccionar" at bounding box center [325, 264] width 245 height 26
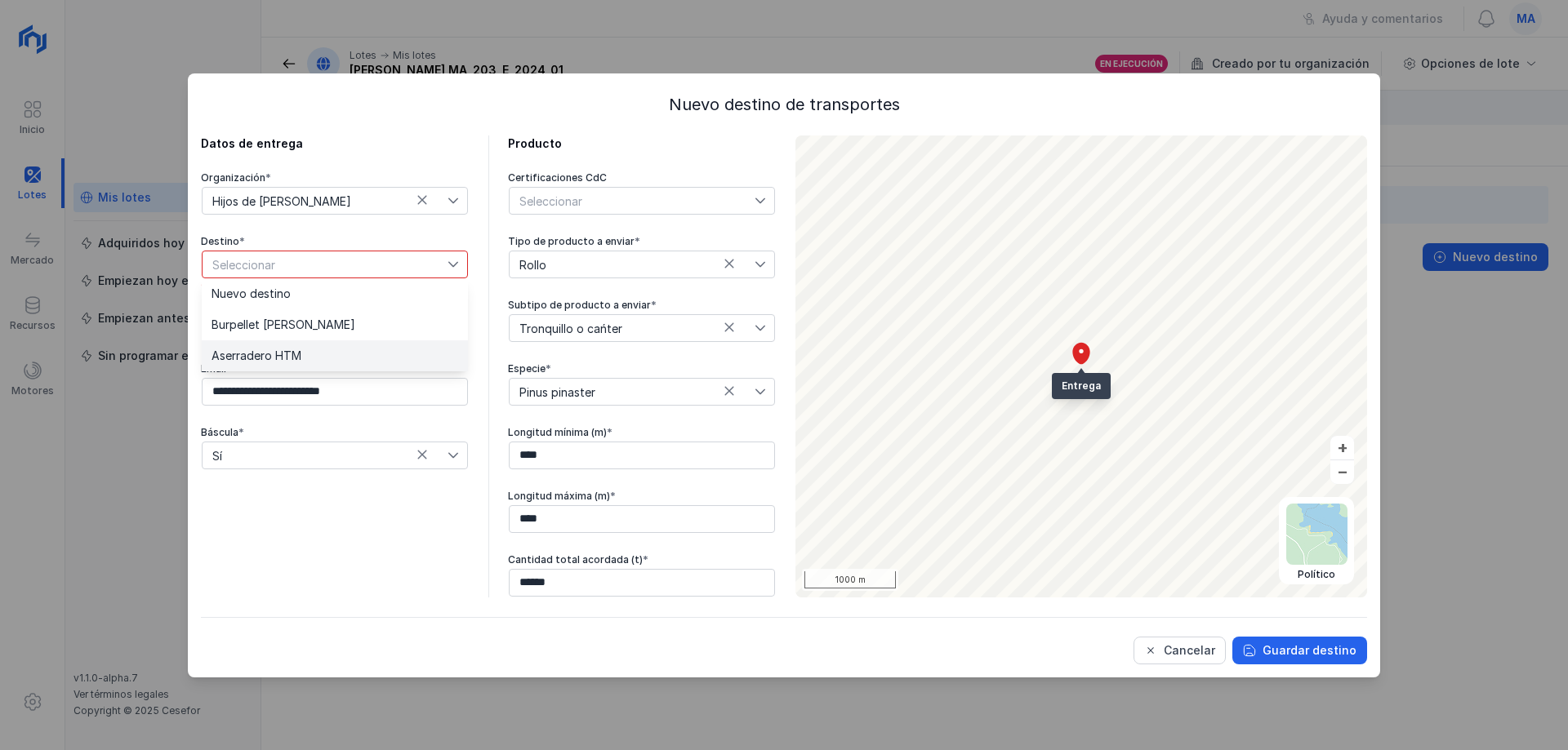
click at [279, 350] on span "Aserradero HTM" at bounding box center [256, 356] width 89 height 11
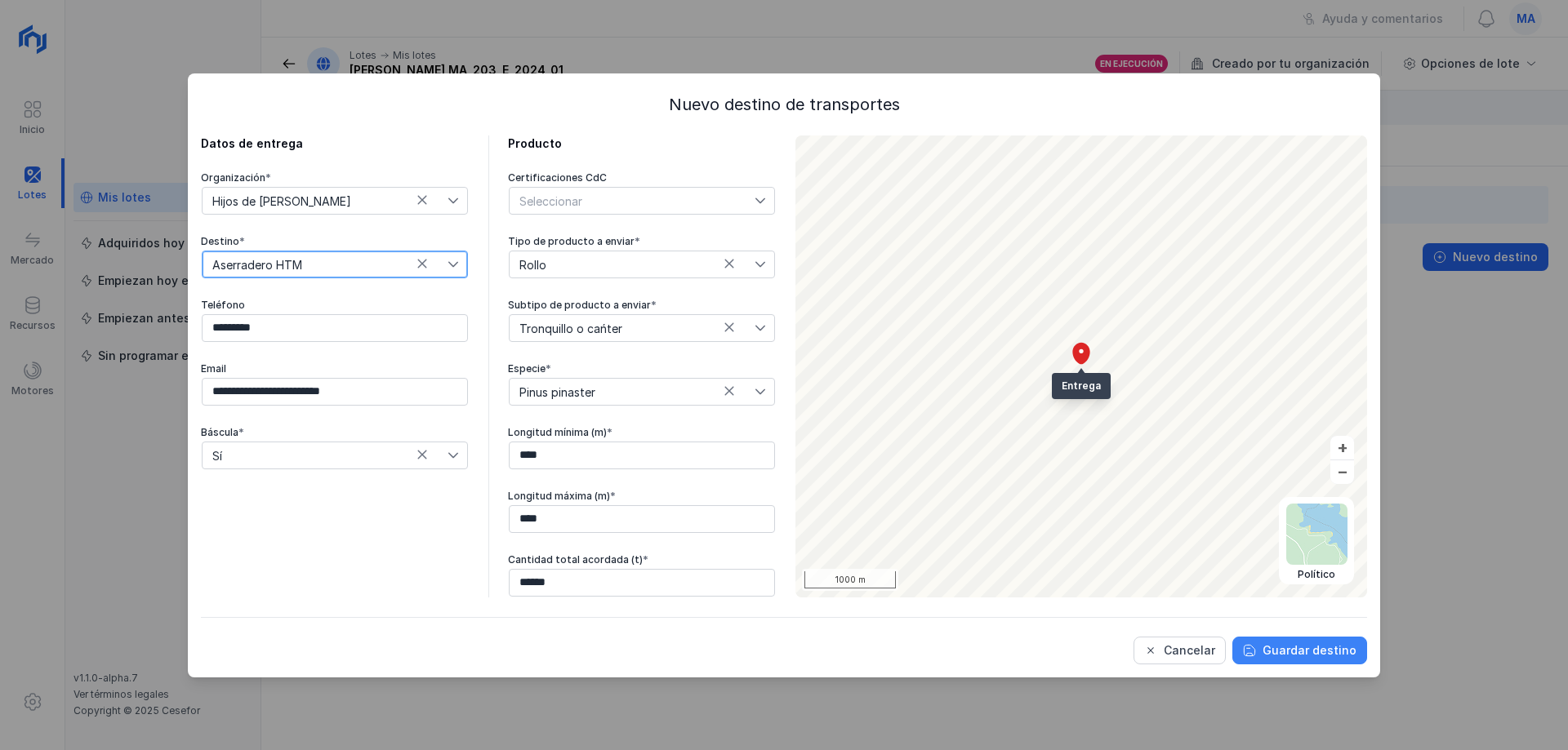
click at [1327, 656] on div "Guardar destino" at bounding box center [1309, 651] width 94 height 16
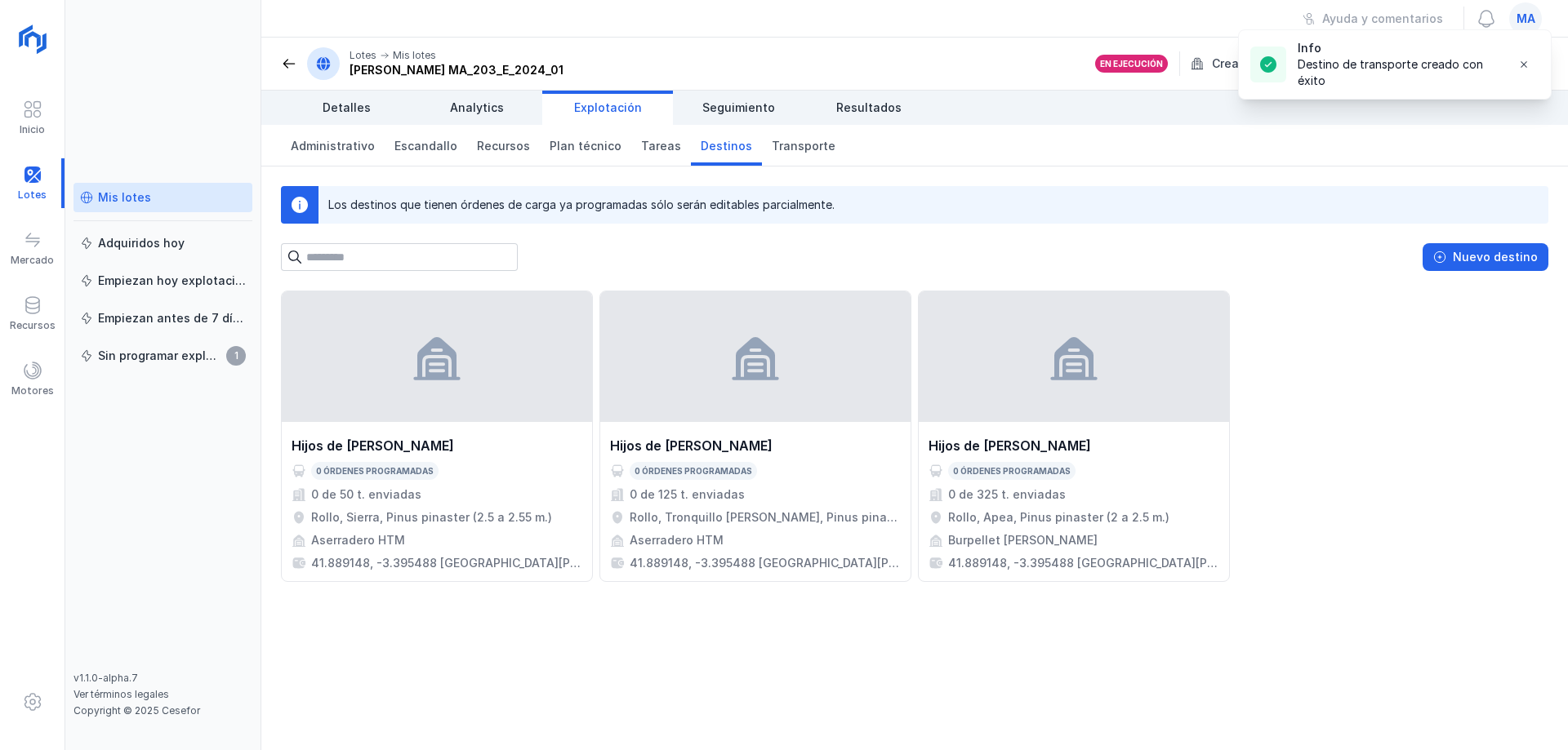
click at [744, 681] on div "Hijos de Tomas Martín S.L. 0 órdenes programadas 0 de 50 t. enviadas Rollo, Sie…" at bounding box center [915, 520] width 1307 height 460
click at [20, 317] on div "Recursos" at bounding box center [32, 313] width 65 height 50
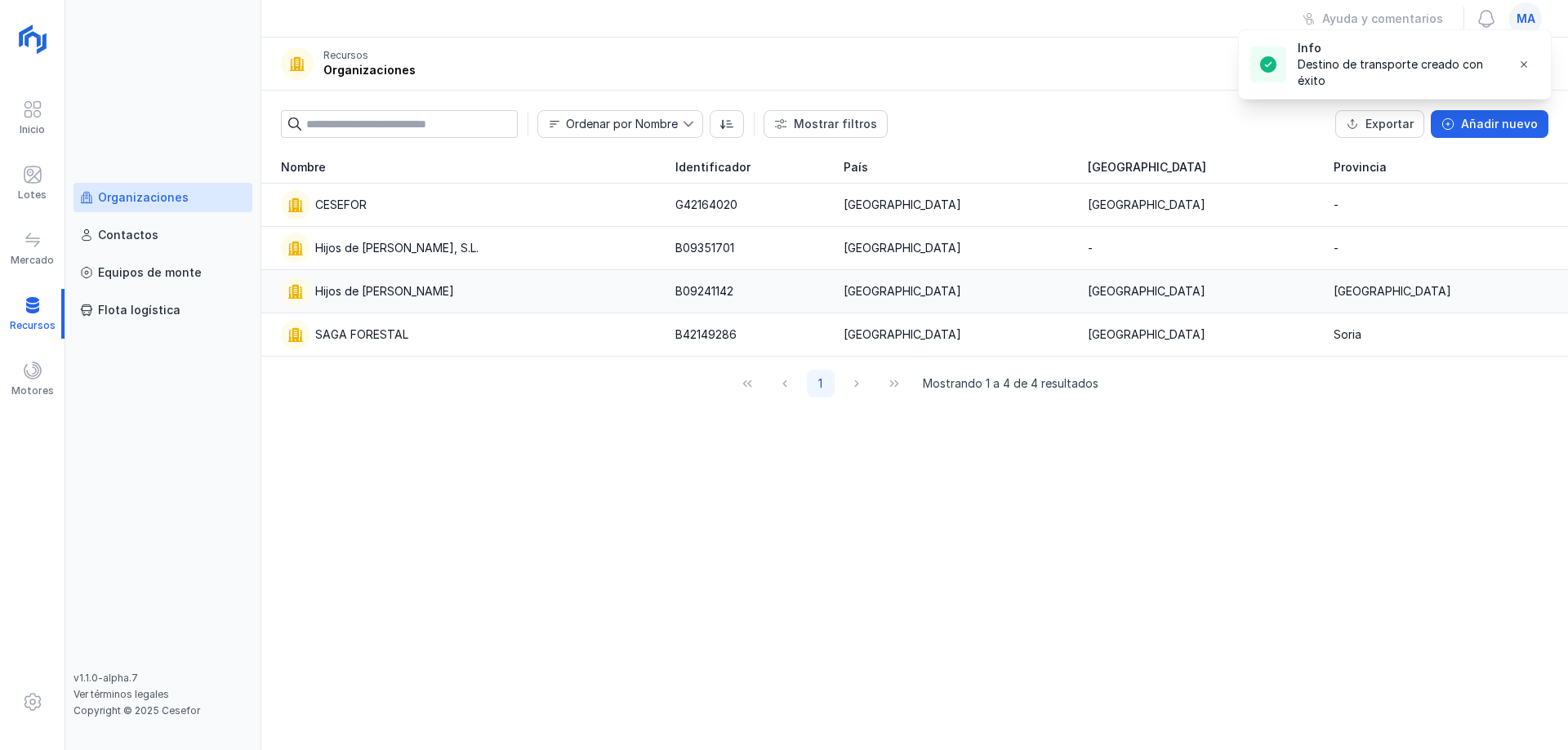
click at [430, 308] on td "Hijos de [PERSON_NAME]" at bounding box center [463, 291] width 404 height 43
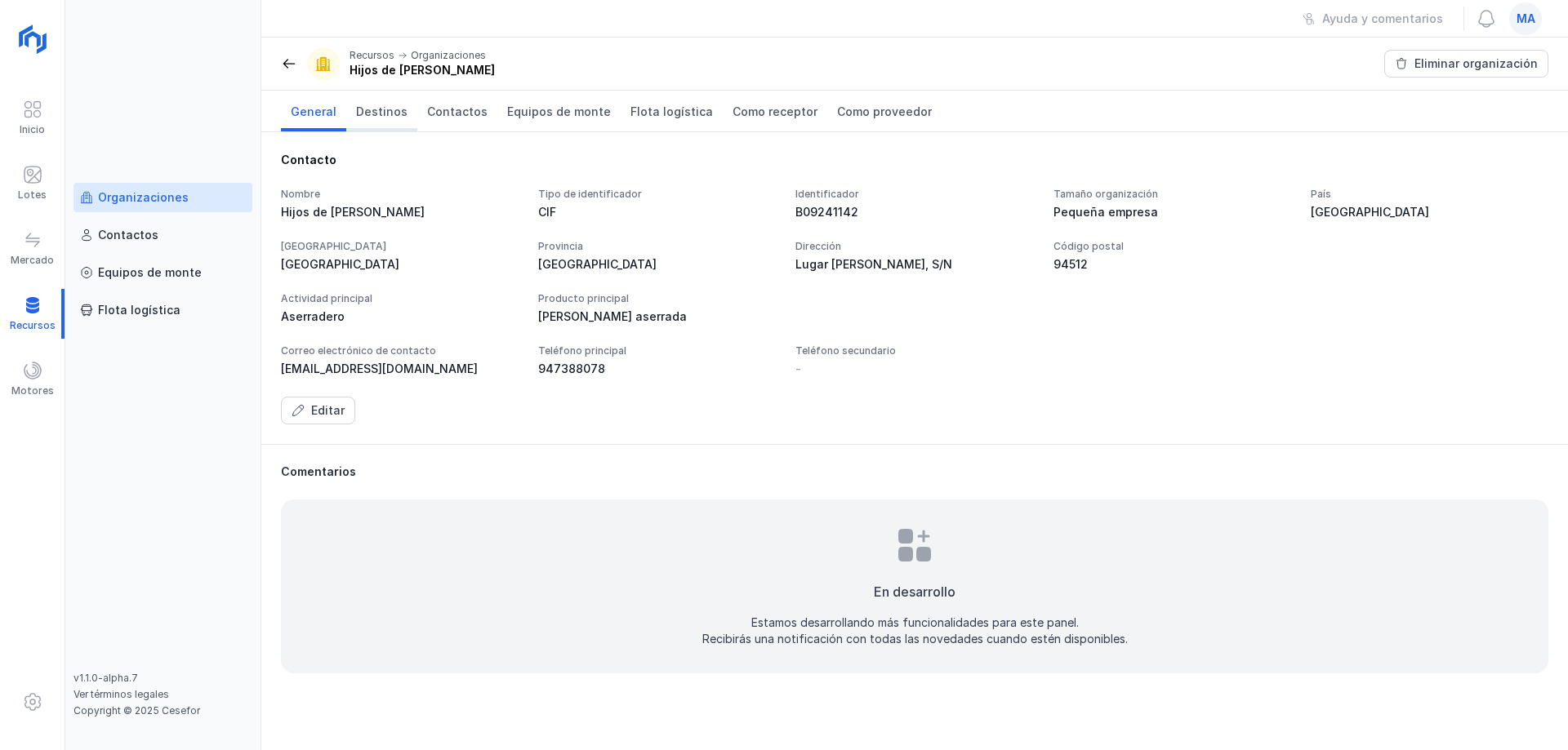
click at [351, 119] on link "Destinos" at bounding box center [382, 111] width 71 height 41
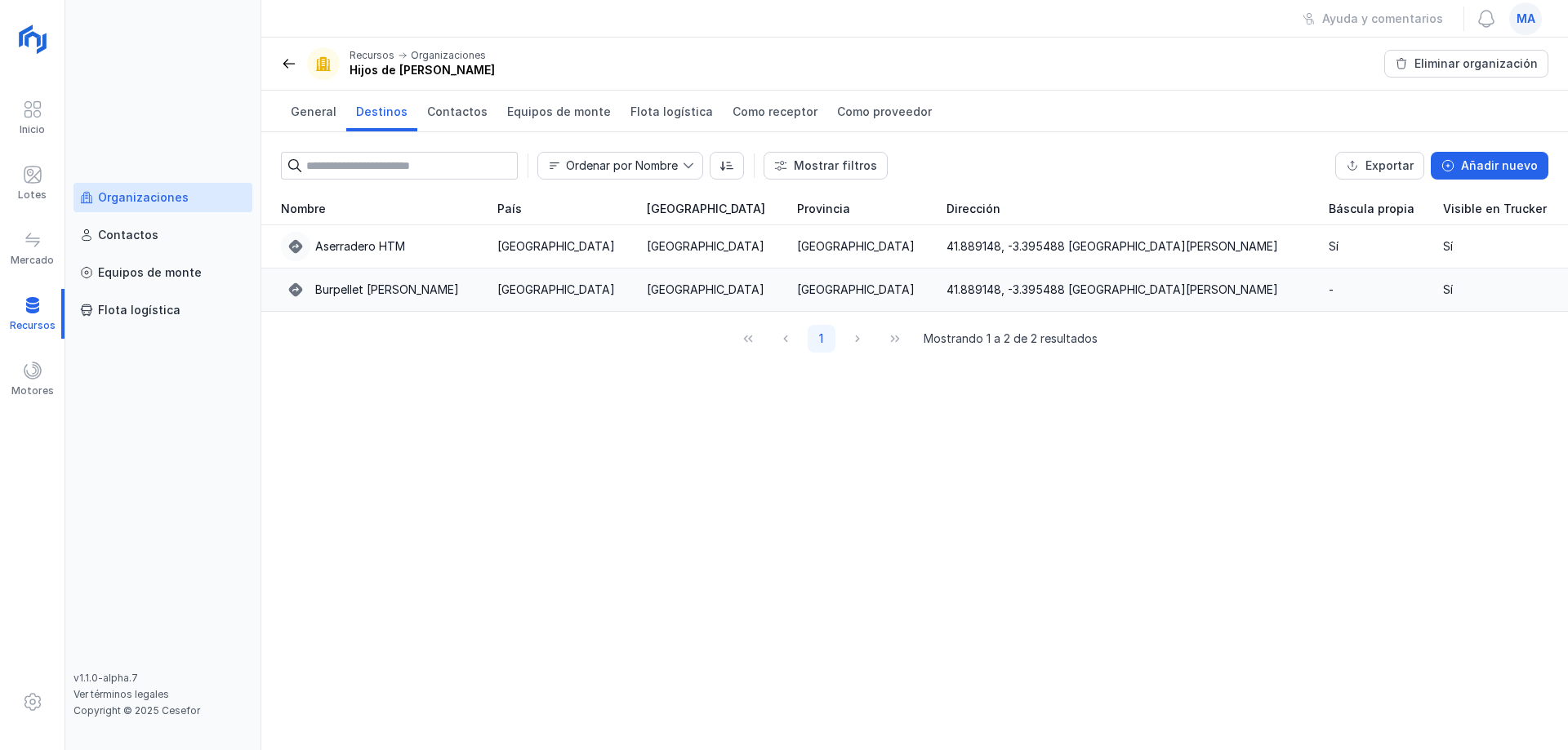
click at [404, 290] on div "Burpellet Huerta de Rey" at bounding box center [387, 290] width 144 height 16
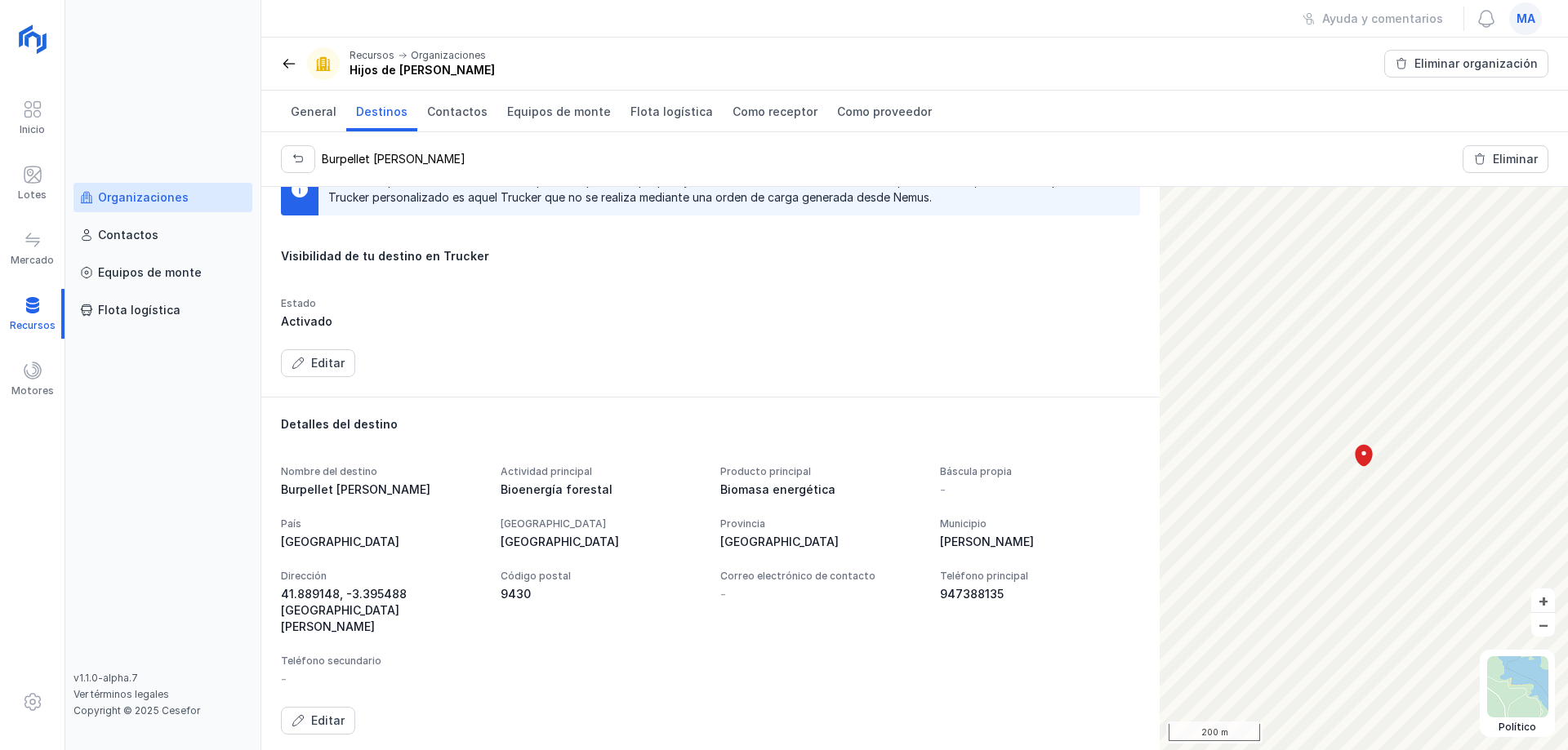
scroll to position [83, 0]
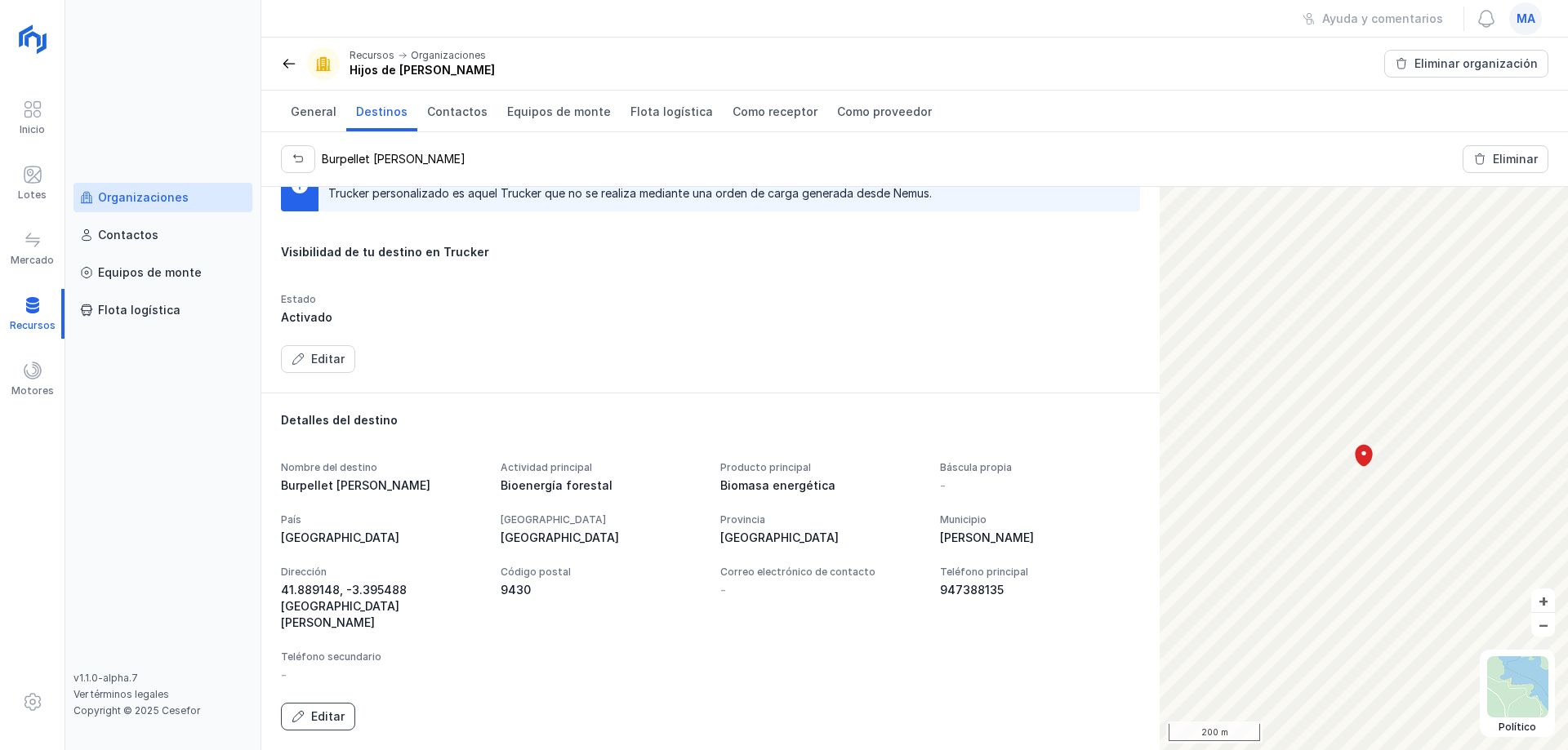
click at [323, 721] on div "Editar" at bounding box center [328, 717] width 34 height 16
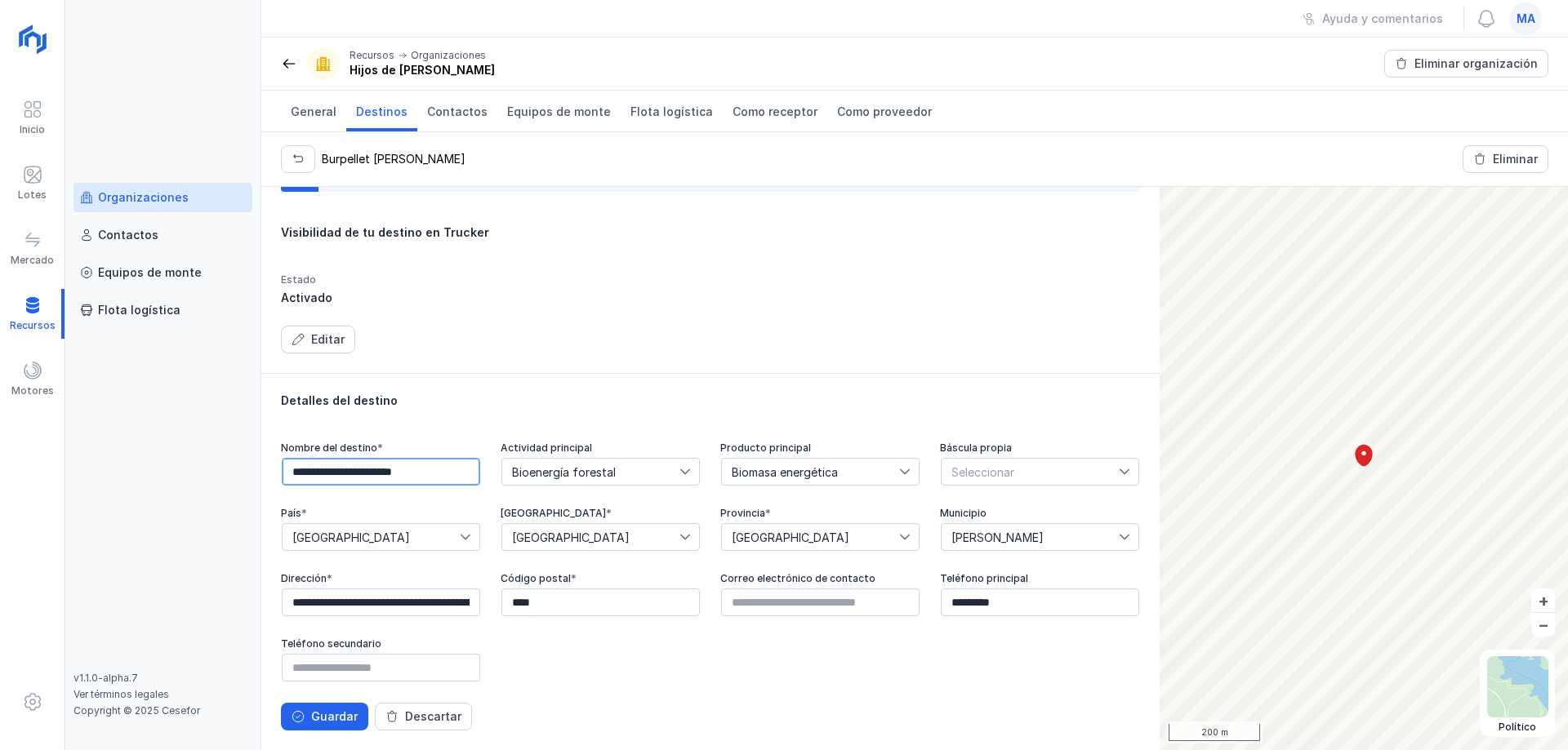
drag, startPoint x: 340, startPoint y: 454, endPoint x: 300, endPoint y: 594, distance: 145.6
click at [340, 458] on input "**********" at bounding box center [381, 472] width 199 height 28
type input "**********"
click at [326, 723] on div "Guardar" at bounding box center [334, 717] width 47 height 16
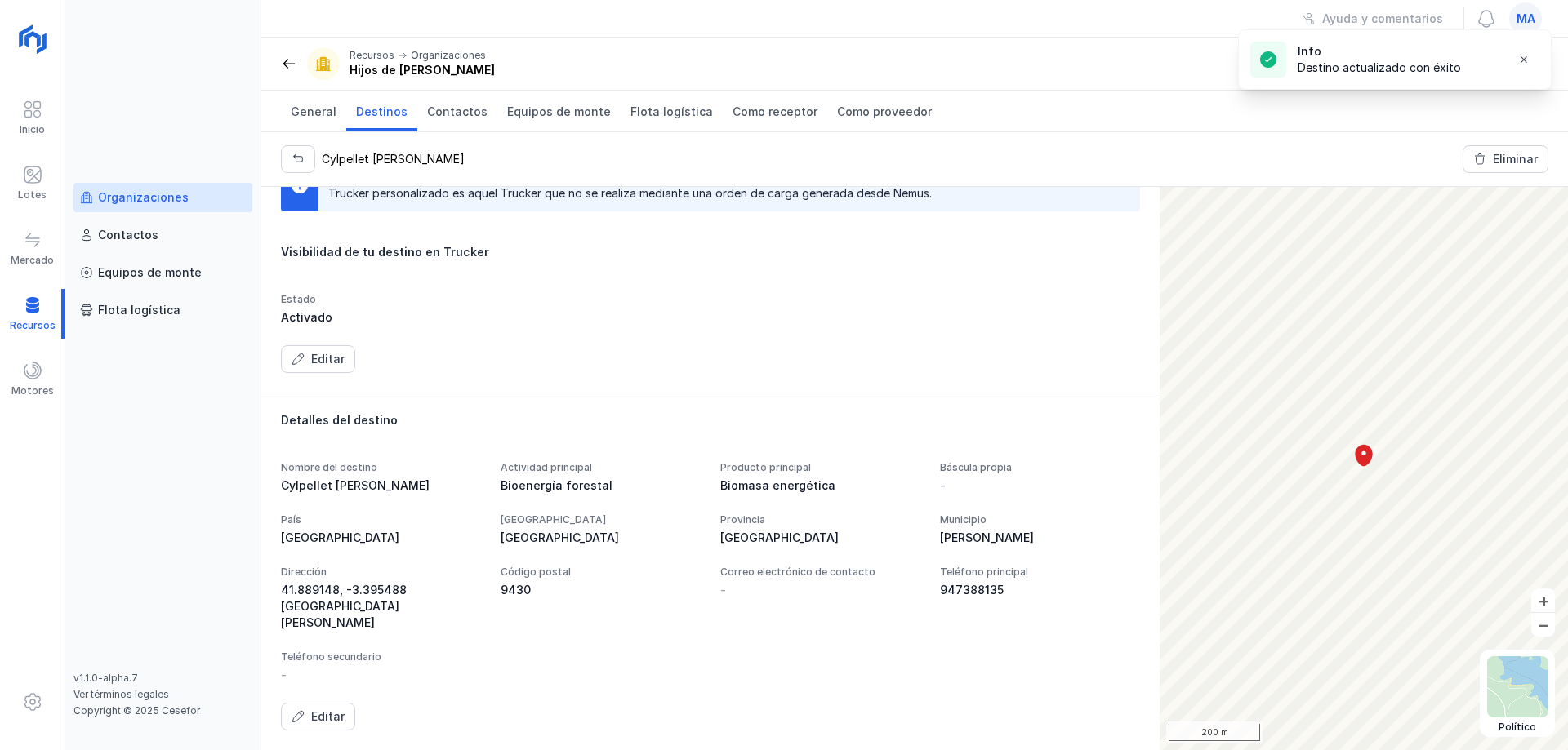
click at [291, 67] on span at bounding box center [289, 64] width 16 height 16
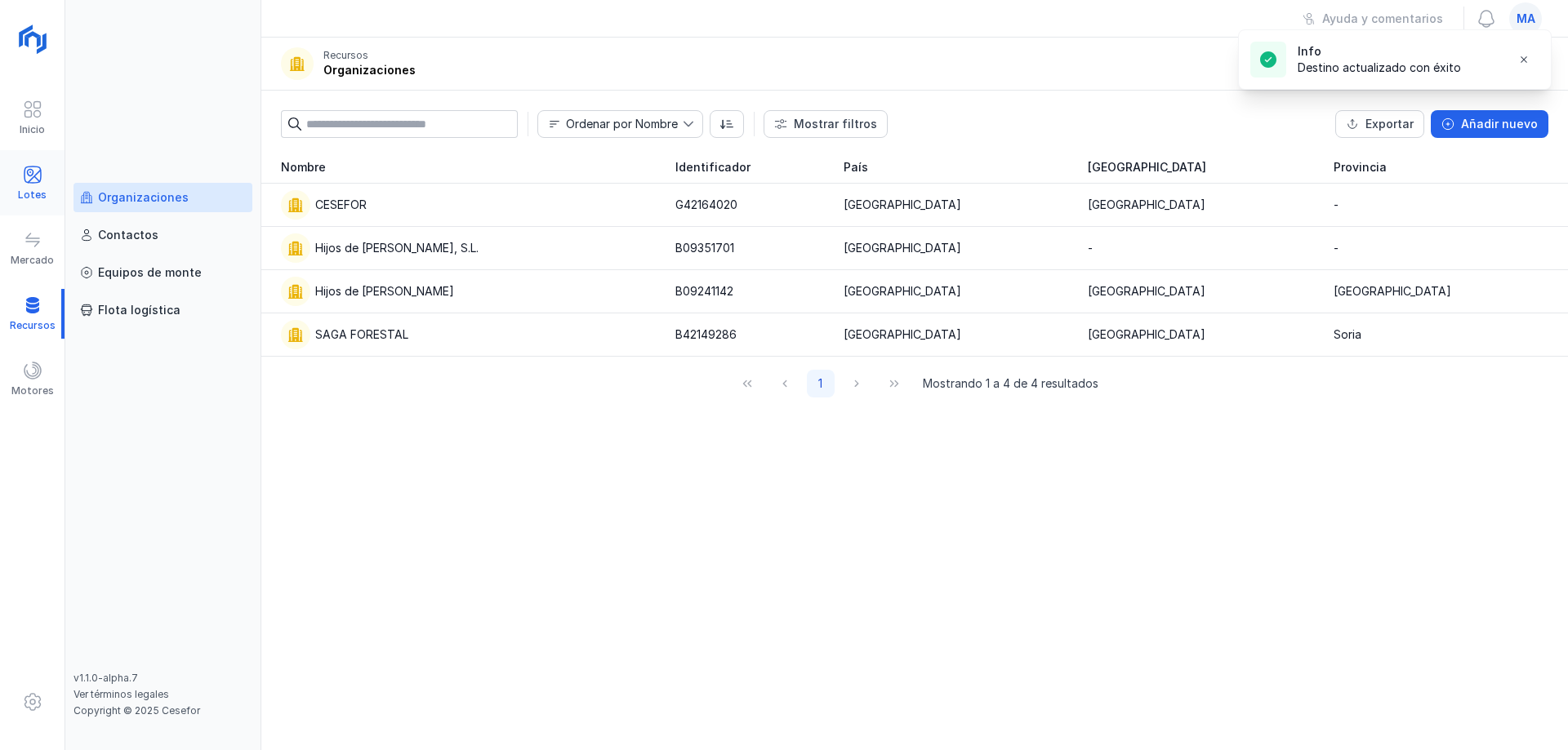
click at [39, 177] on span at bounding box center [33, 175] width 20 height 20
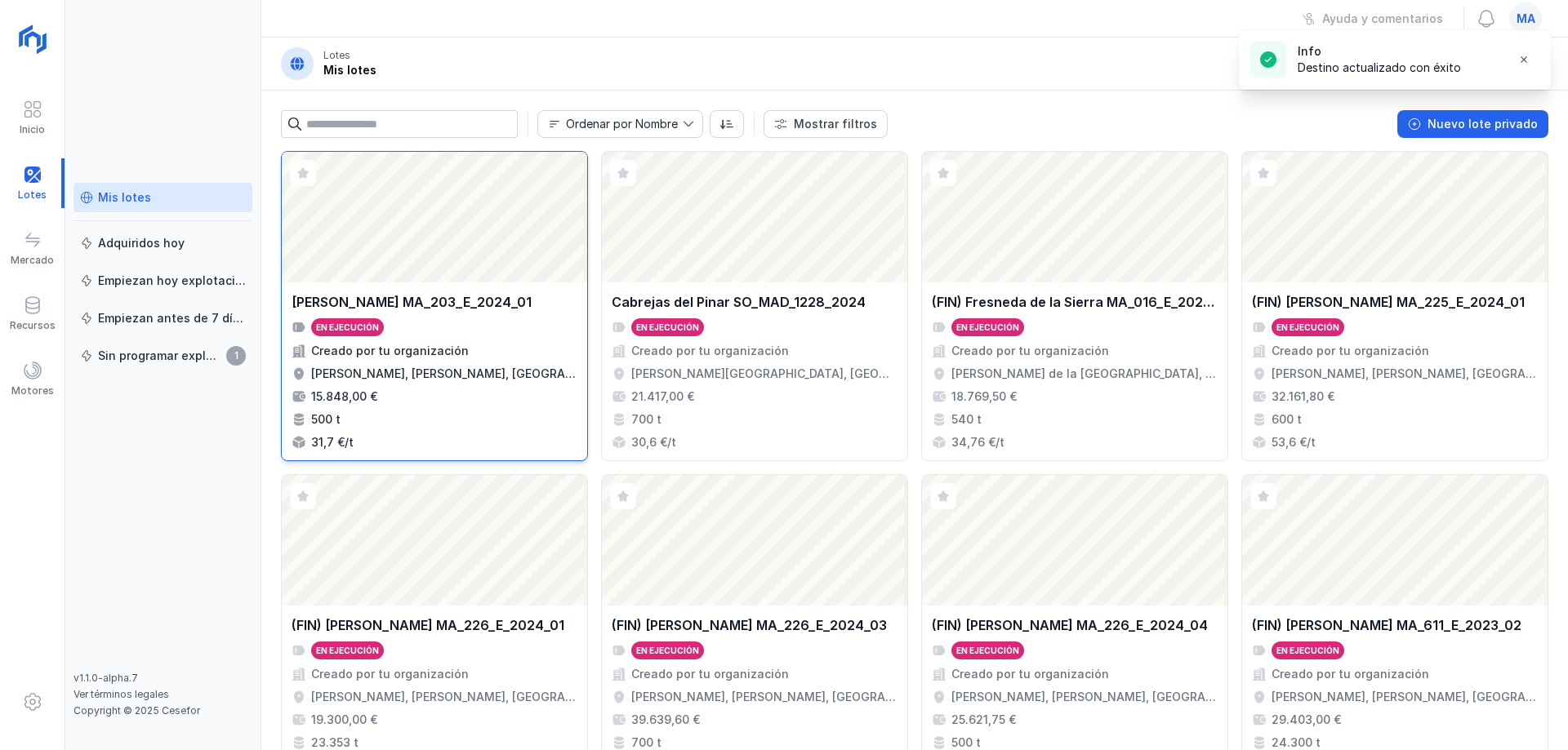
click at [499, 274] on div "Abrir lote" at bounding box center [434, 217] width 305 height 130
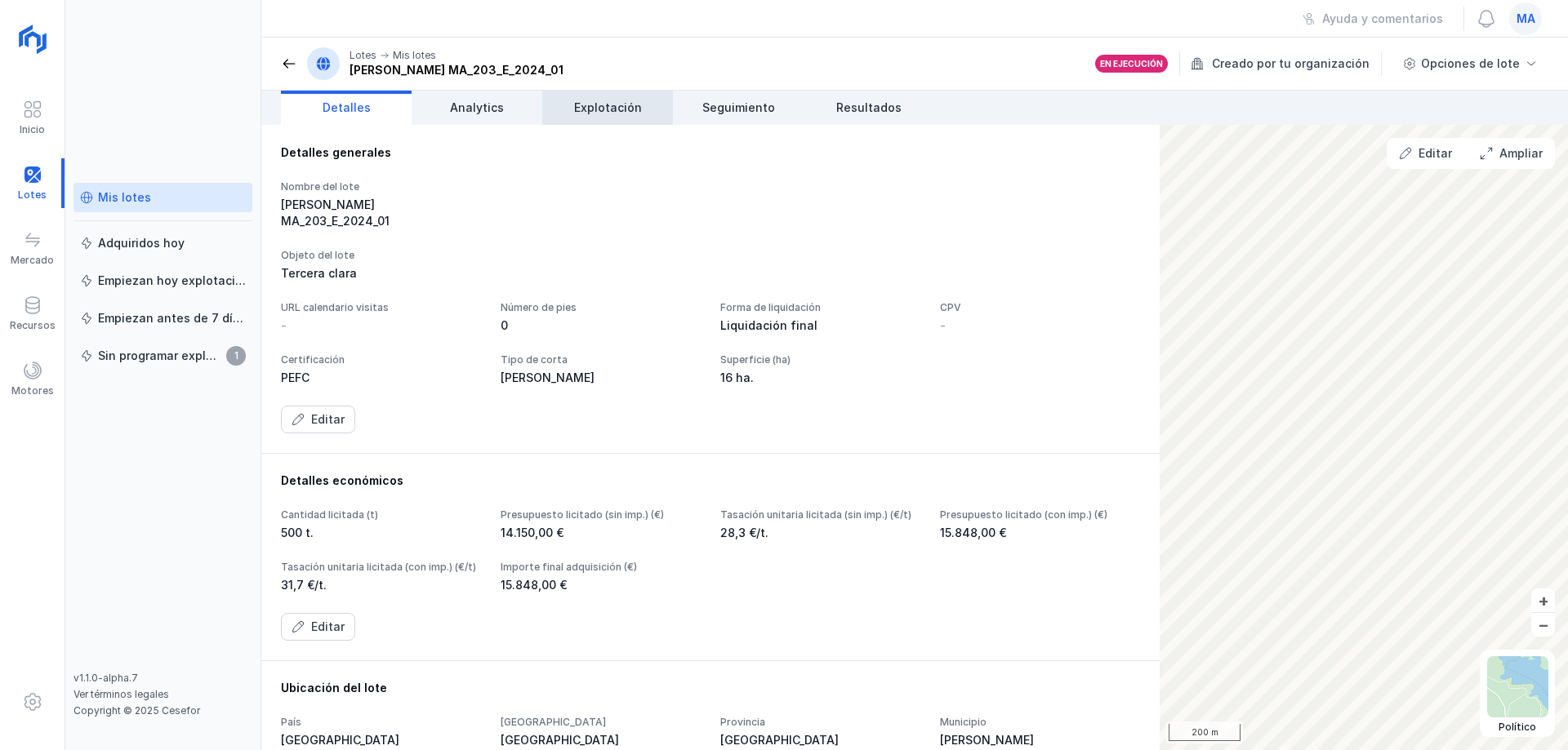
click at [586, 100] on span "Explotación" at bounding box center [607, 107] width 68 height 16
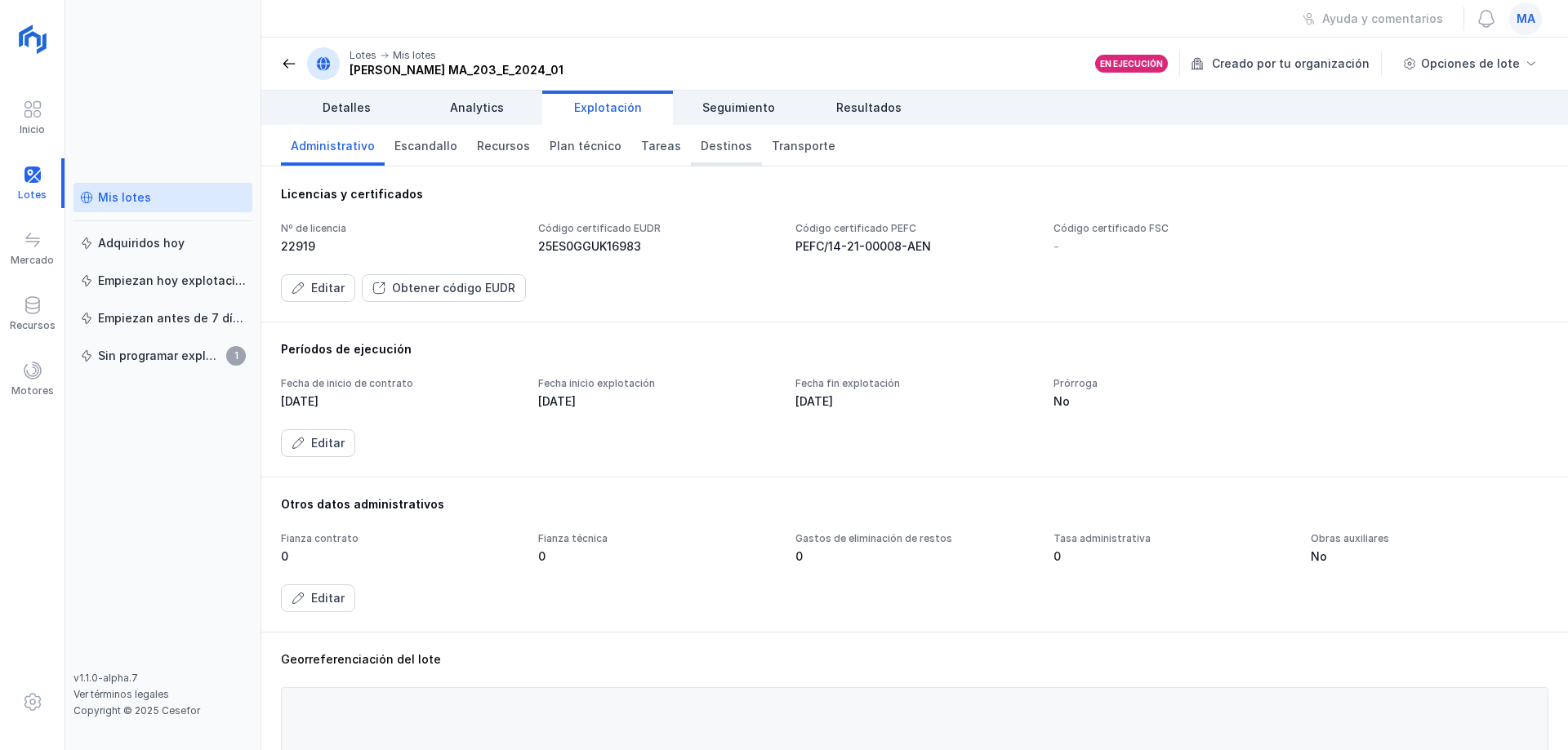
click at [718, 143] on span "Destinos" at bounding box center [727, 146] width 52 height 16
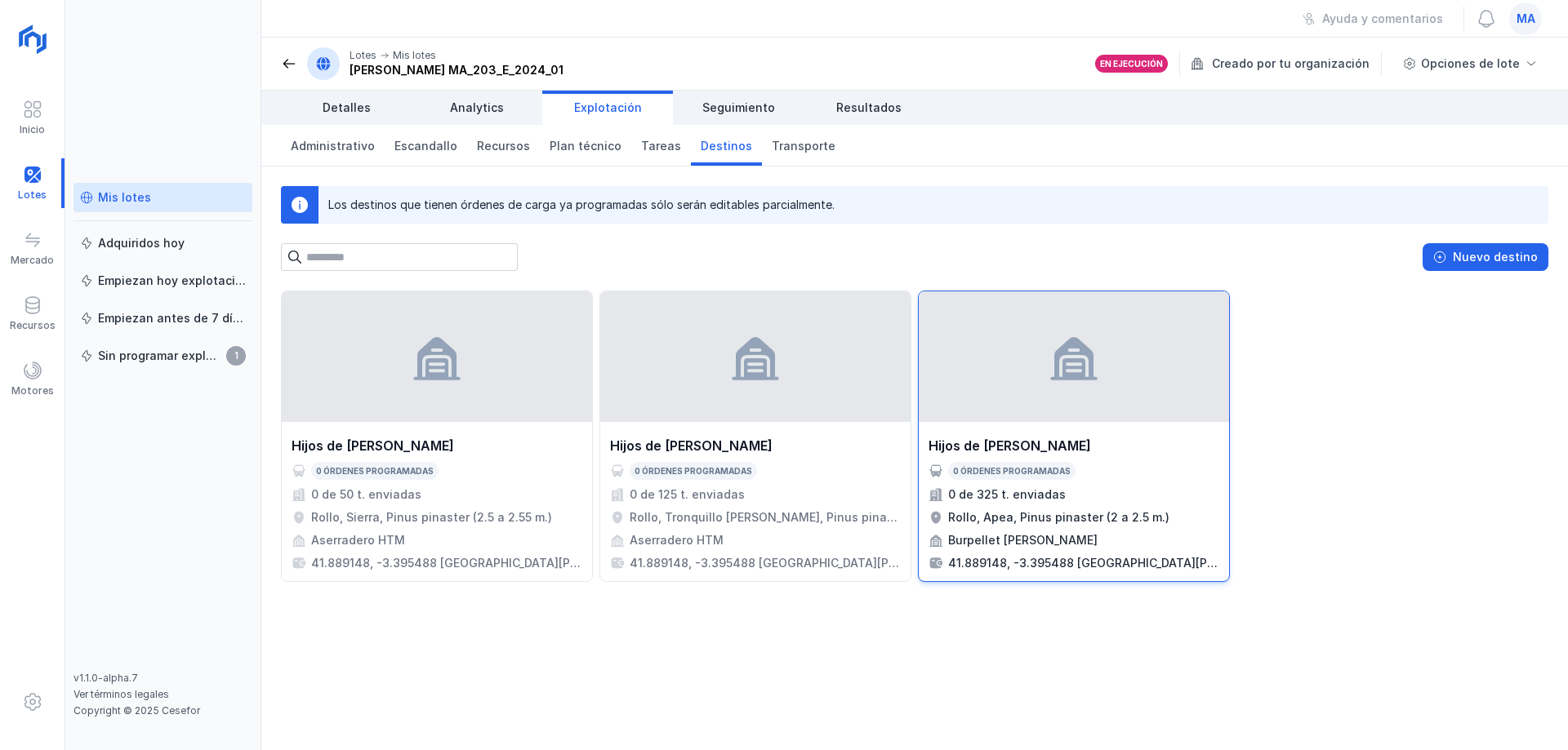
click at [1110, 490] on div "0 de 325 t. enviadas" at bounding box center [1074, 495] width 291 height 16
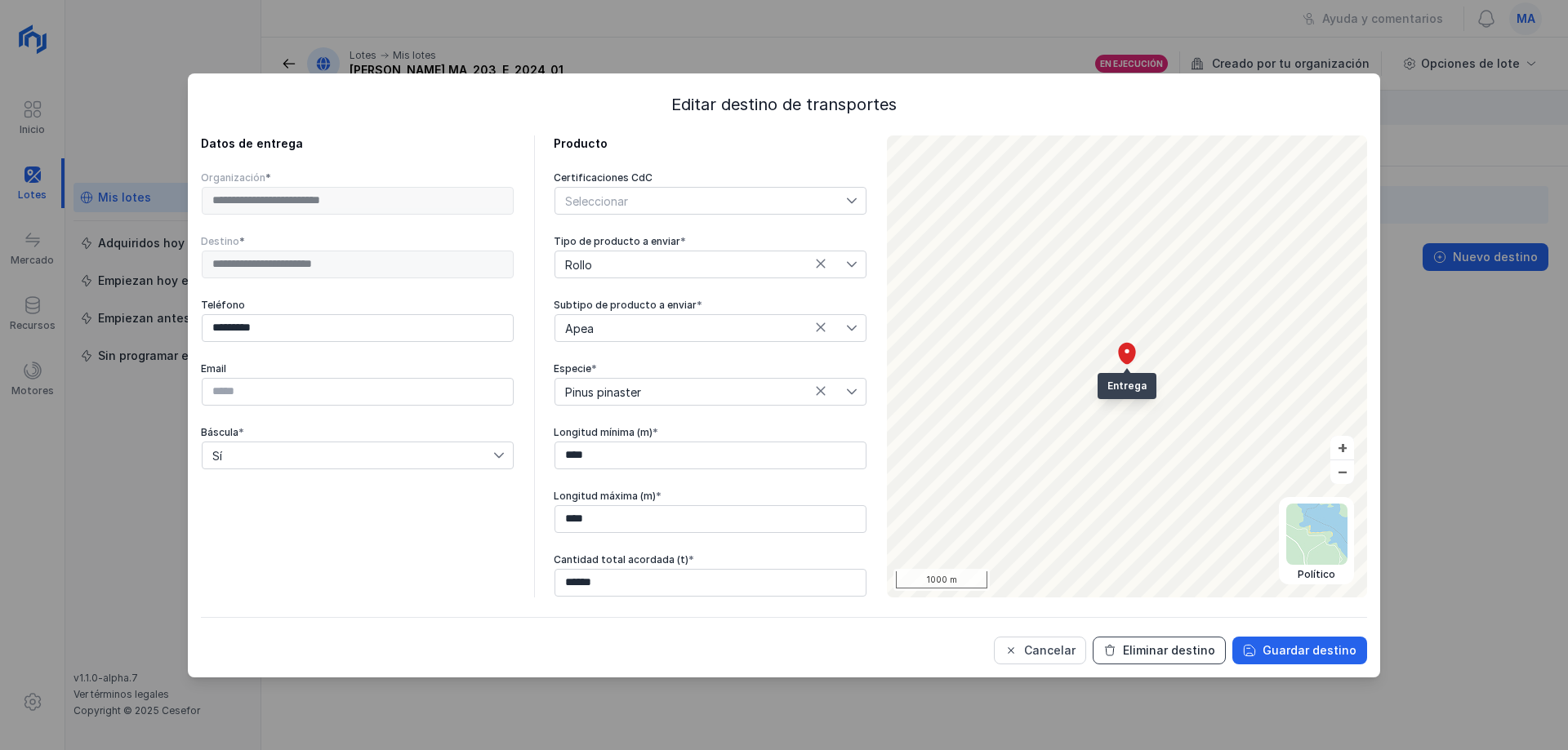
click at [1186, 641] on button "Eliminar destino" at bounding box center [1159, 651] width 133 height 28
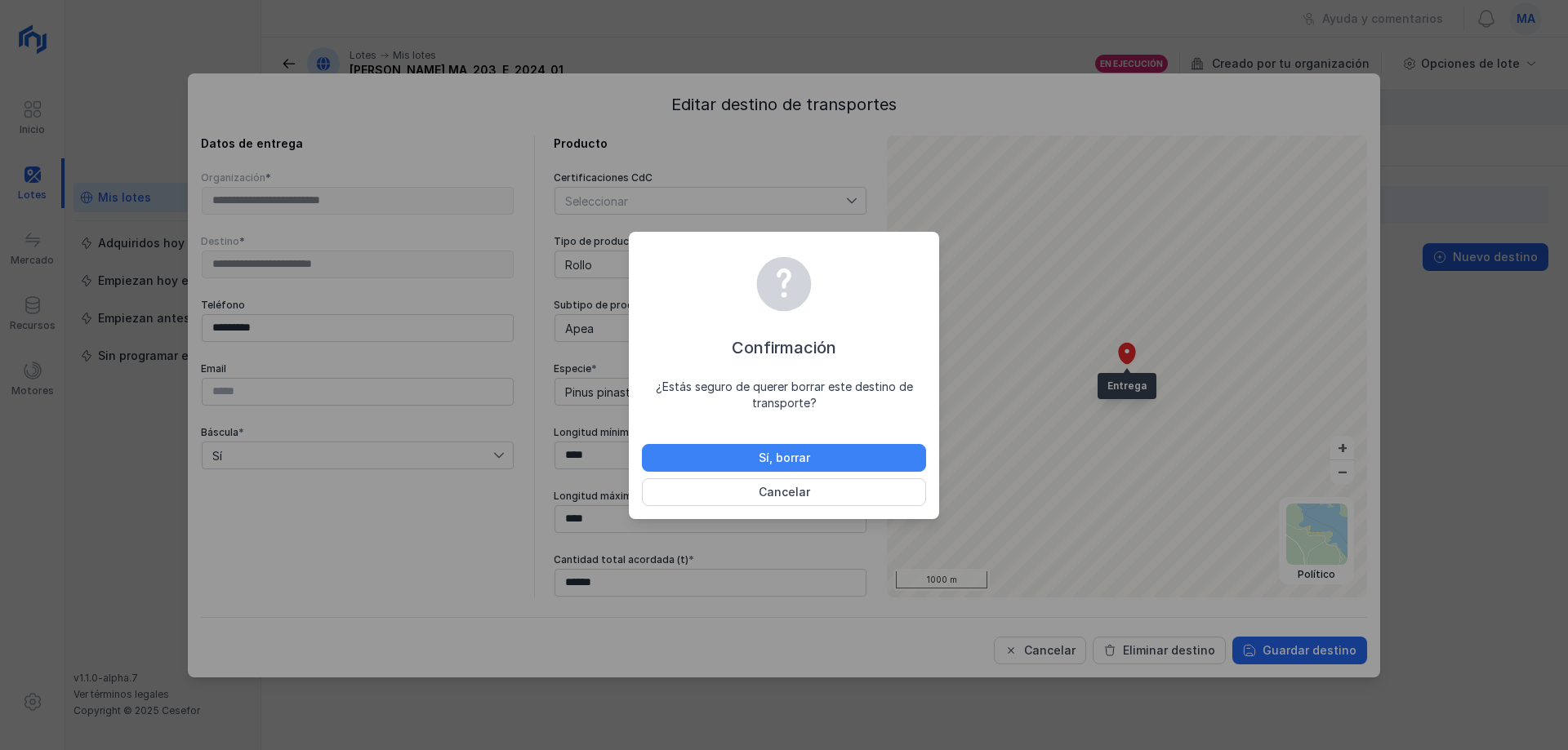
click at [869, 446] on button "Sí, borrar" at bounding box center [784, 458] width 284 height 28
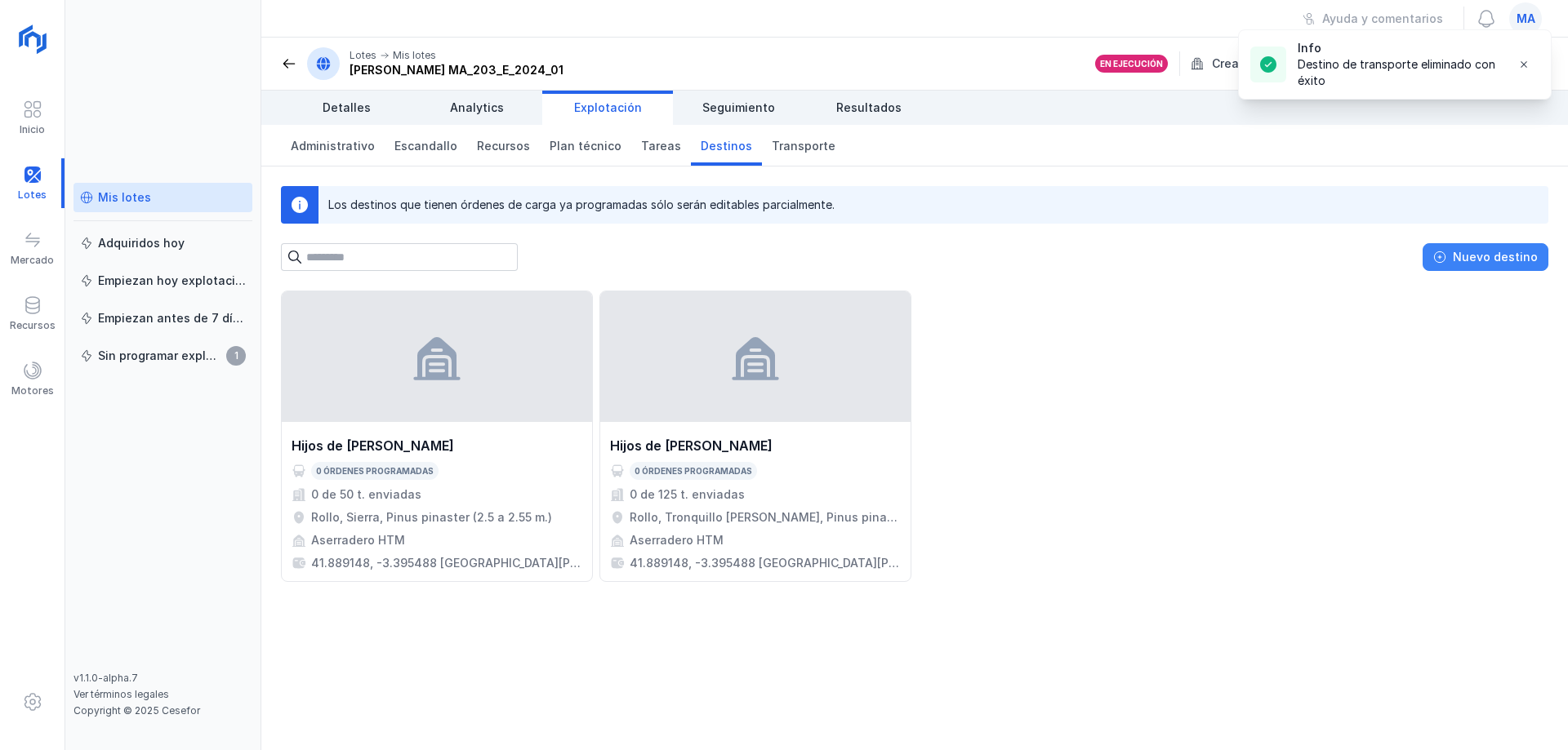
click at [1478, 261] on div "Nuevo destino" at bounding box center [1495, 257] width 85 height 16
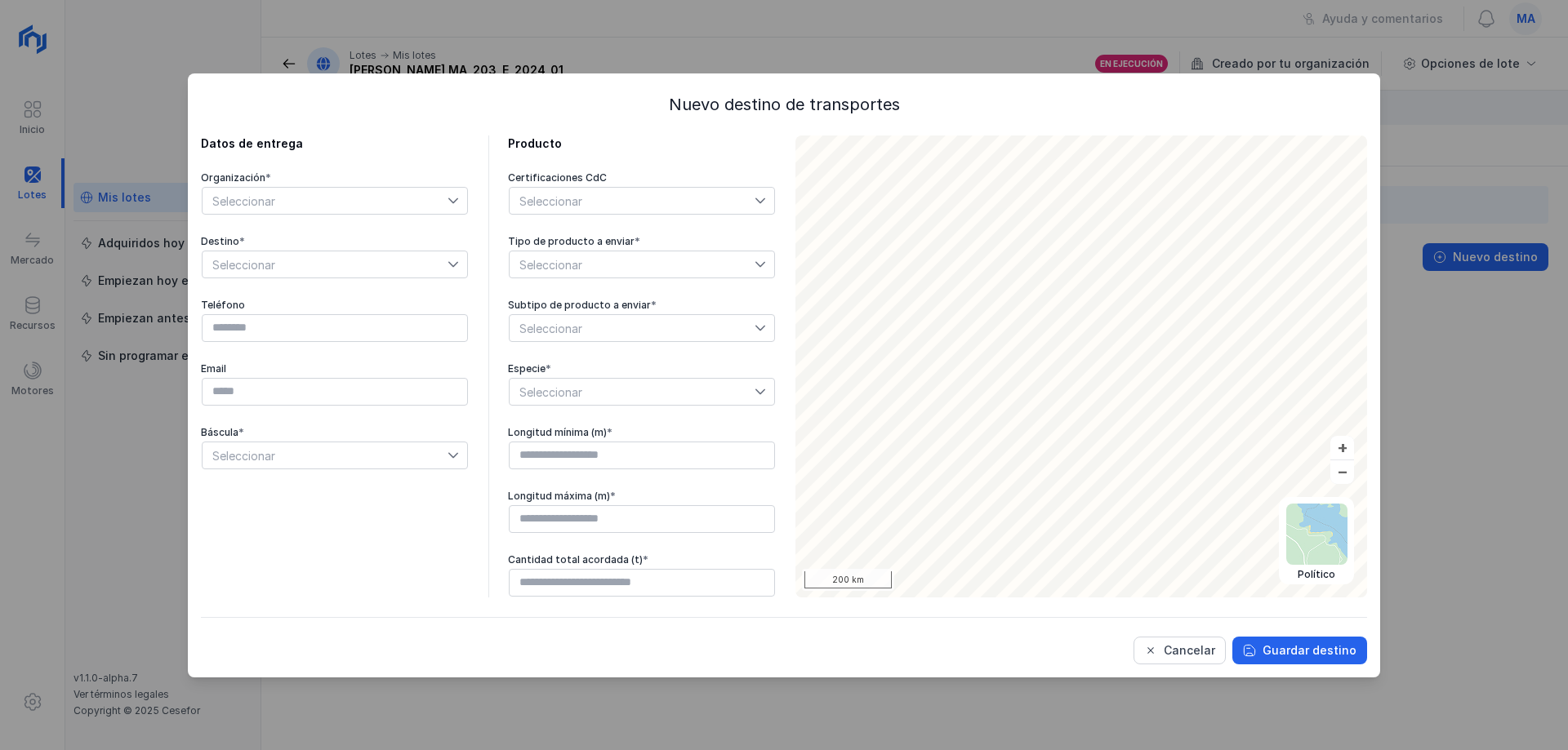
click at [291, 196] on span "Seleccionar" at bounding box center [325, 201] width 245 height 26
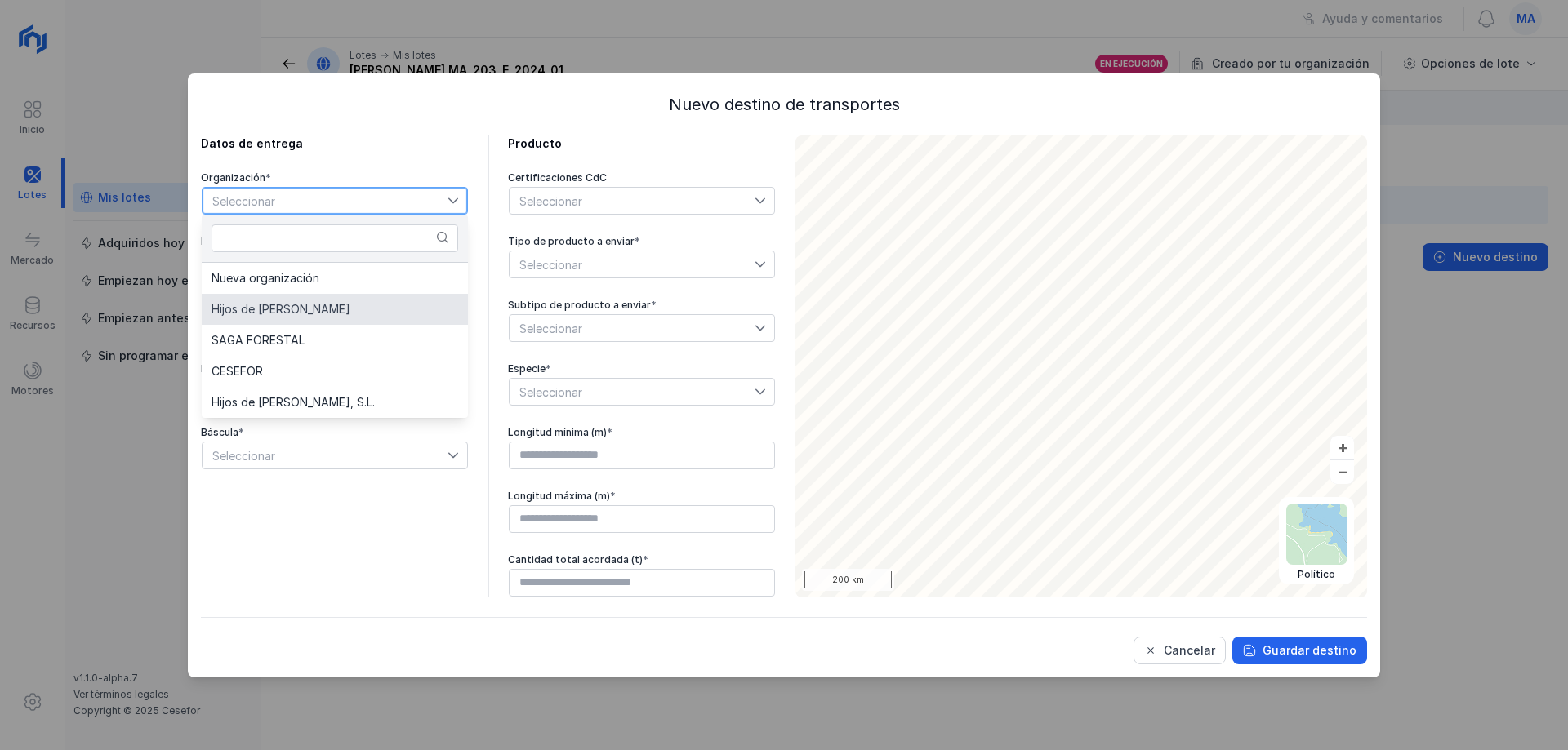
click at [287, 306] on span "Hijos de [PERSON_NAME]" at bounding box center [281, 309] width 139 height 11
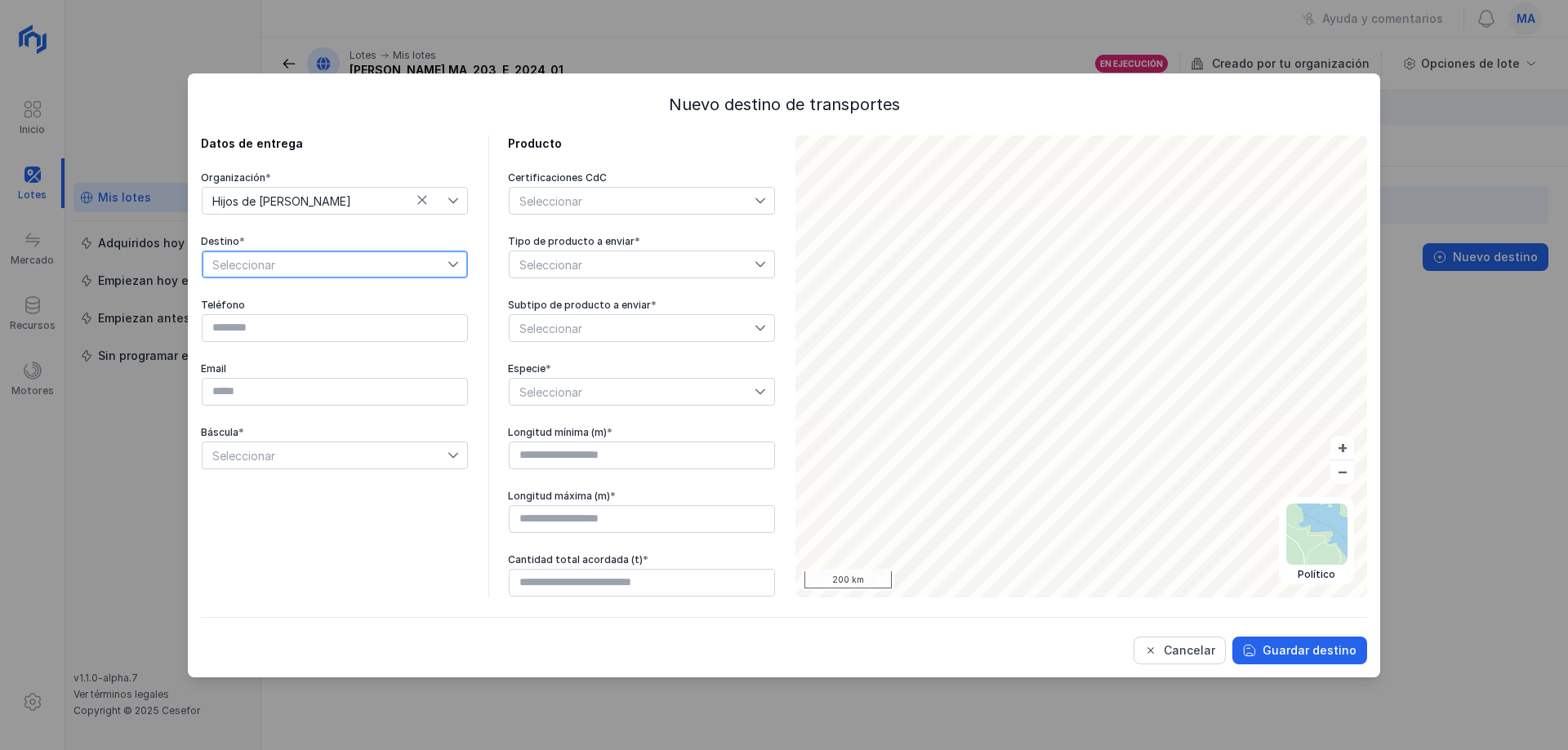
click at [334, 265] on span "Seleccionar" at bounding box center [325, 264] width 245 height 26
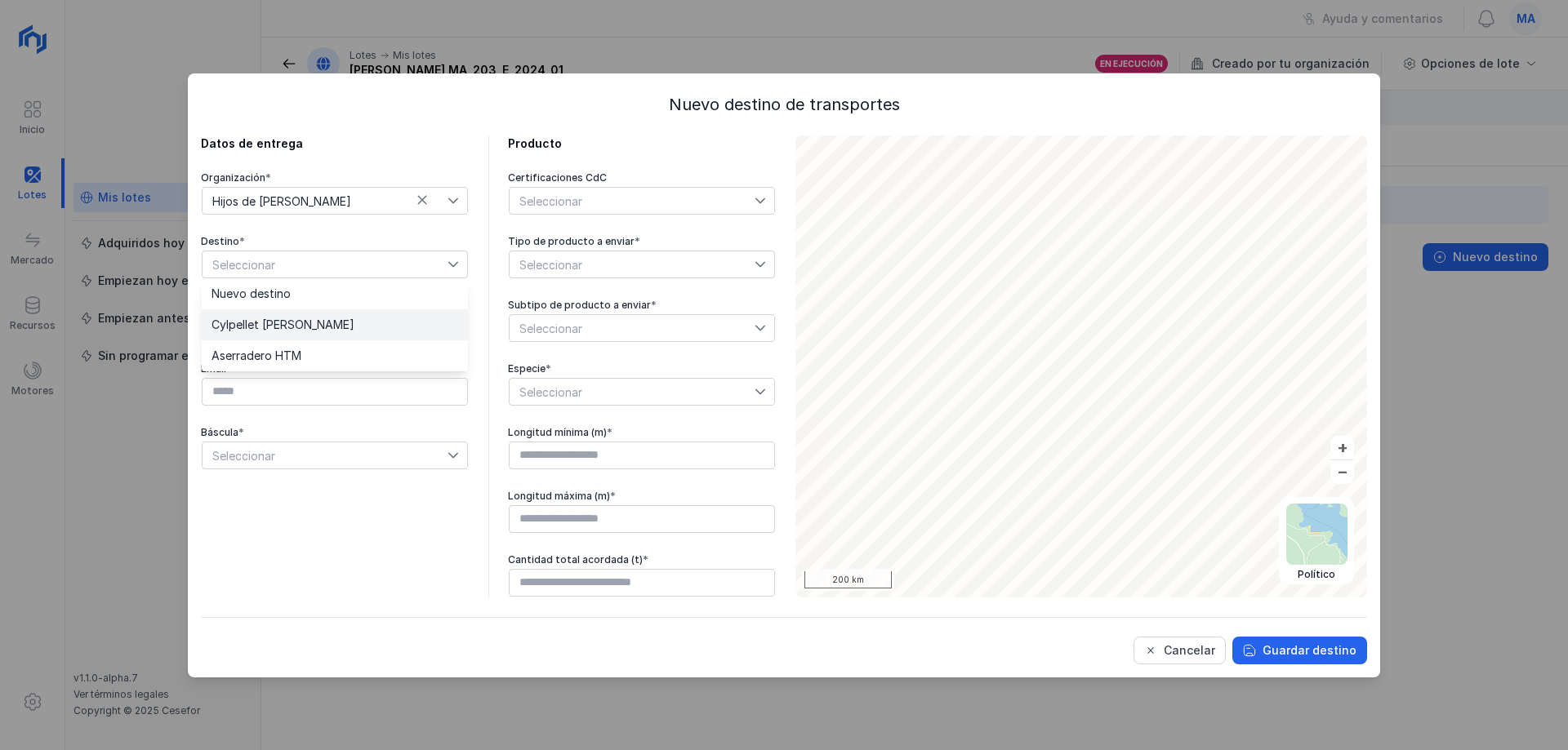
click at [327, 333] on li "Cylpellet [PERSON_NAME]" at bounding box center [335, 325] width 266 height 31
type input "*********"
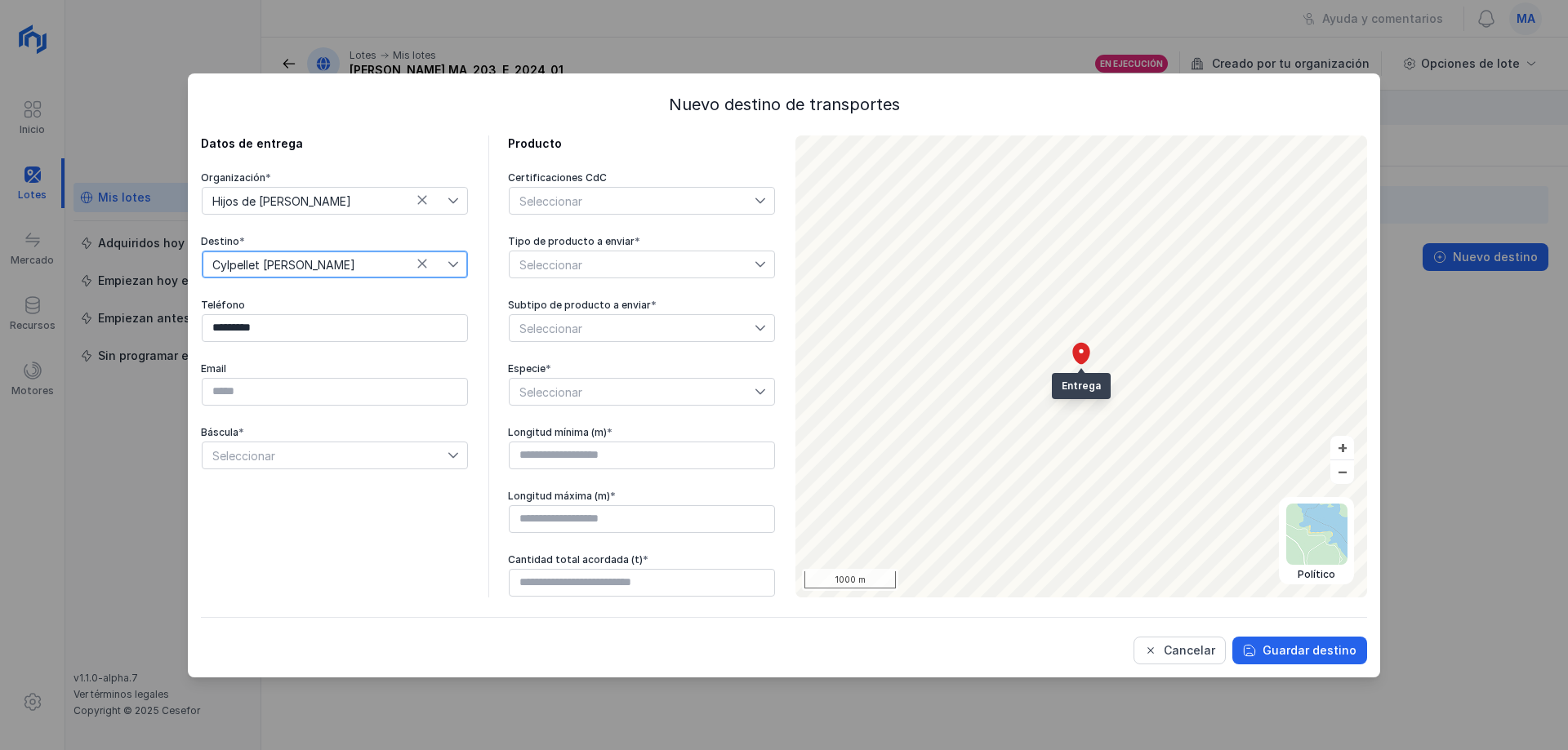
click at [348, 411] on div "Organización * Hijos de Tomas Martín S.L. Destino * Cylpellet Huerta de Rey Tel…" at bounding box center [335, 321] width 268 height 299
click at [337, 458] on span "Seleccionar" at bounding box center [325, 455] width 245 height 26
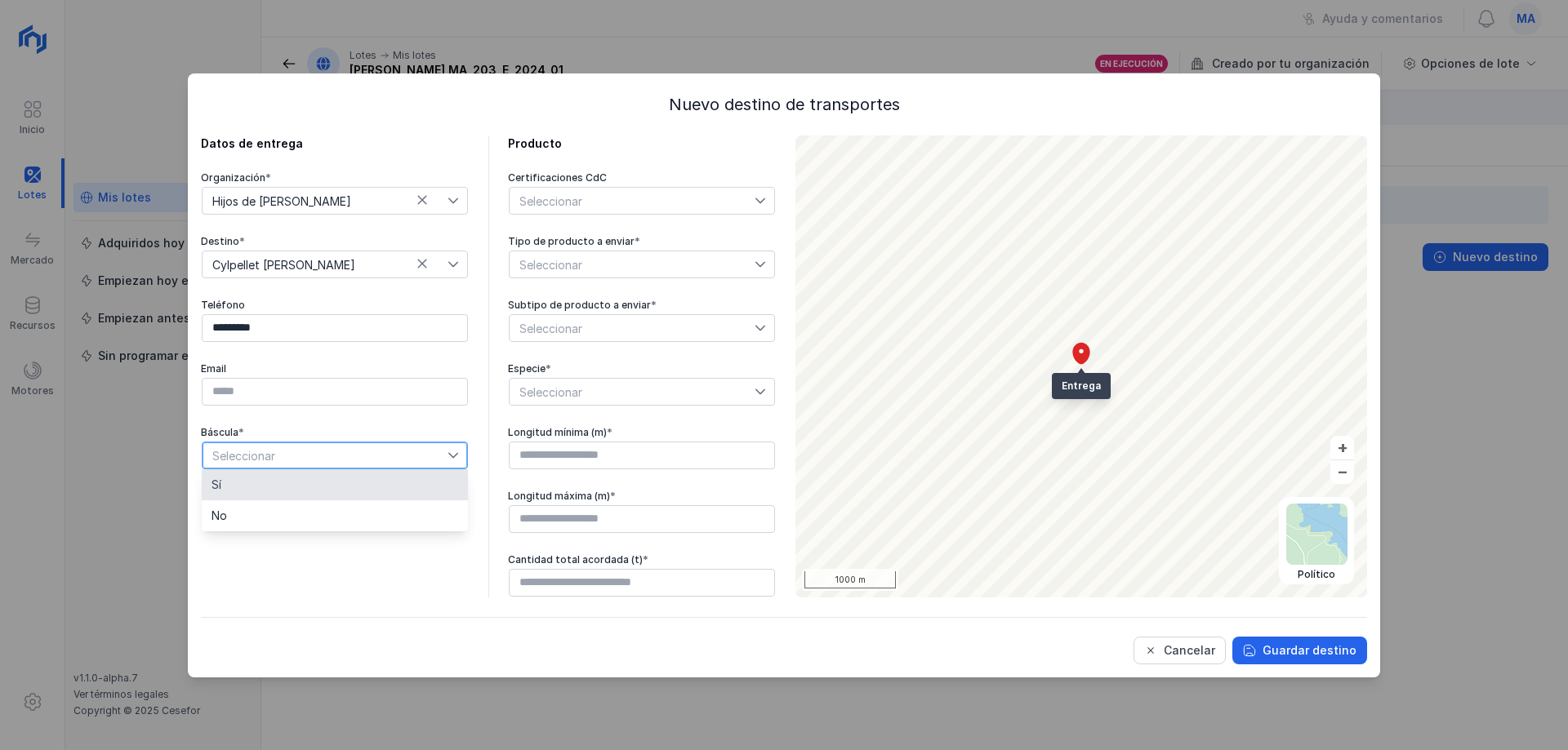
click at [294, 496] on li "Sí" at bounding box center [335, 485] width 266 height 31
click at [616, 269] on span "Seleccionar" at bounding box center [632, 264] width 245 height 26
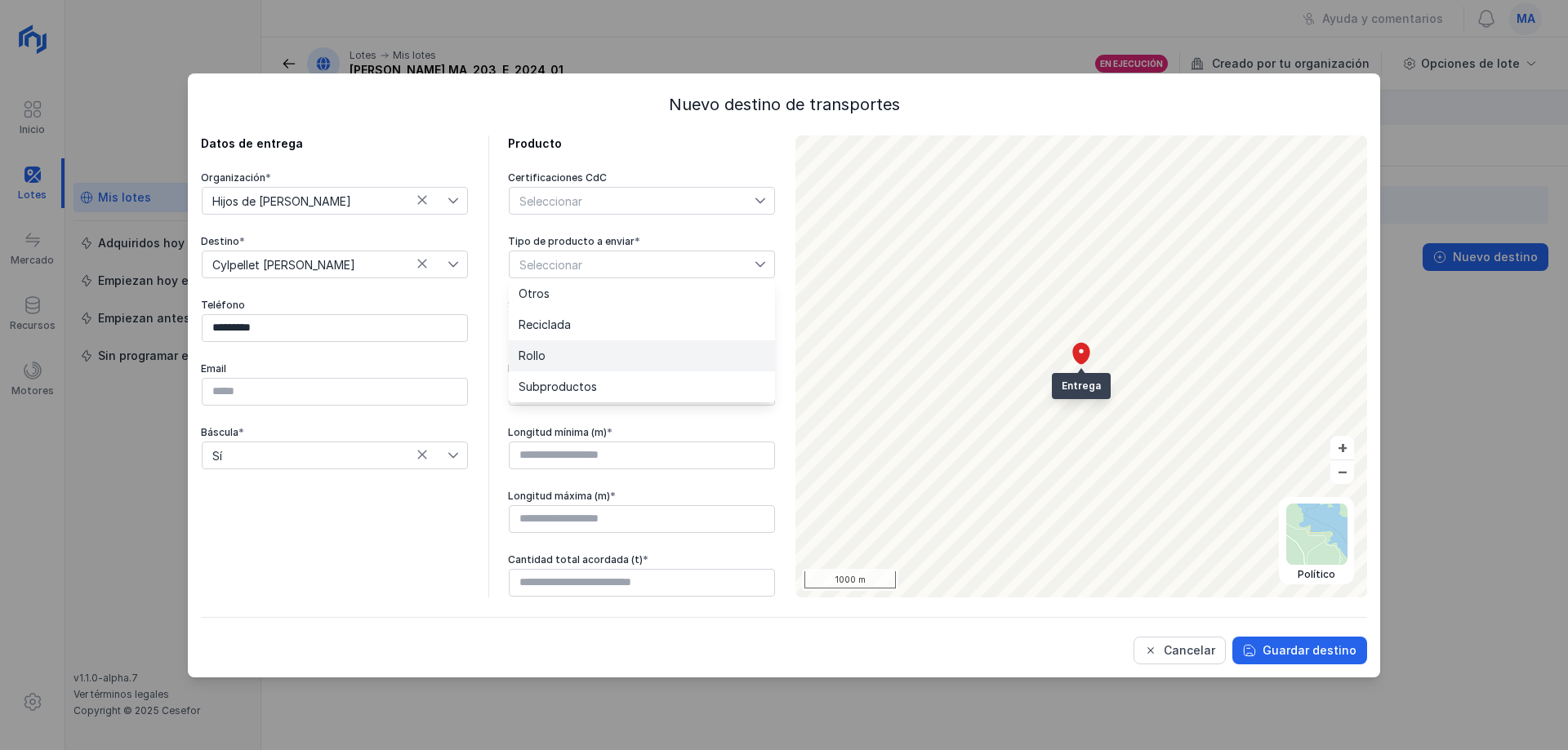
click at [604, 361] on li "Rollo" at bounding box center [642, 356] width 266 height 31
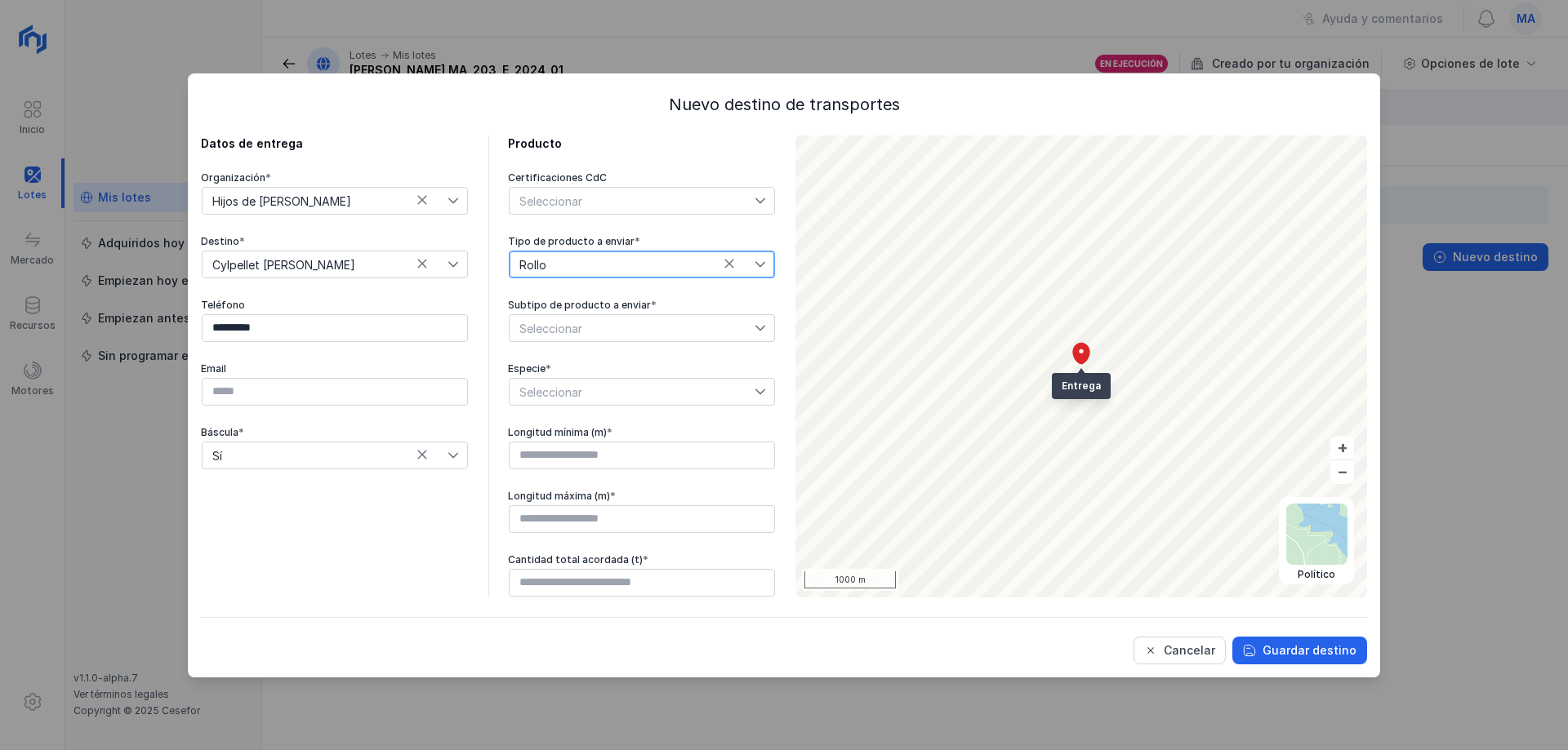
click at [681, 326] on span "Seleccionar" at bounding box center [632, 328] width 245 height 26
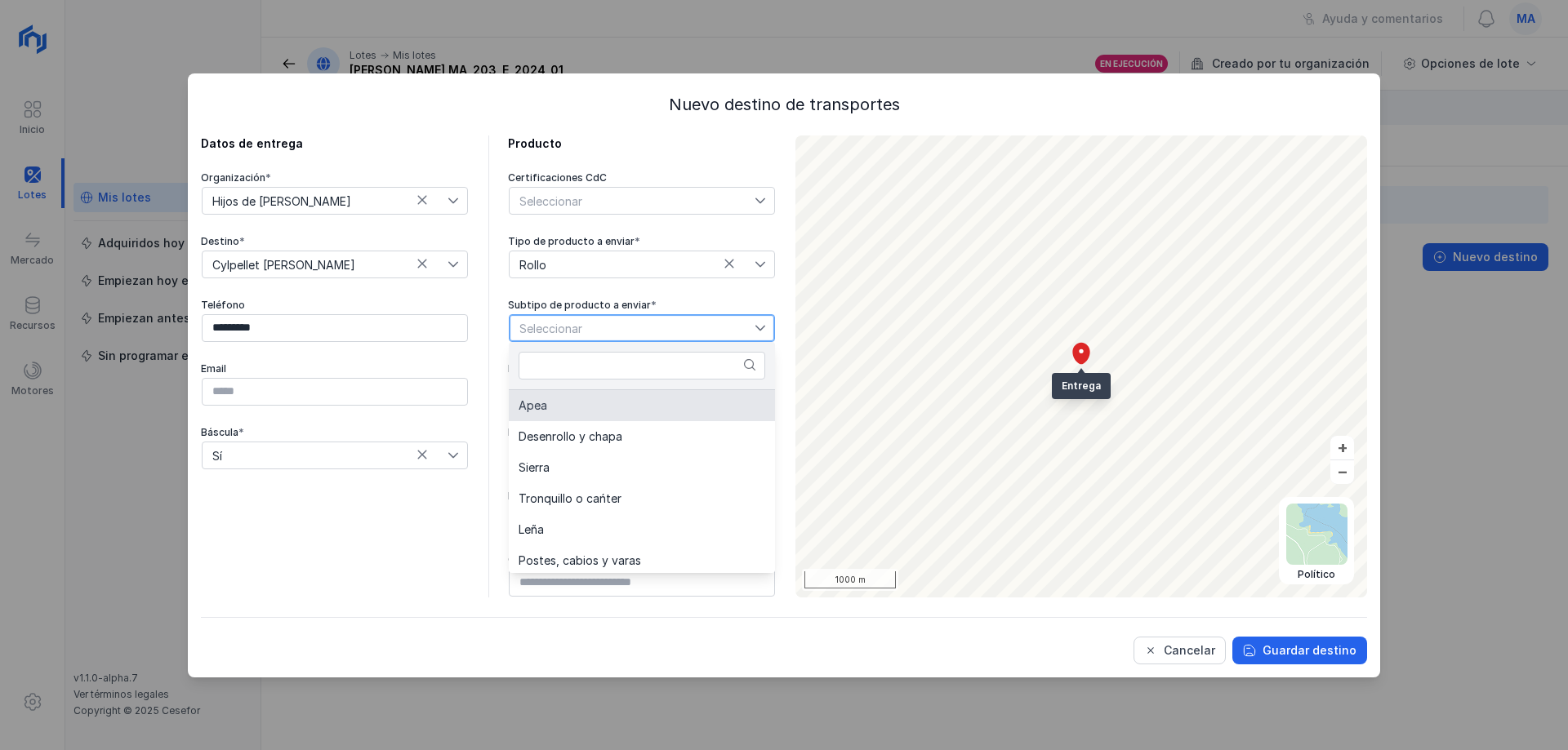
click at [580, 404] on li "Apea" at bounding box center [642, 406] width 266 height 31
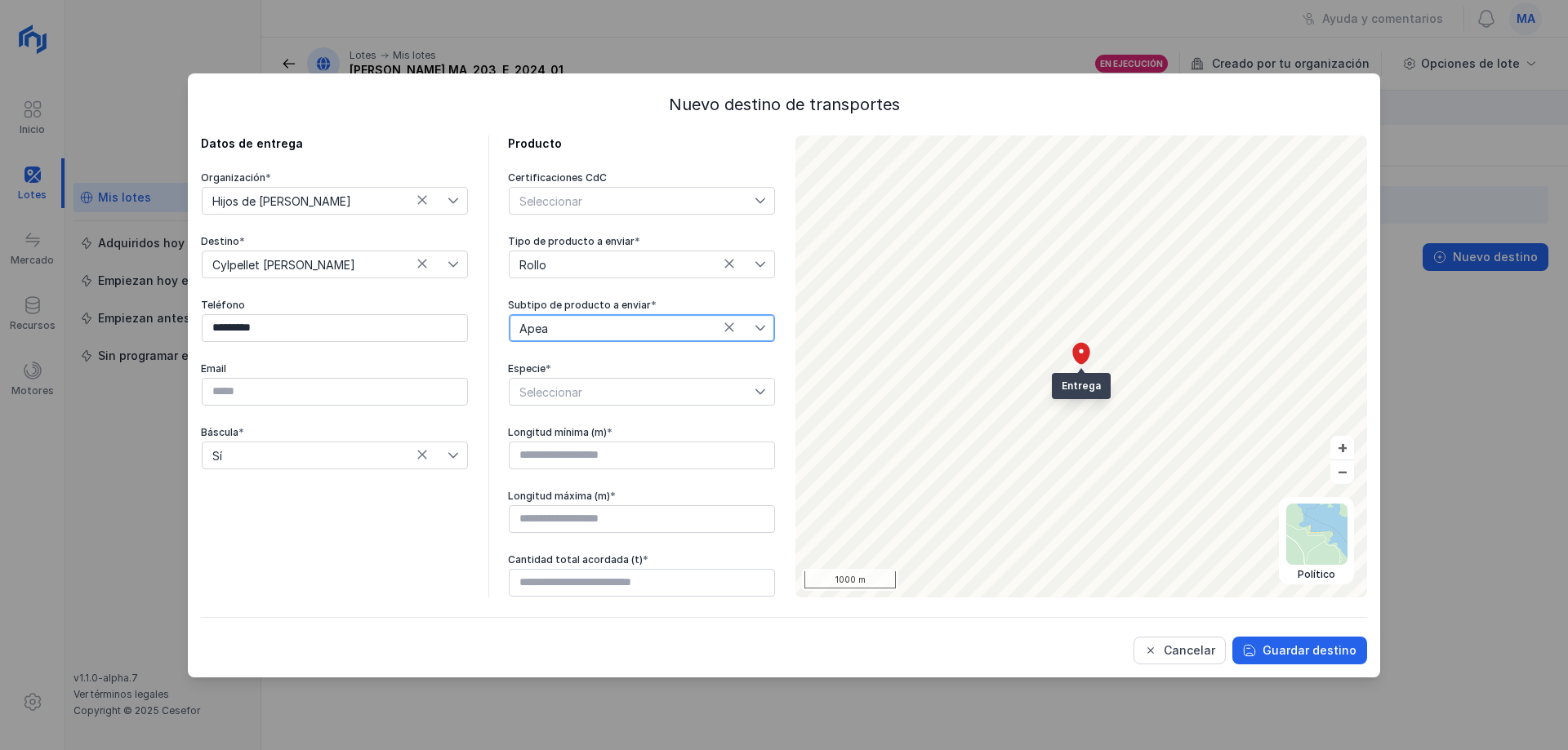
click at [620, 385] on span "Seleccionar" at bounding box center [632, 392] width 245 height 26
click at [597, 425] on li "Pinus pinaster" at bounding box center [642, 421] width 266 height 31
click at [597, 441] on input "text" at bounding box center [642, 455] width 266 height 28
type input "****"
click at [567, 518] on input "text" at bounding box center [642, 519] width 266 height 28
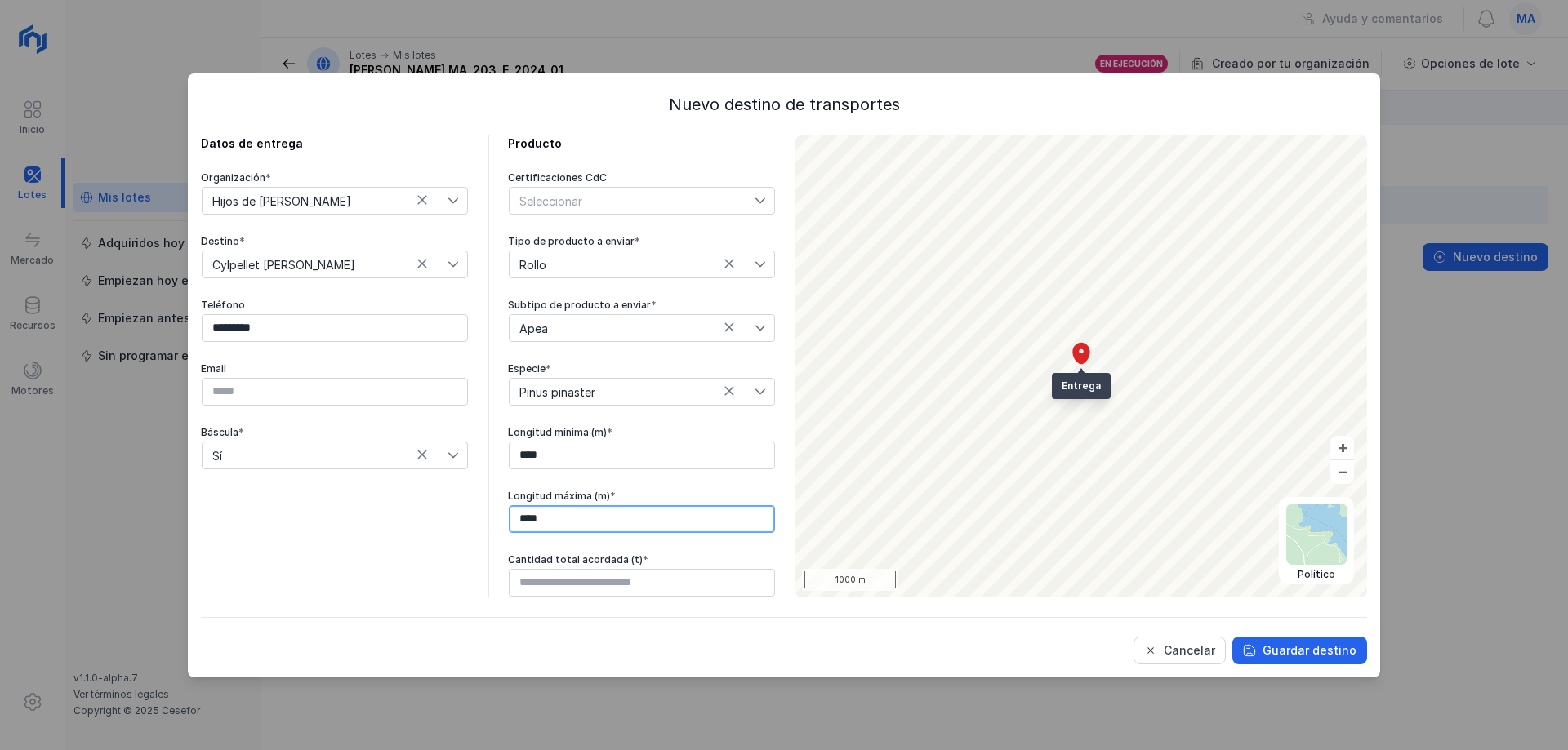
type input "****"
click at [695, 585] on input "text" at bounding box center [642, 583] width 266 height 28
type input "******"
click at [1301, 645] on div "Guardar destino" at bounding box center [1309, 651] width 94 height 16
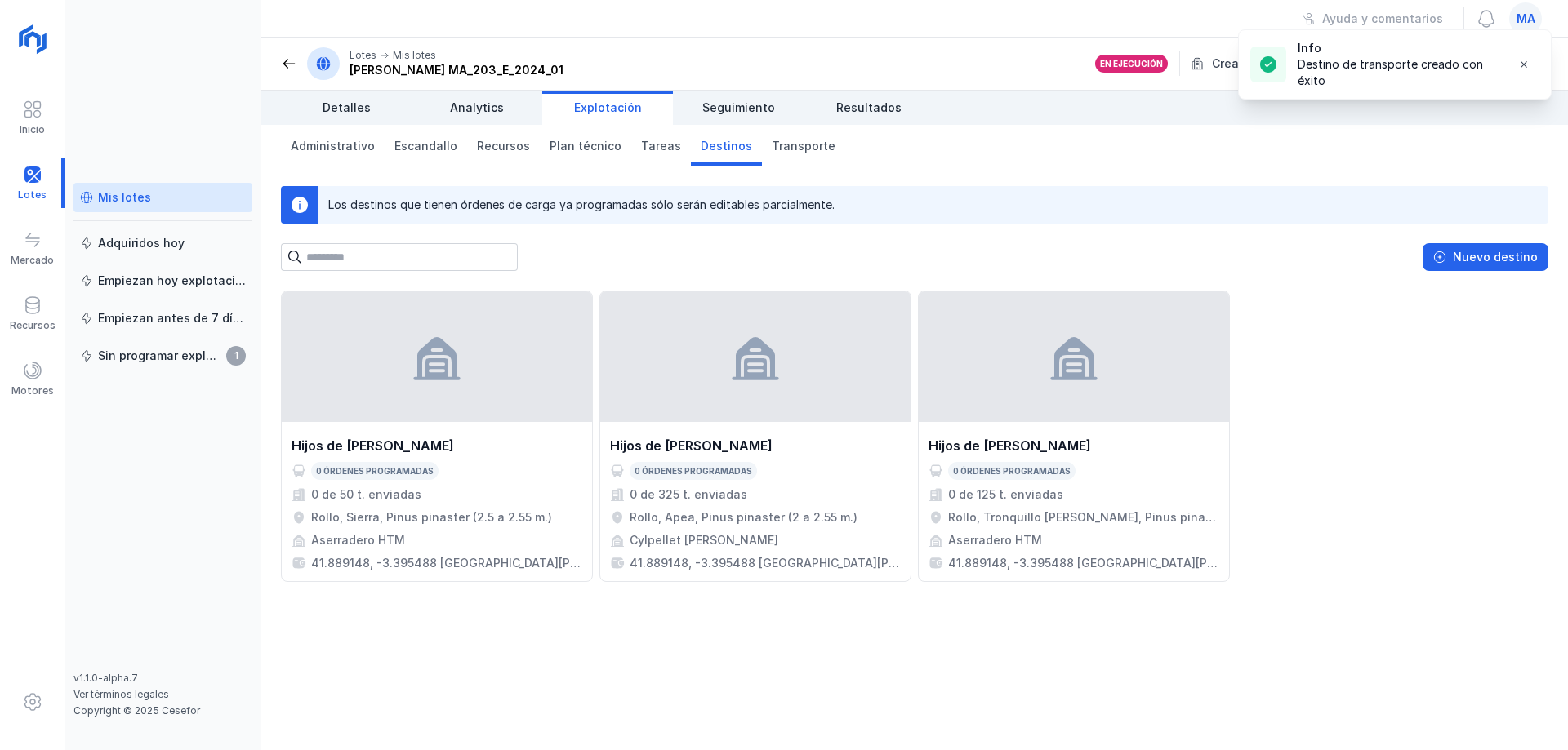
click at [781, 684] on div "Hijos de Tomas Martín S.L. 0 órdenes programadas 0 de 50 t. enviadas Rollo, Sie…" at bounding box center [915, 520] width 1307 height 460
click at [1014, 670] on div "Hijos de Tomas Martín S.L. 0 órdenes programadas 0 de 50 t. enviadas Rollo, Sie…" at bounding box center [915, 520] width 1307 height 460
click at [1393, 406] on div "Hijos de Tomas Martín S.L. 0 órdenes programadas 0 de 50 t. enviadas Rollo, Sie…" at bounding box center [915, 436] width 1268 height 291
click at [1447, 428] on div "Hijos de Tomas Martín S.L. 0 órdenes programadas 0 de 50 t. enviadas Rollo, Sie…" at bounding box center [915, 436] width 1268 height 291
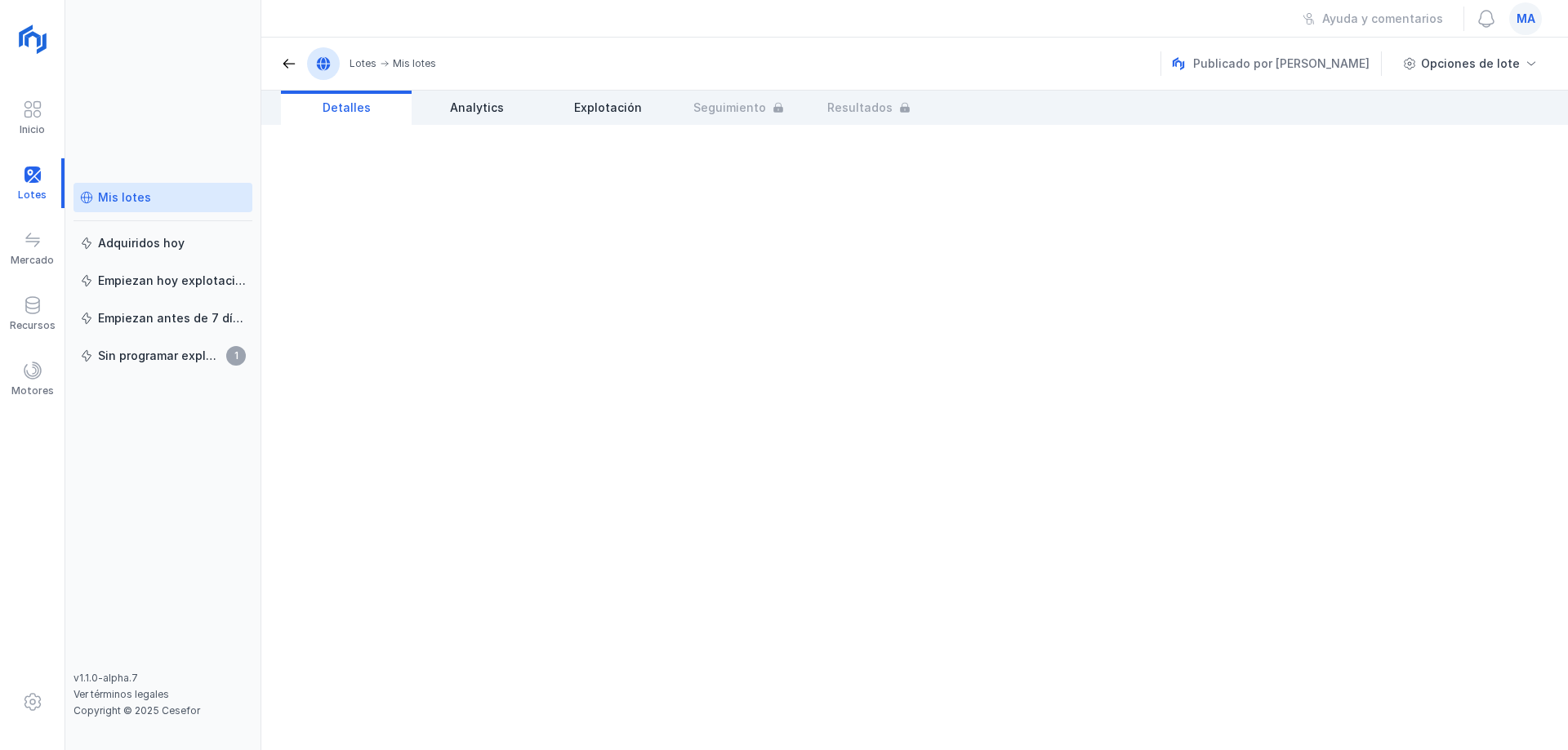
click at [137, 199] on div "Mis lotes" at bounding box center [124, 198] width 53 height 16
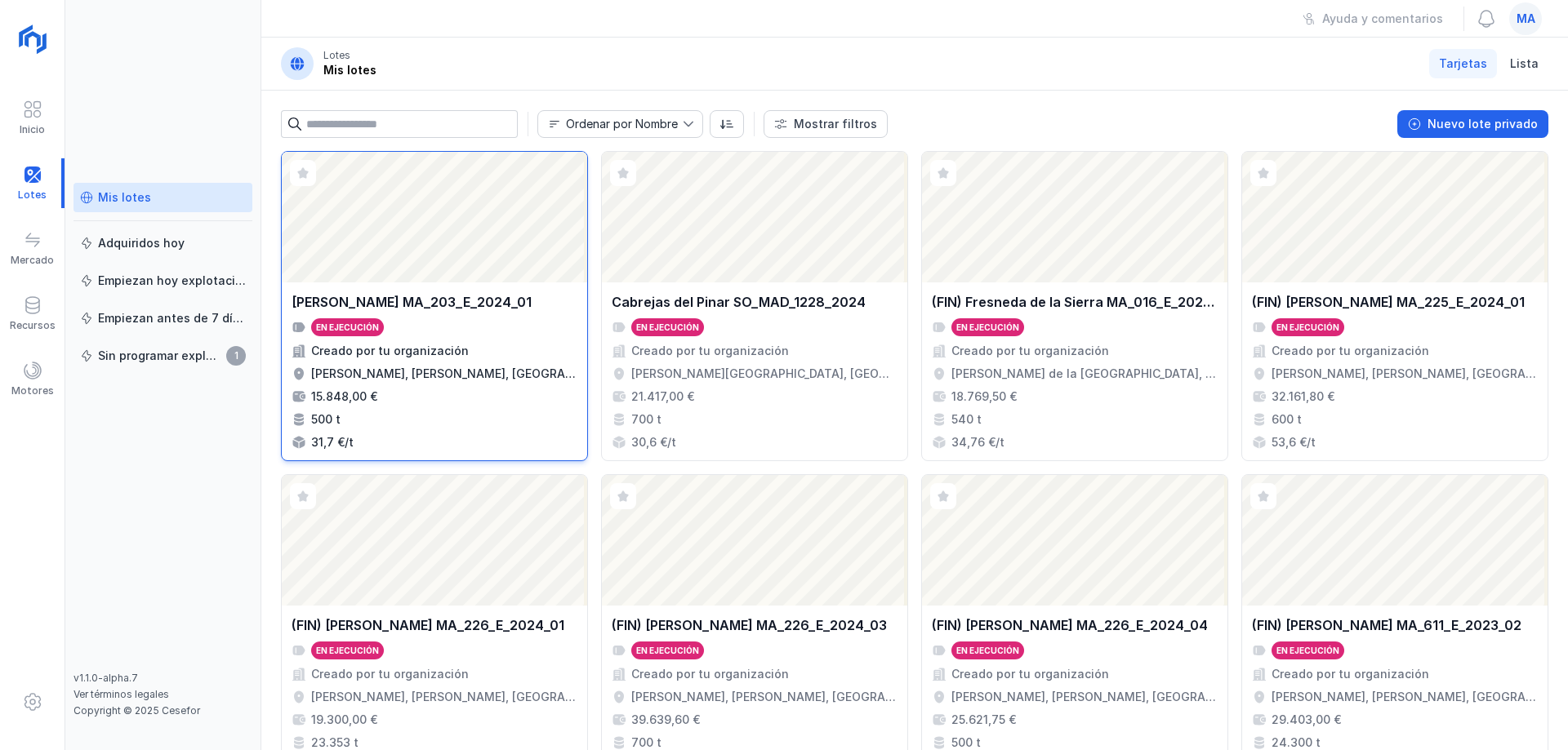
click at [460, 280] on div "Abrir lote" at bounding box center [434, 217] width 305 height 130
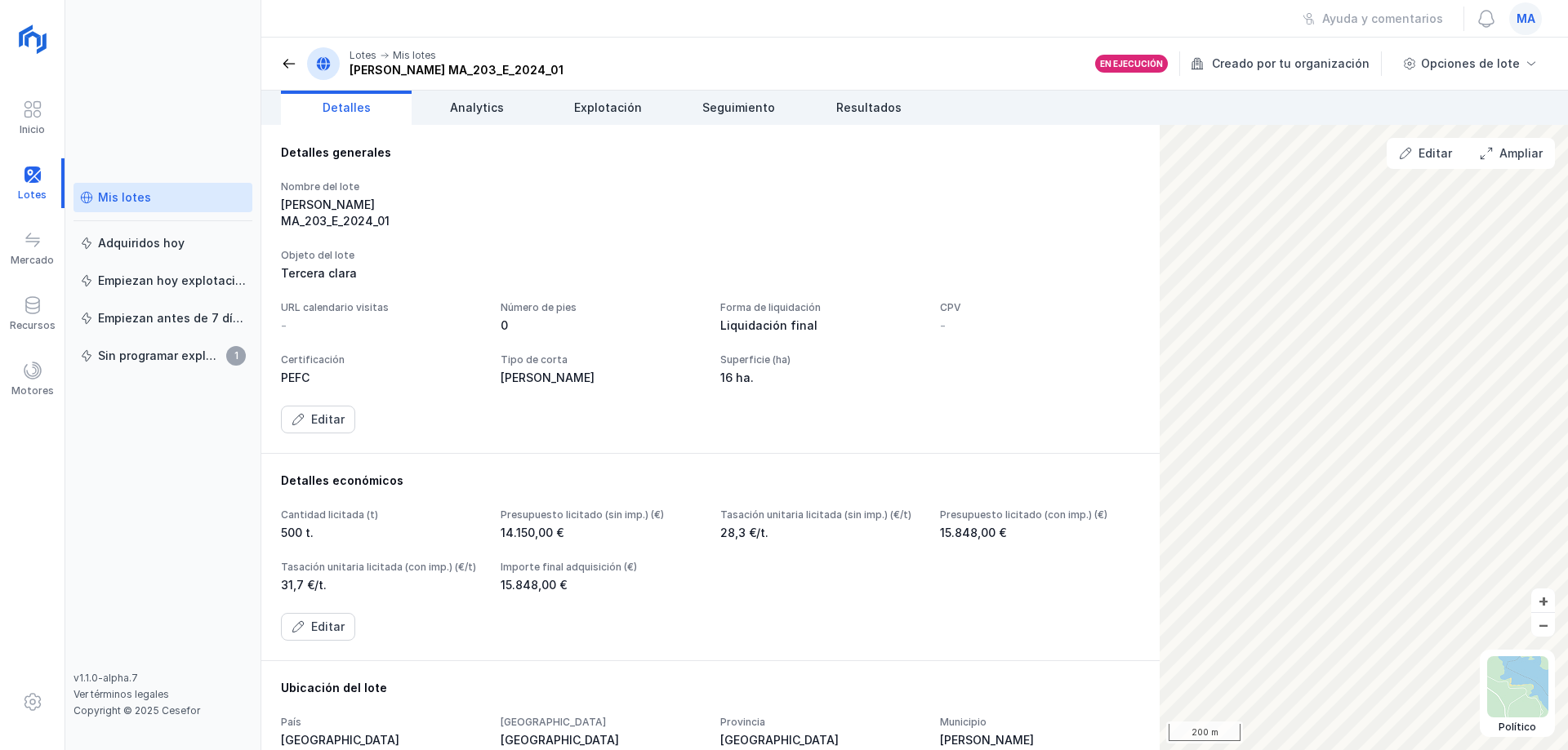
click at [626, 217] on div "Nombre del lote [PERSON_NAME] MA_203_E_2024_01 Objeto del lote Tercera clara UR…" at bounding box center [710, 307] width 860 height 253
click at [609, 100] on span "Explotación" at bounding box center [607, 107] width 68 height 16
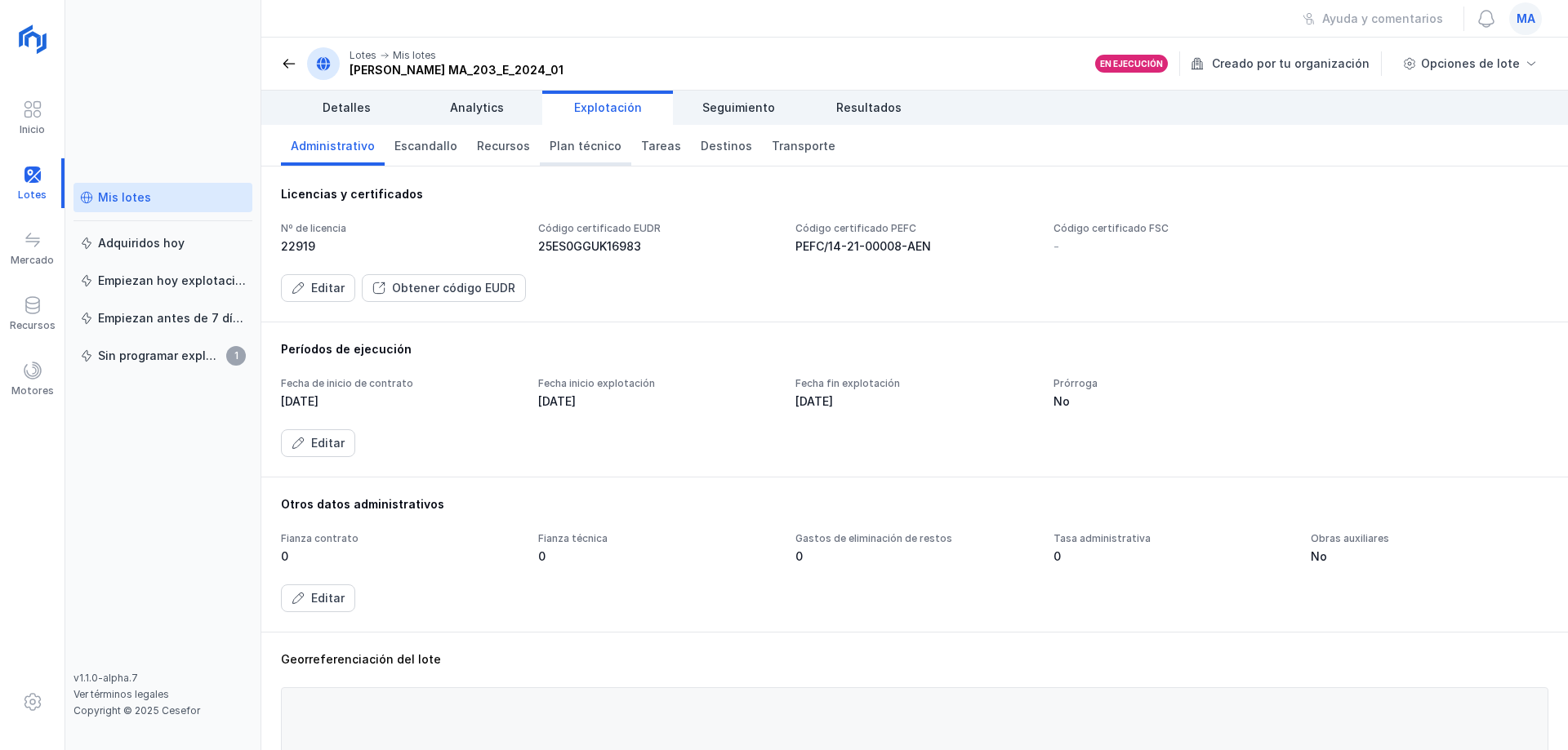
click at [585, 147] on span "Plan técnico" at bounding box center [586, 146] width 72 height 16
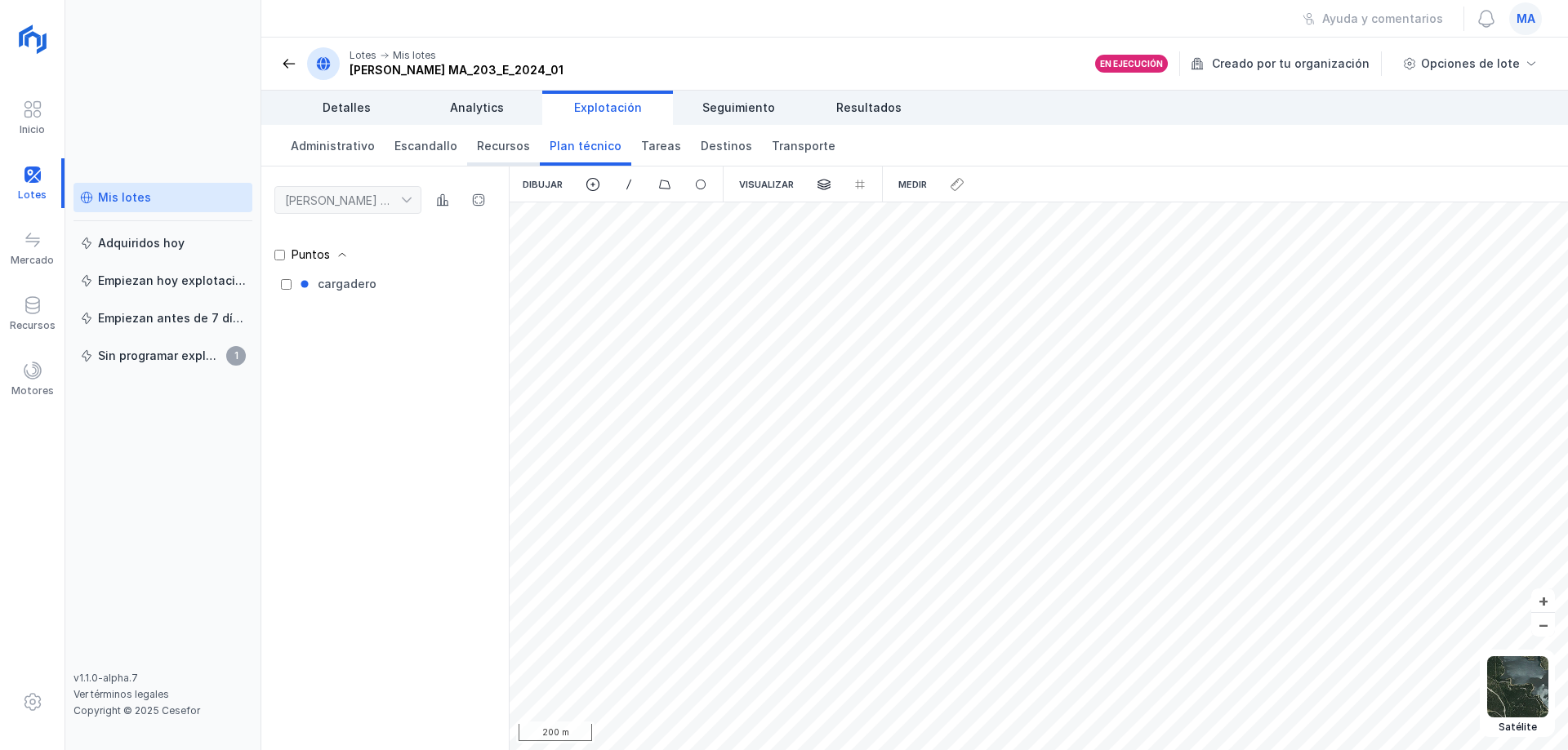
click at [512, 152] on span "Recursos" at bounding box center [503, 146] width 53 height 16
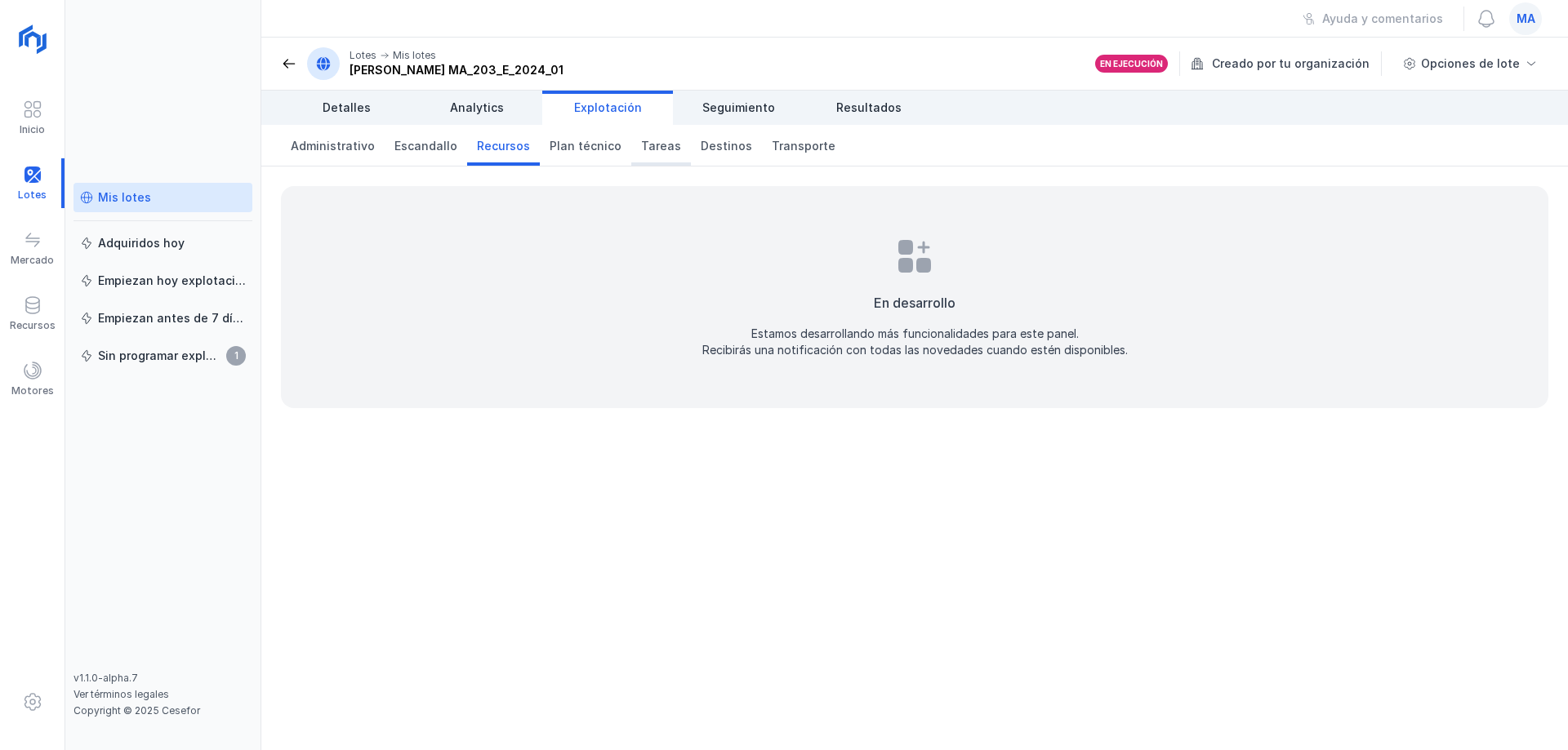
click at [645, 149] on span "Tareas" at bounding box center [661, 146] width 40 height 16
click at [712, 149] on span "Destinos" at bounding box center [727, 146] width 52 height 16
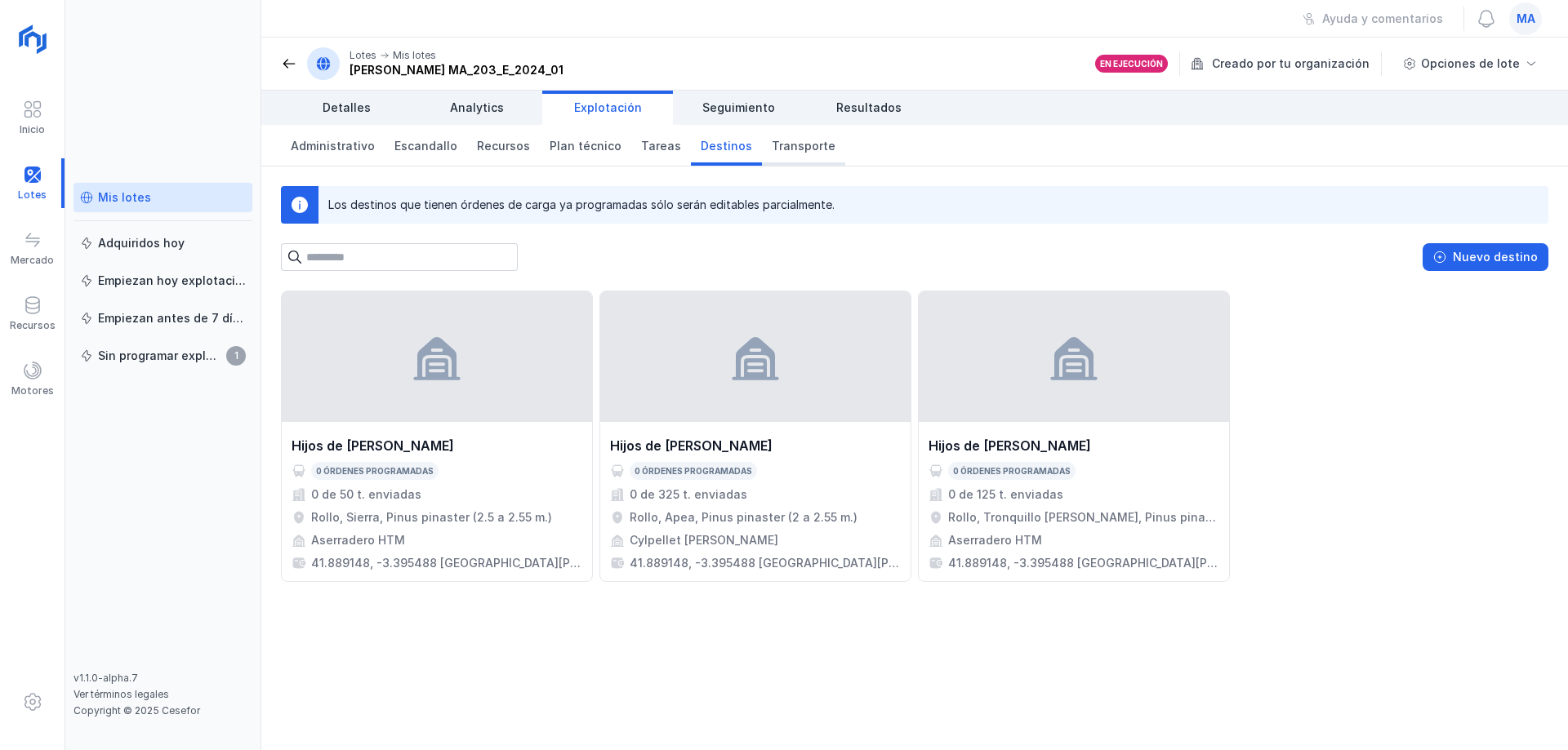
click at [778, 162] on link "Transporte" at bounding box center [803, 145] width 83 height 41
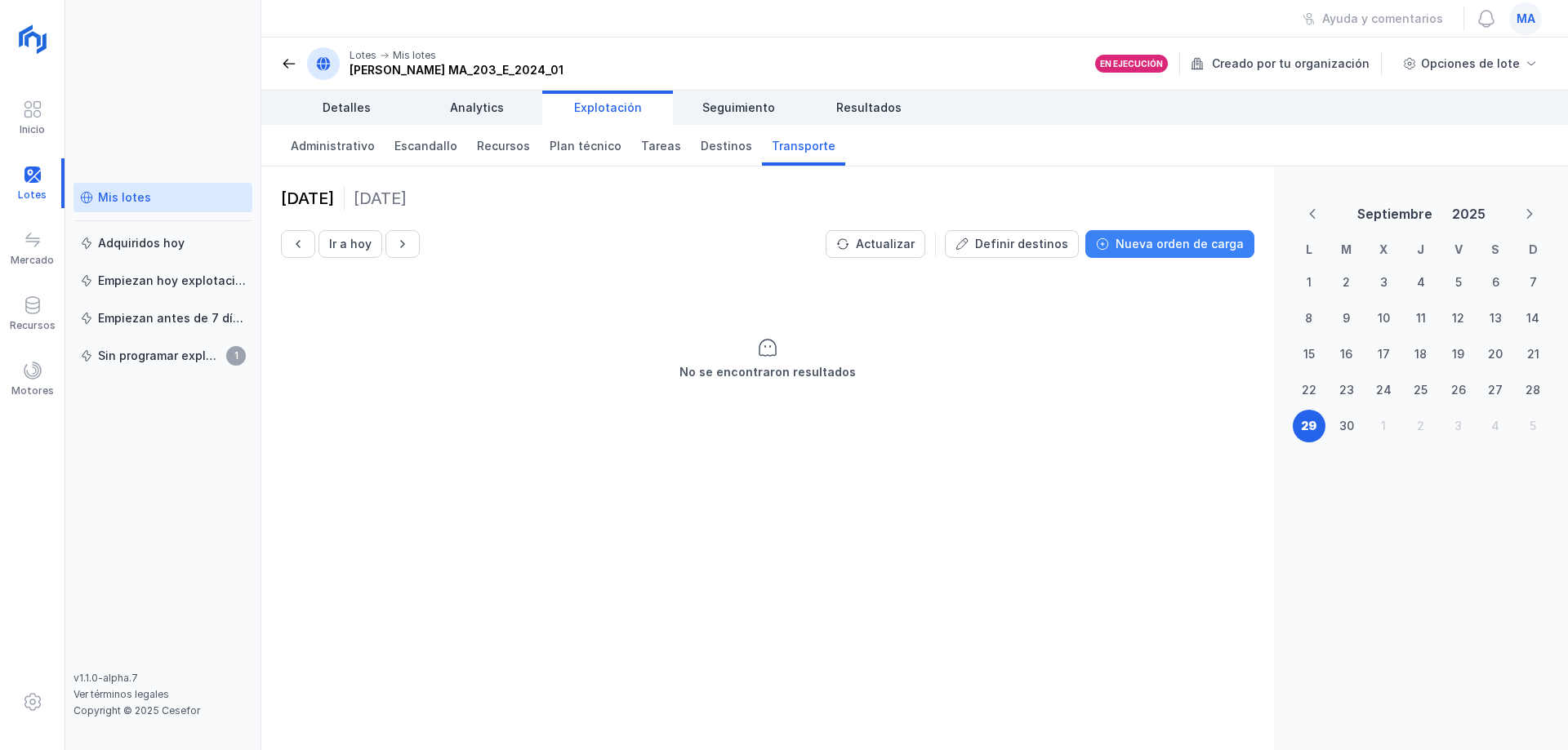
click at [1194, 248] on div "Nueva orden de carga" at bounding box center [1180, 245] width 128 height 16
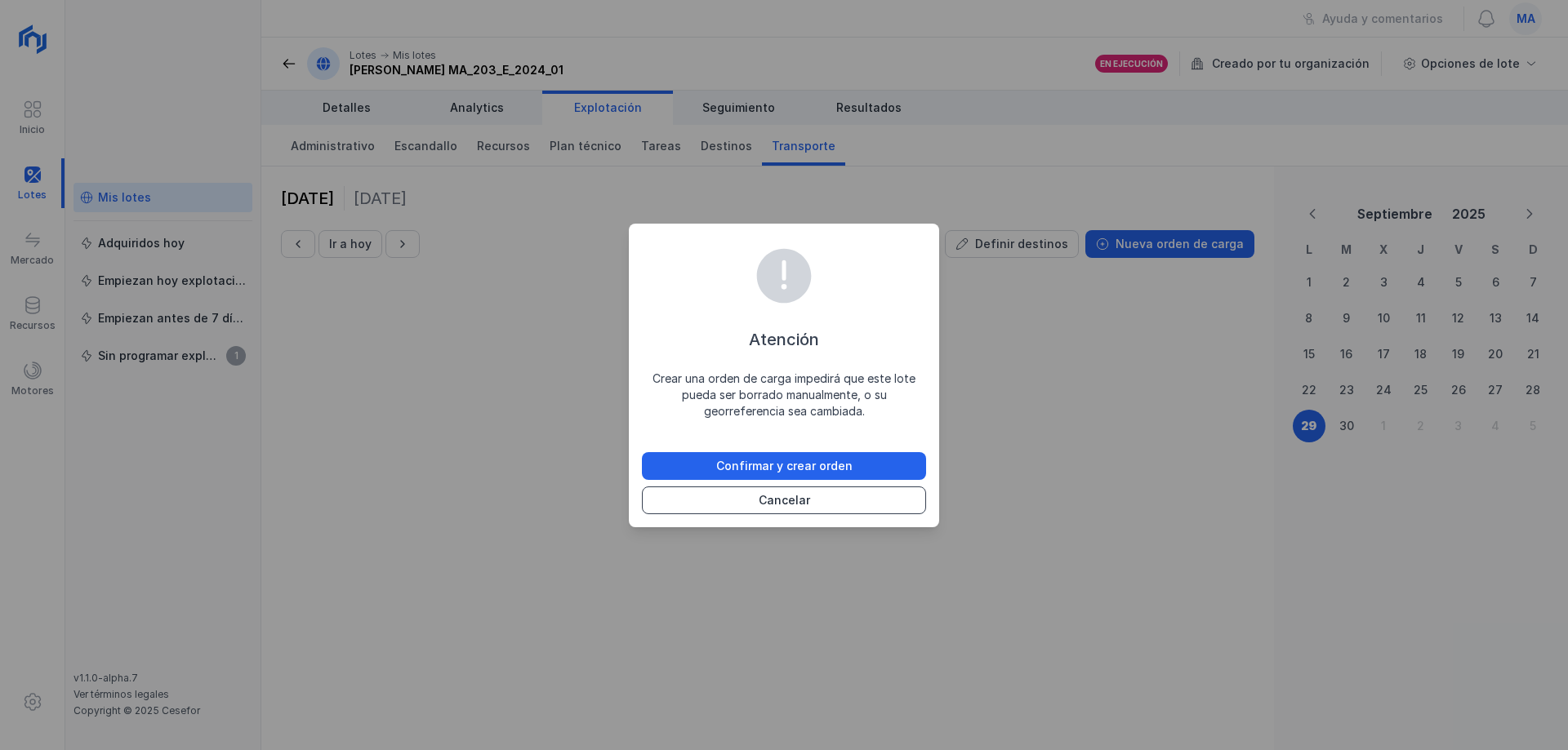
click at [809, 504] on button "Cancelar" at bounding box center [784, 501] width 284 height 28
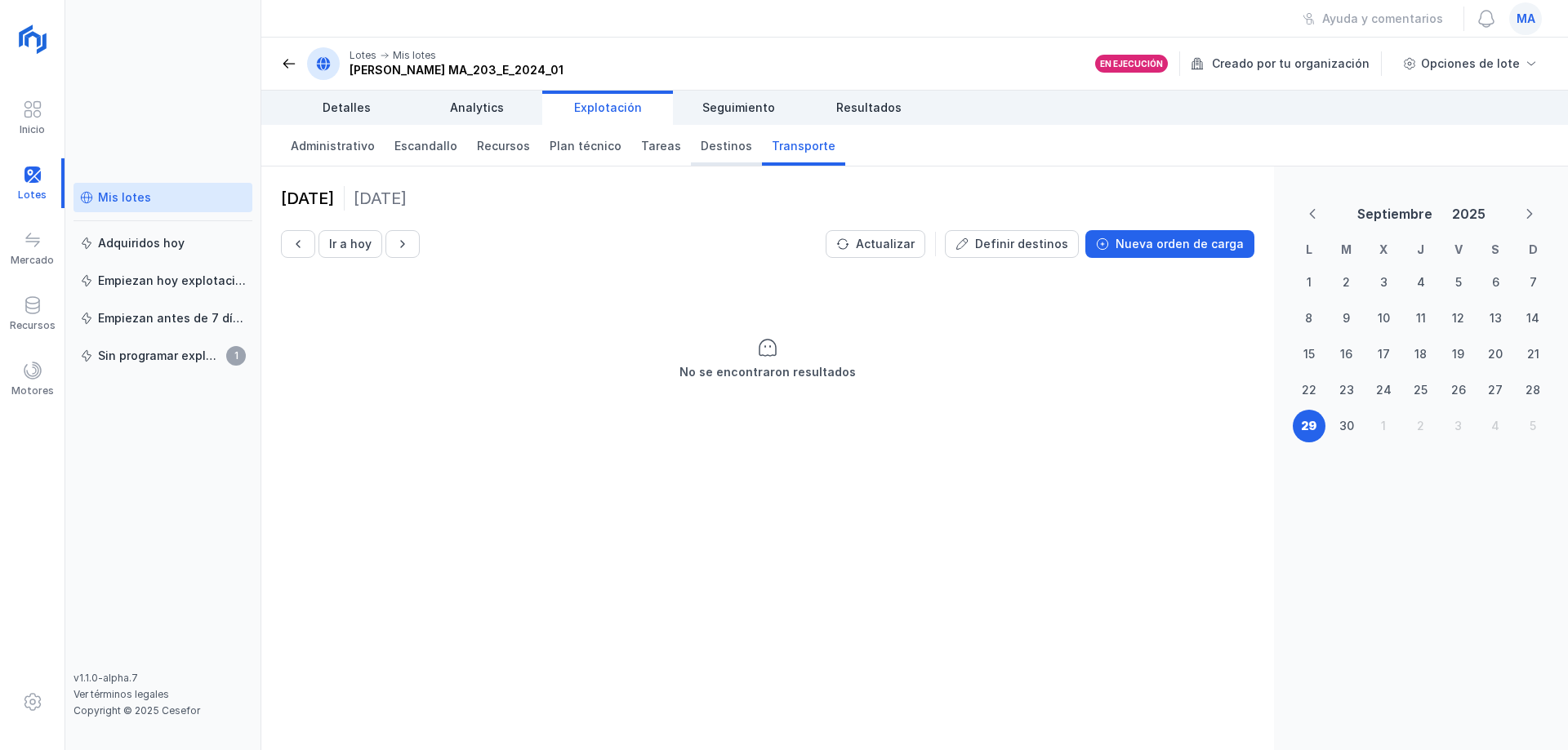
click at [709, 149] on span "Destinos" at bounding box center [727, 146] width 52 height 16
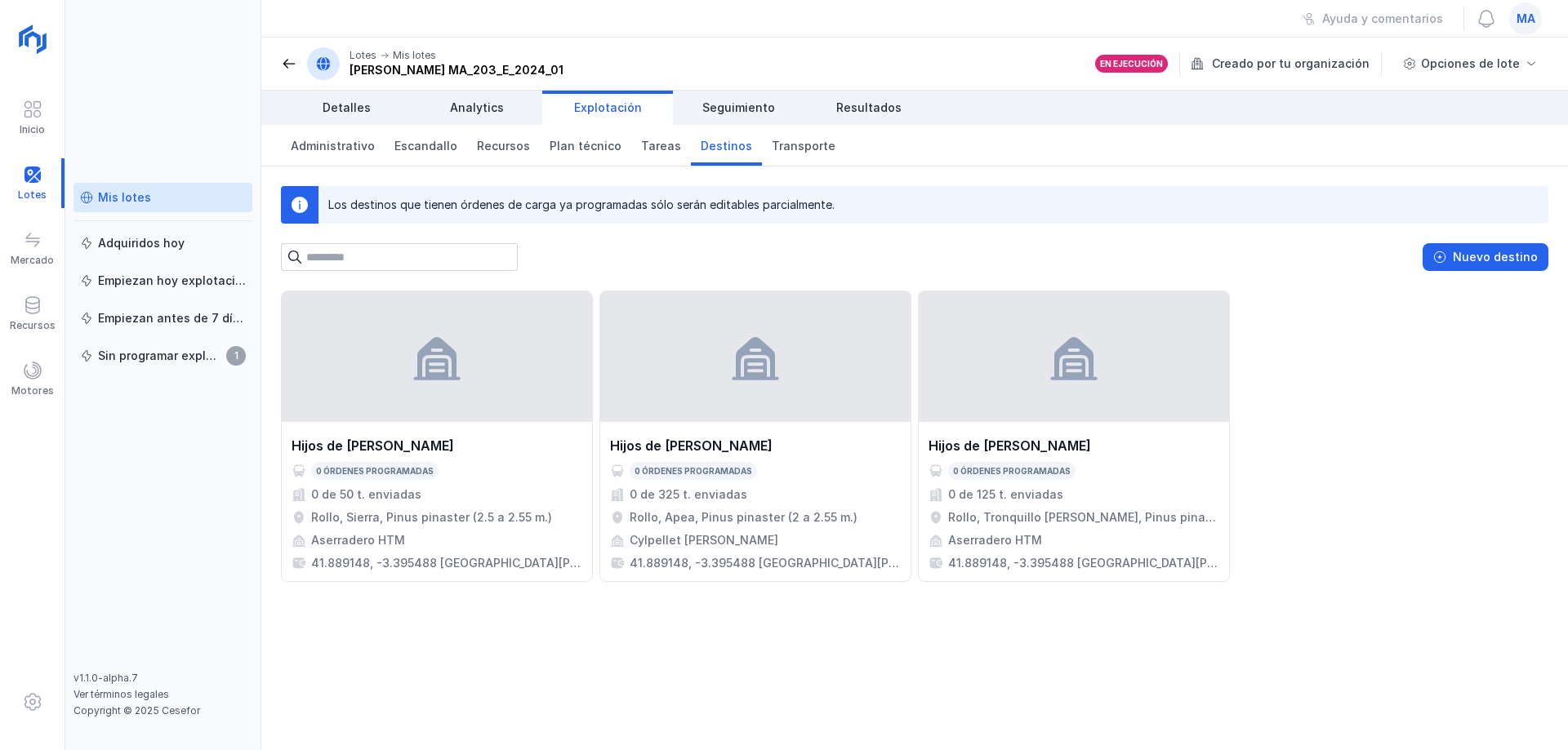
click at [286, 66] on span at bounding box center [289, 64] width 16 height 16
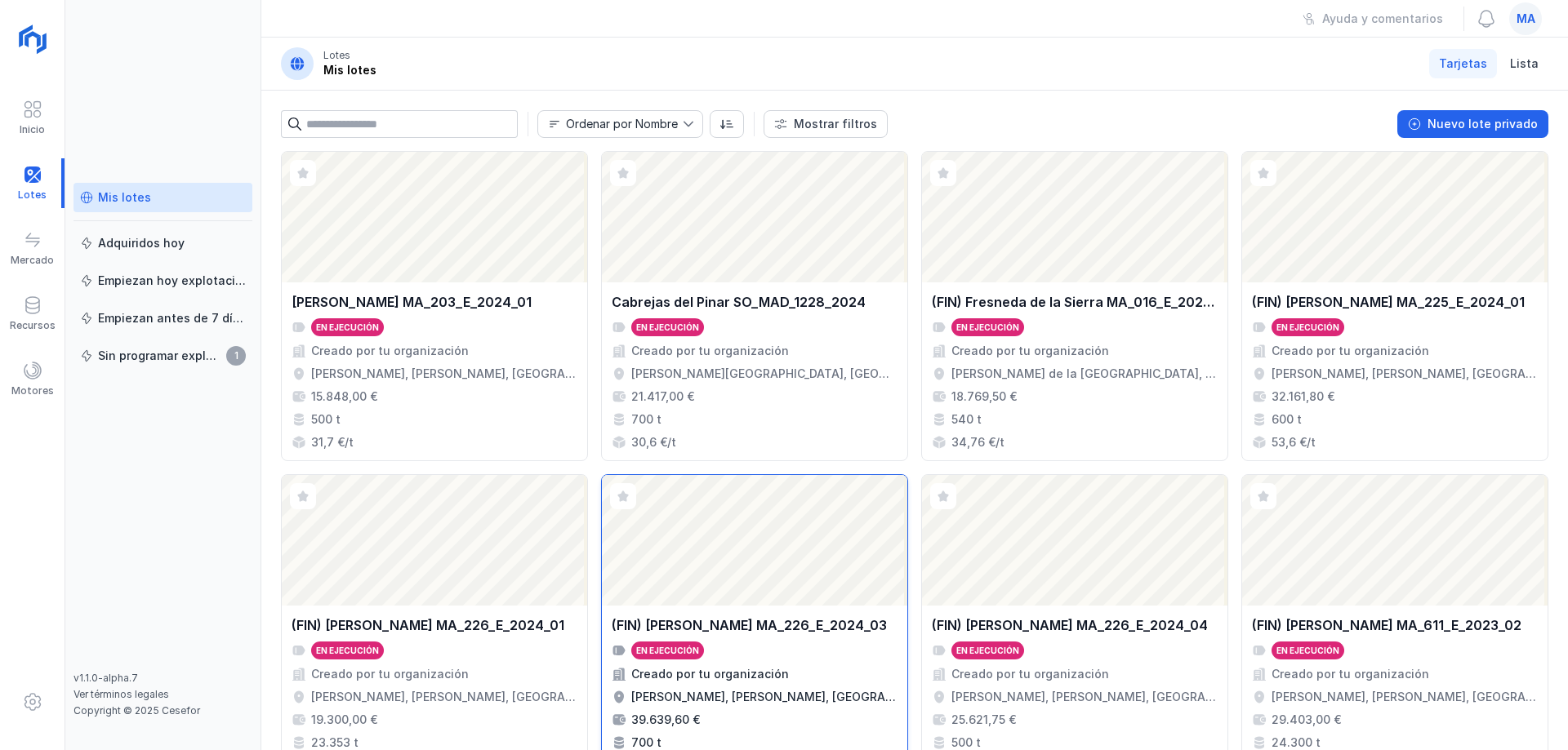
click at [821, 656] on div "En ejecución" at bounding box center [754, 651] width 286 height 18
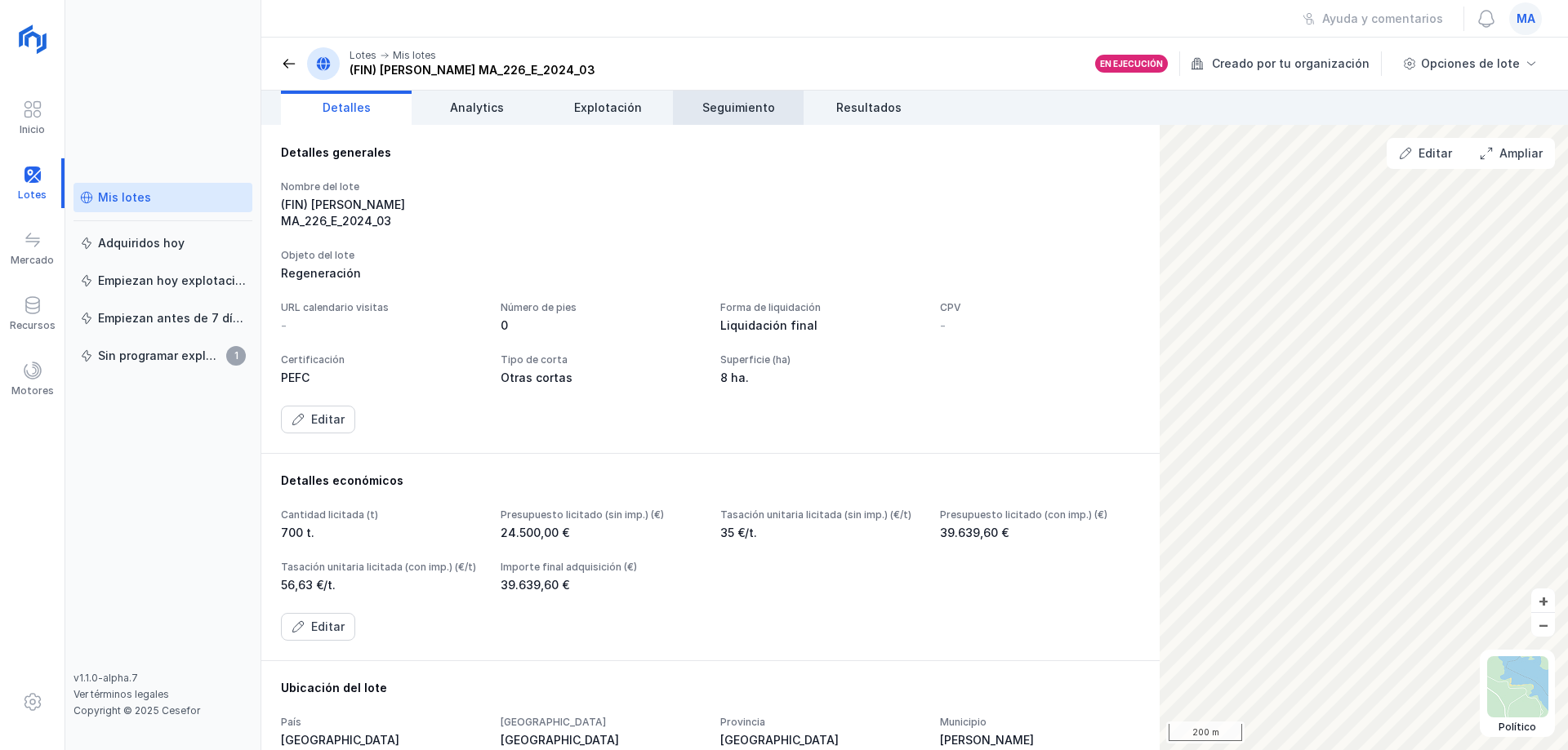
click at [742, 110] on span "Seguimiento" at bounding box center [739, 107] width 73 height 16
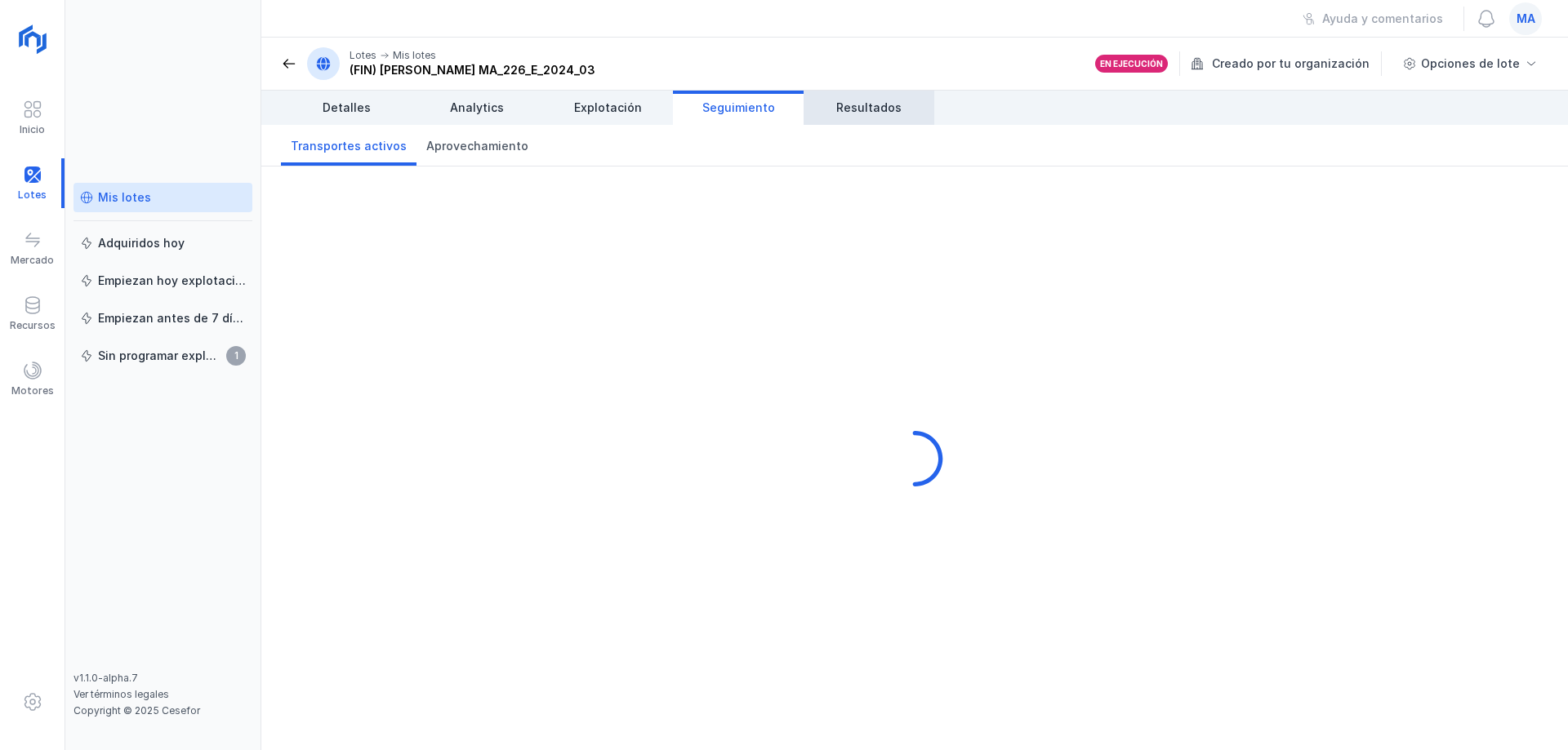
click at [841, 105] on span "Resultados" at bounding box center [869, 107] width 66 height 16
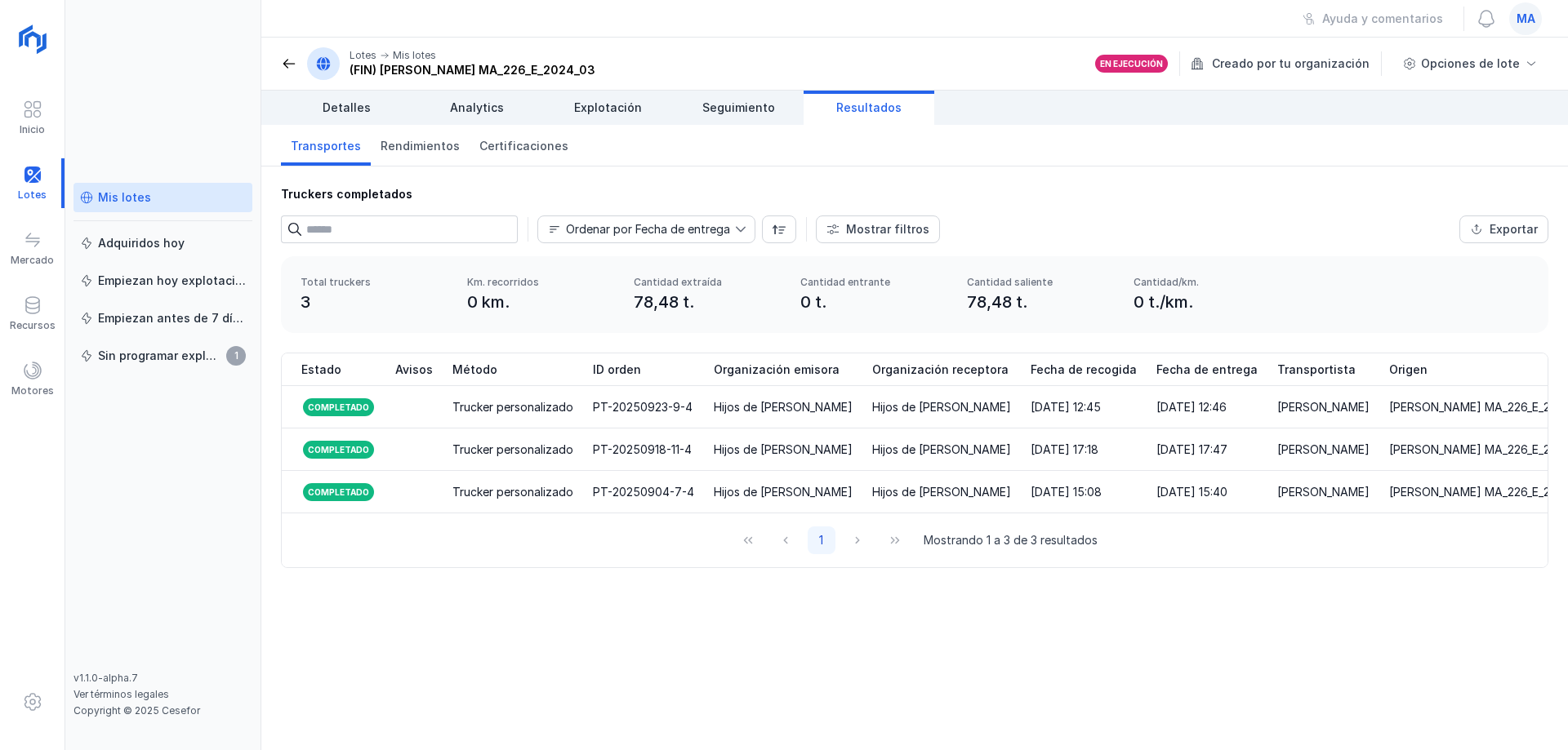
click at [814, 567] on div "1 Mostrando 1 a 3 de 3 resultados" at bounding box center [915, 541] width 1266 height 54
click at [421, 153] on span "Rendimientos" at bounding box center [420, 146] width 80 height 16
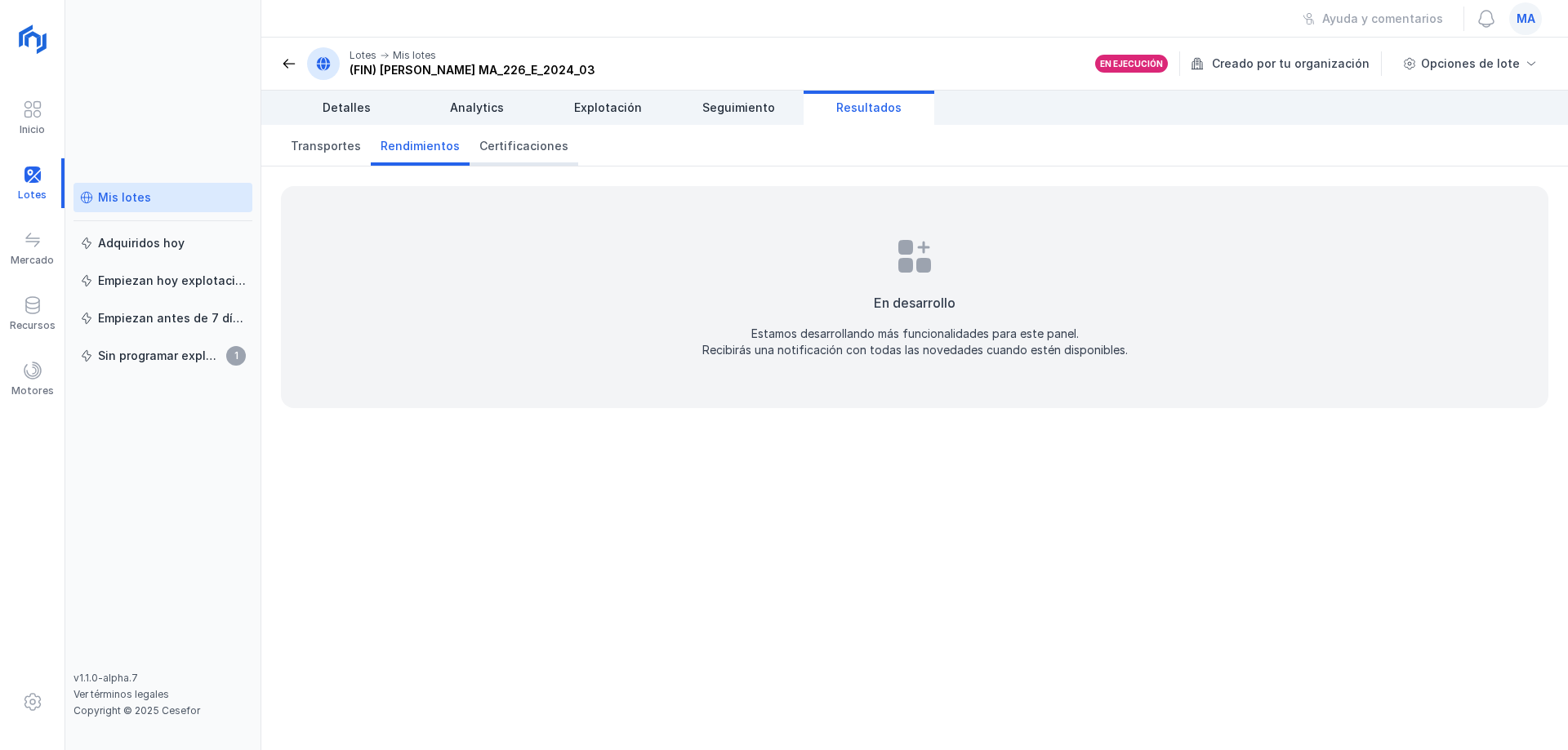
click at [505, 152] on span "Certificaciones" at bounding box center [524, 146] width 89 height 16
click at [422, 144] on span "Rendimientos" at bounding box center [420, 146] width 80 height 16
click at [498, 117] on link "Analytics" at bounding box center [476, 107] width 131 height 34
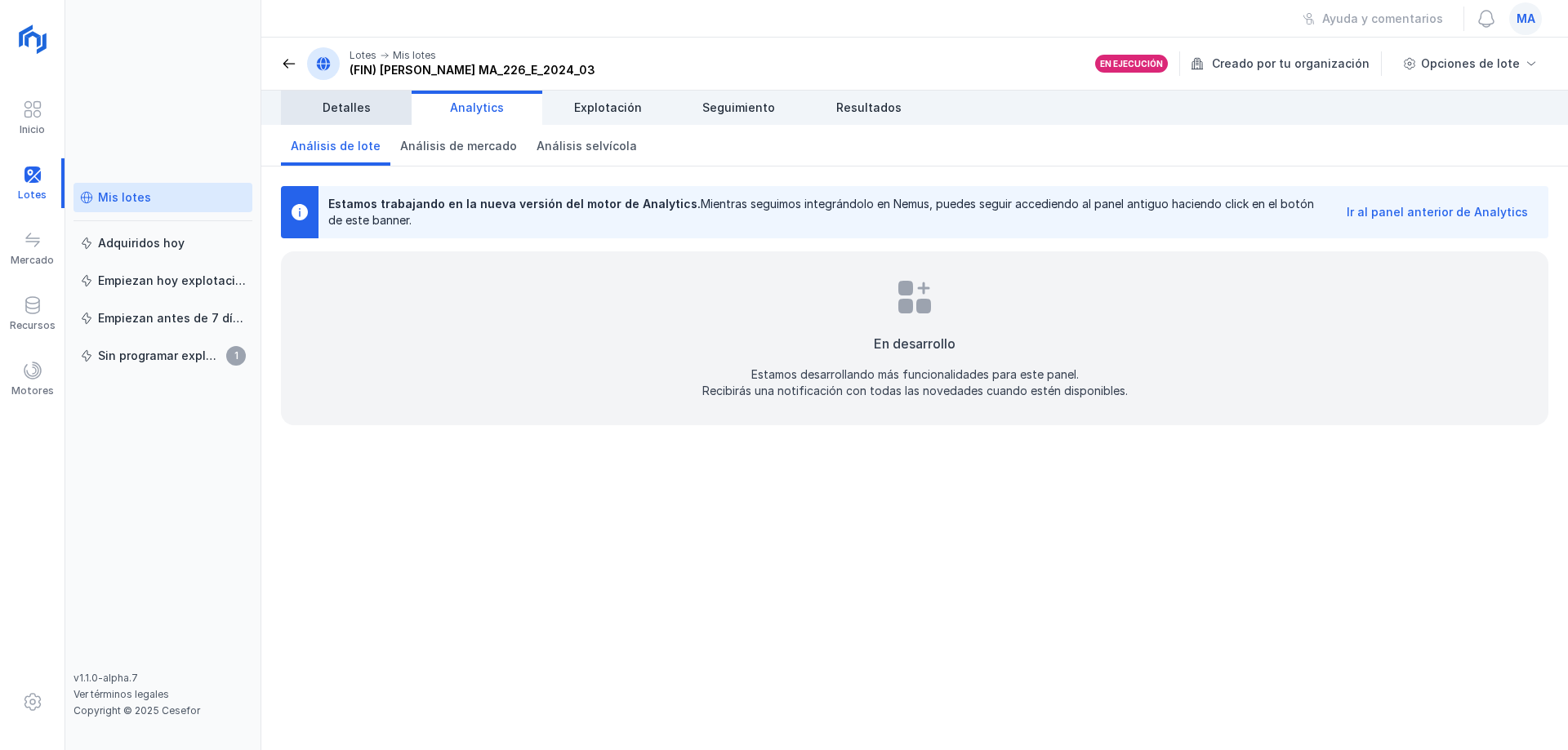
click at [364, 112] on span "Detalles" at bounding box center [346, 107] width 48 height 16
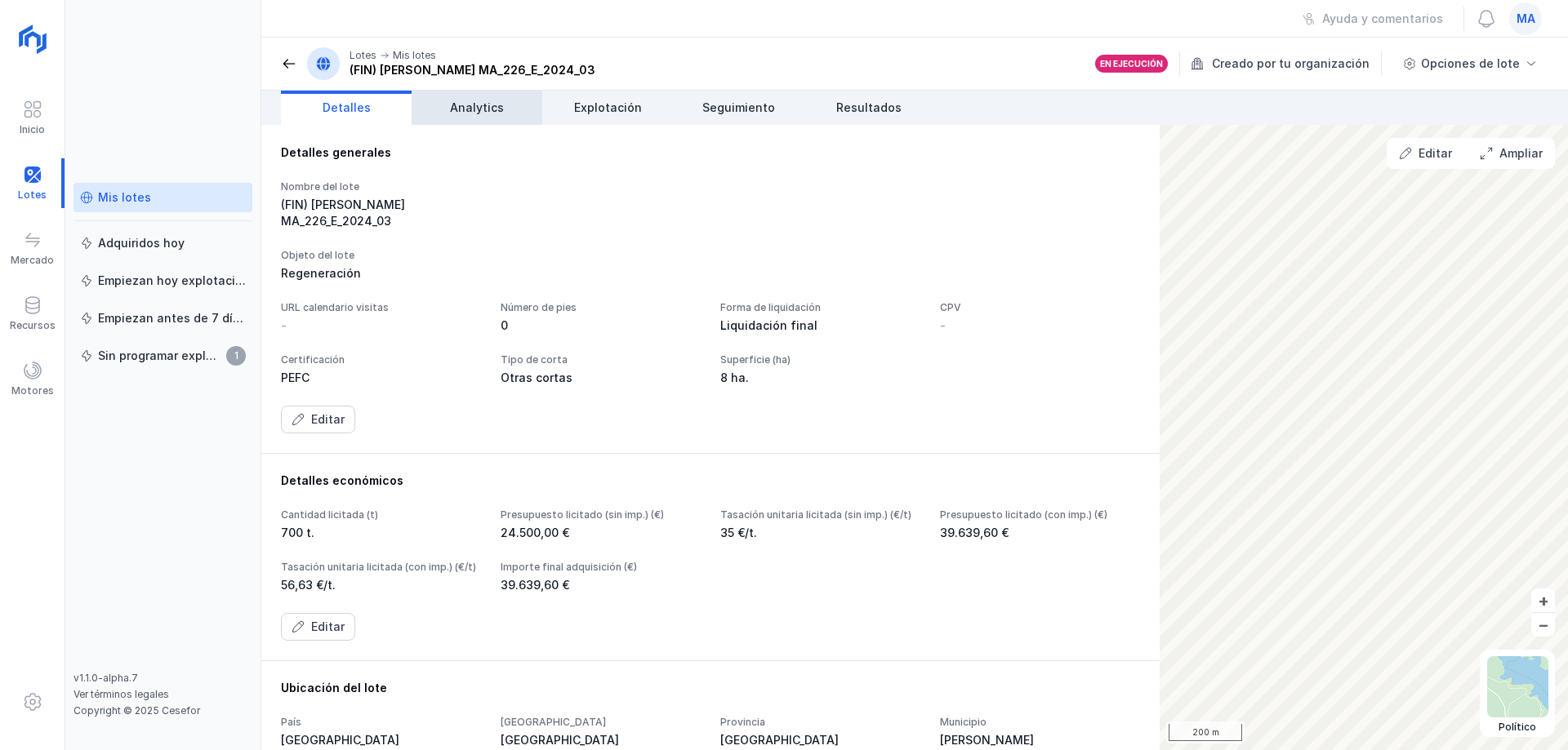
click at [471, 109] on span "Analytics" at bounding box center [477, 107] width 54 height 16
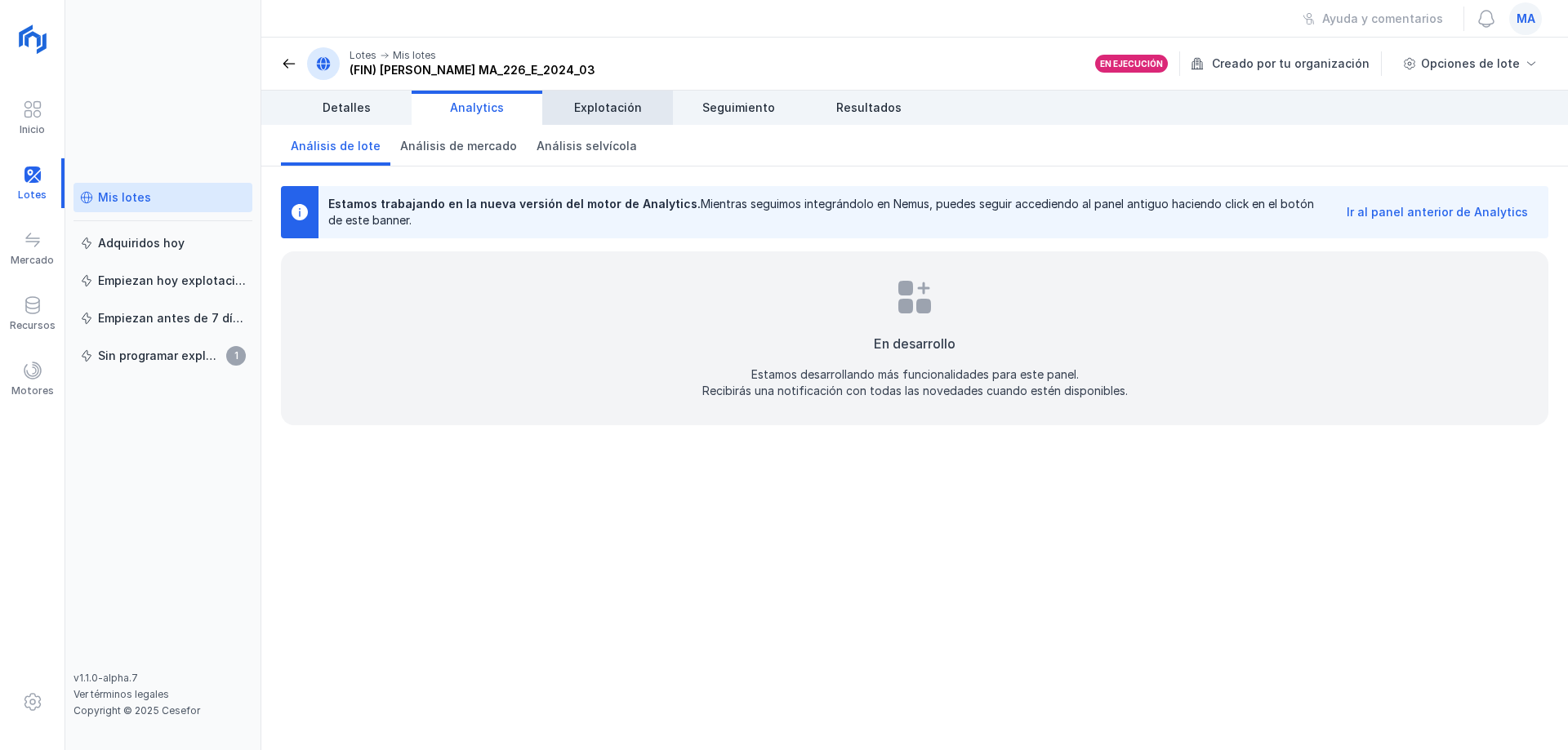
click at [611, 114] on span "Explotación" at bounding box center [607, 107] width 68 height 16
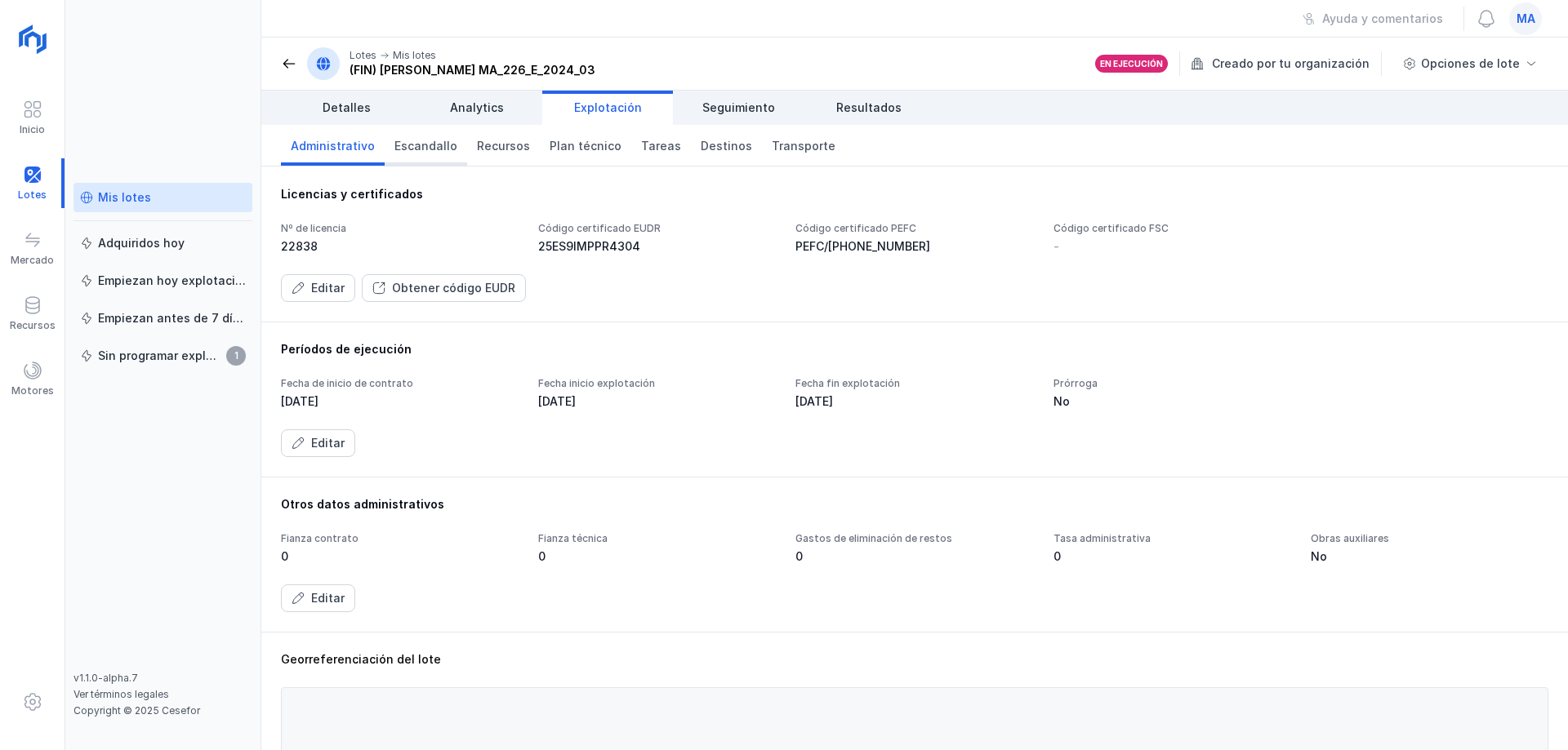
click at [432, 155] on link "Escandallo" at bounding box center [426, 145] width 82 height 41
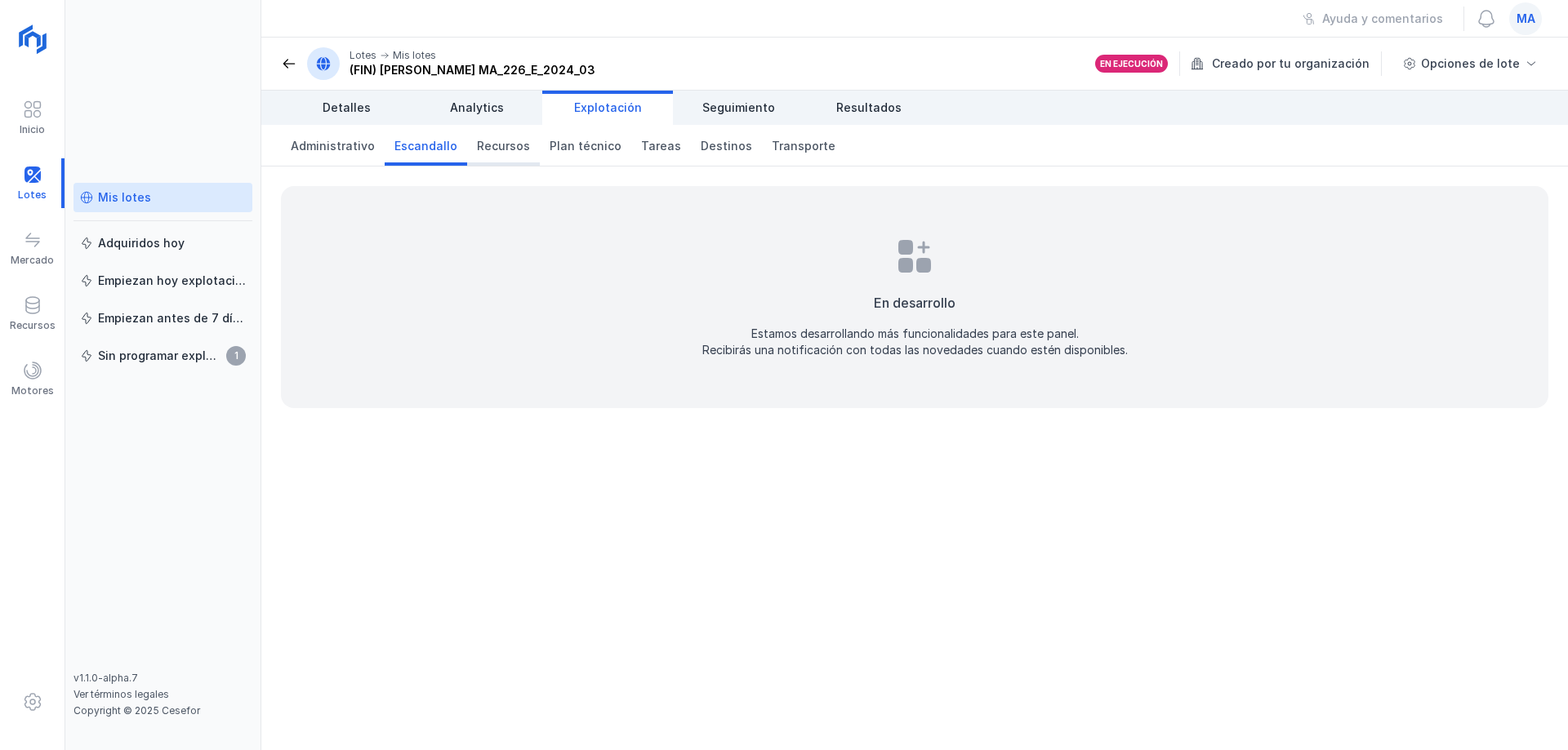
click at [506, 153] on span "Recursos" at bounding box center [503, 146] width 53 height 16
click at [611, 146] on link "Plan técnico" at bounding box center [585, 145] width 91 height 41
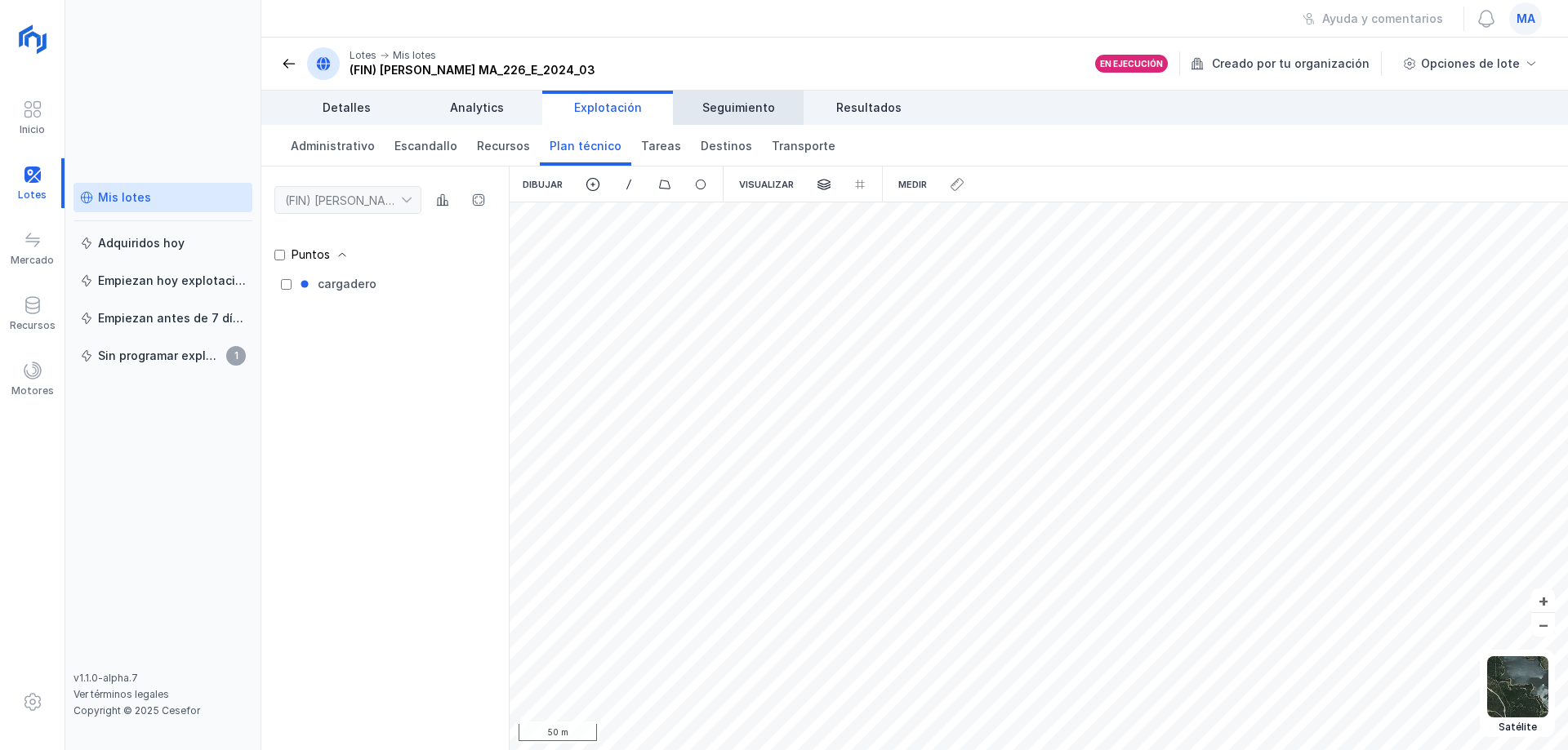
click at [736, 116] on link "Seguimiento" at bounding box center [738, 107] width 131 height 34
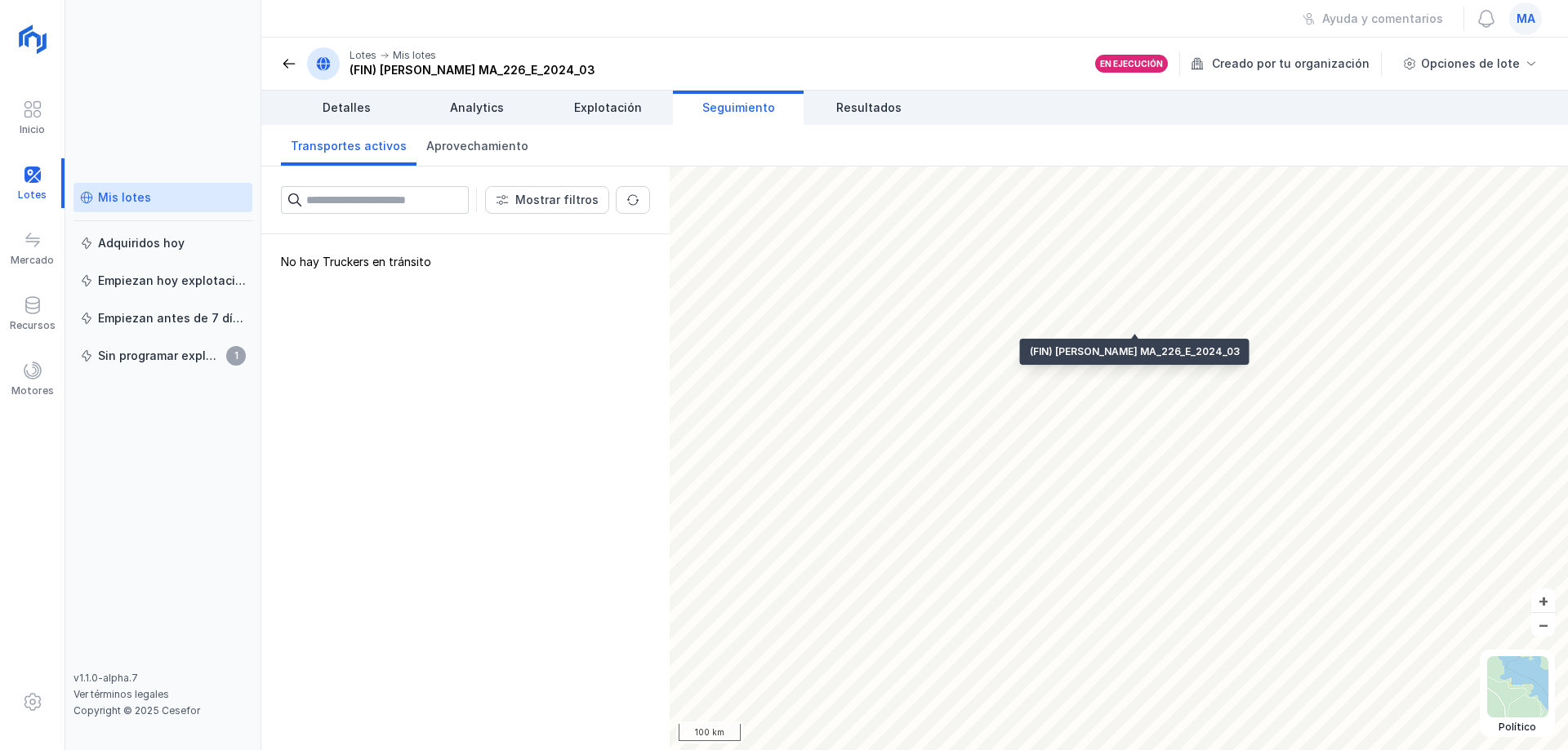
click at [538, 443] on div "No hay Truckers en tránsito" at bounding box center [465, 492] width 408 height 516
click at [869, 102] on span "Resultados" at bounding box center [869, 107] width 66 height 16
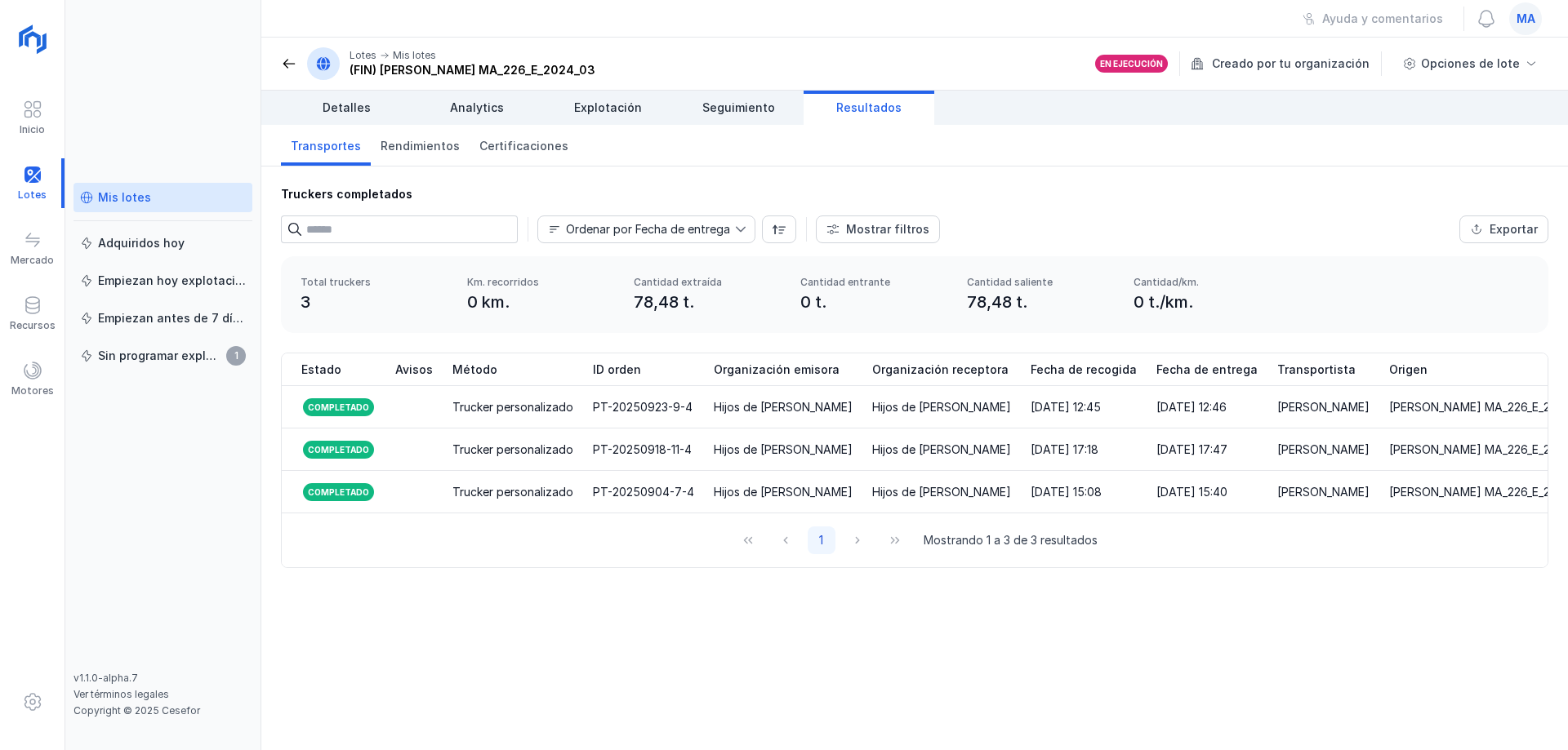
click at [491, 588] on div "Estado Avisos Método ID orden Organización emisora Organización receptora Fecha…" at bounding box center [915, 470] width 1307 height 236
click at [572, 661] on div "Truckers completados Ordenar por Fecha de entrega Mostrar filtros Exportar Méto…" at bounding box center [915, 458] width 1307 height 583
click at [1075, 190] on div "Truckers completados" at bounding box center [915, 194] width 1268 height 16
click at [28, 188] on div at bounding box center [32, 183] width 65 height 50
click at [281, 67] on span at bounding box center [289, 64] width 16 height 16
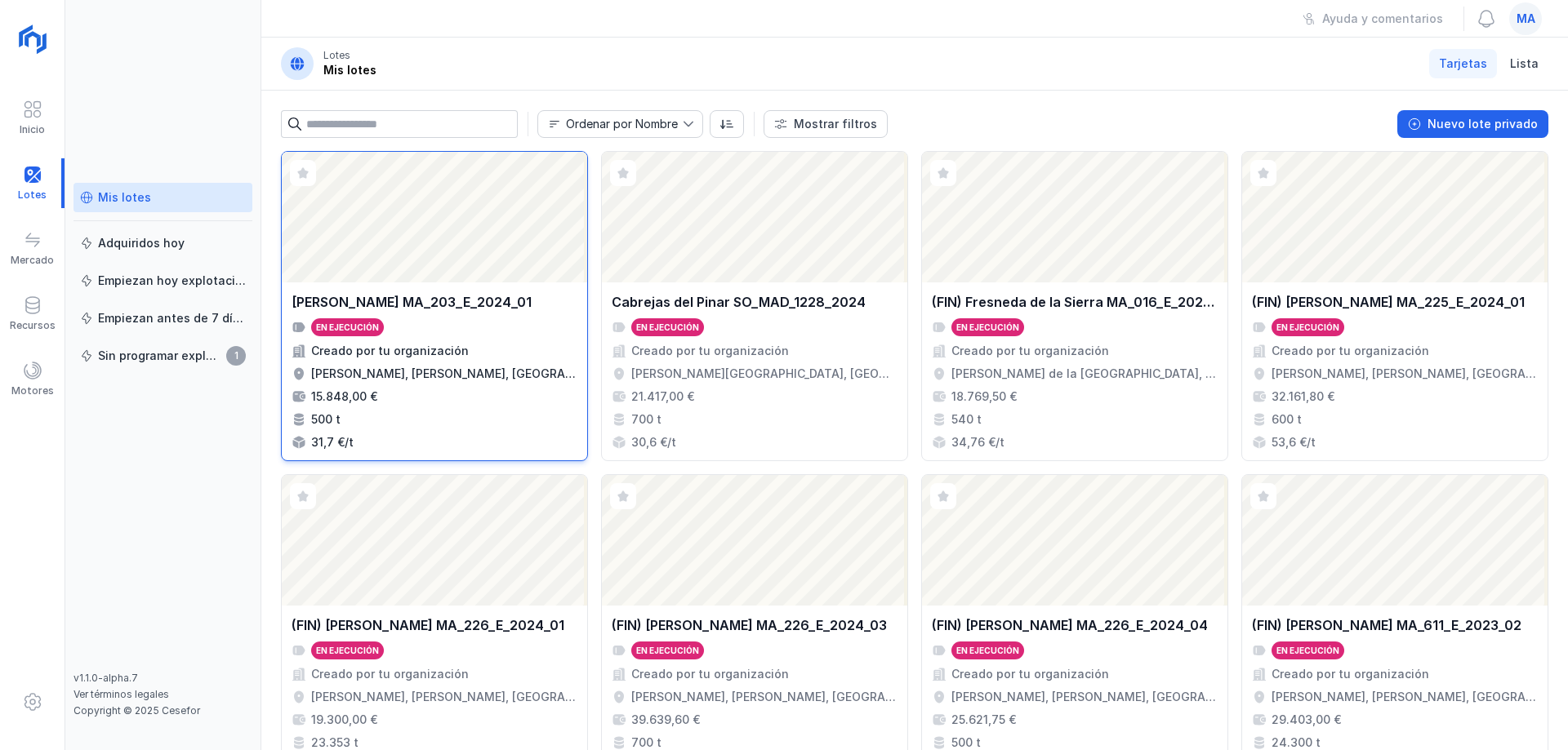
click at [479, 303] on div "[PERSON_NAME] MA_203_E_2024_01" at bounding box center [411, 302] width 241 height 20
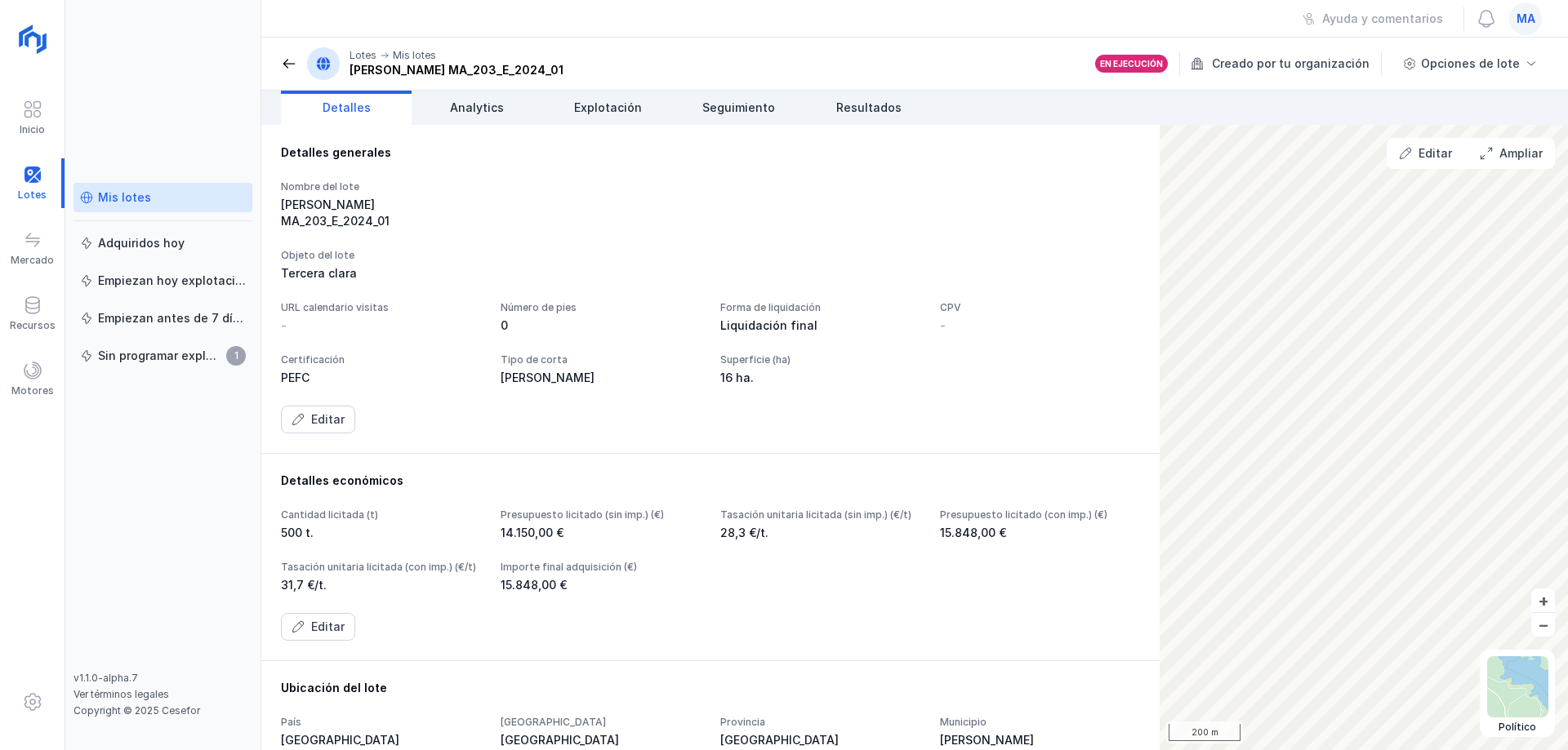
click at [481, 201] on div "[PERSON_NAME] MA_203_E_2024_01" at bounding box center [381, 213] width 200 height 33
click at [193, 153] on div "Mis lotes Adquiridos [DATE] Empiezan [DATE] explotación Empiezan antes de 7 día…" at bounding box center [163, 375] width 196 height 750
